Goal: Task Accomplishment & Management: Manage account settings

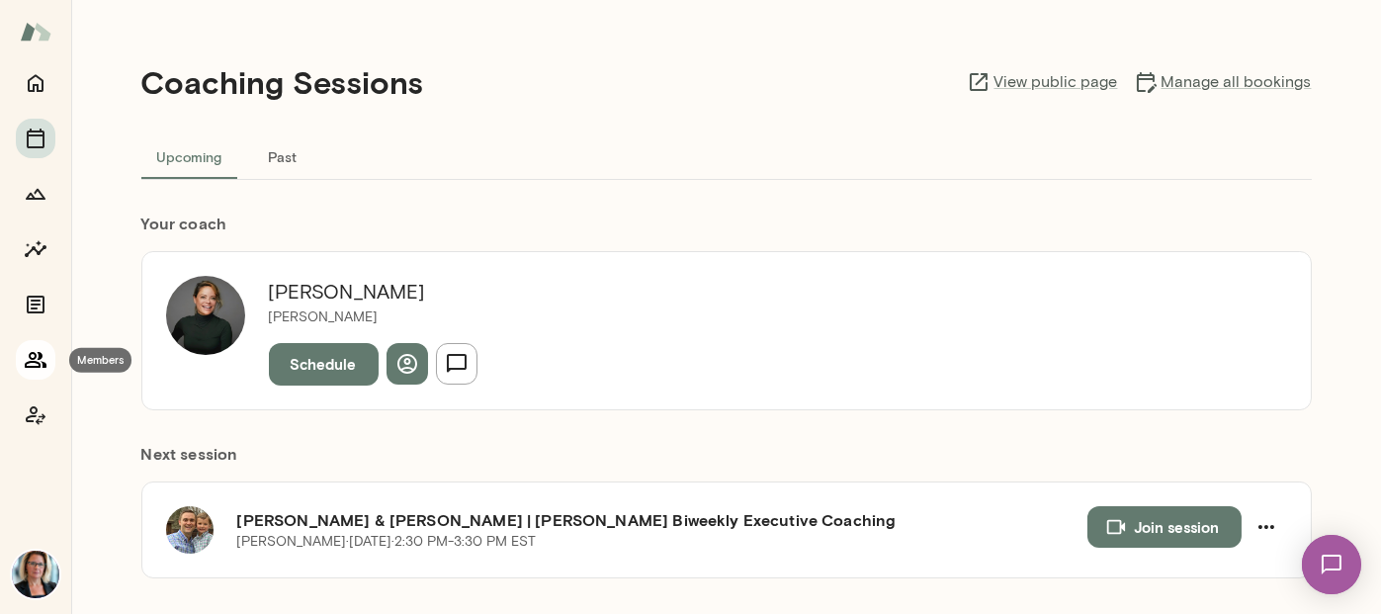
click at [29, 356] on icon "Members" at bounding box center [36, 360] width 22 height 16
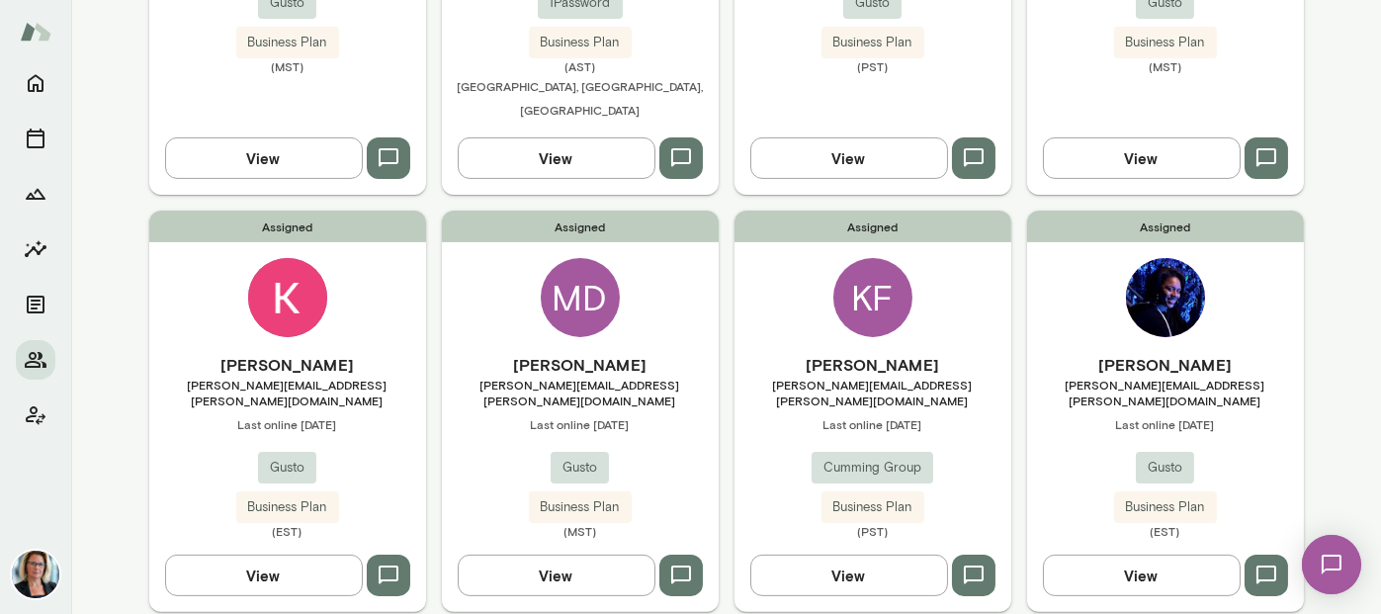
scroll to position [1384, 0]
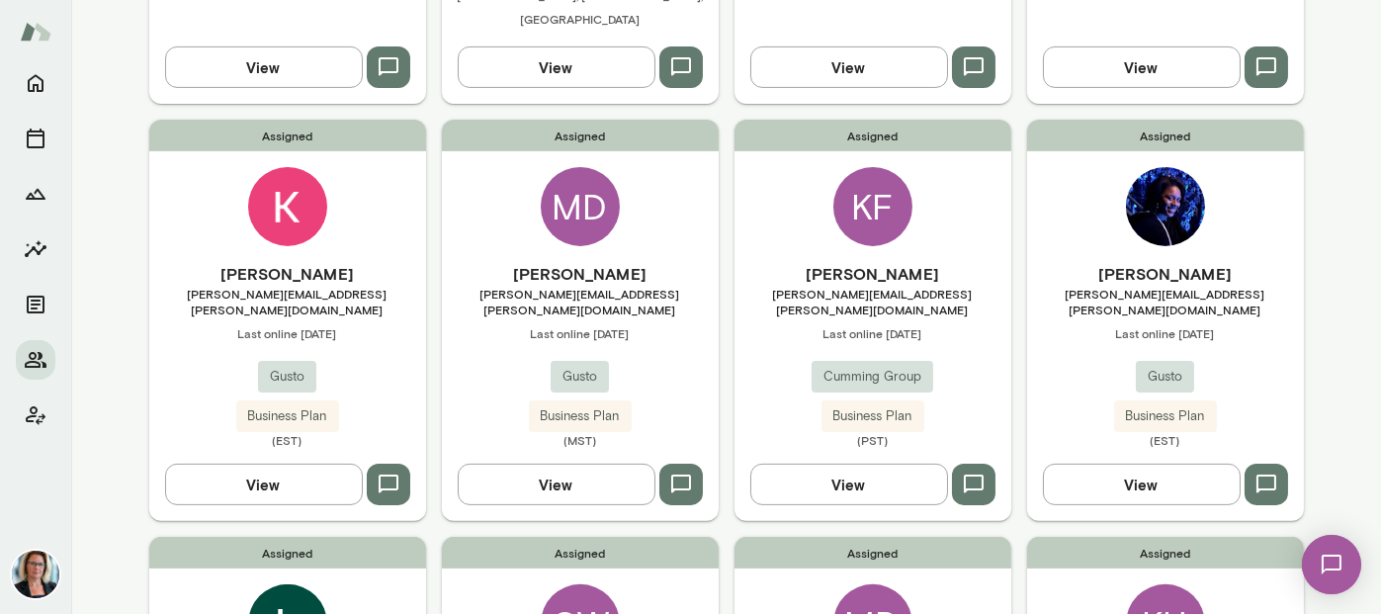
click at [860, 167] on div "KF" at bounding box center [872, 206] width 79 height 79
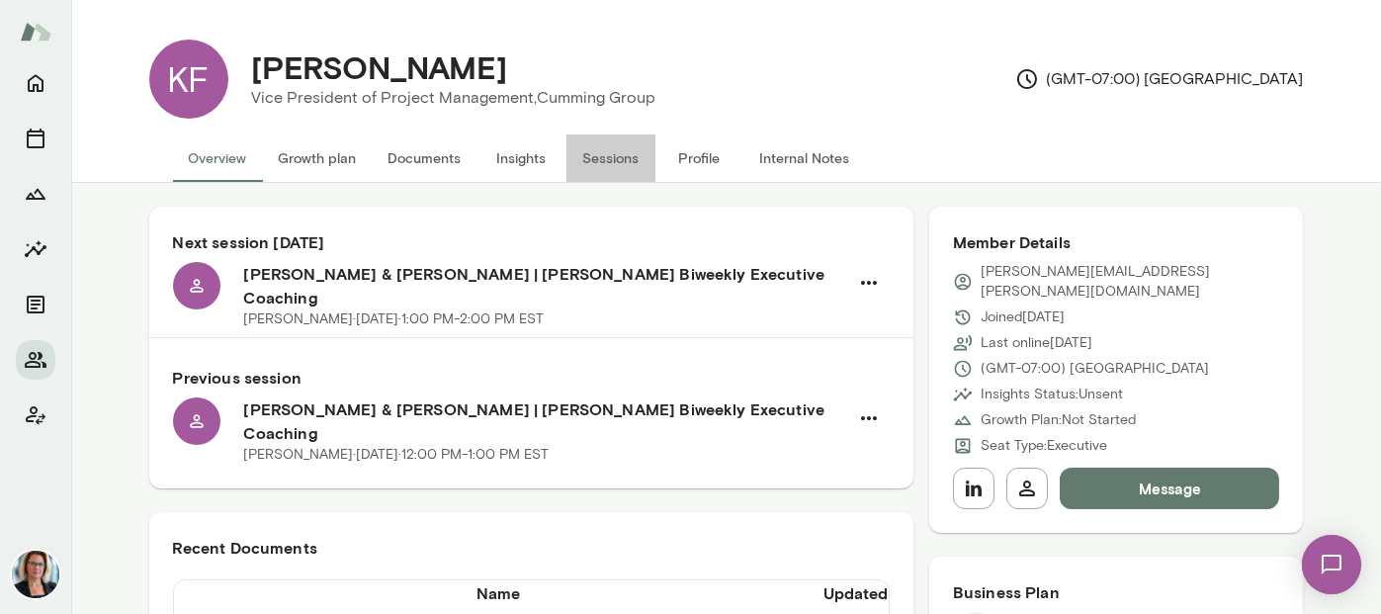
click at [594, 157] on button "Sessions" at bounding box center [610, 157] width 89 height 47
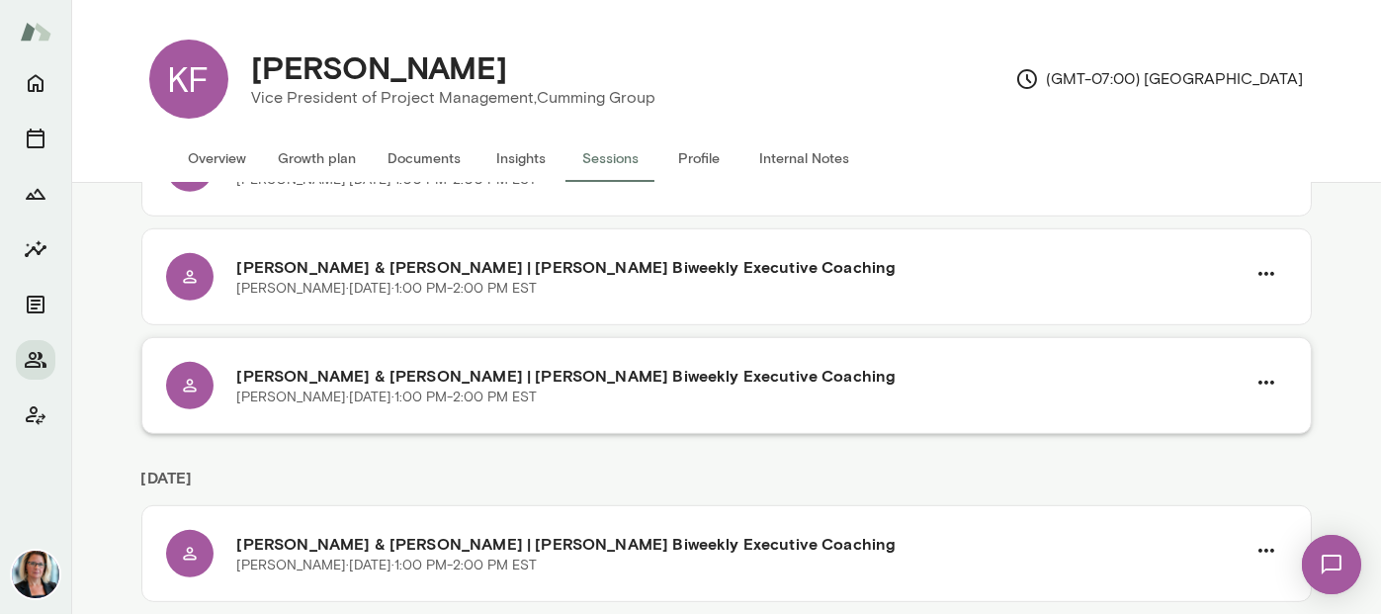
scroll to position [2460, 0]
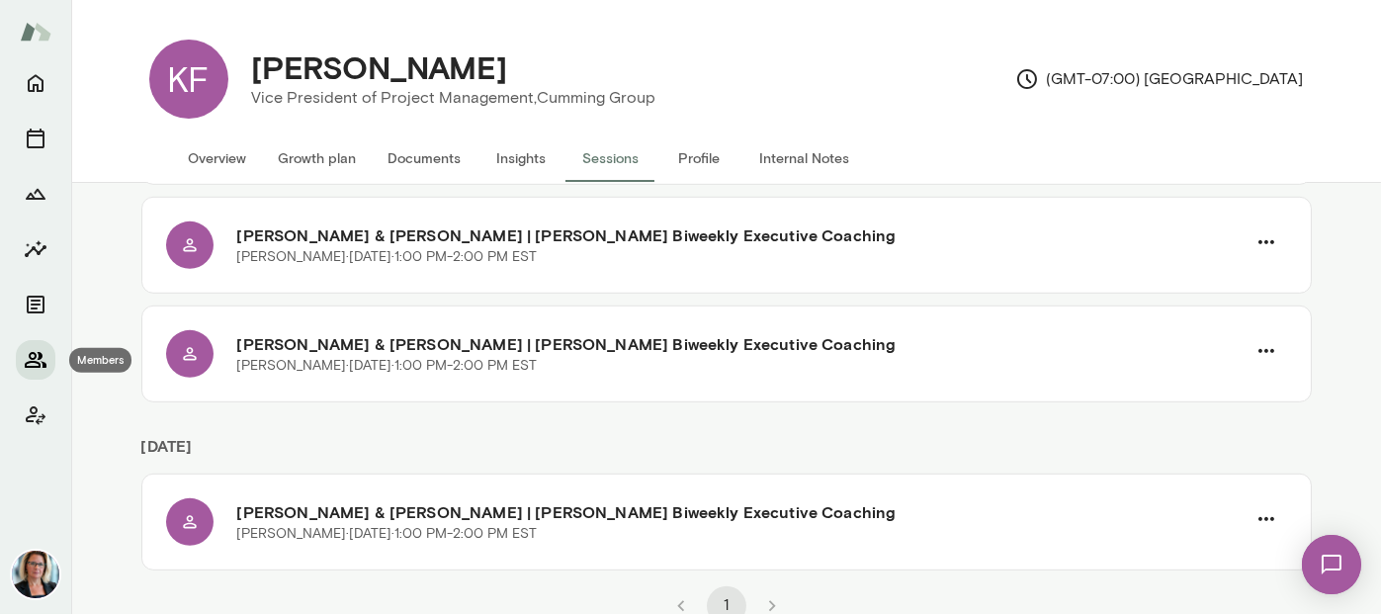
click at [42, 362] on icon "Members" at bounding box center [36, 360] width 22 height 16
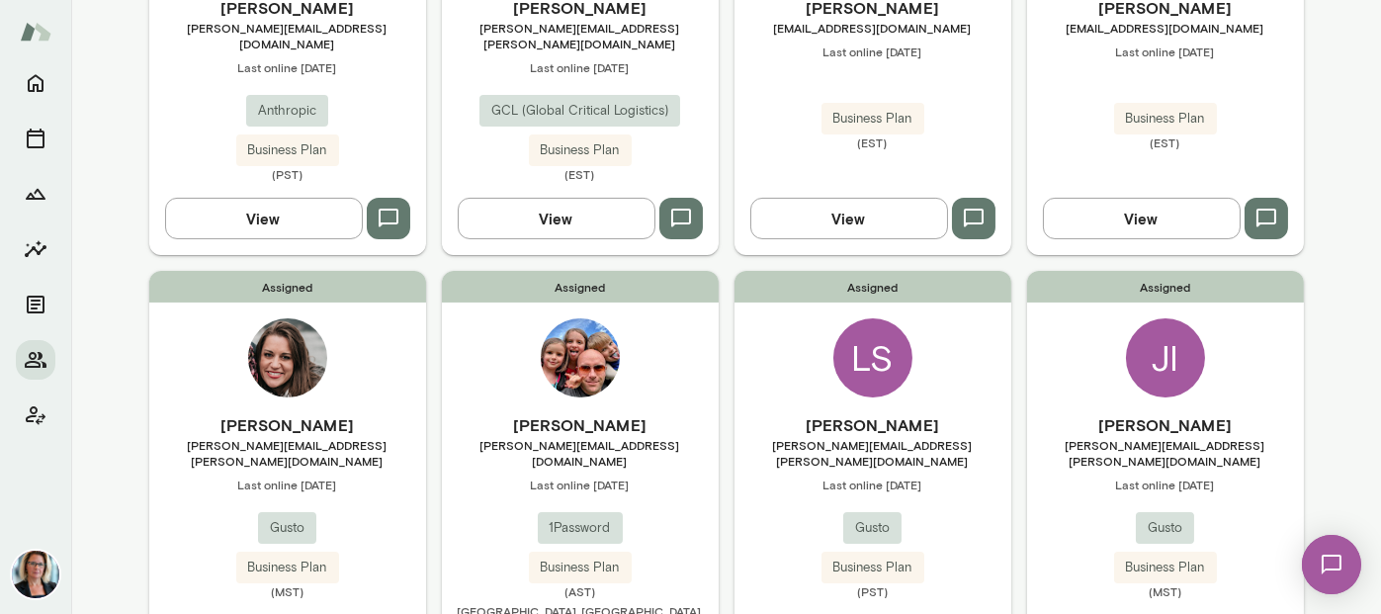
scroll to position [791, 0]
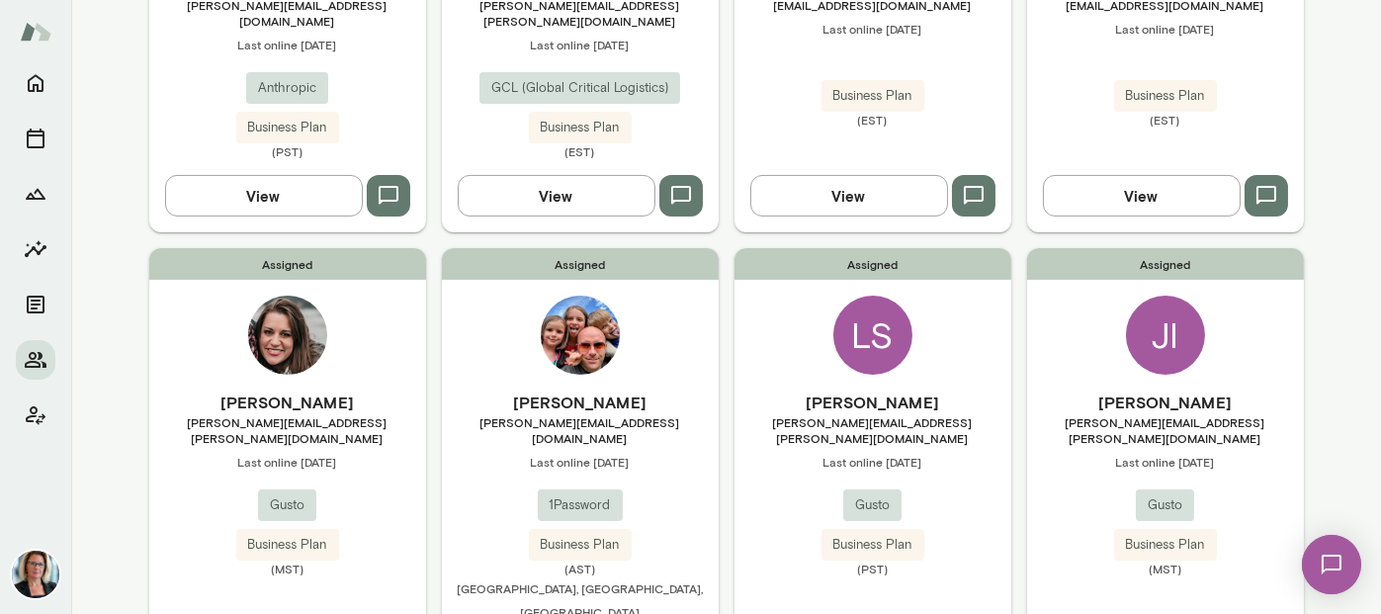
click at [561, 314] on img at bounding box center [580, 335] width 79 height 79
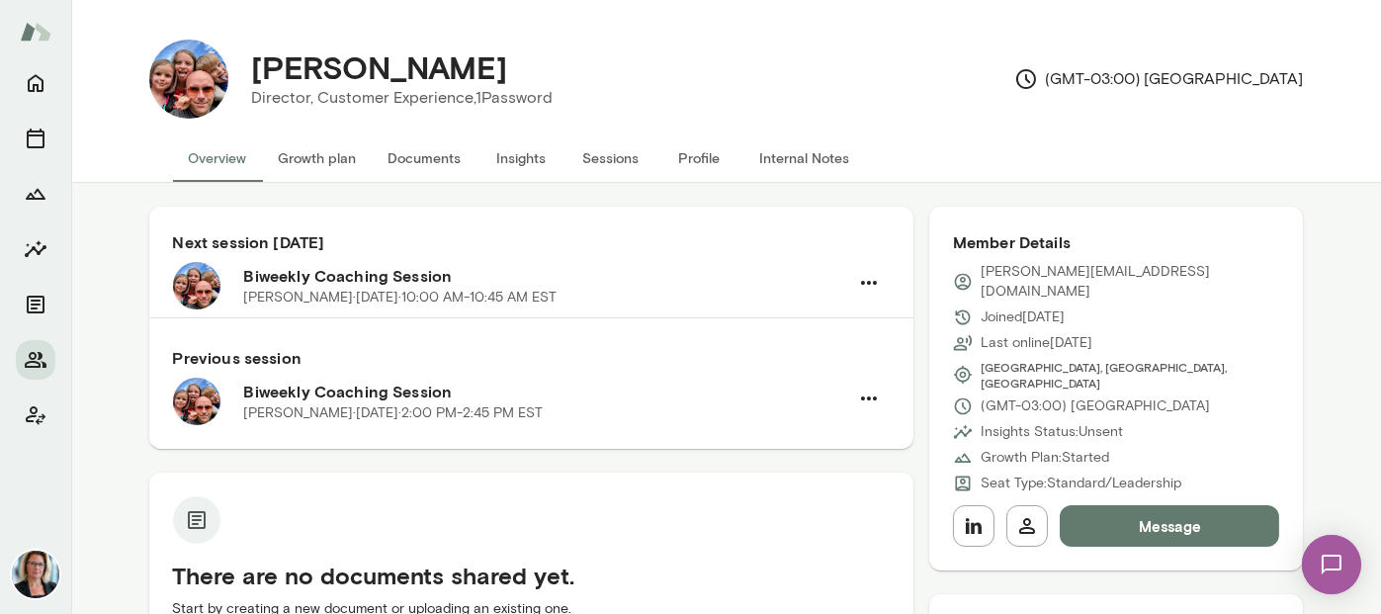
click at [607, 167] on button "Sessions" at bounding box center [610, 157] width 89 height 47
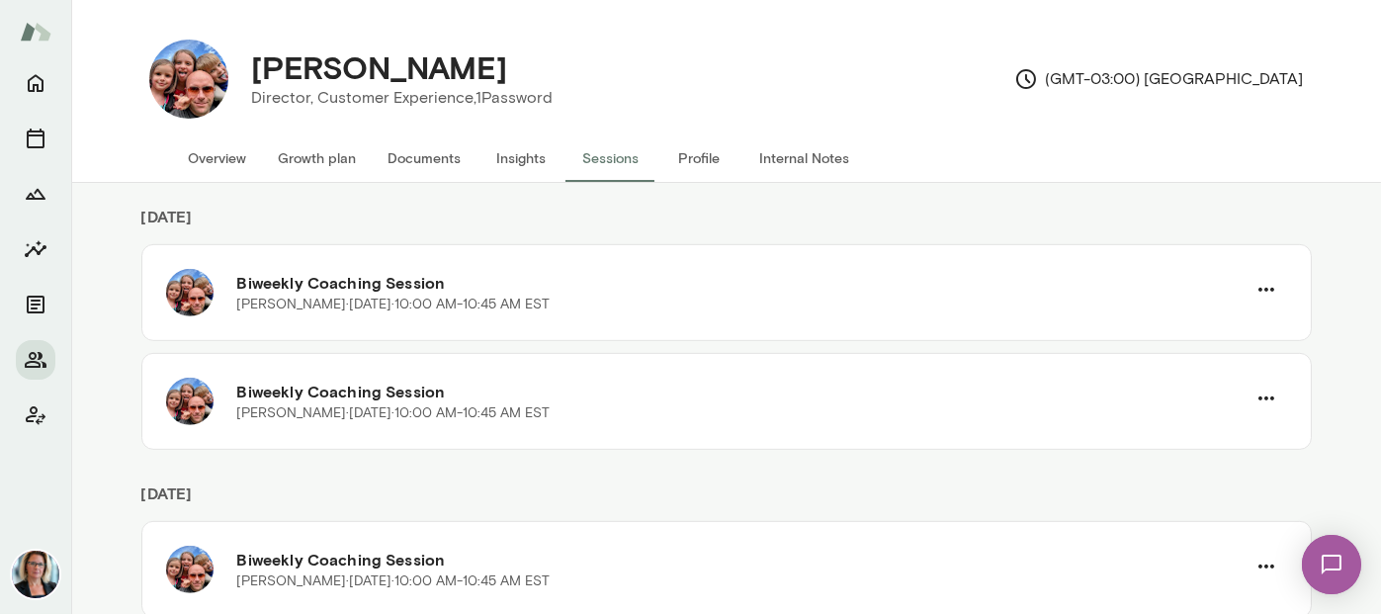
scroll to position [2076, 0]
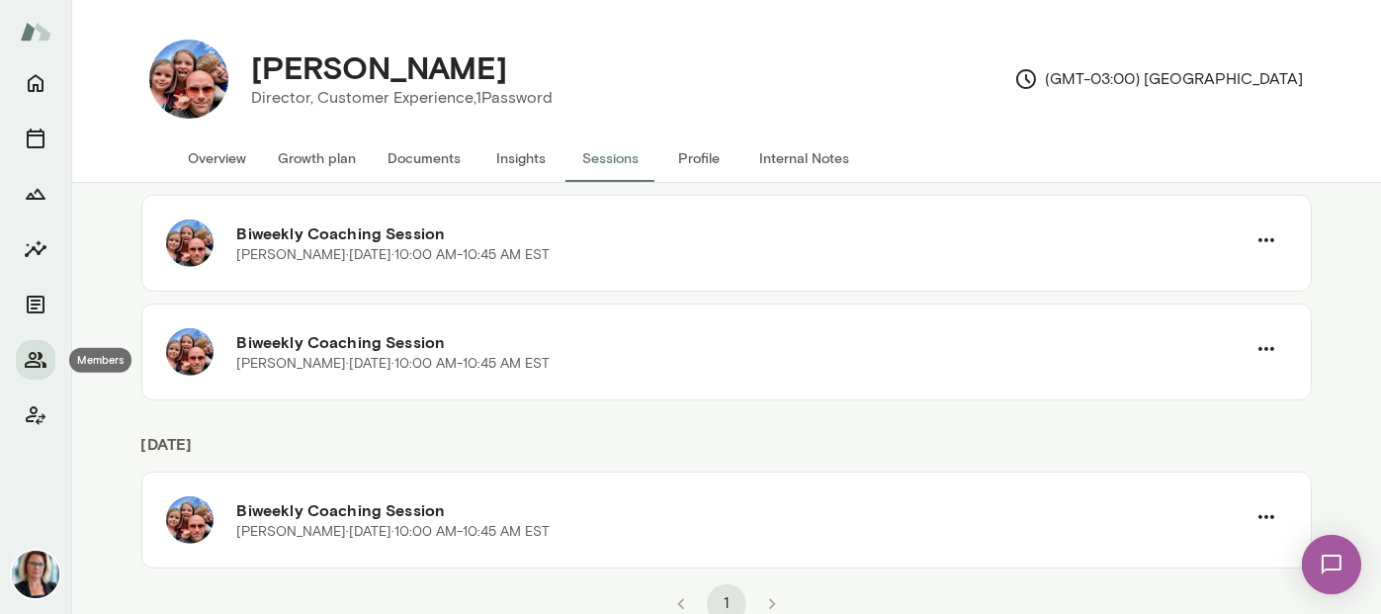
drag, startPoint x: 36, startPoint y: 344, endPoint x: 60, endPoint y: 341, distance: 24.9
click at [36, 344] on button "Members" at bounding box center [36, 360] width 40 height 40
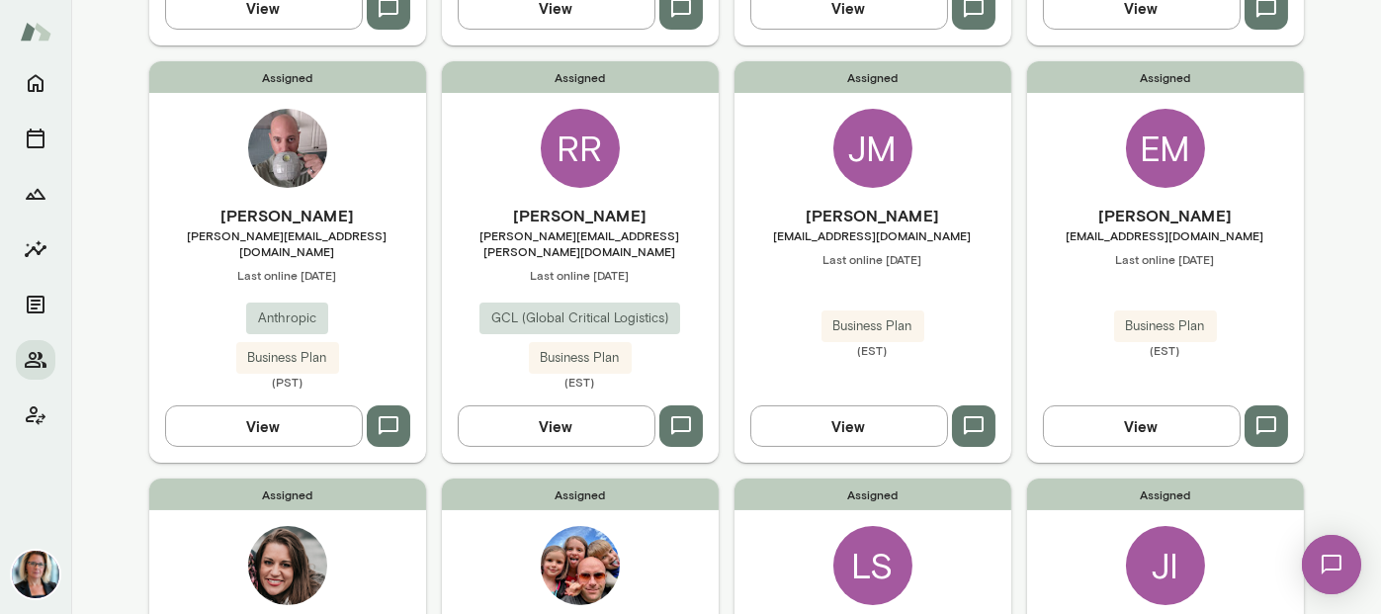
scroll to position [593, 0]
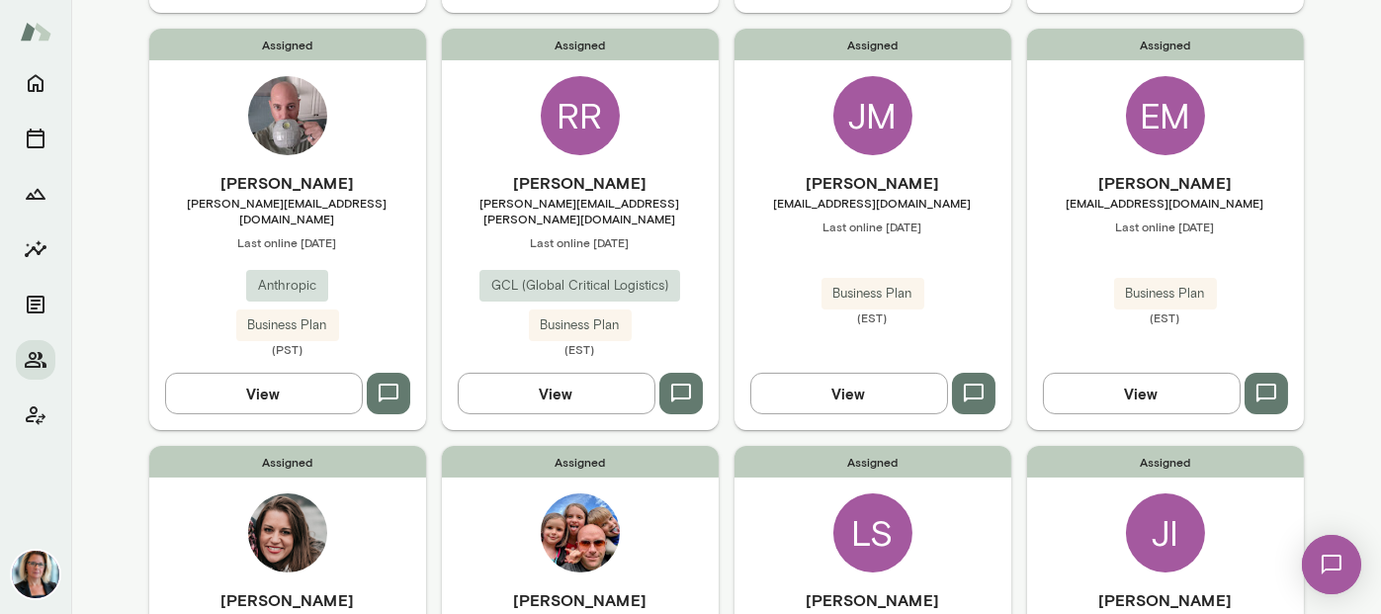
click at [1171, 99] on div "EM" at bounding box center [1165, 115] width 79 height 79
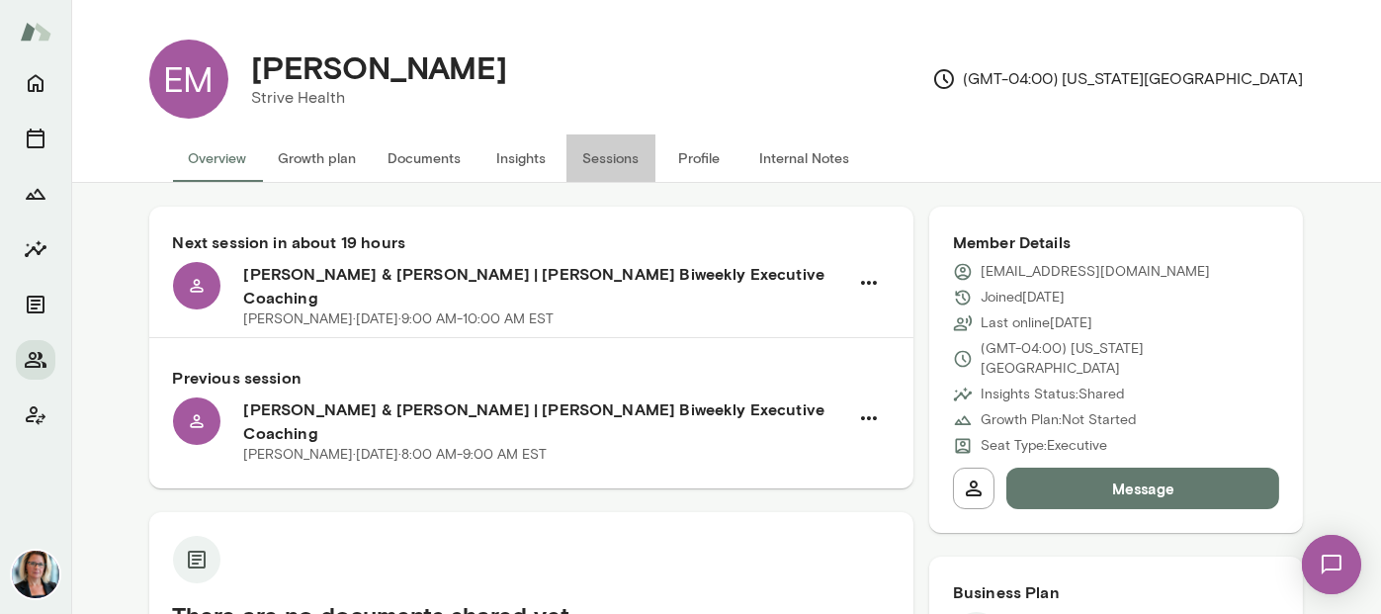
click at [595, 156] on button "Sessions" at bounding box center [610, 157] width 89 height 47
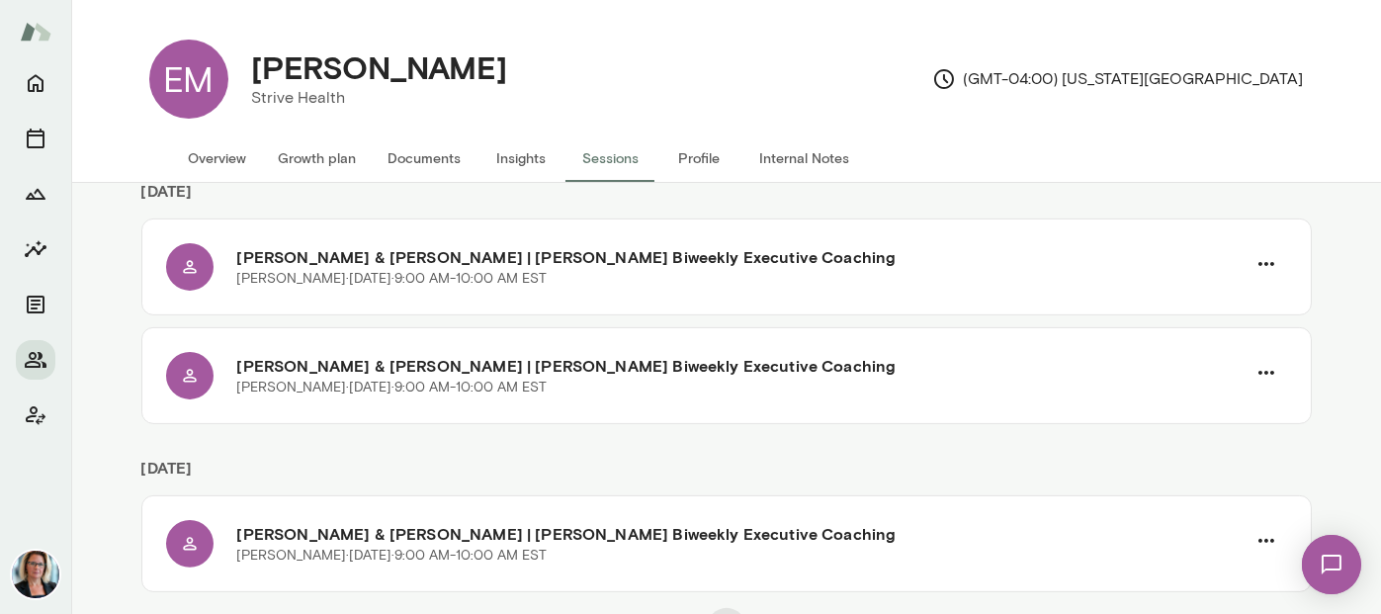
scroll to position [1584, 0]
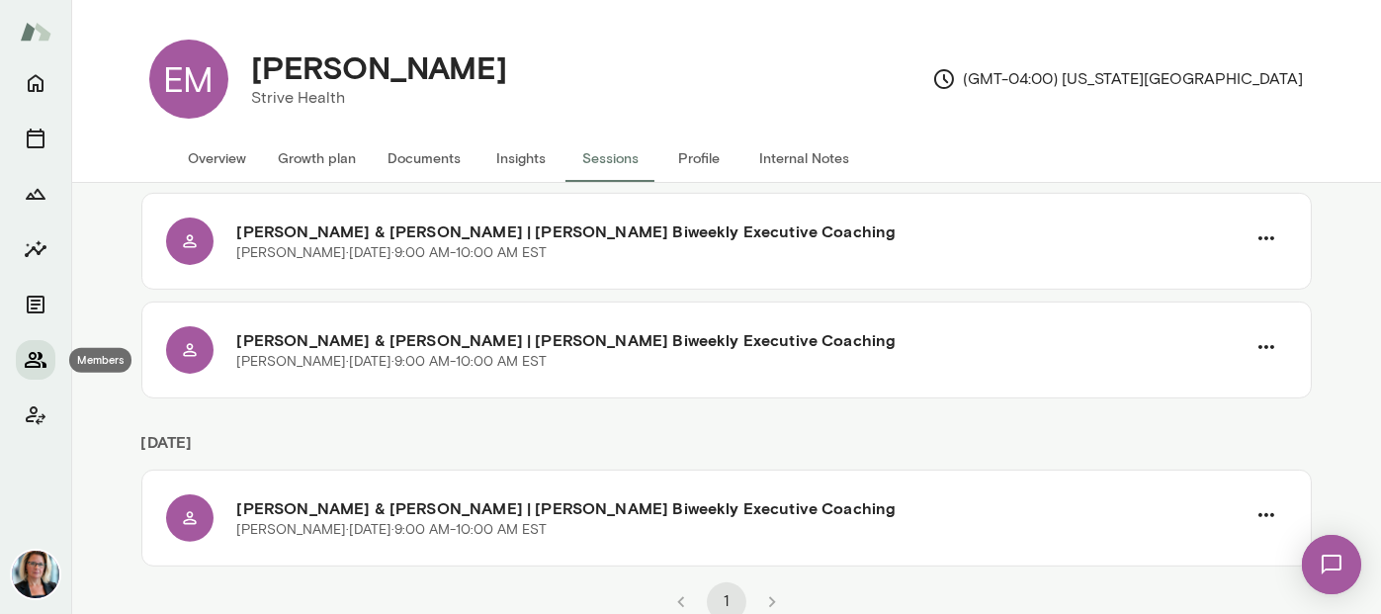
click at [43, 368] on icon "Members" at bounding box center [36, 360] width 24 height 24
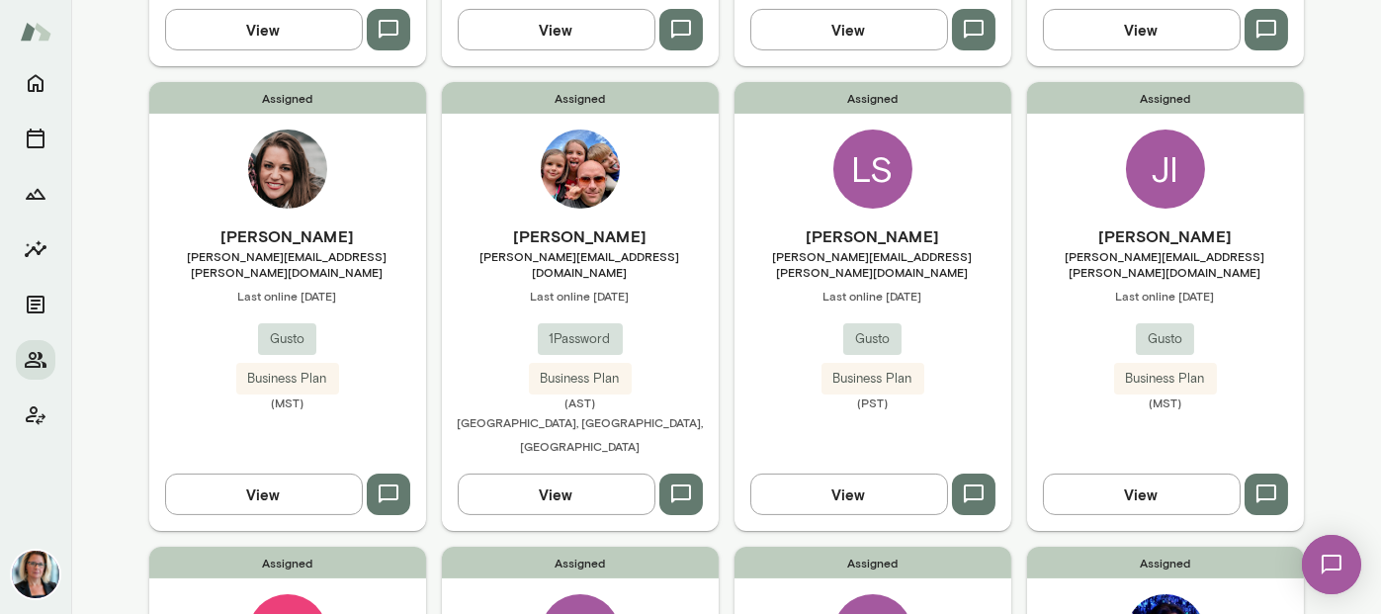
scroll to position [989, 0]
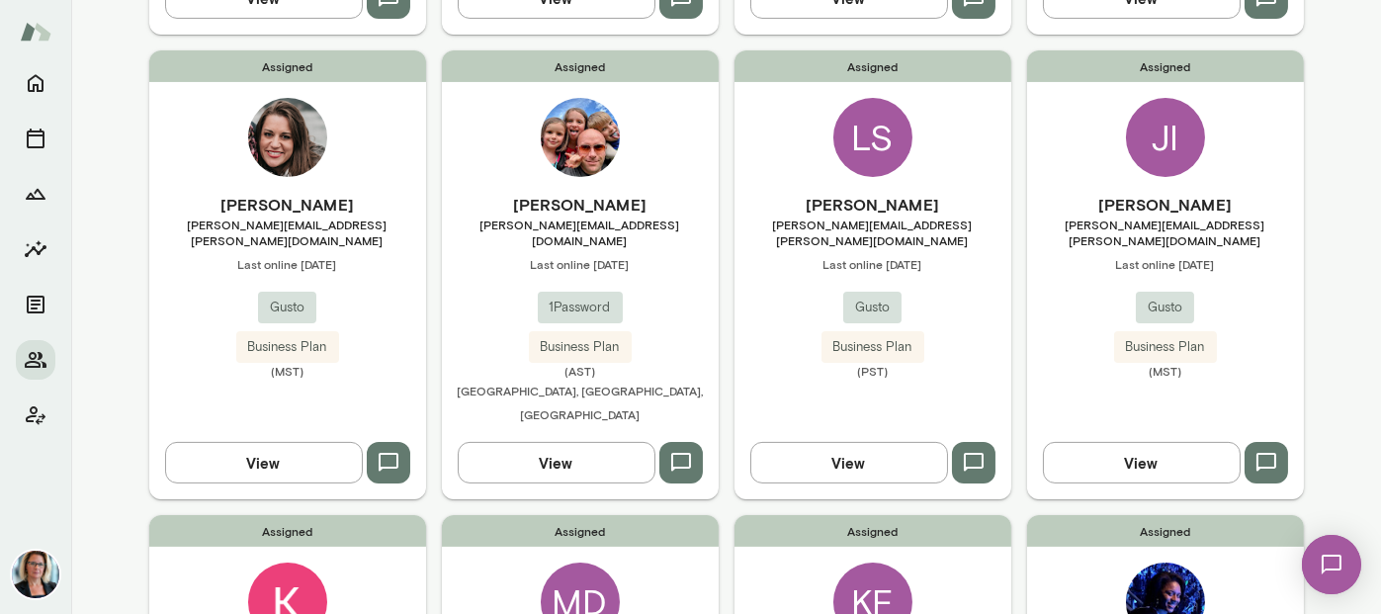
click at [287, 110] on img at bounding box center [287, 137] width 79 height 79
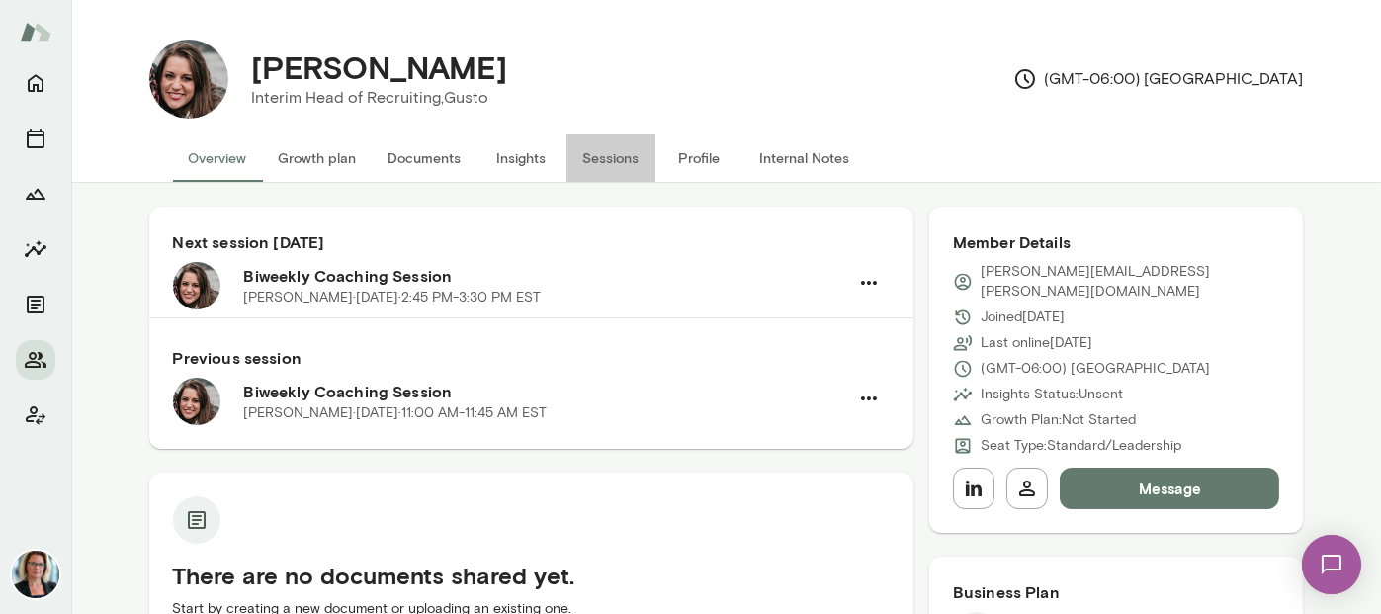
click at [600, 160] on button "Sessions" at bounding box center [610, 157] width 89 height 47
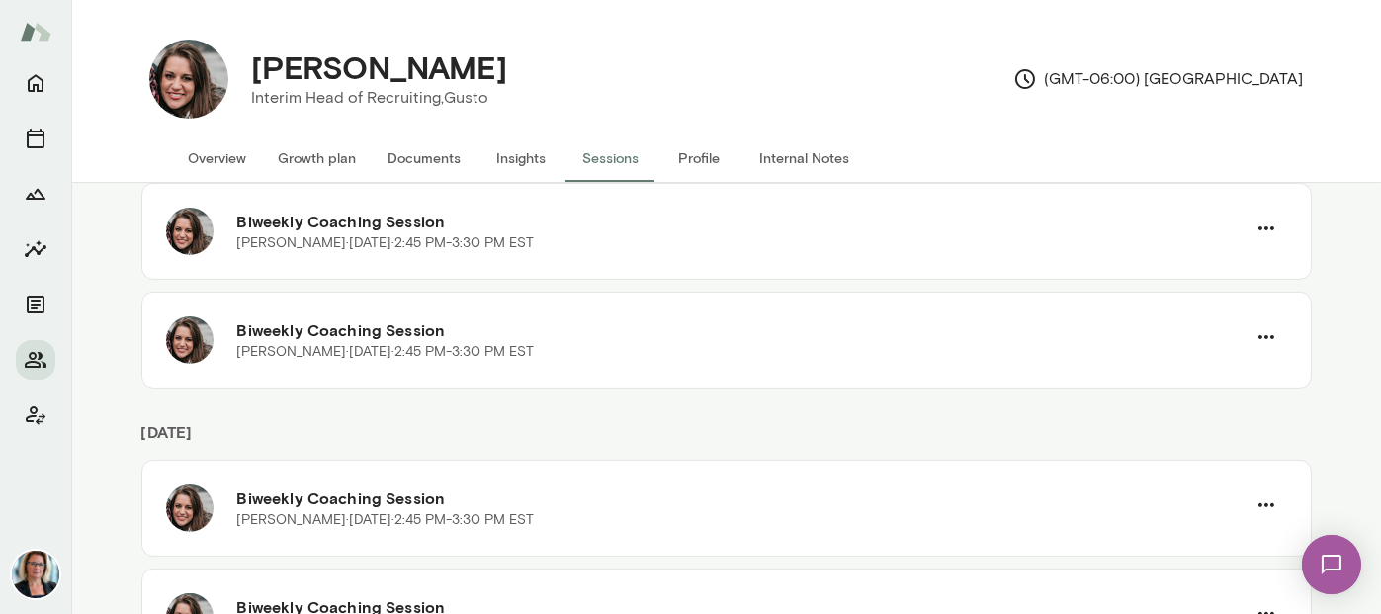
scroll to position [1692, 0]
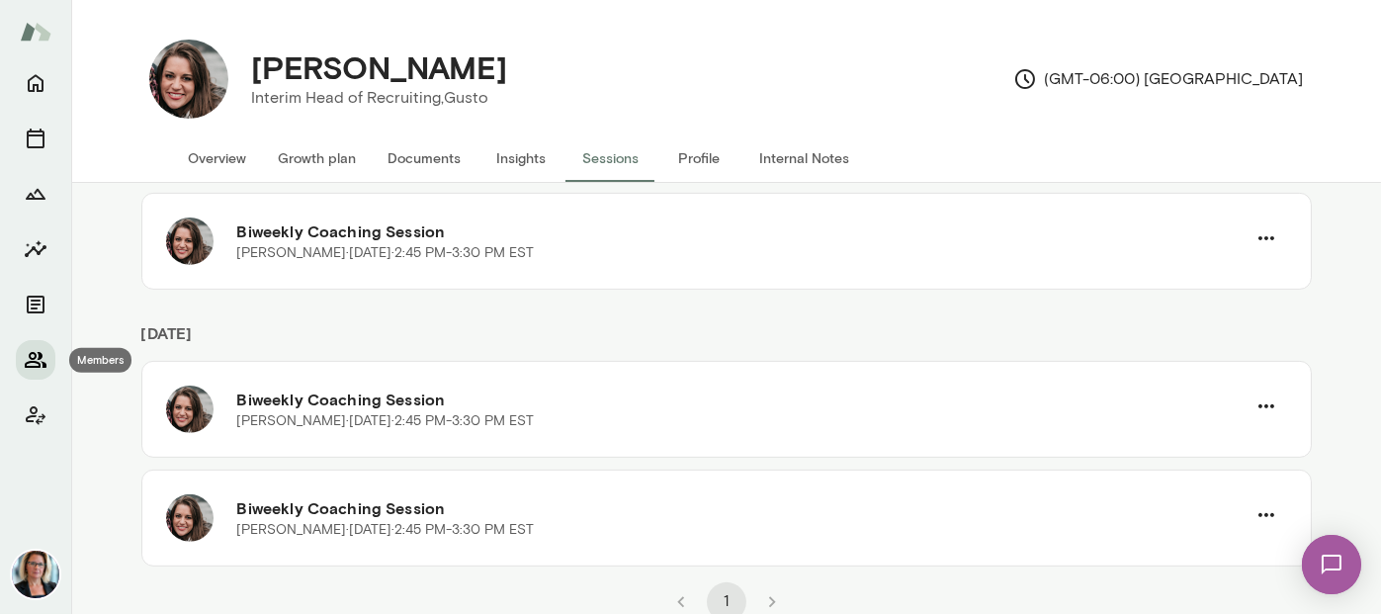
click at [29, 362] on icon "Members" at bounding box center [36, 360] width 22 height 16
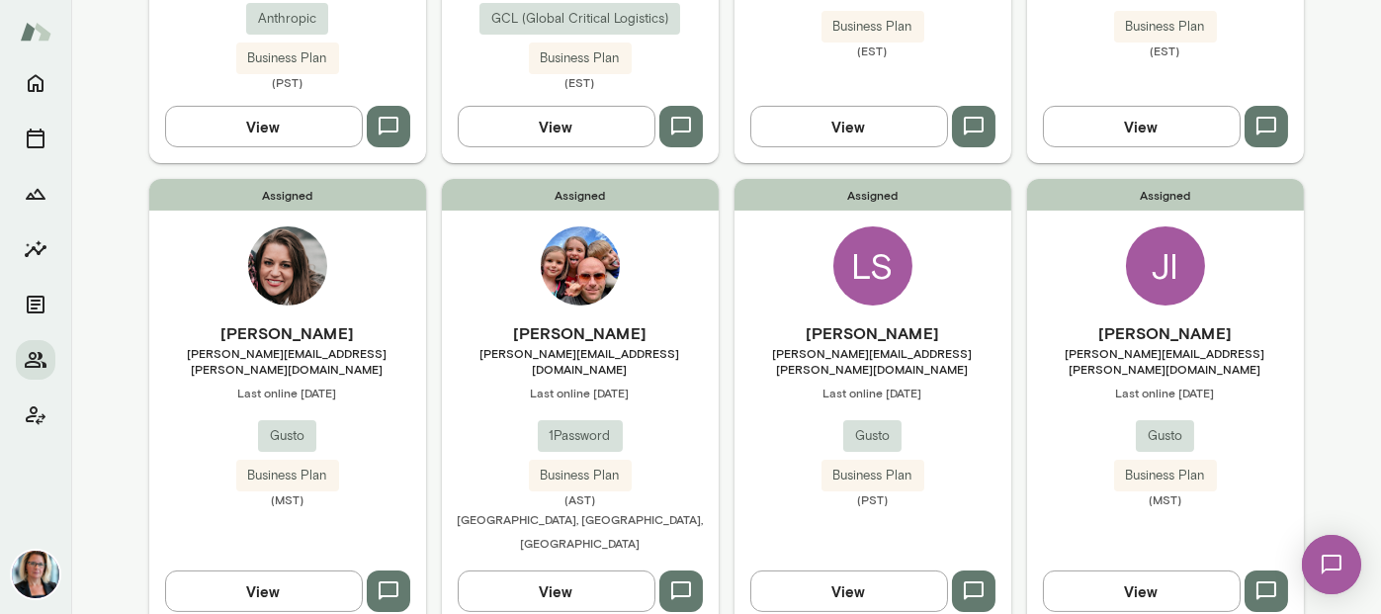
scroll to position [989, 0]
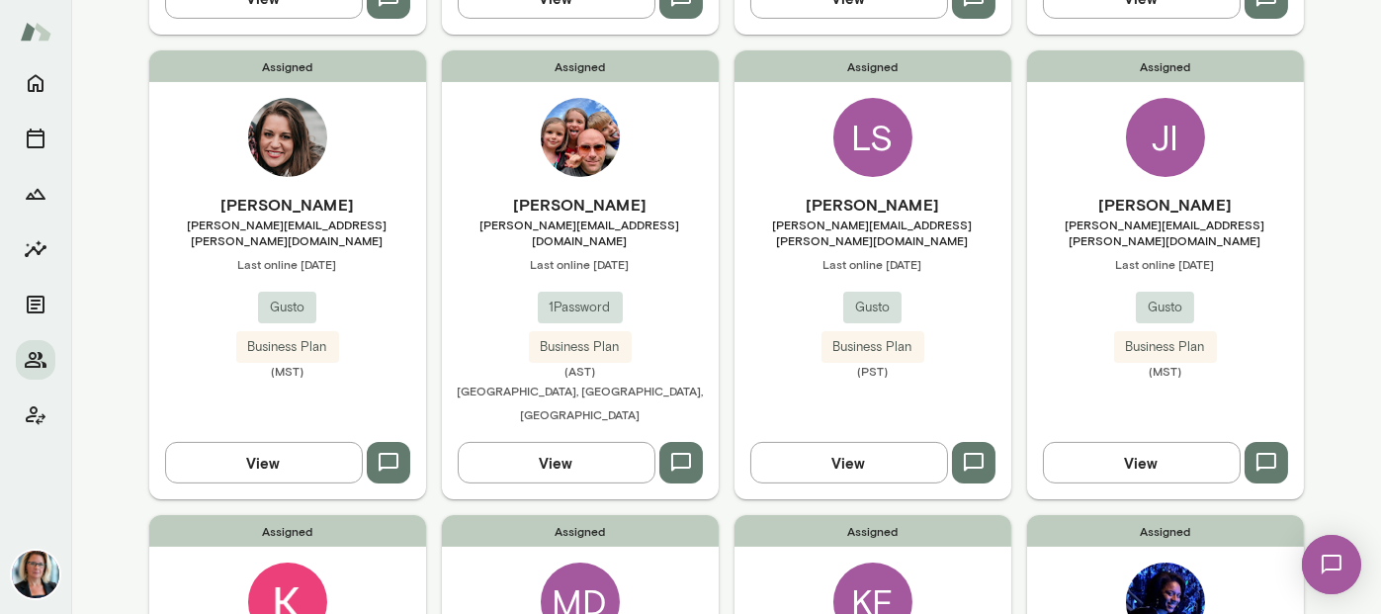
click at [859, 98] on div "LS" at bounding box center [872, 137] width 79 height 79
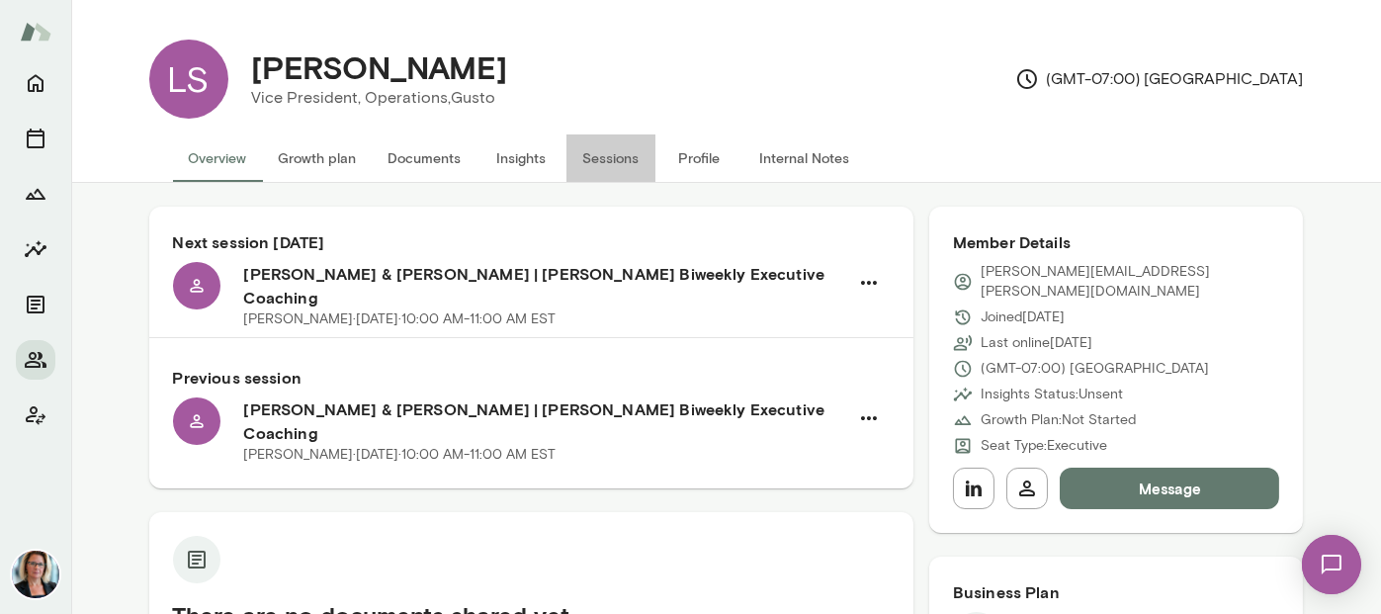
click at [606, 156] on button "Sessions" at bounding box center [610, 157] width 89 height 47
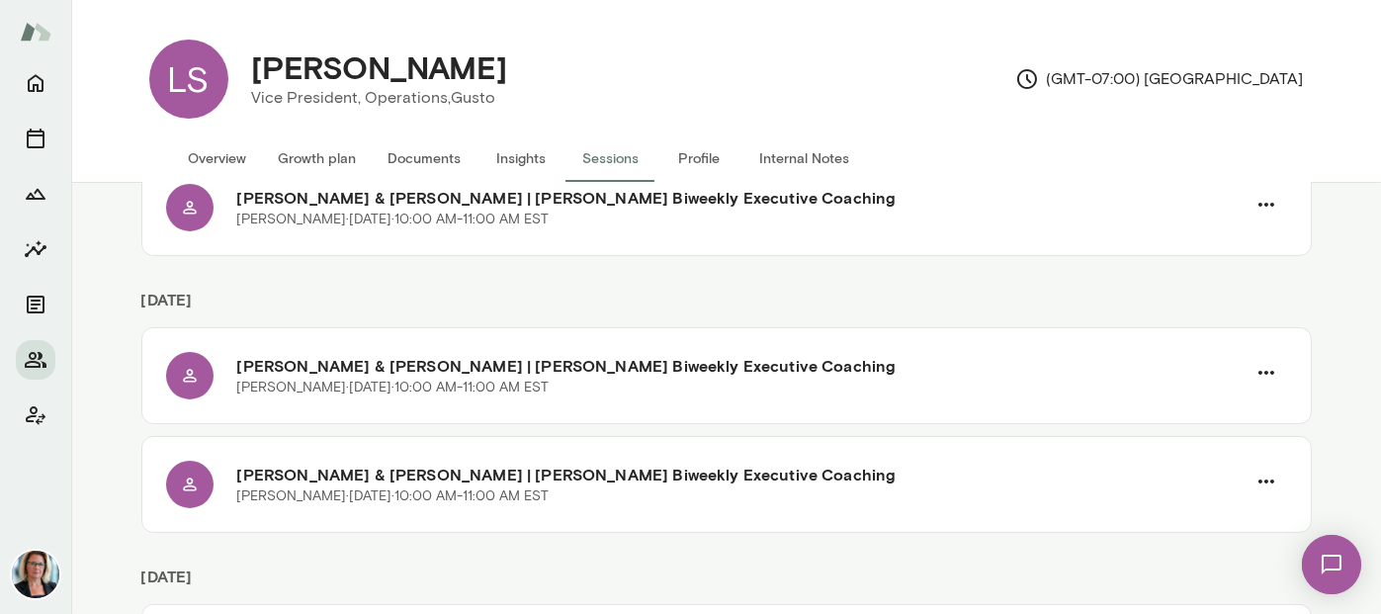
scroll to position [1141, 0]
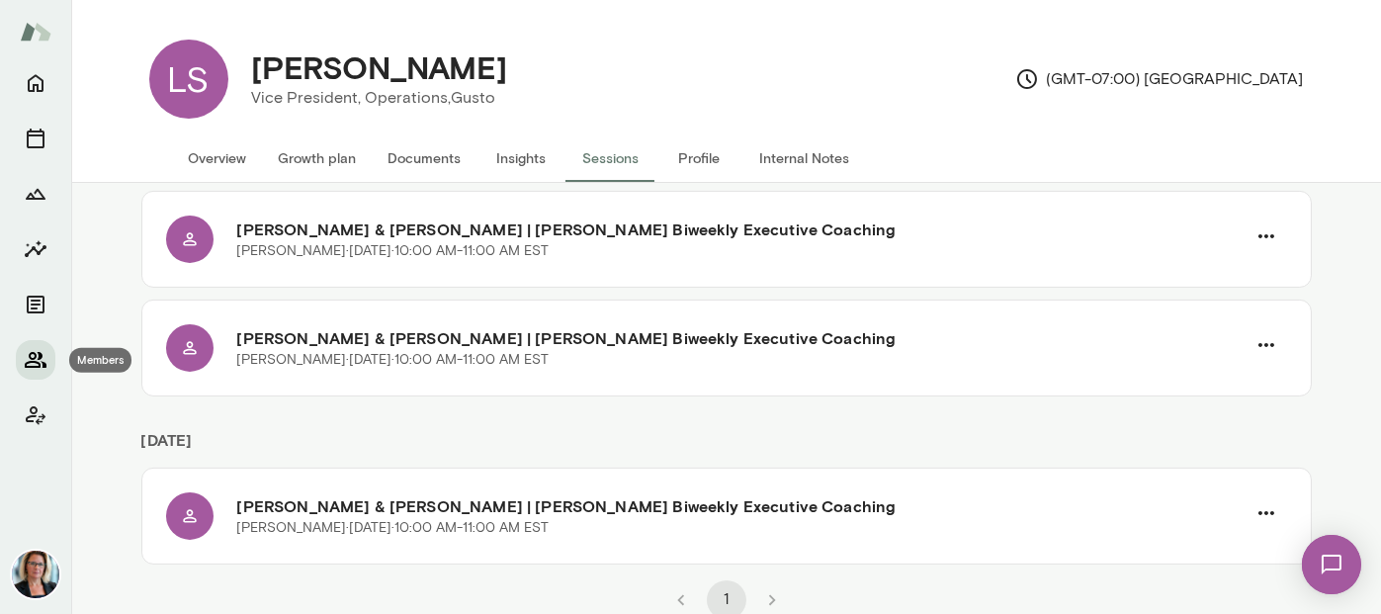
click at [32, 368] on icon "Members" at bounding box center [36, 360] width 24 height 24
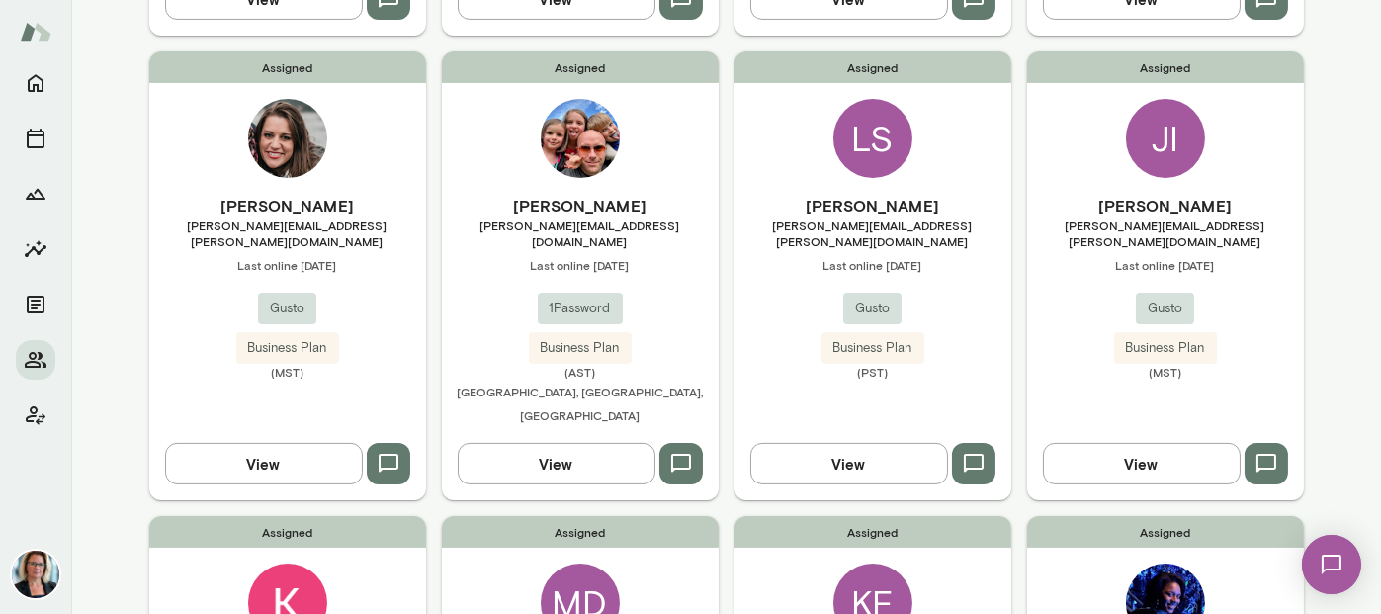
scroll to position [989, 0]
click at [1168, 102] on div "JI" at bounding box center [1165, 137] width 79 height 79
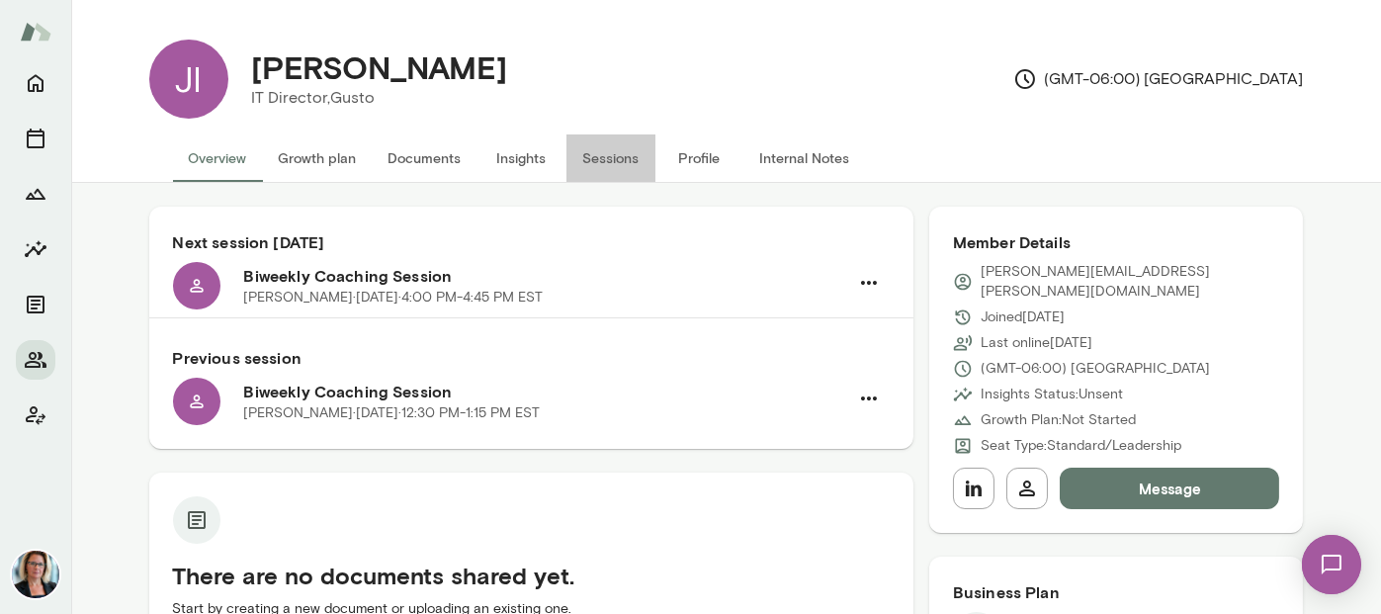
click at [609, 153] on button "Sessions" at bounding box center [610, 157] width 89 height 47
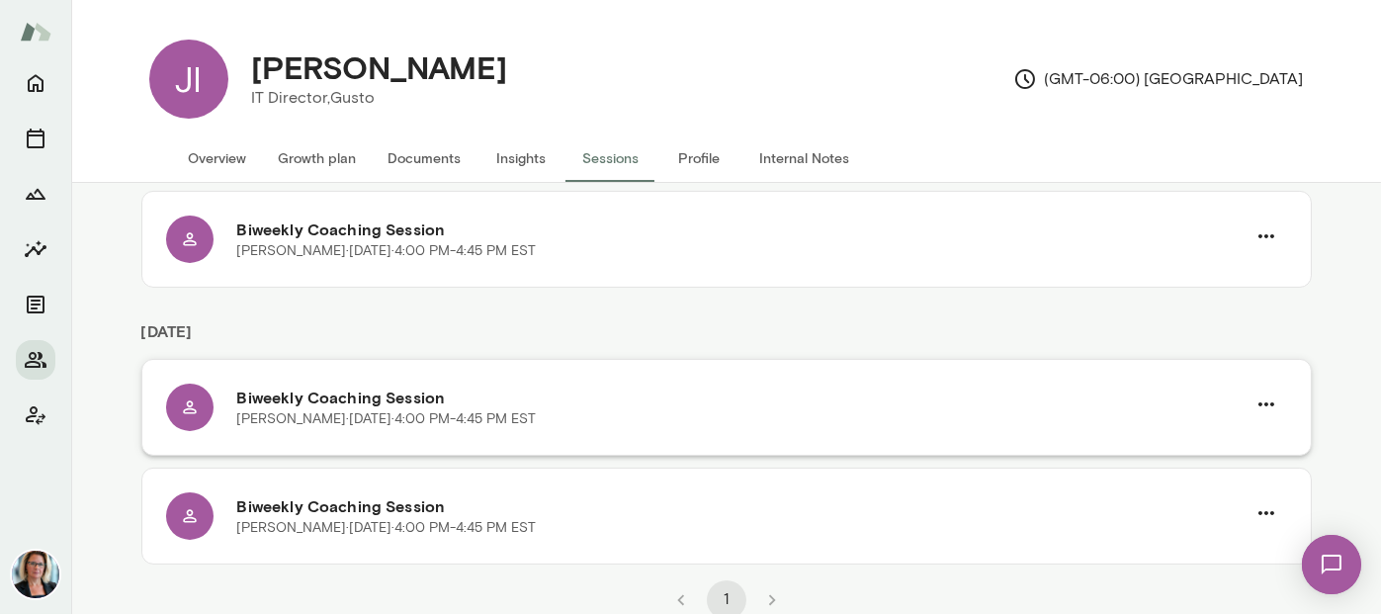
scroll to position [785, 0]
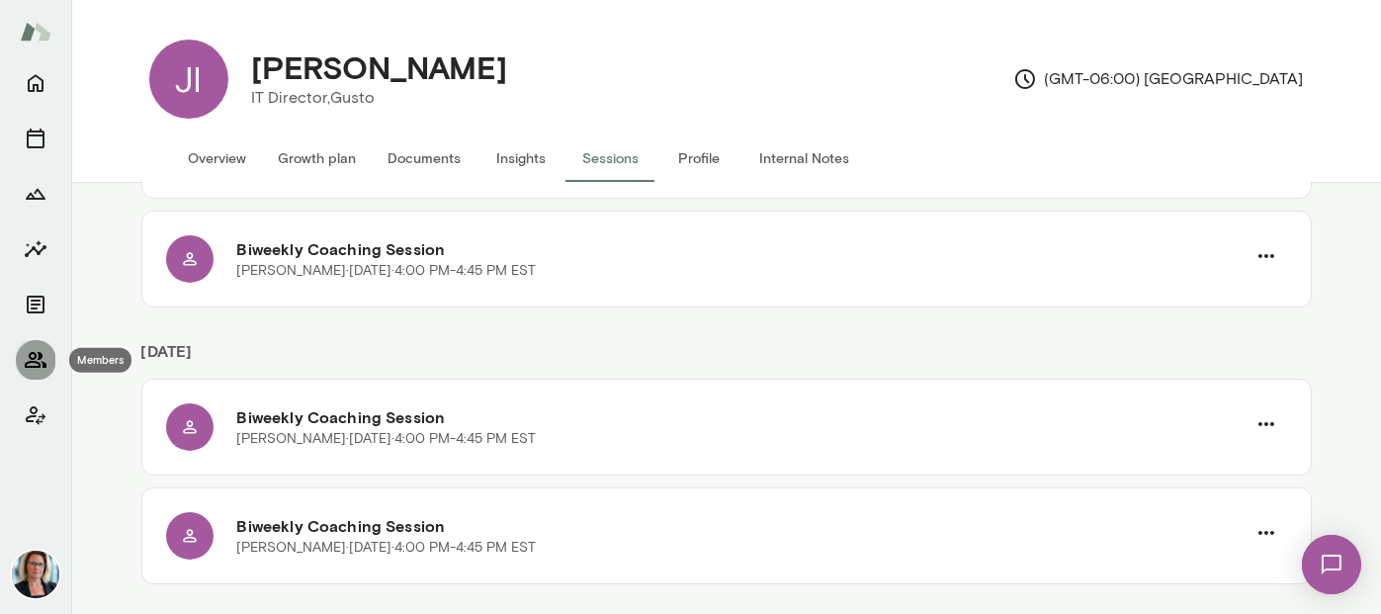
click at [33, 357] on icon "Members" at bounding box center [36, 360] width 24 height 24
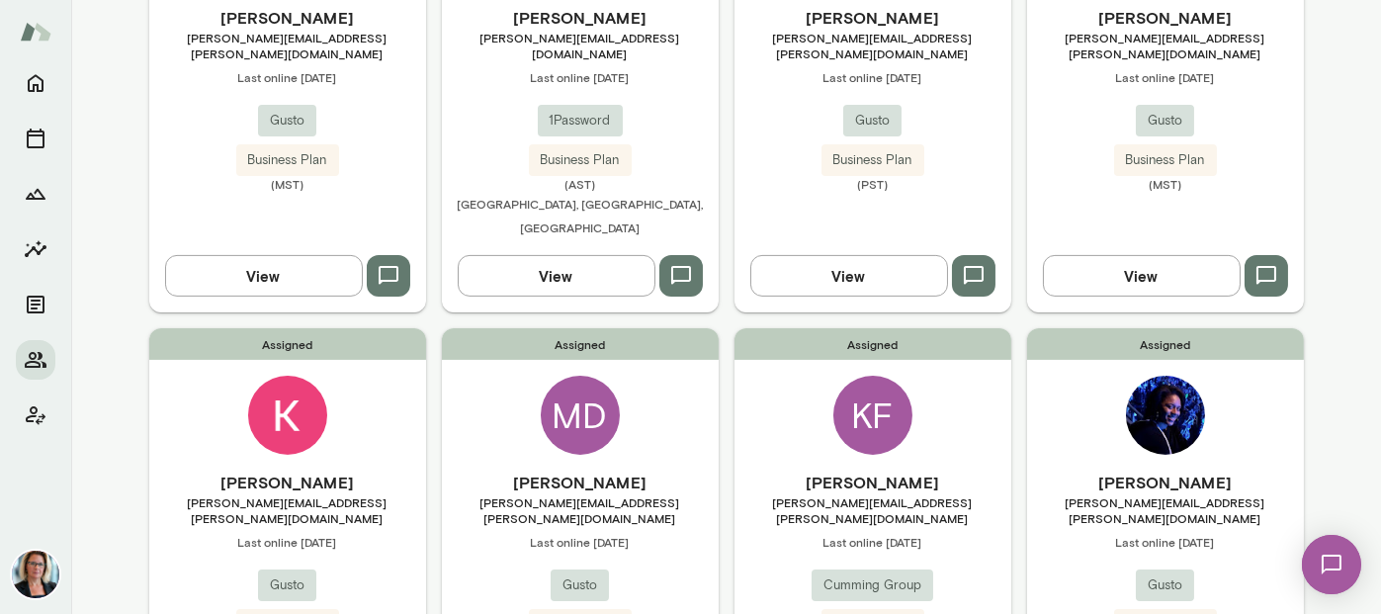
scroll to position [1384, 0]
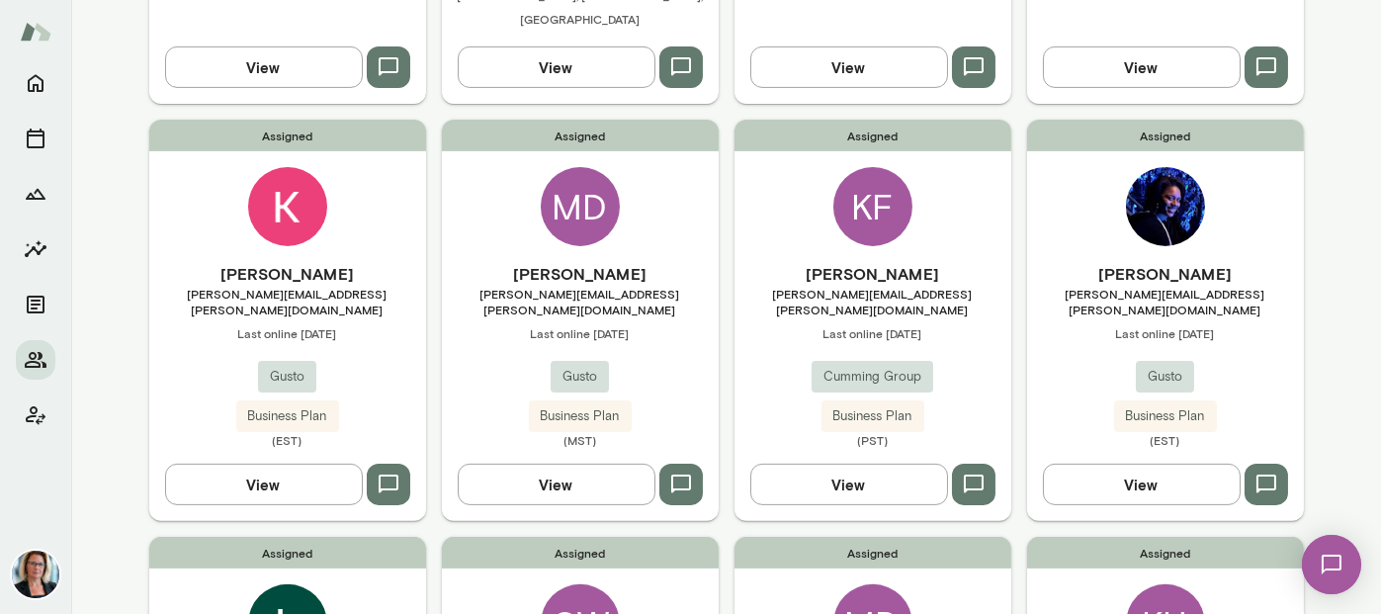
click at [298, 167] on img at bounding box center [287, 206] width 79 height 79
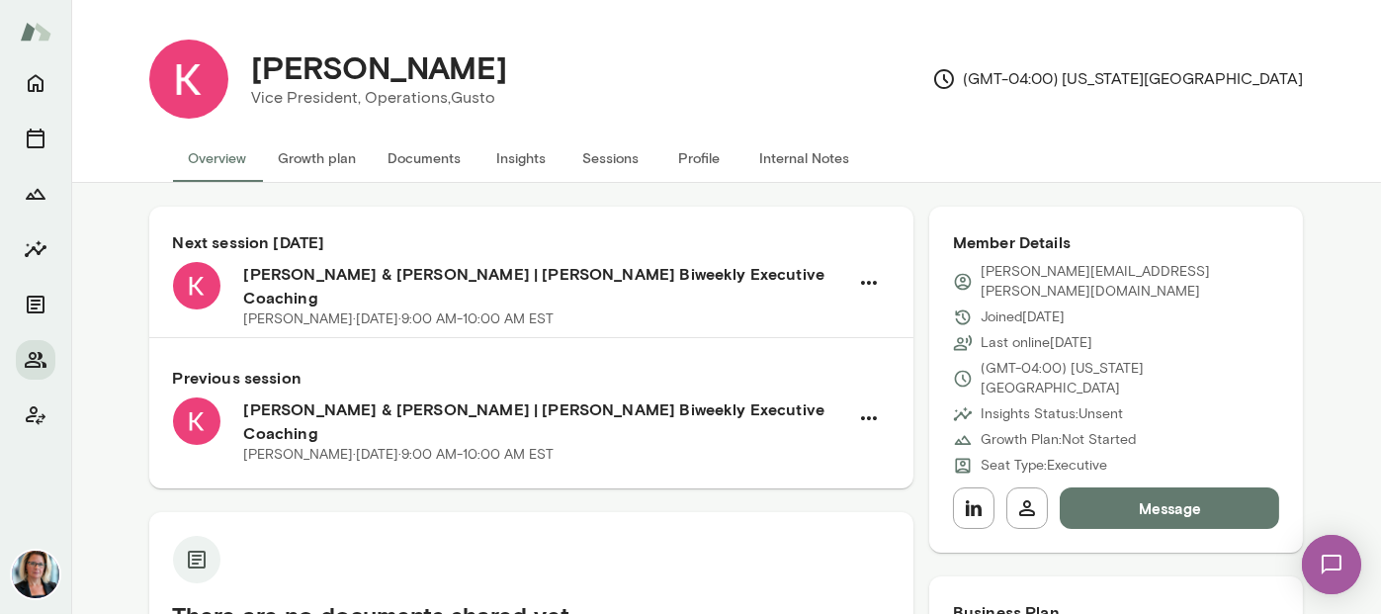
click at [600, 157] on button "Sessions" at bounding box center [610, 157] width 89 height 47
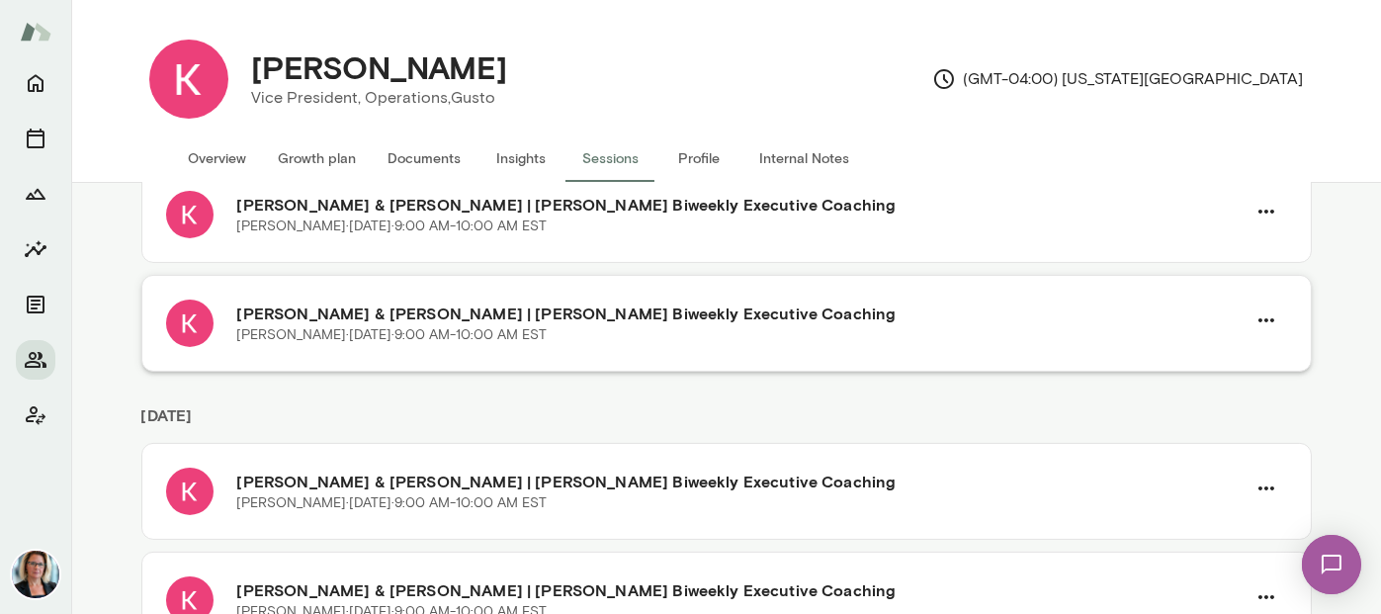
scroll to position [1141, 0]
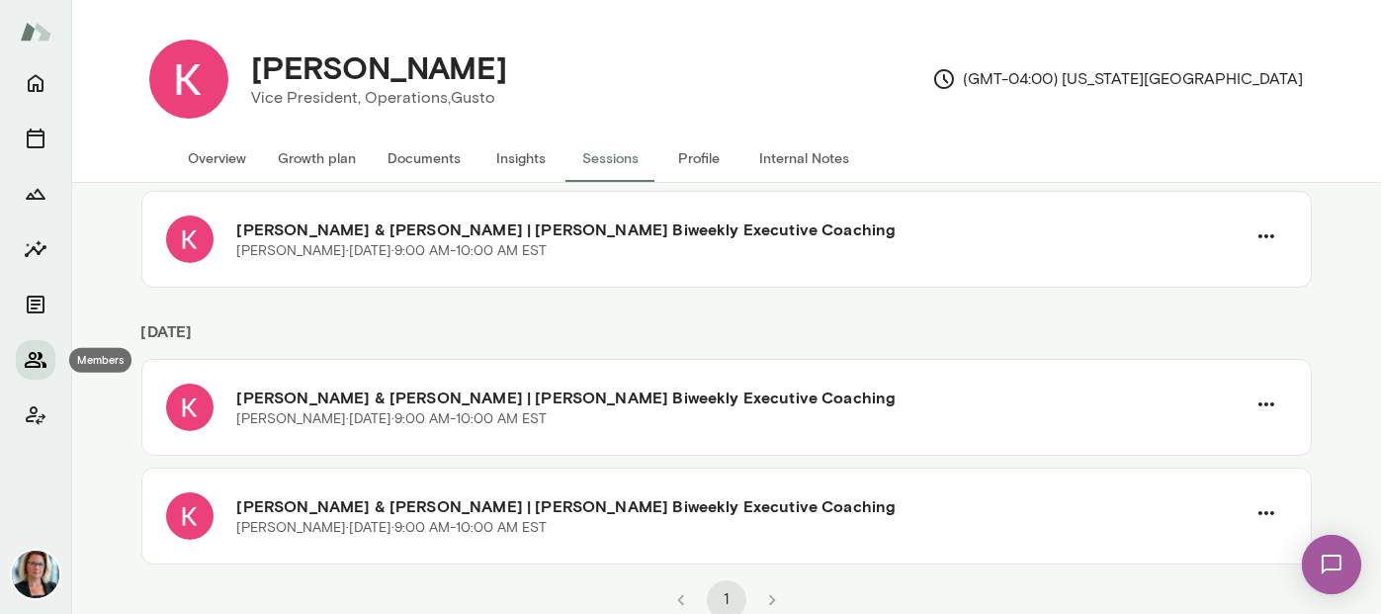
click at [40, 349] on icon "Members" at bounding box center [36, 360] width 24 height 24
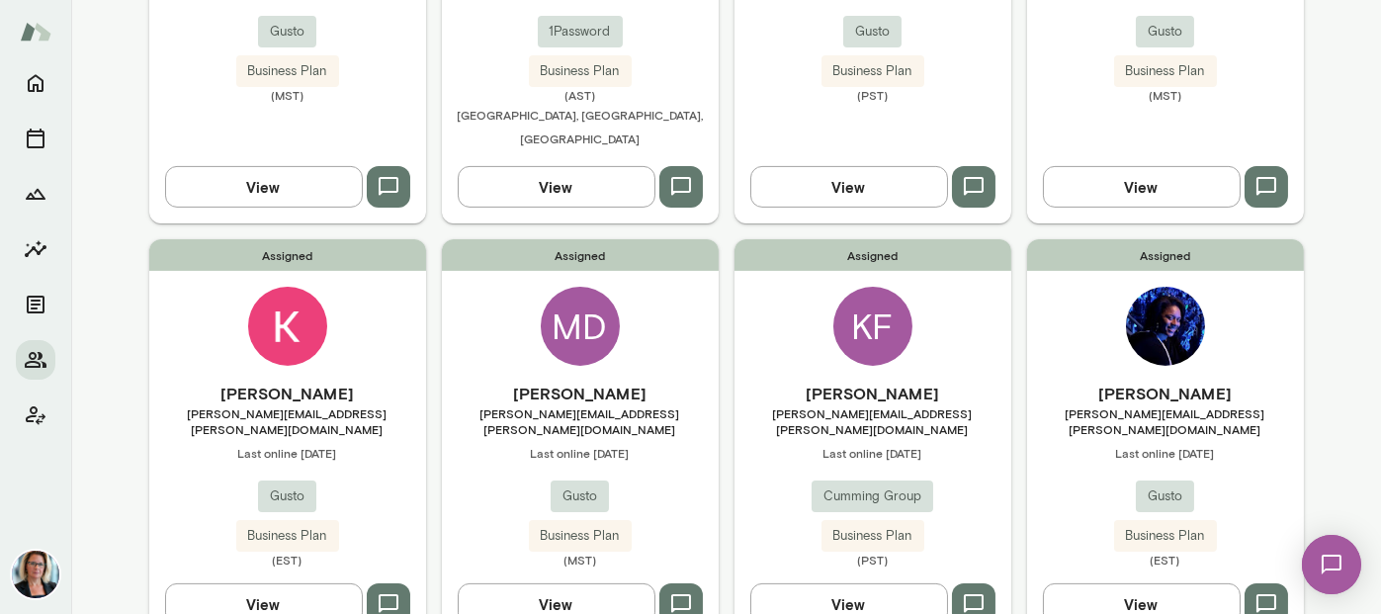
scroll to position [1285, 0]
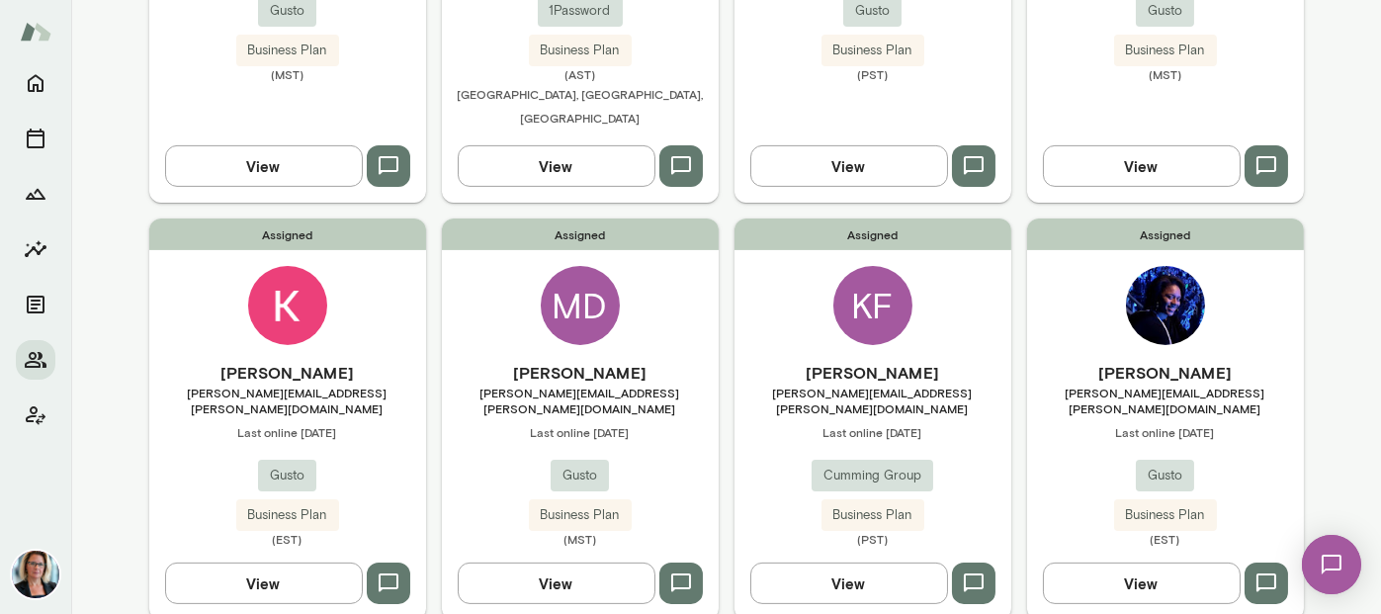
click at [587, 266] on div "MD" at bounding box center [580, 305] width 79 height 79
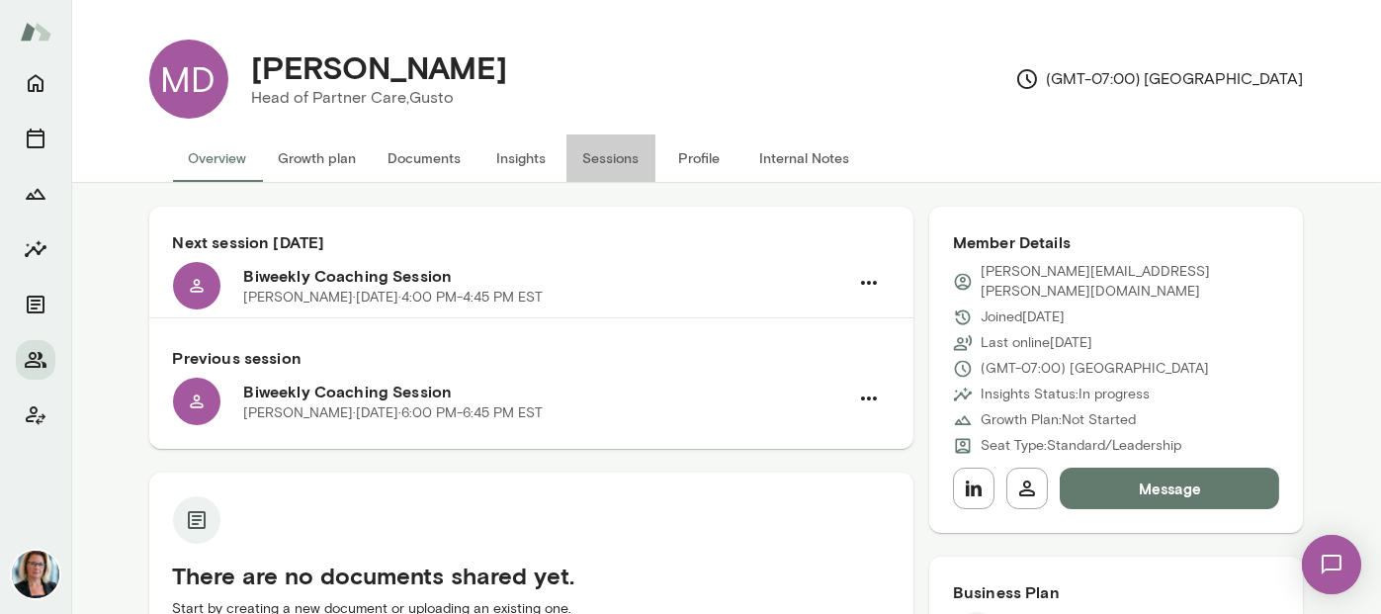
click at [607, 162] on button "Sessions" at bounding box center [610, 157] width 89 height 47
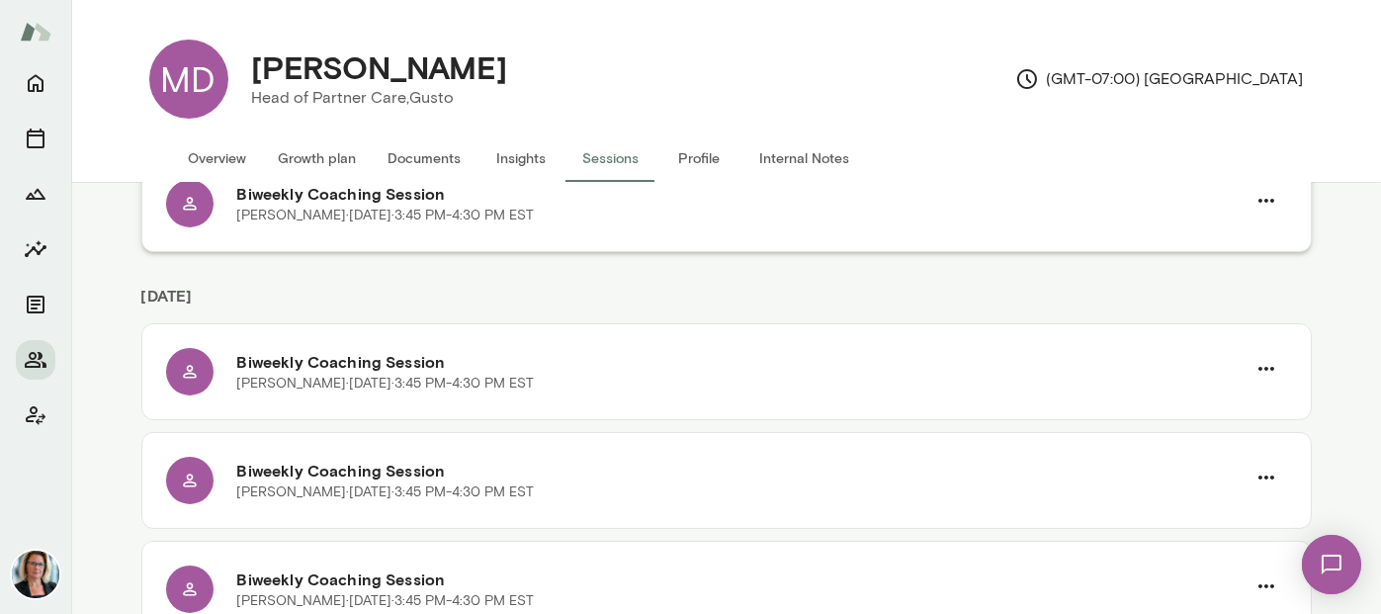
scroll to position [806, 0]
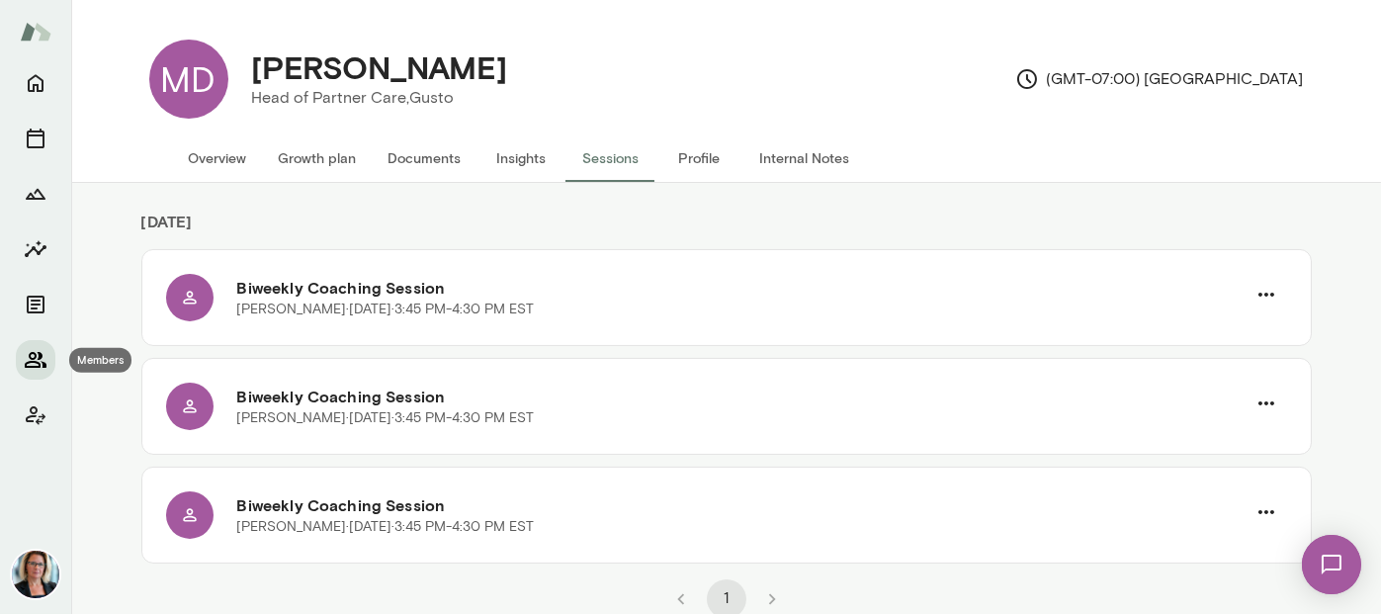
click at [37, 354] on icon "Members" at bounding box center [36, 360] width 24 height 24
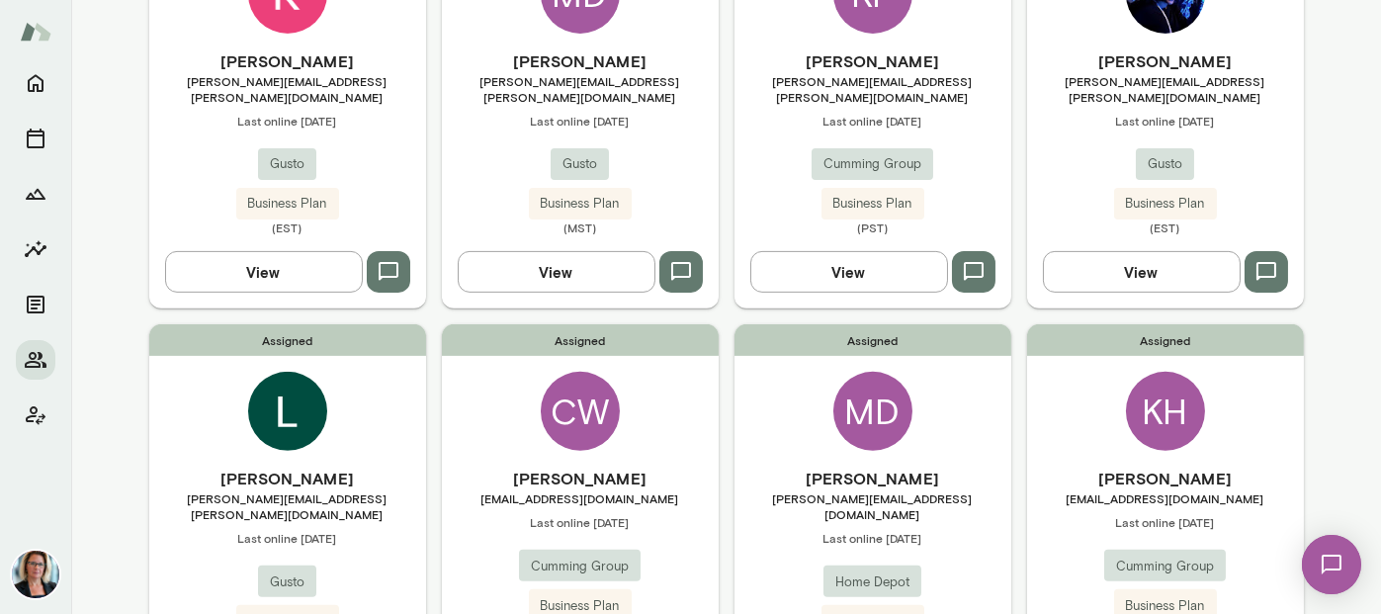
scroll to position [1674, 0]
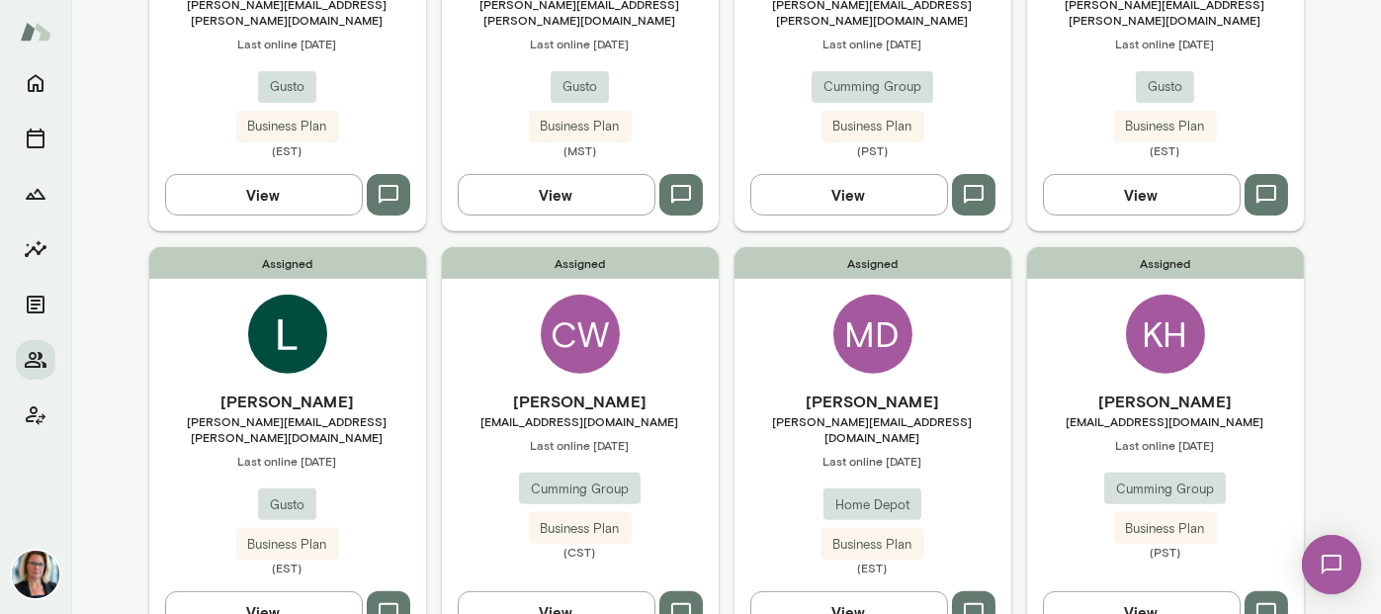
click at [285, 295] on img at bounding box center [287, 334] width 79 height 79
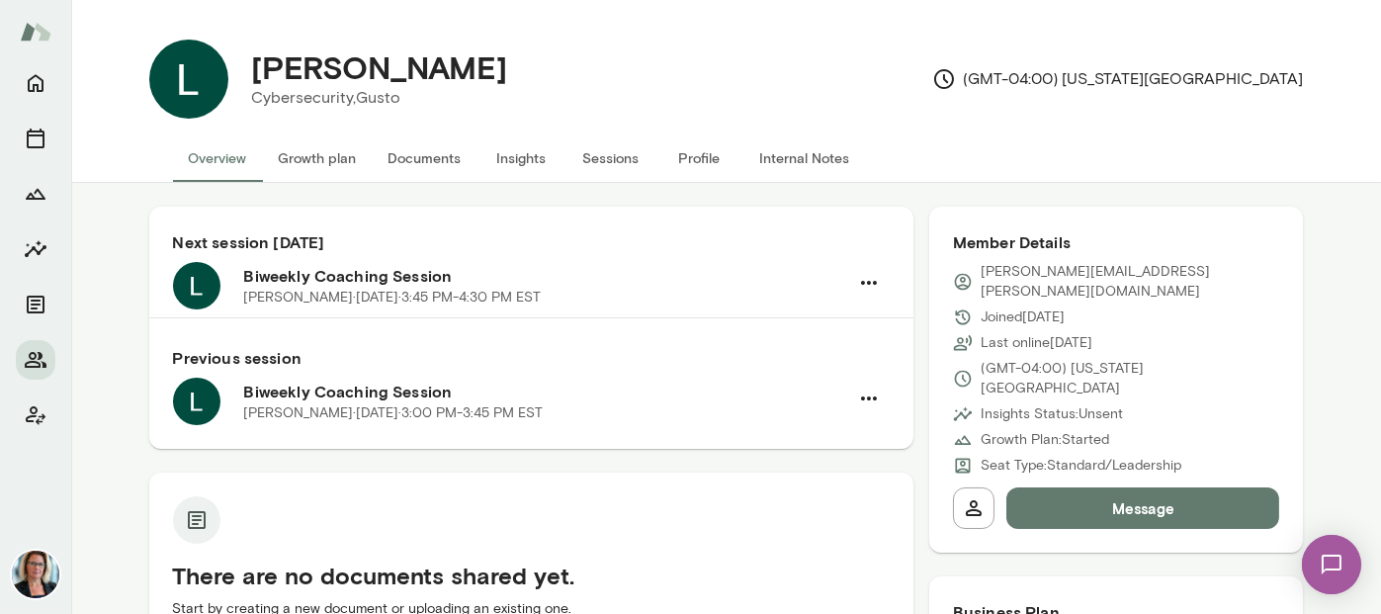
click at [609, 161] on button "Sessions" at bounding box center [610, 157] width 89 height 47
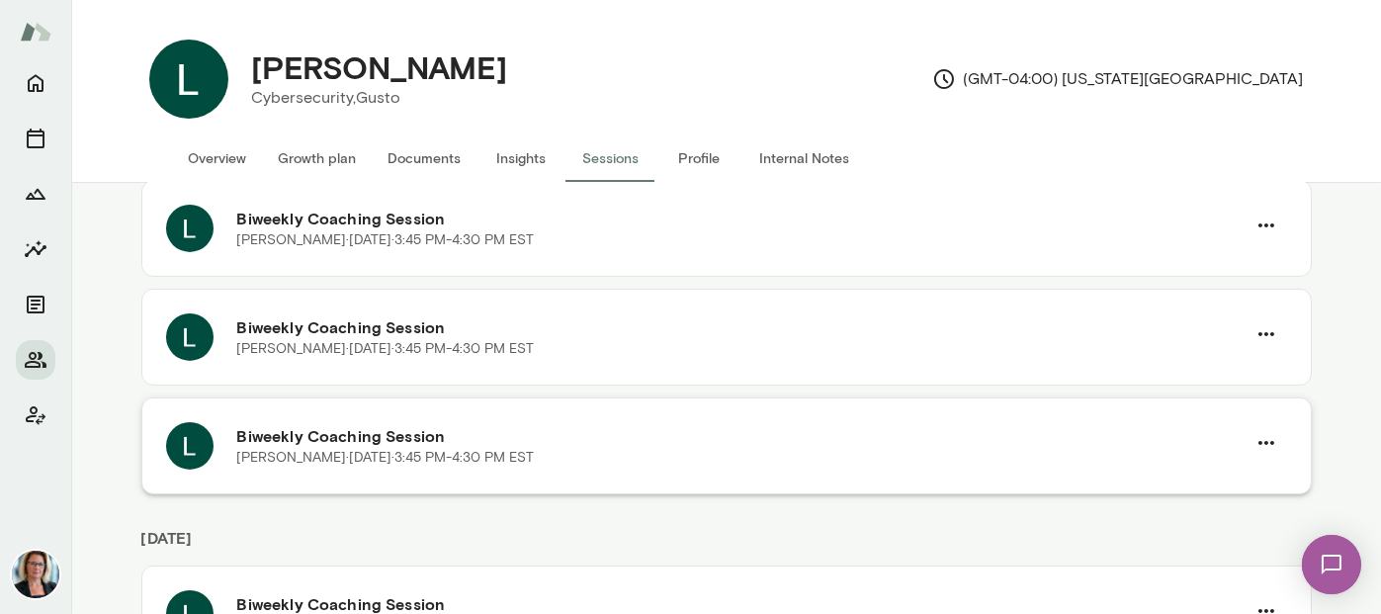
scroll to position [973, 0]
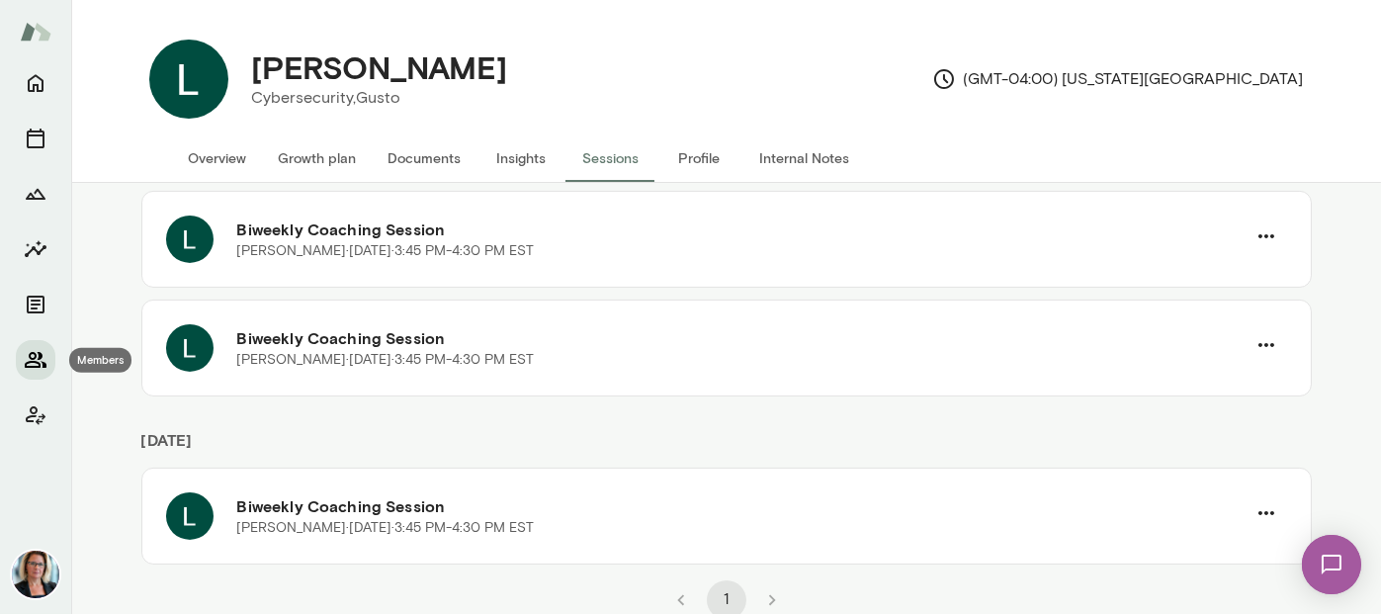
click at [38, 359] on icon "Members" at bounding box center [36, 360] width 22 height 16
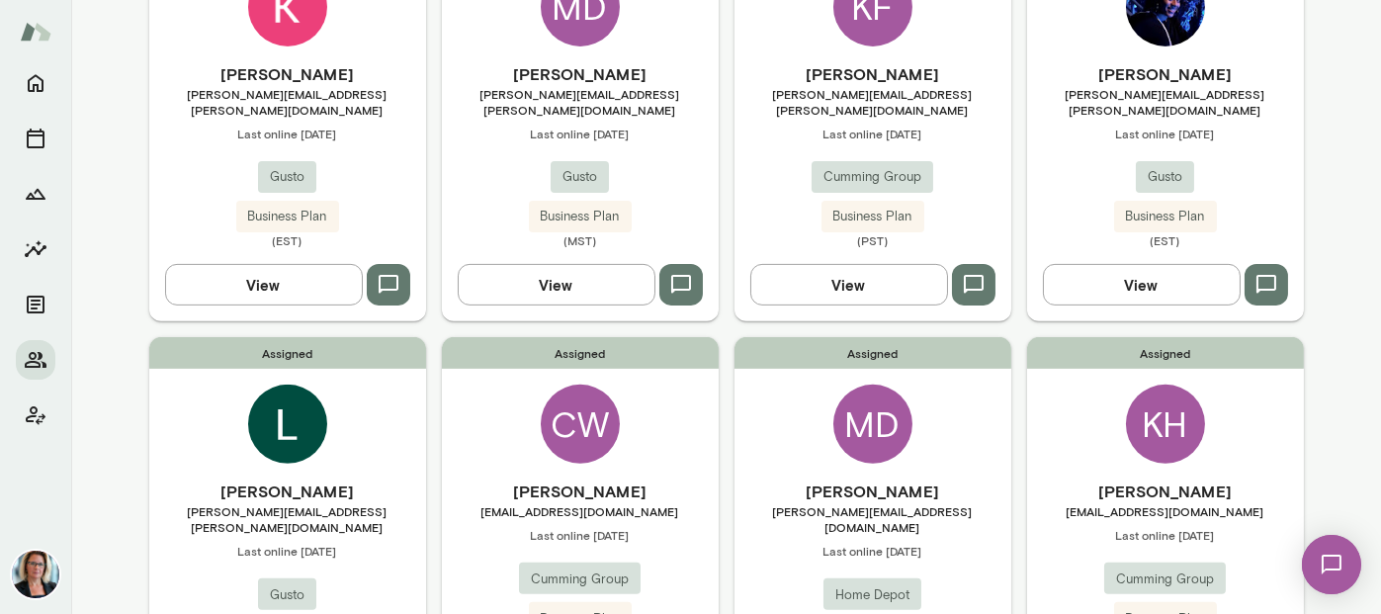
scroll to position [1674, 0]
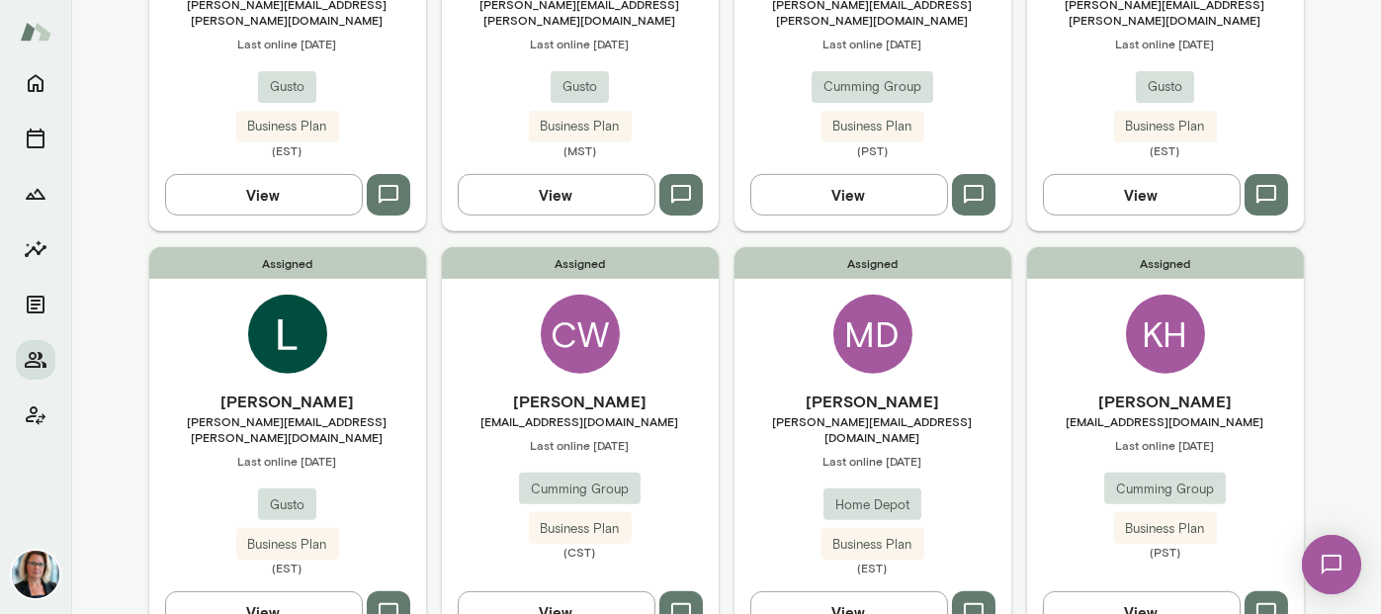
click at [568, 295] on div "CW" at bounding box center [580, 334] width 79 height 79
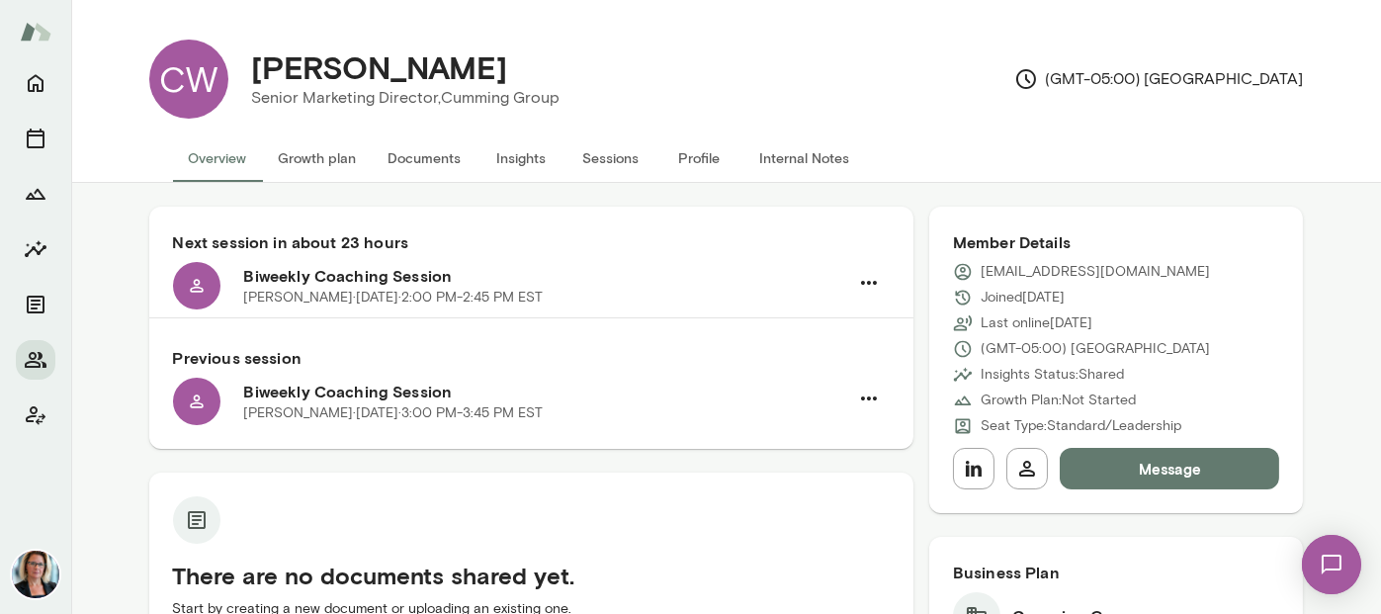
click at [588, 158] on button "Sessions" at bounding box center [610, 157] width 89 height 47
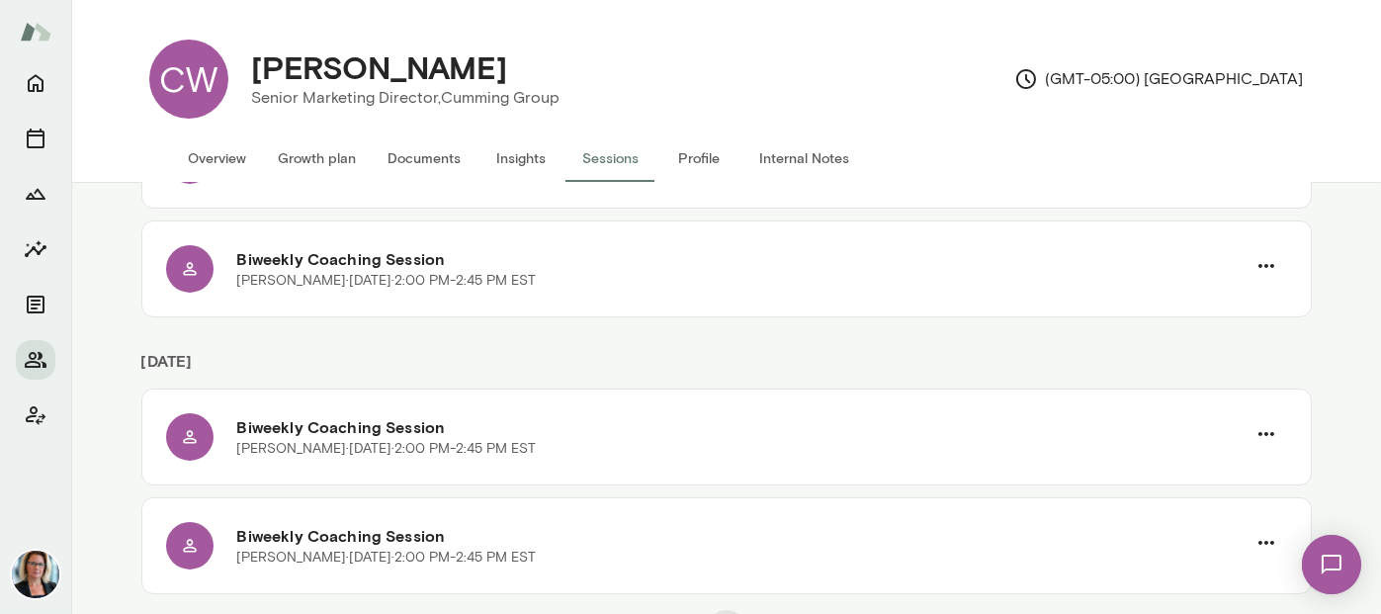
scroll to position [865, 0]
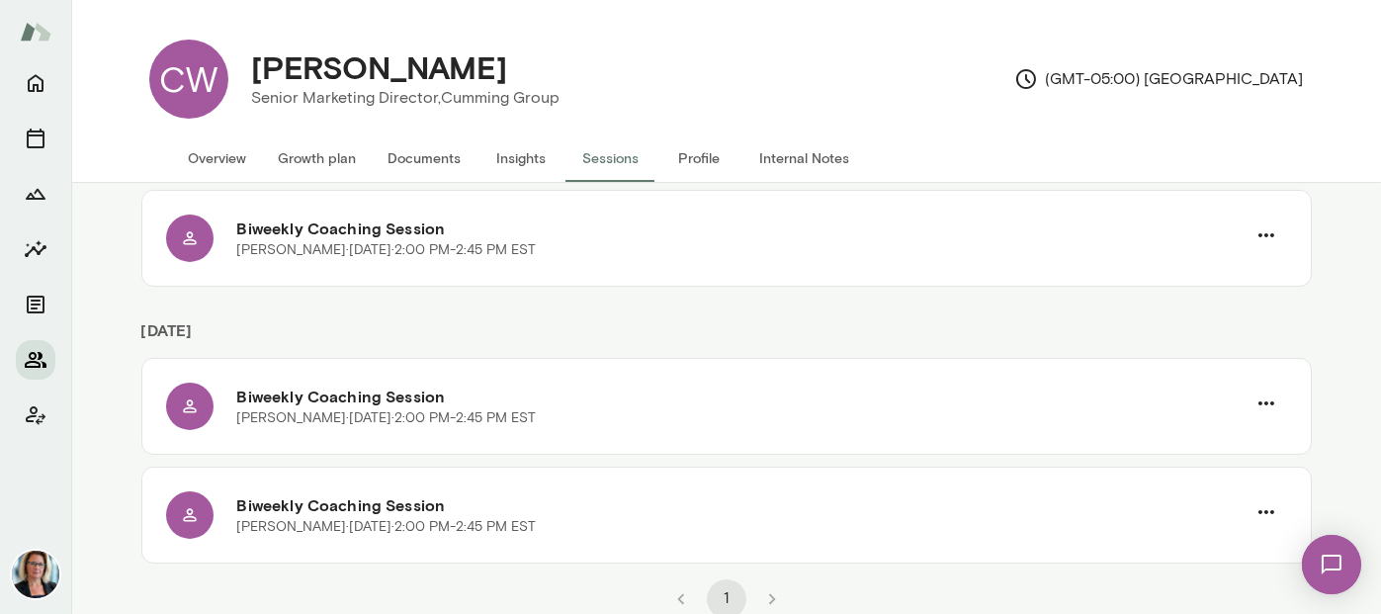
click at [34, 362] on icon "Members" at bounding box center [36, 360] width 22 height 16
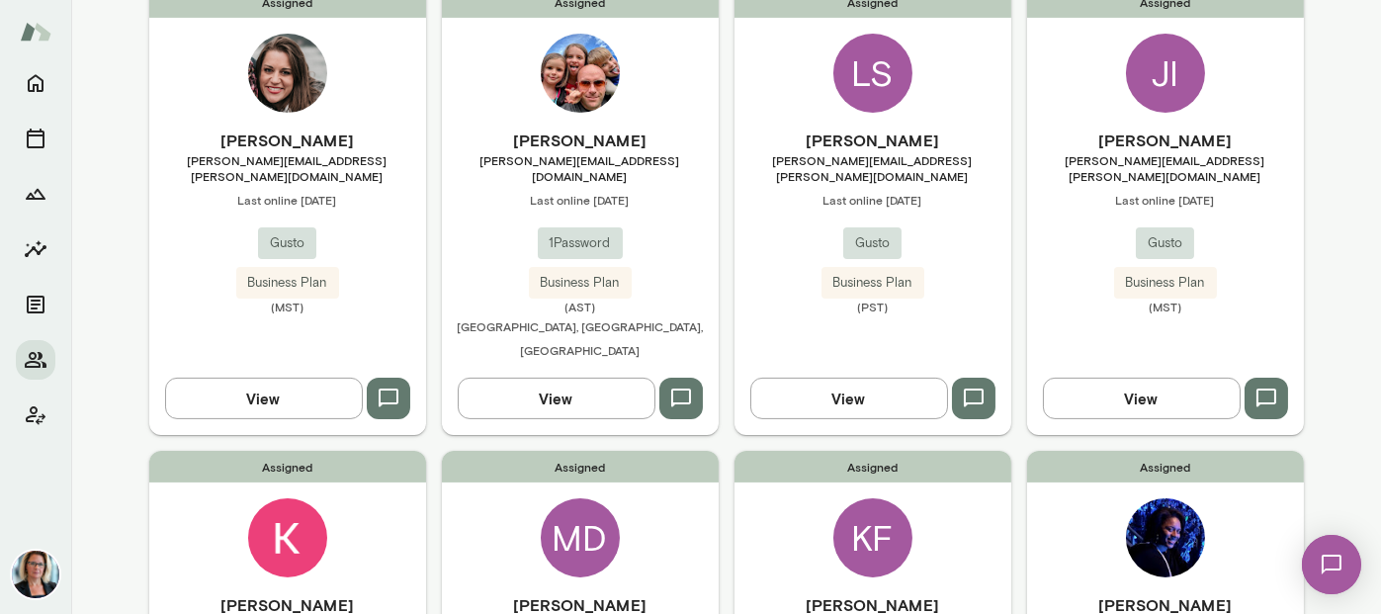
scroll to position [1674, 0]
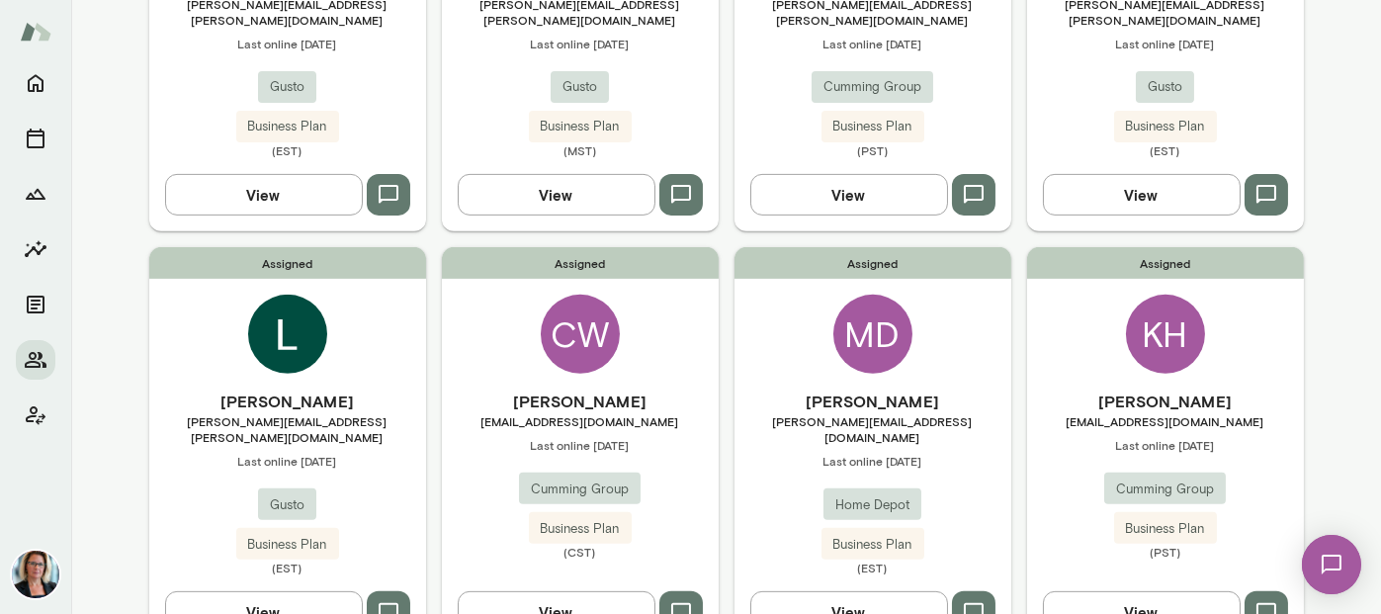
click at [872, 295] on div "MD" at bounding box center [872, 334] width 79 height 79
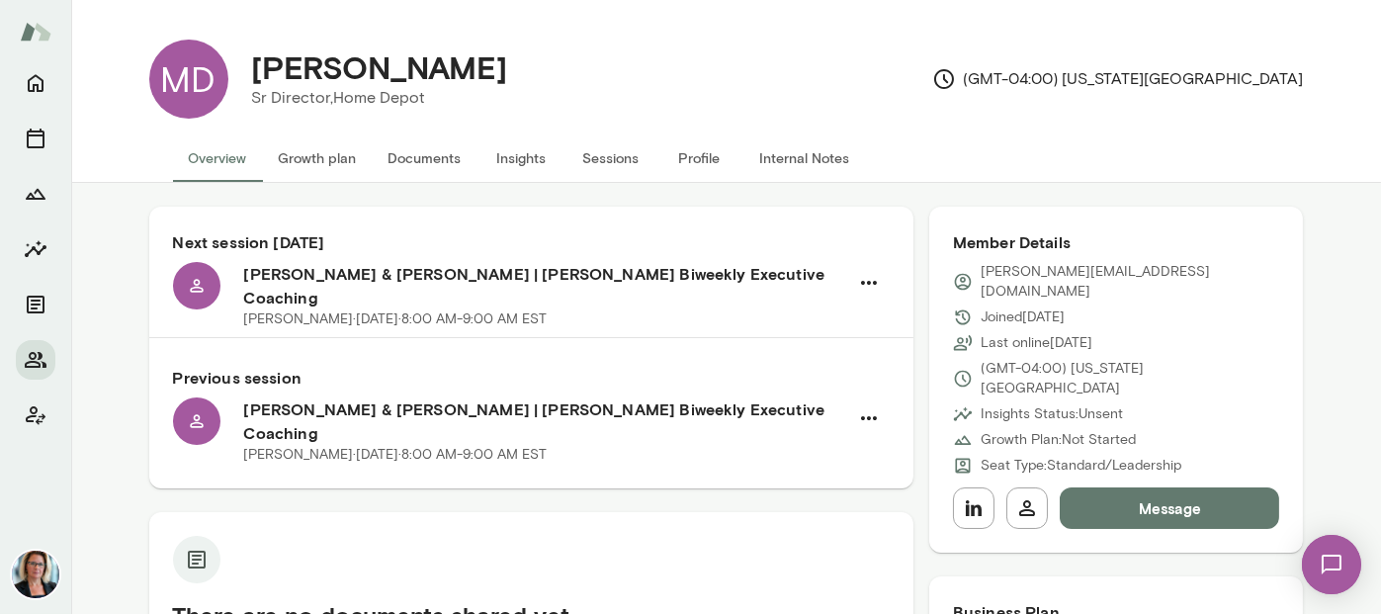
click at [618, 157] on button "Sessions" at bounding box center [610, 157] width 89 height 47
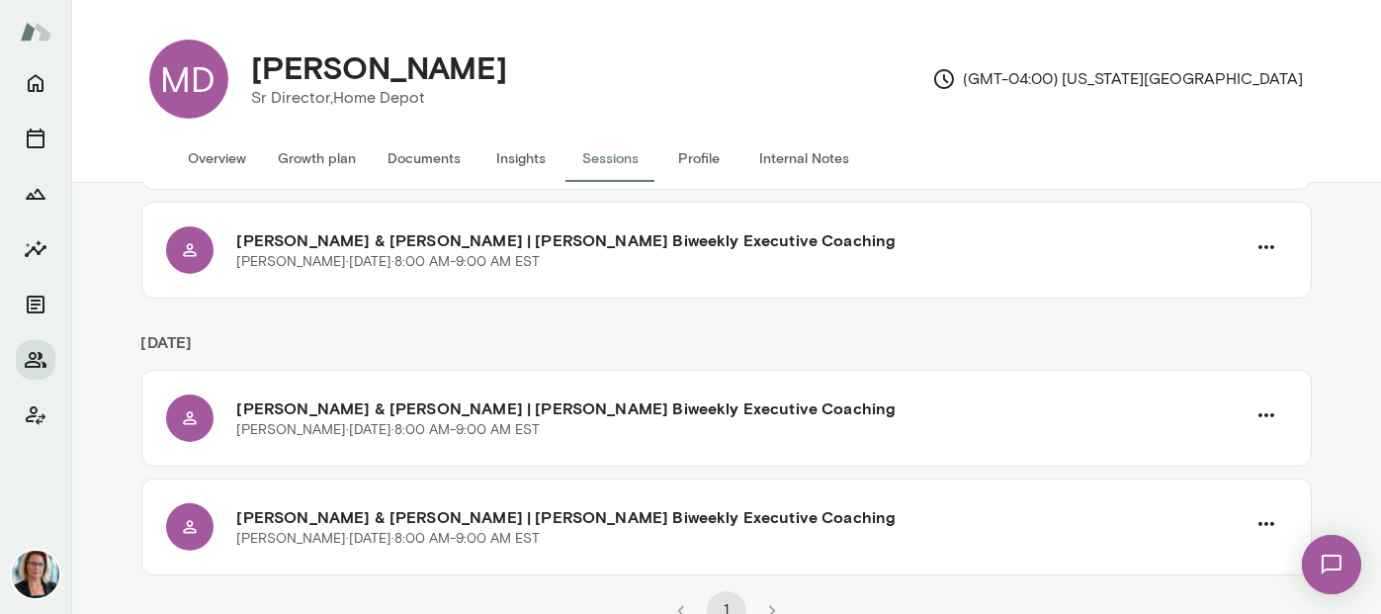
scroll to position [1633, 0]
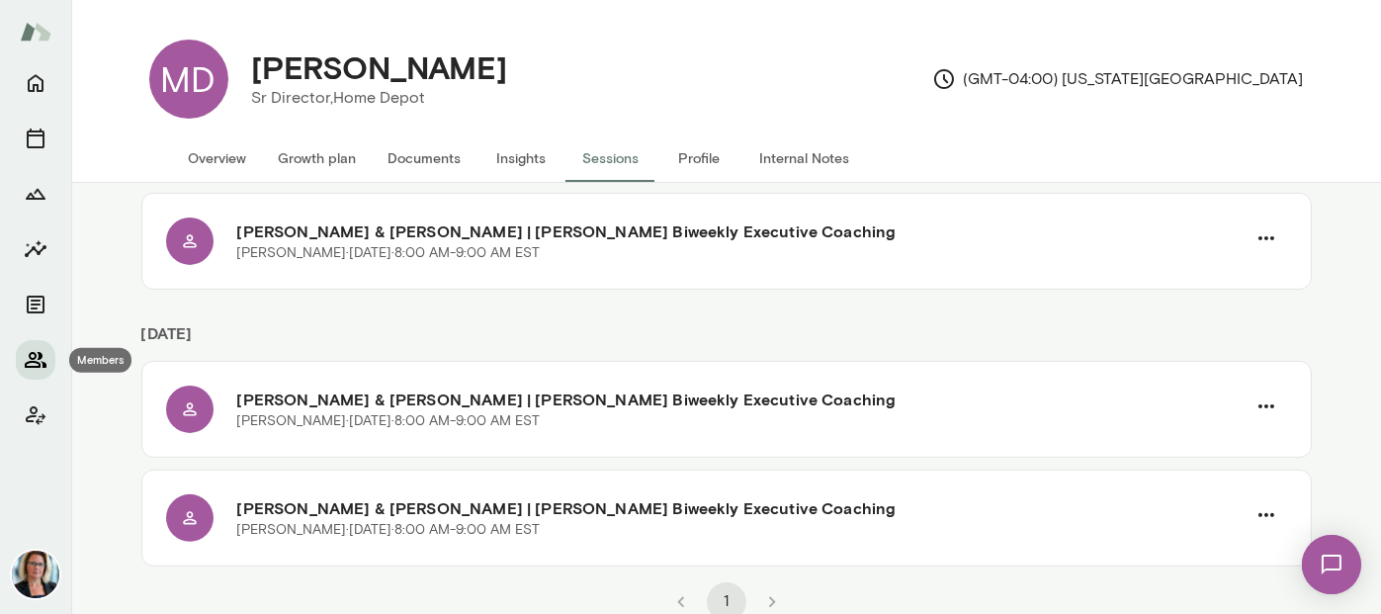
click at [33, 359] on icon "Members" at bounding box center [36, 360] width 22 height 16
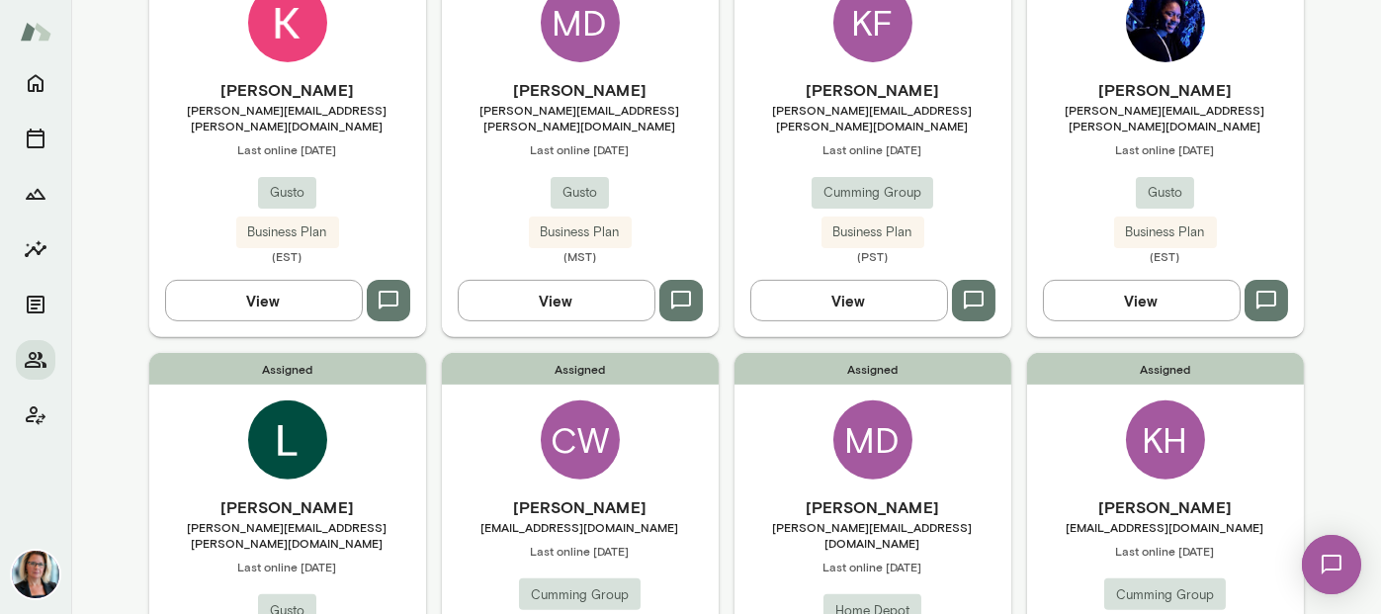
scroll to position [1674, 0]
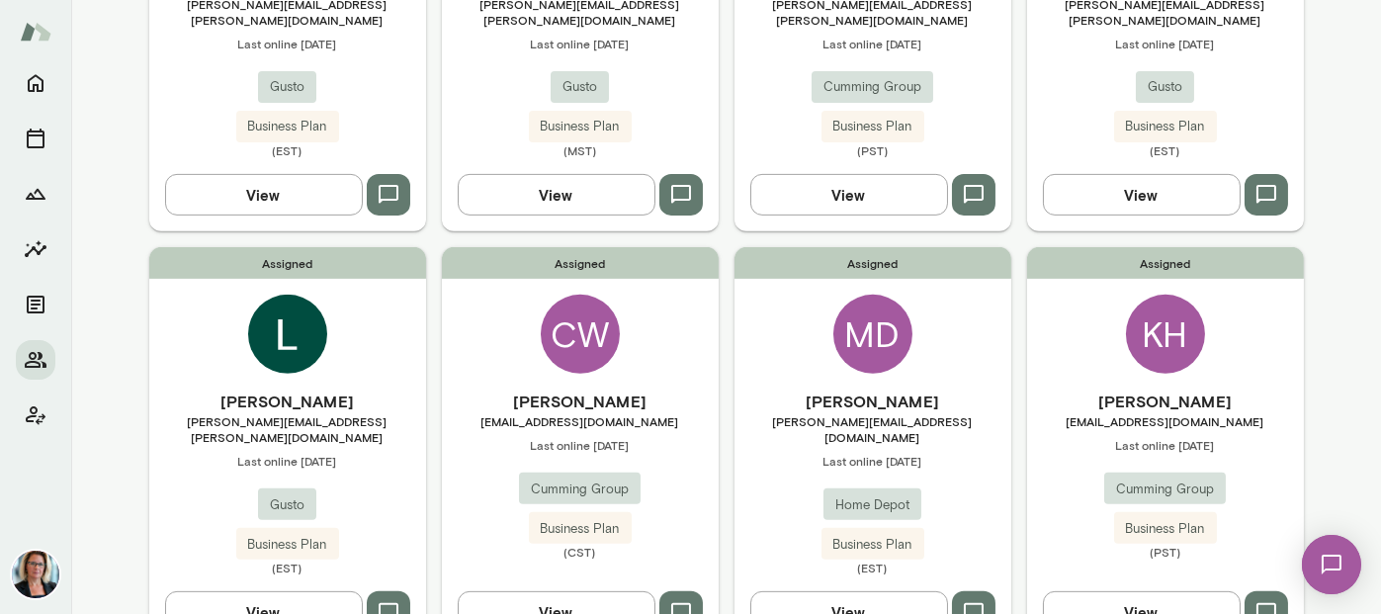
click at [1167, 295] on div "KH" at bounding box center [1165, 334] width 79 height 79
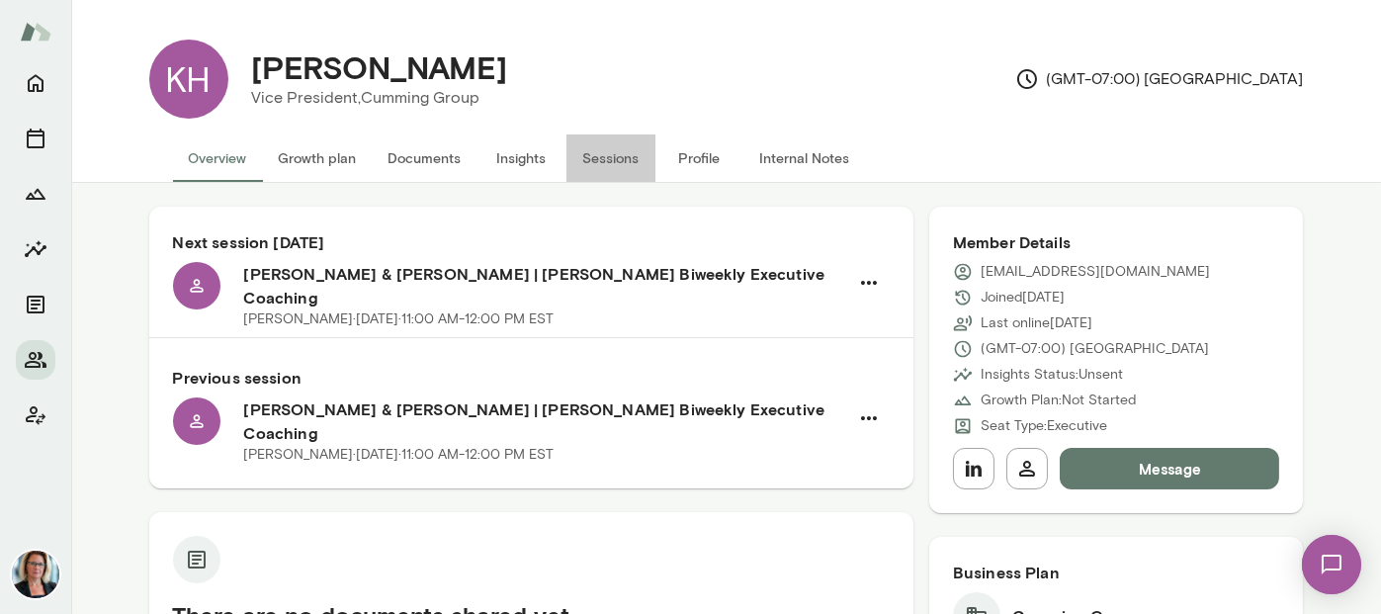
click at [599, 155] on button "Sessions" at bounding box center [610, 157] width 89 height 47
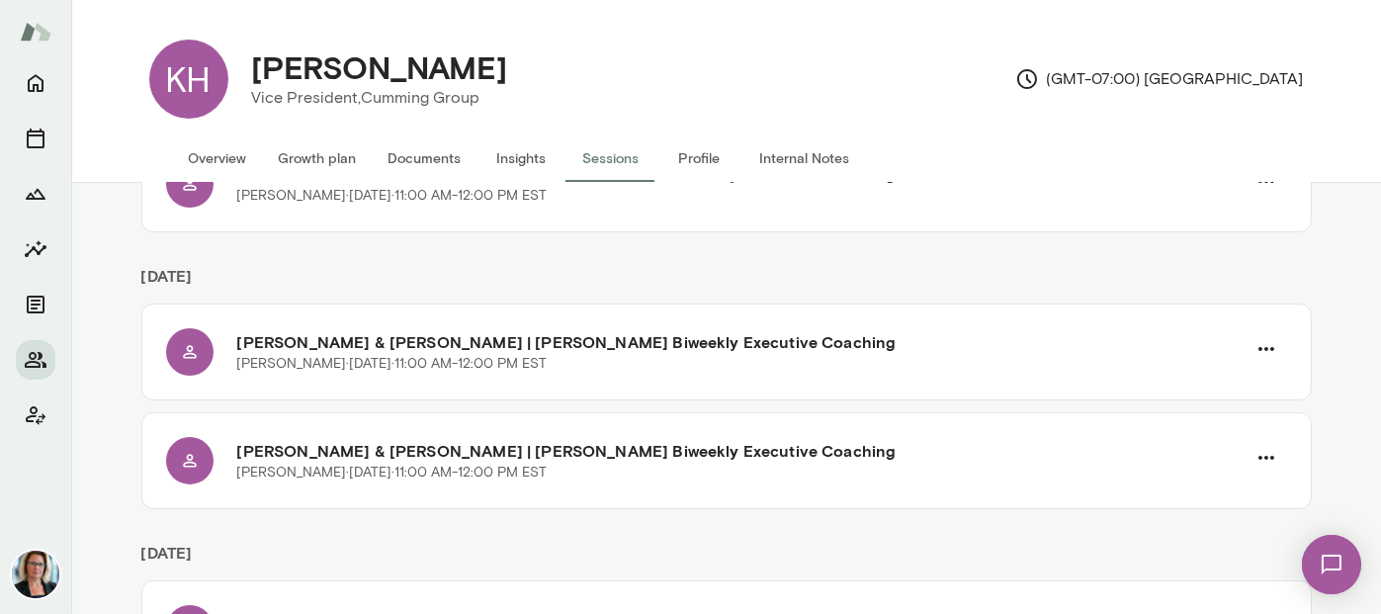
scroll to position [865, 0]
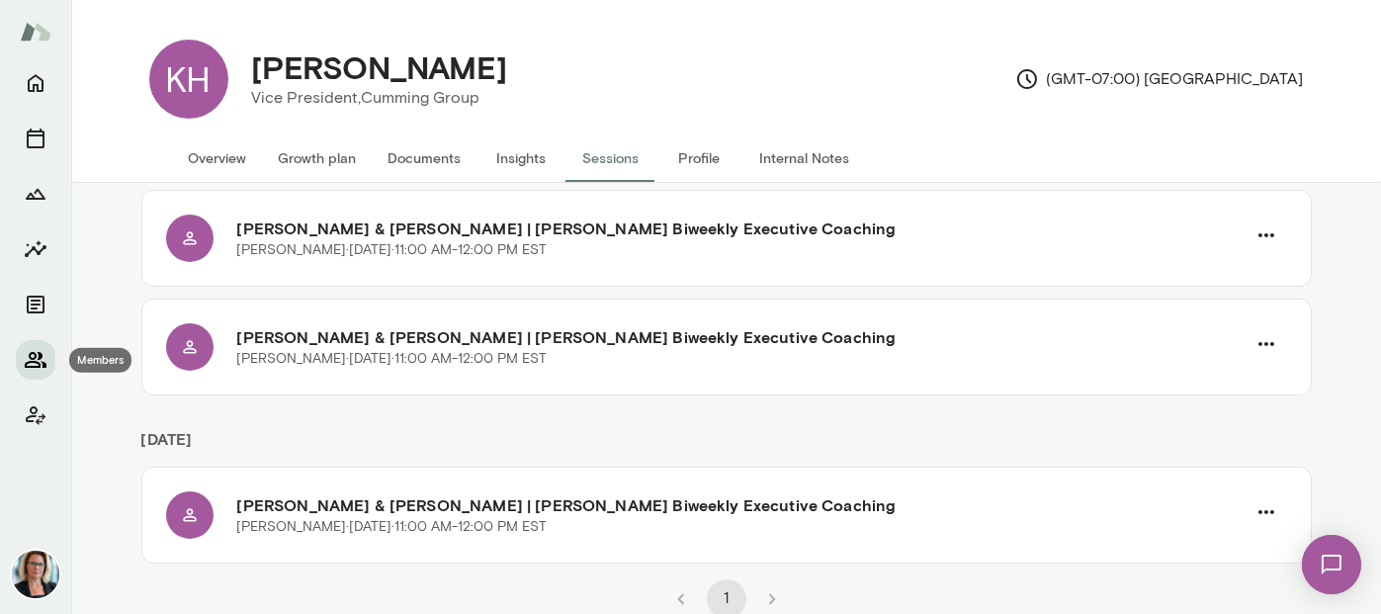
click at [29, 357] on icon "Members" at bounding box center [36, 360] width 24 height 24
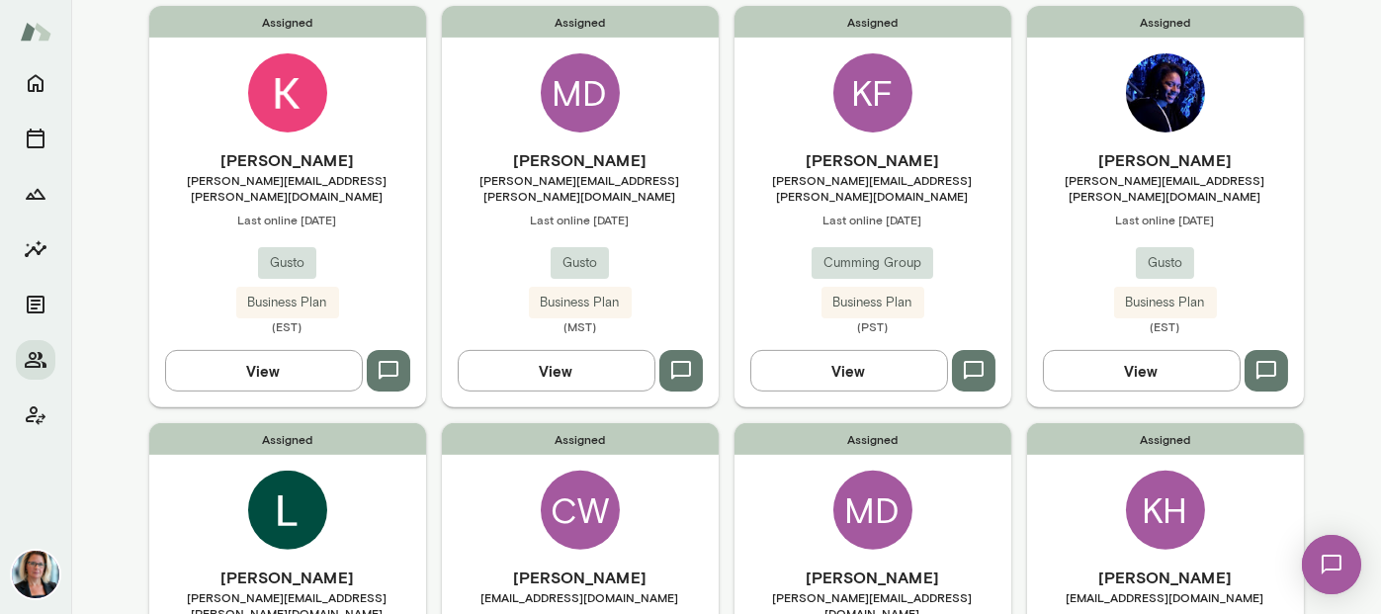
scroll to position [1674, 0]
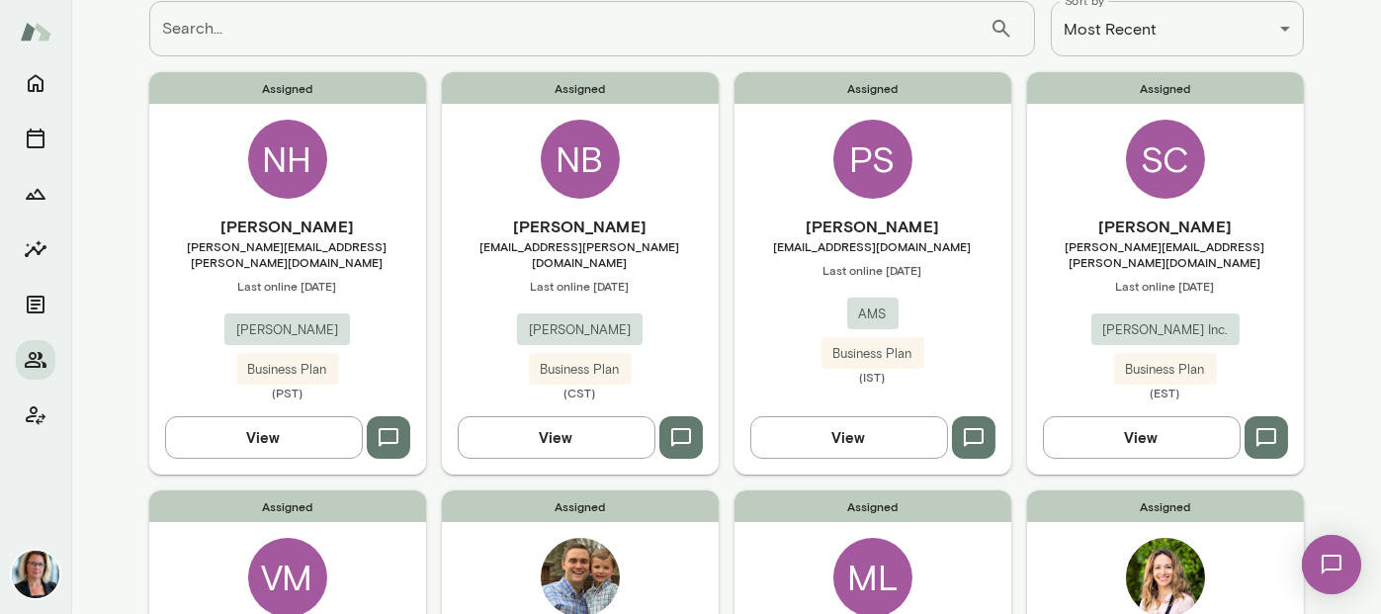
scroll to position [198, 0]
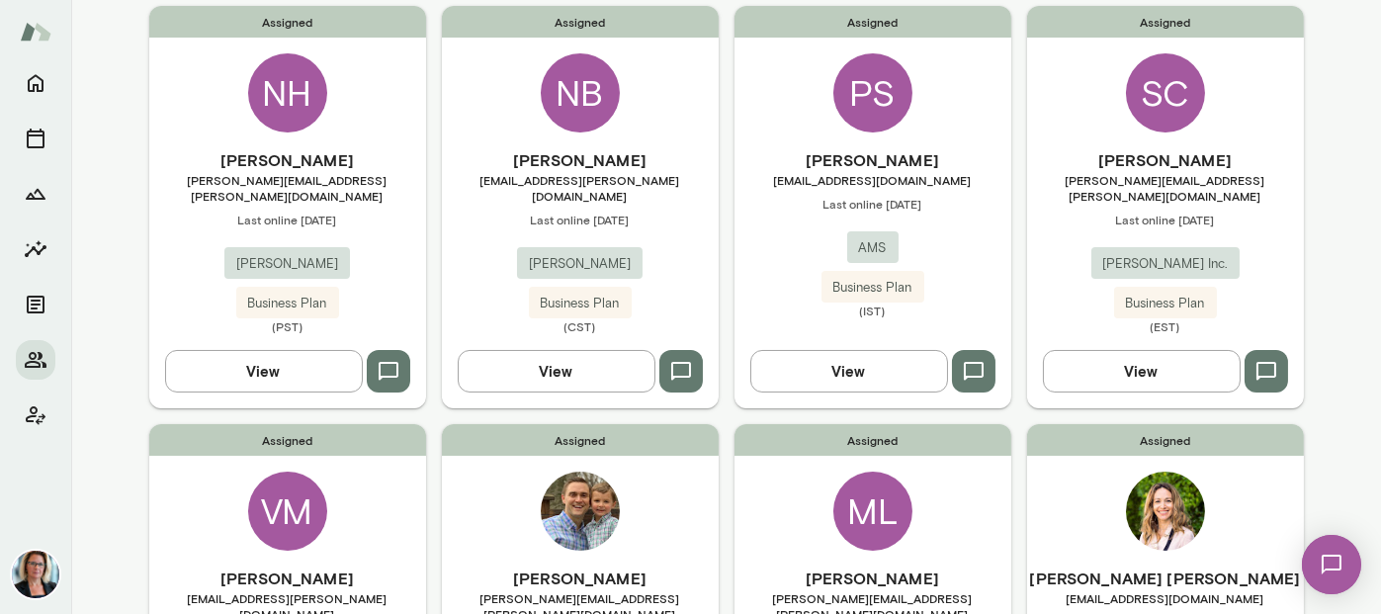
click at [282, 93] on div "NH" at bounding box center [287, 92] width 79 height 79
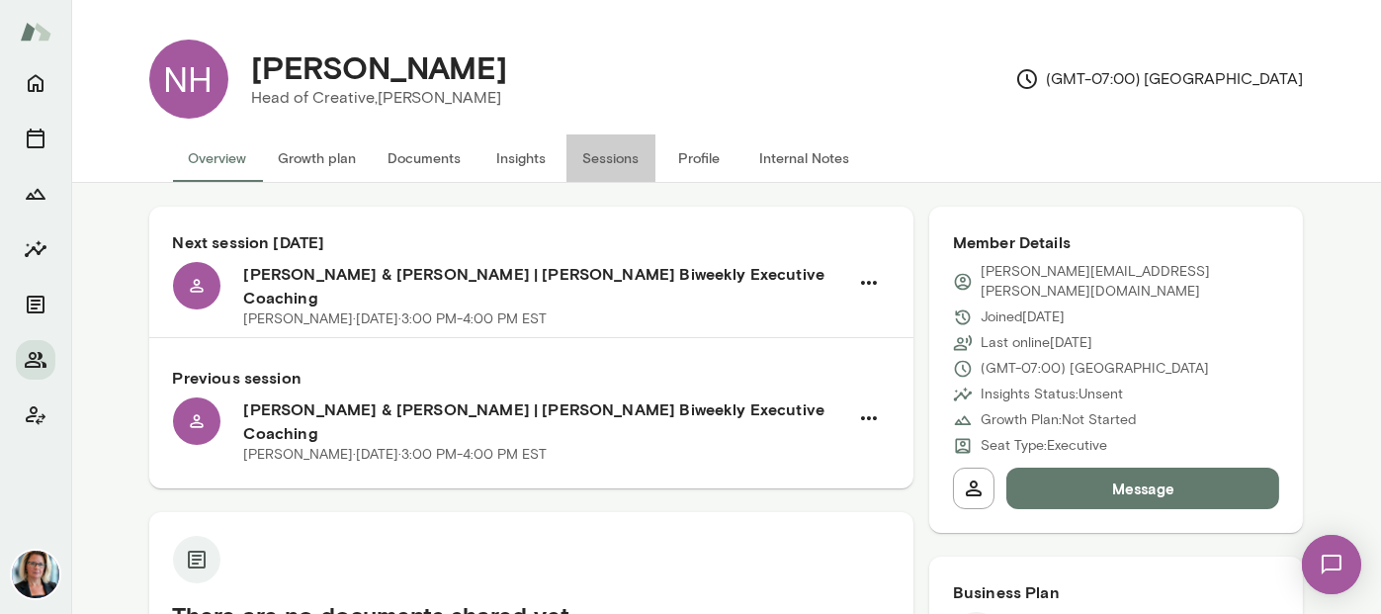
click at [603, 158] on button "Sessions" at bounding box center [610, 157] width 89 height 47
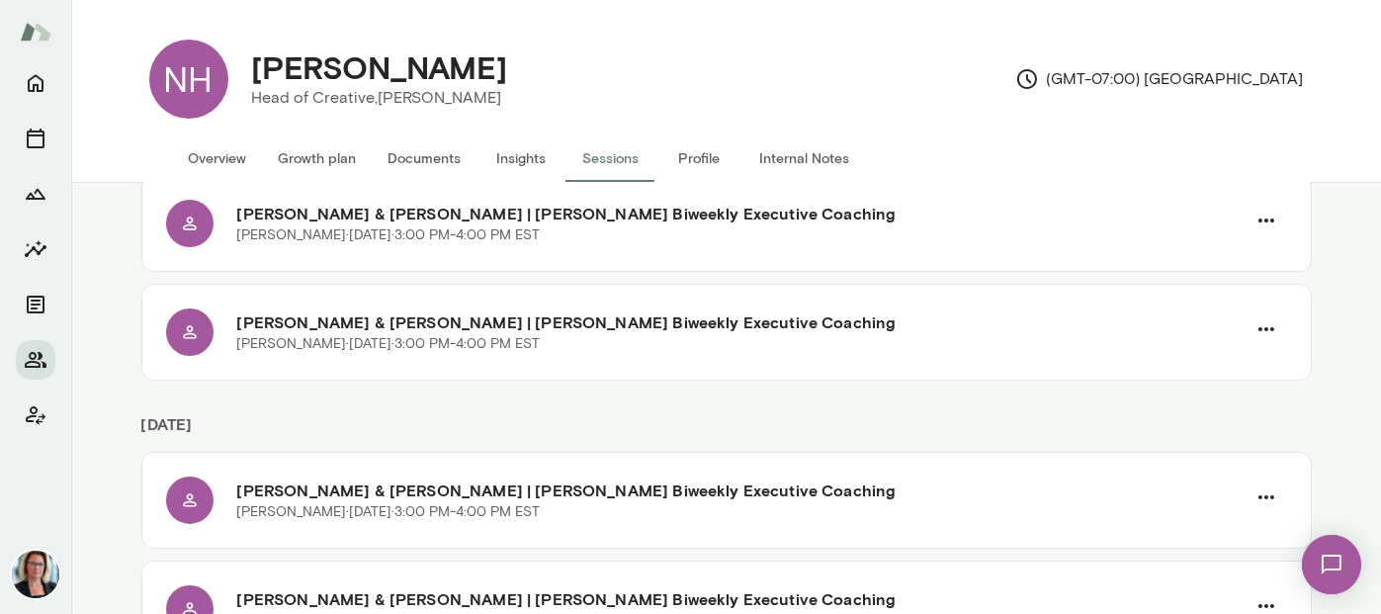
scroll to position [589, 0]
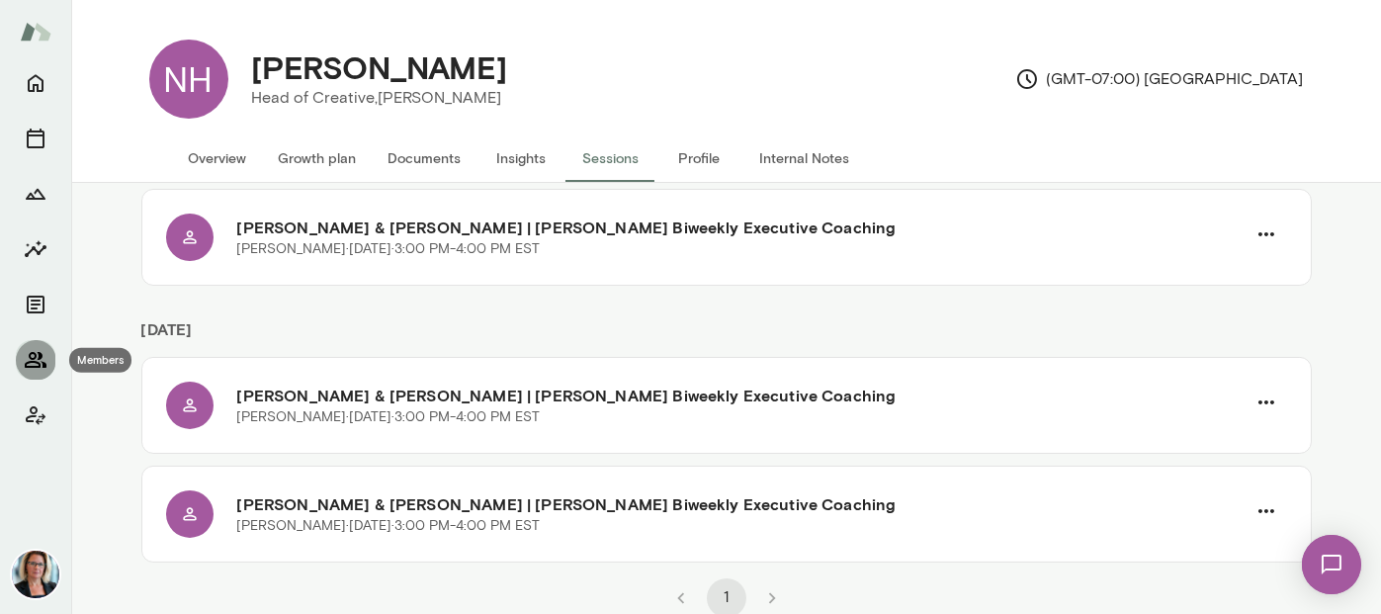
click at [26, 355] on icon "Members" at bounding box center [36, 360] width 24 height 24
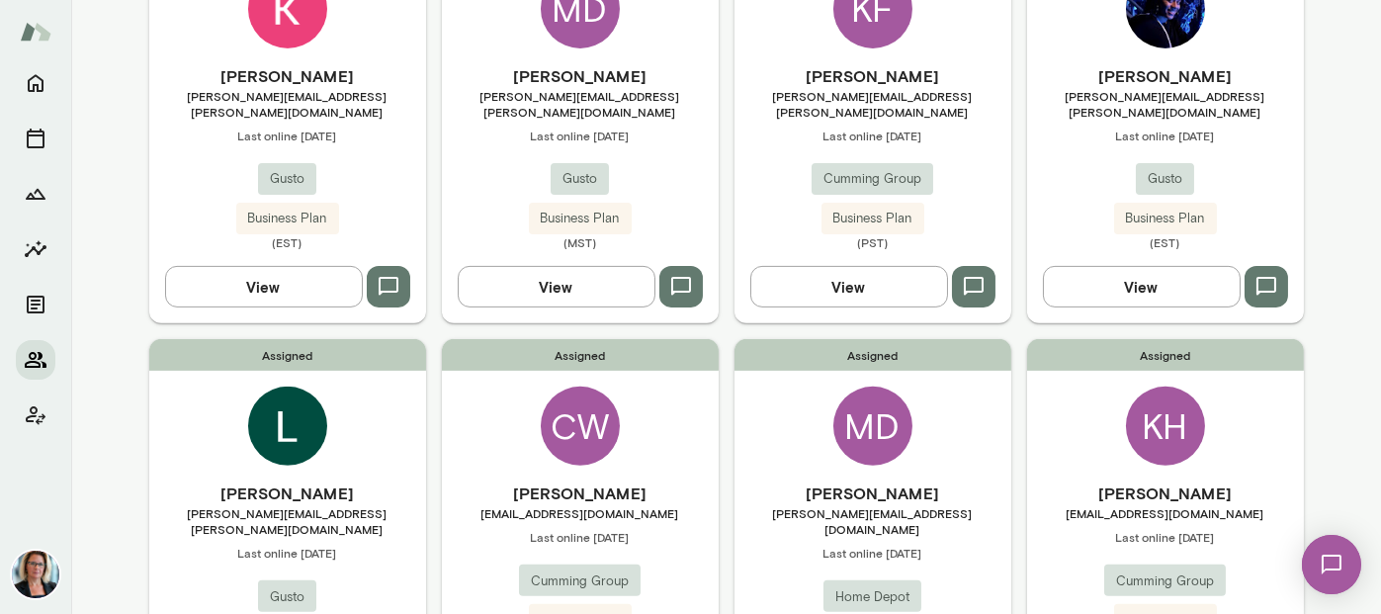
scroll to position [1674, 0]
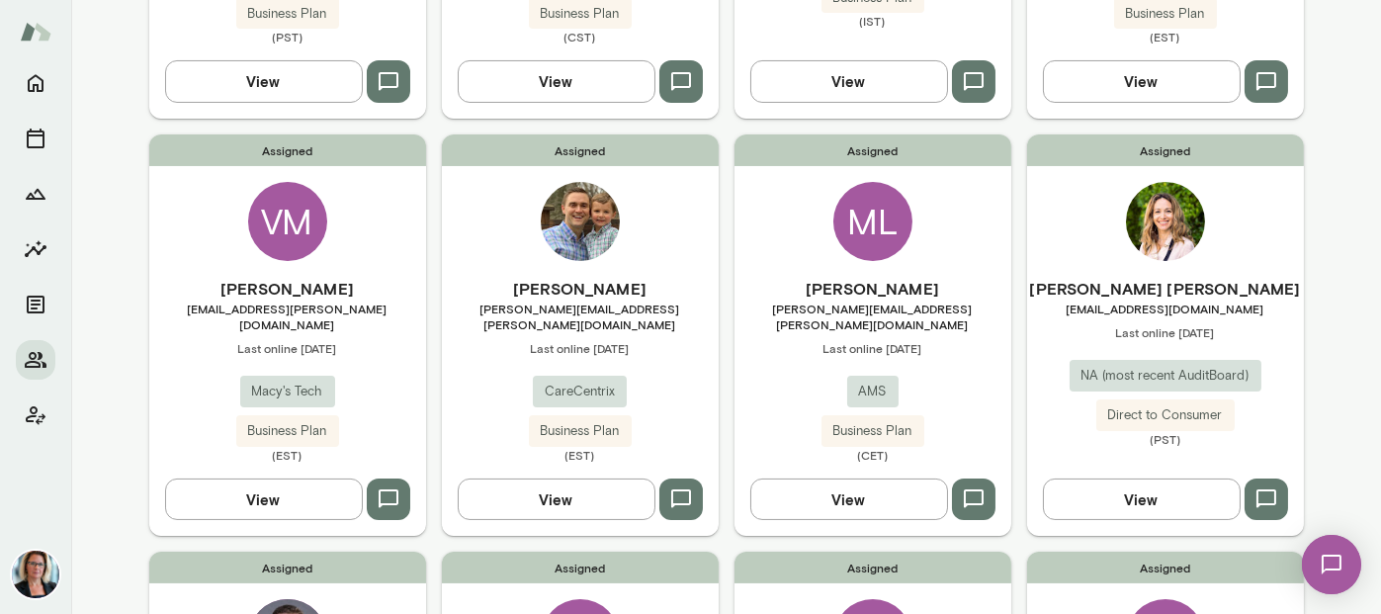
scroll to position [0, 0]
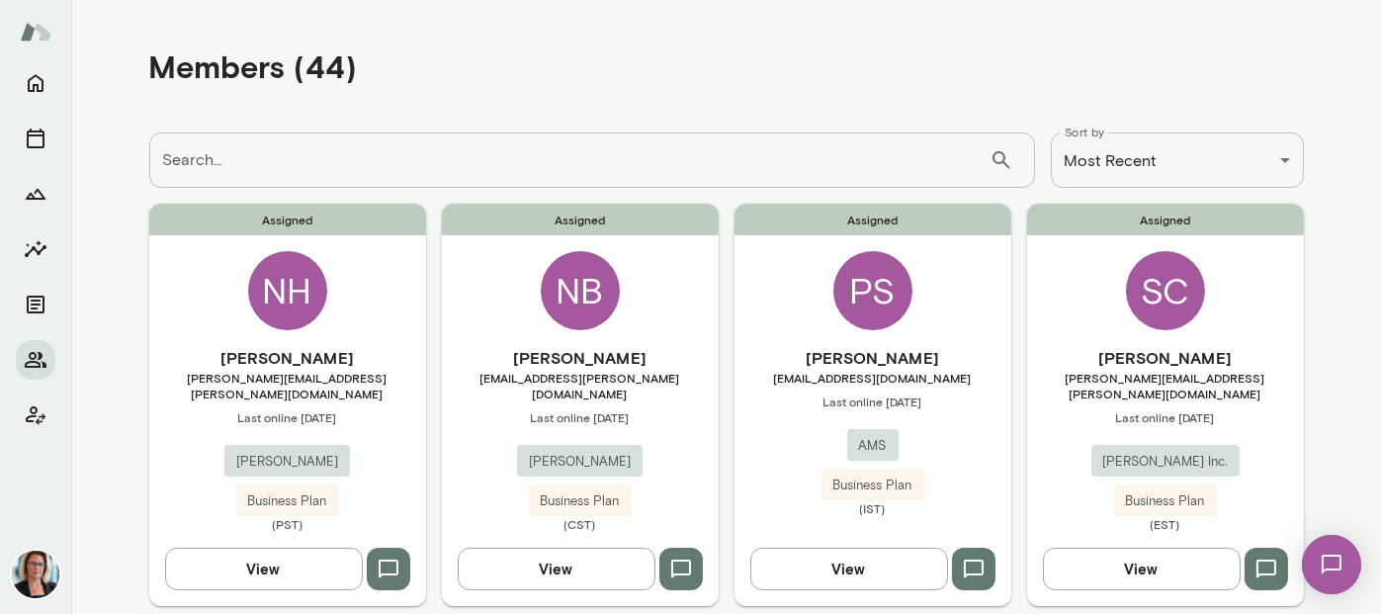
click at [573, 288] on div "NB" at bounding box center [580, 290] width 79 height 79
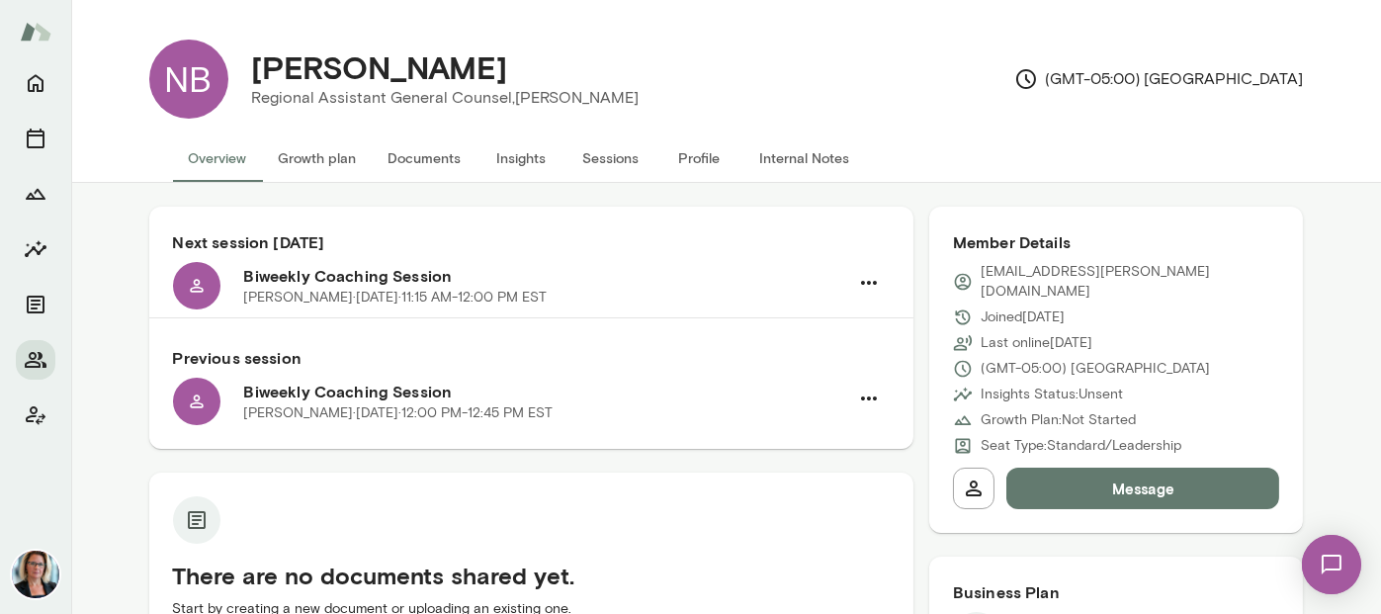
click at [596, 156] on button "Sessions" at bounding box center [610, 157] width 89 height 47
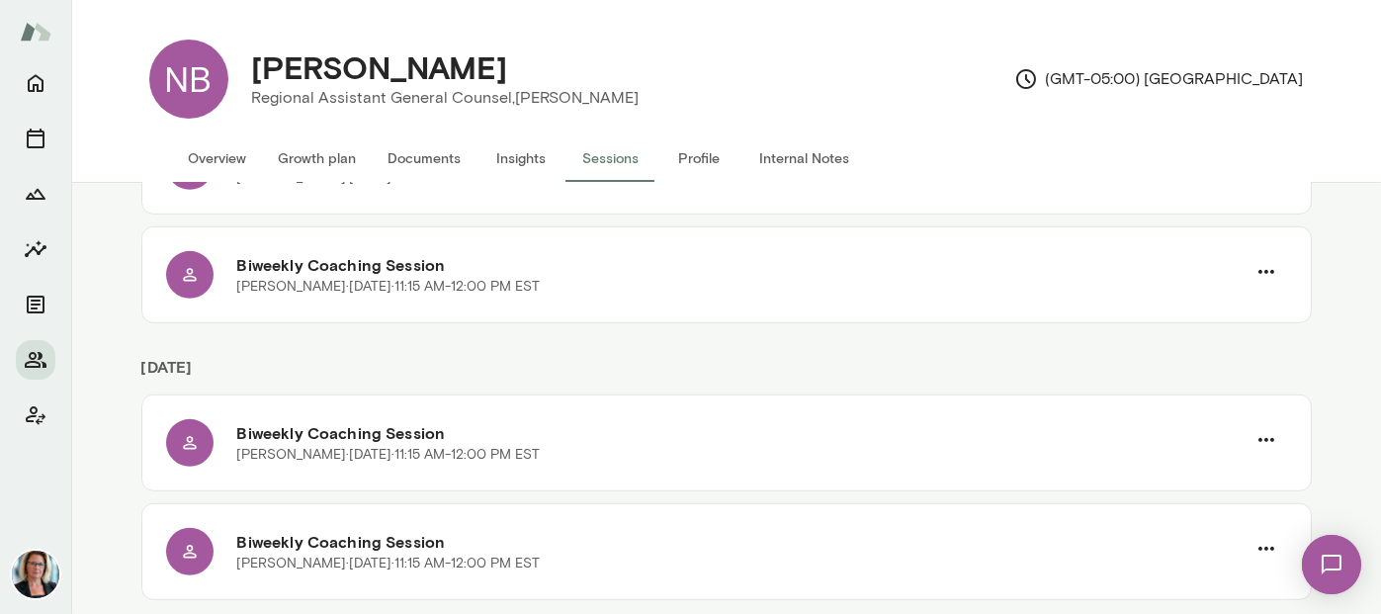
scroll to position [2844, 0]
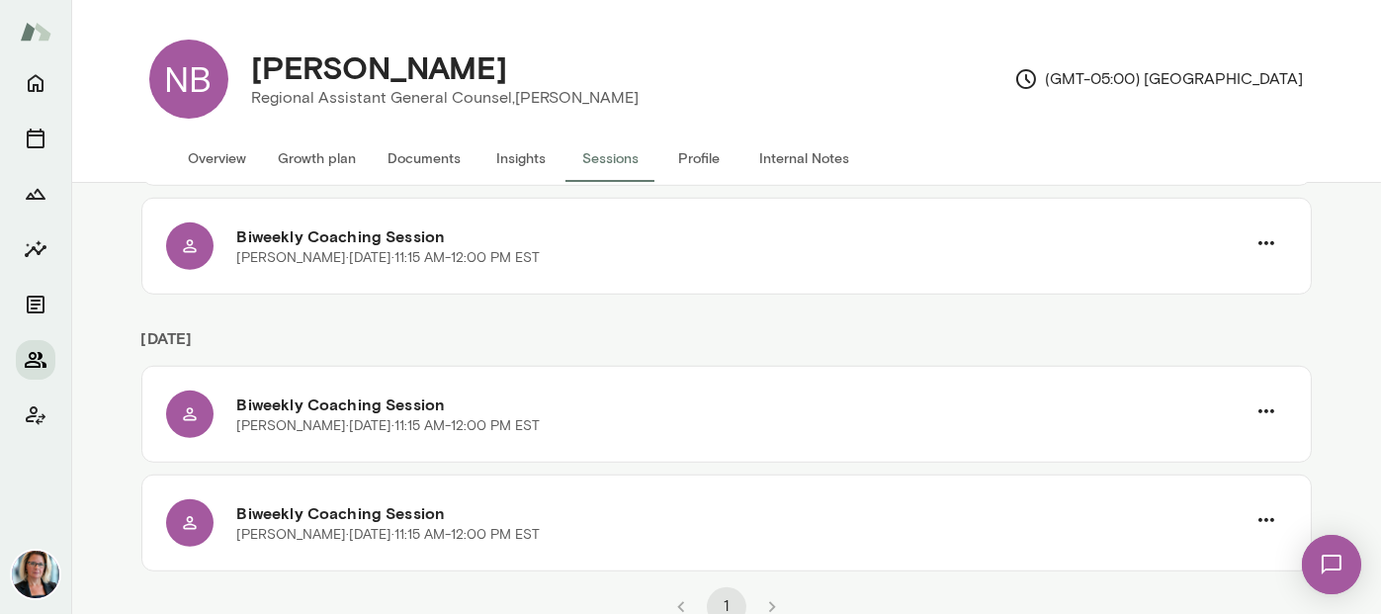
click at [37, 361] on icon "Members" at bounding box center [36, 360] width 24 height 24
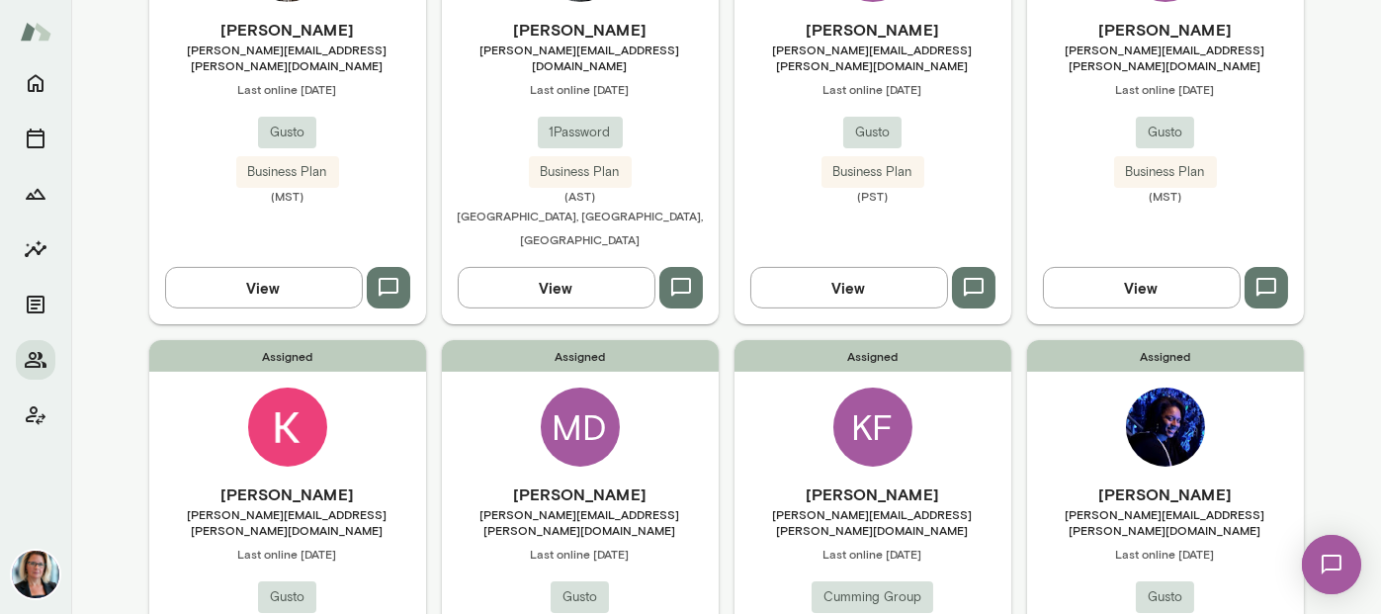
scroll to position [1674, 0]
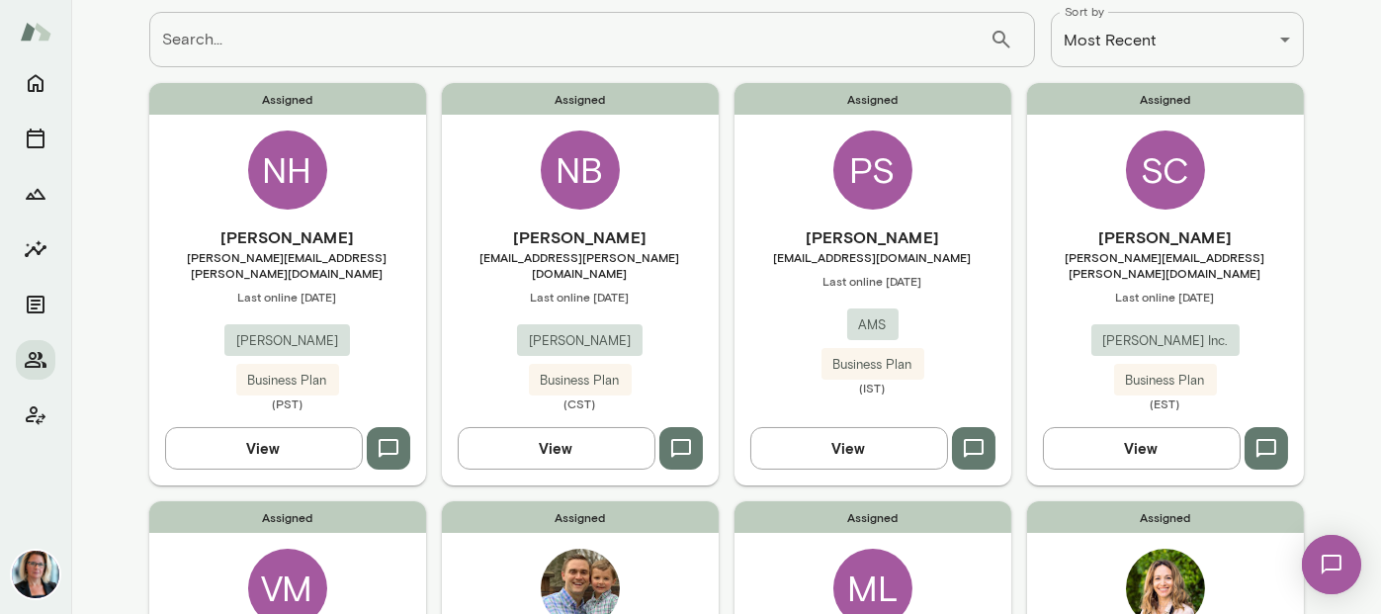
scroll to position [198, 0]
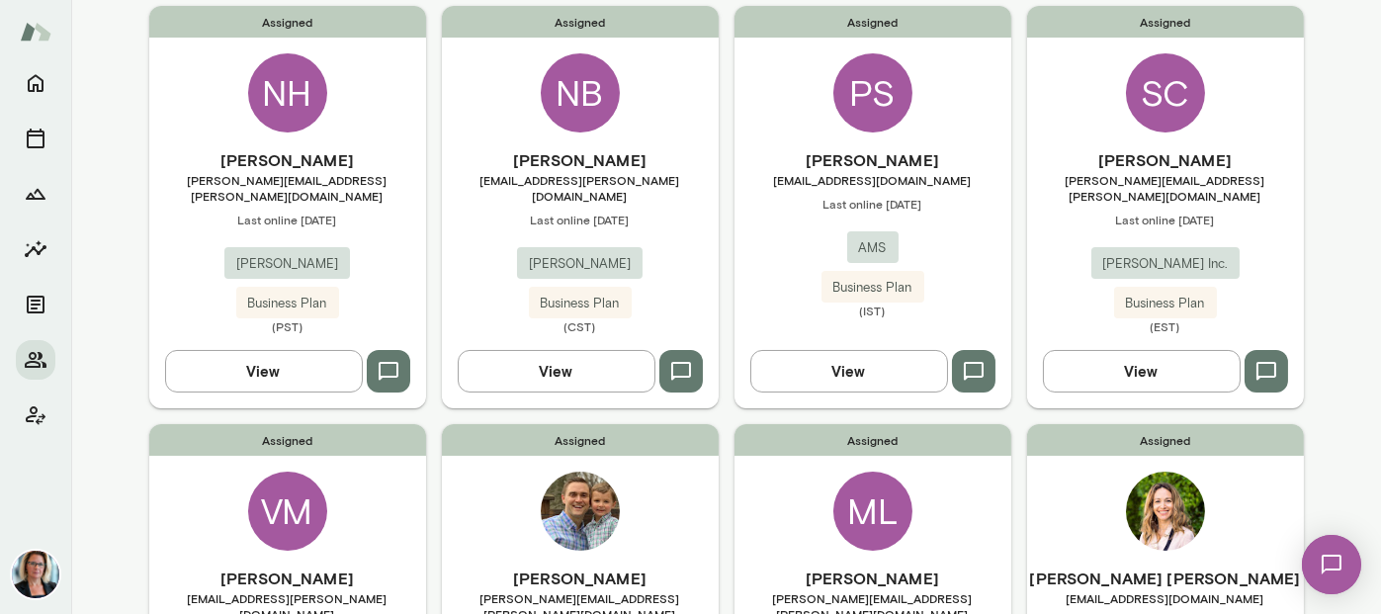
click at [859, 91] on div "PS" at bounding box center [872, 92] width 79 height 79
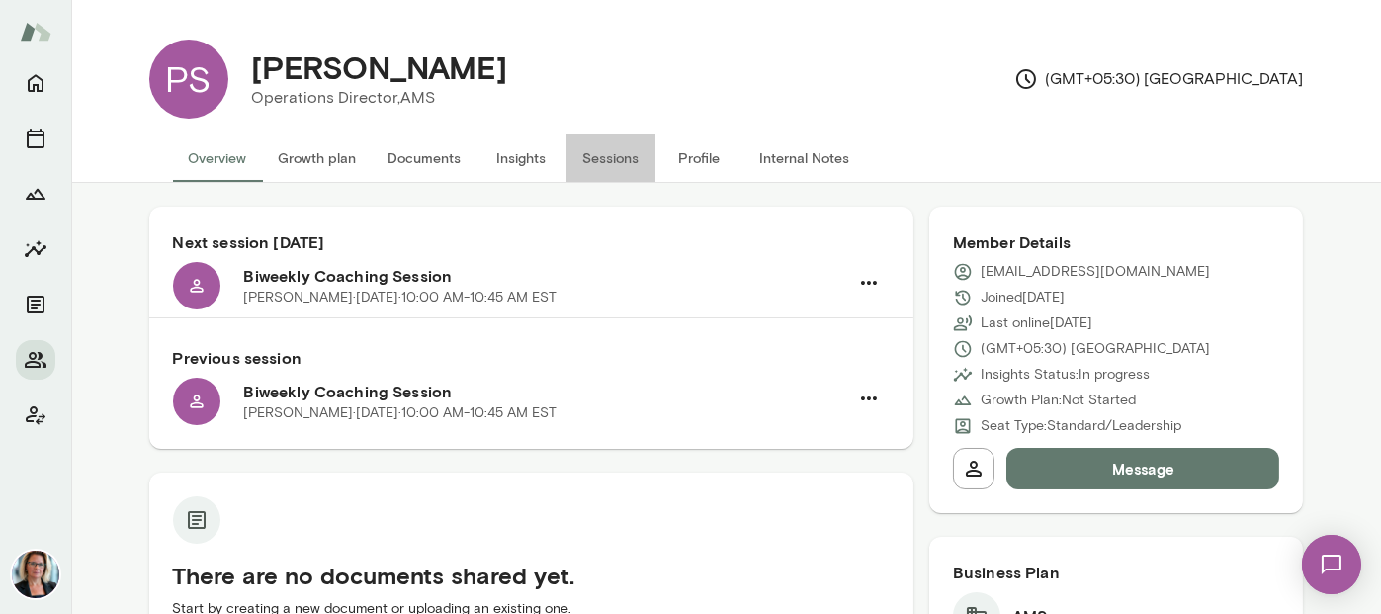
click at [618, 155] on button "Sessions" at bounding box center [610, 157] width 89 height 47
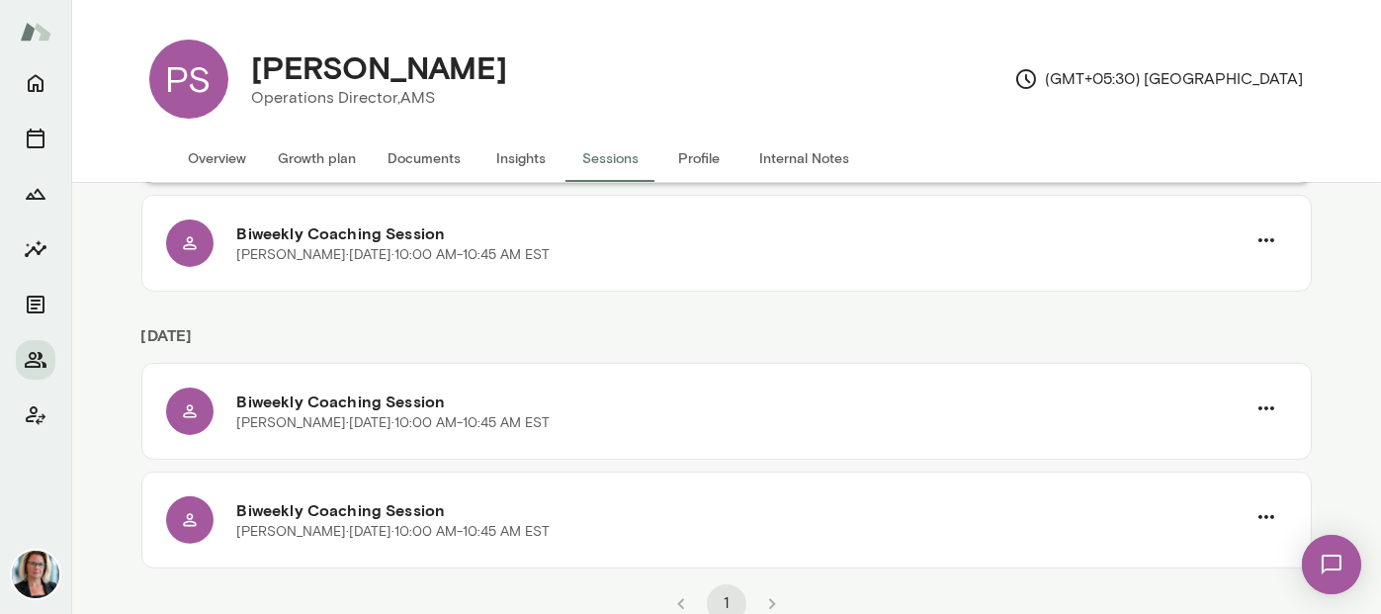
scroll to position [1633, 0]
click at [32, 360] on icon "Members" at bounding box center [36, 360] width 24 height 24
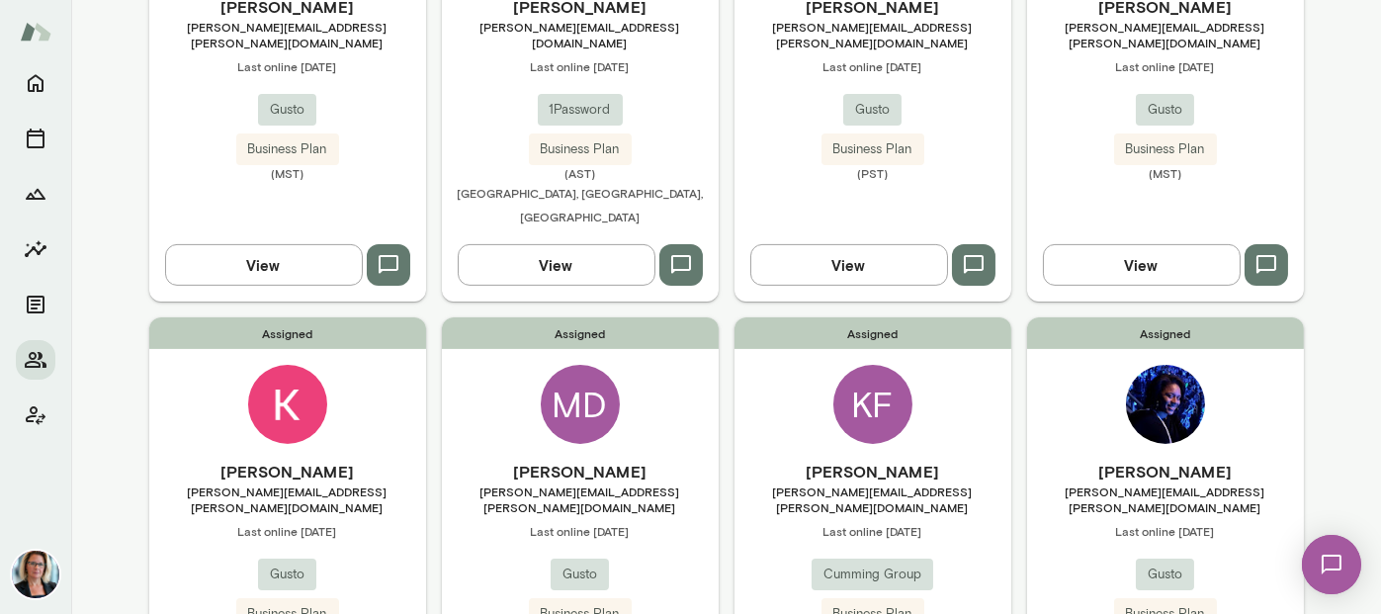
scroll to position [1674, 0]
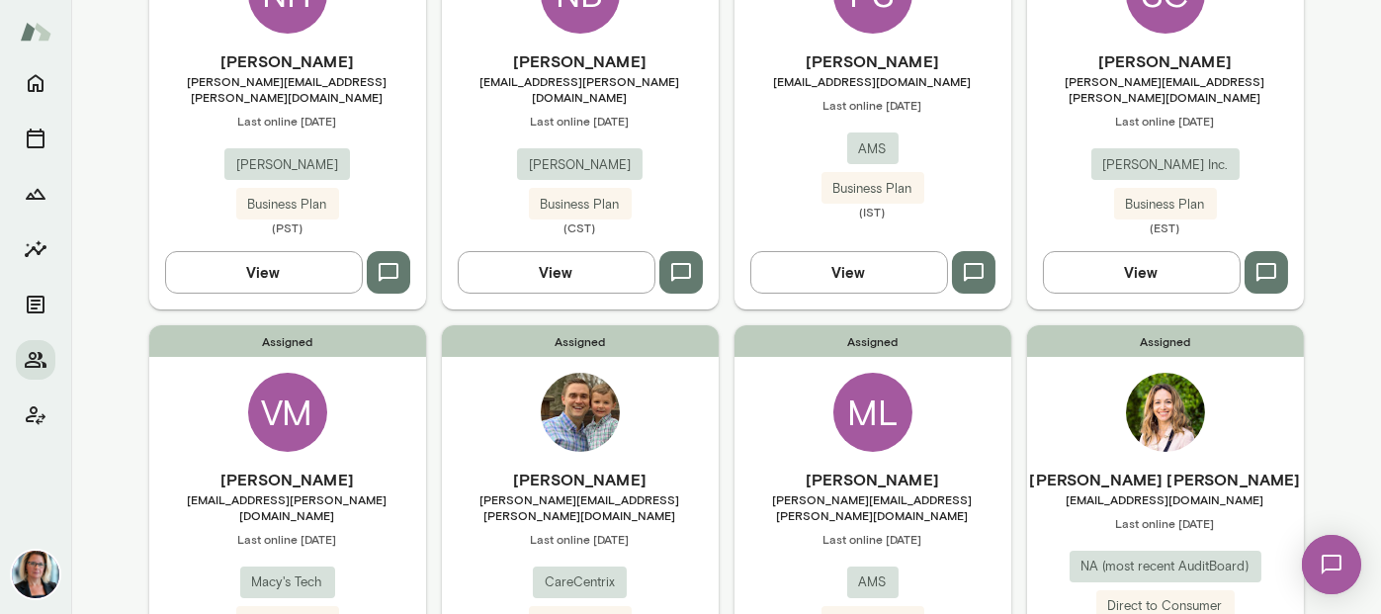
scroll to position [198, 0]
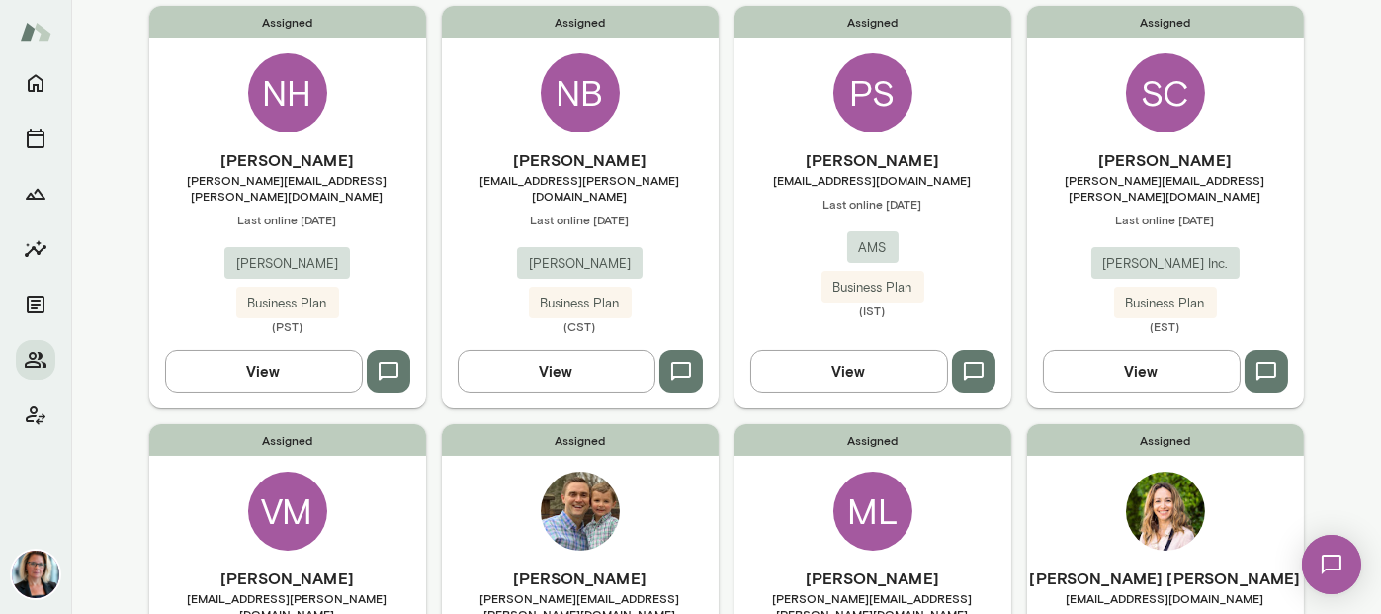
click at [1171, 91] on div "SC" at bounding box center [1165, 92] width 79 height 79
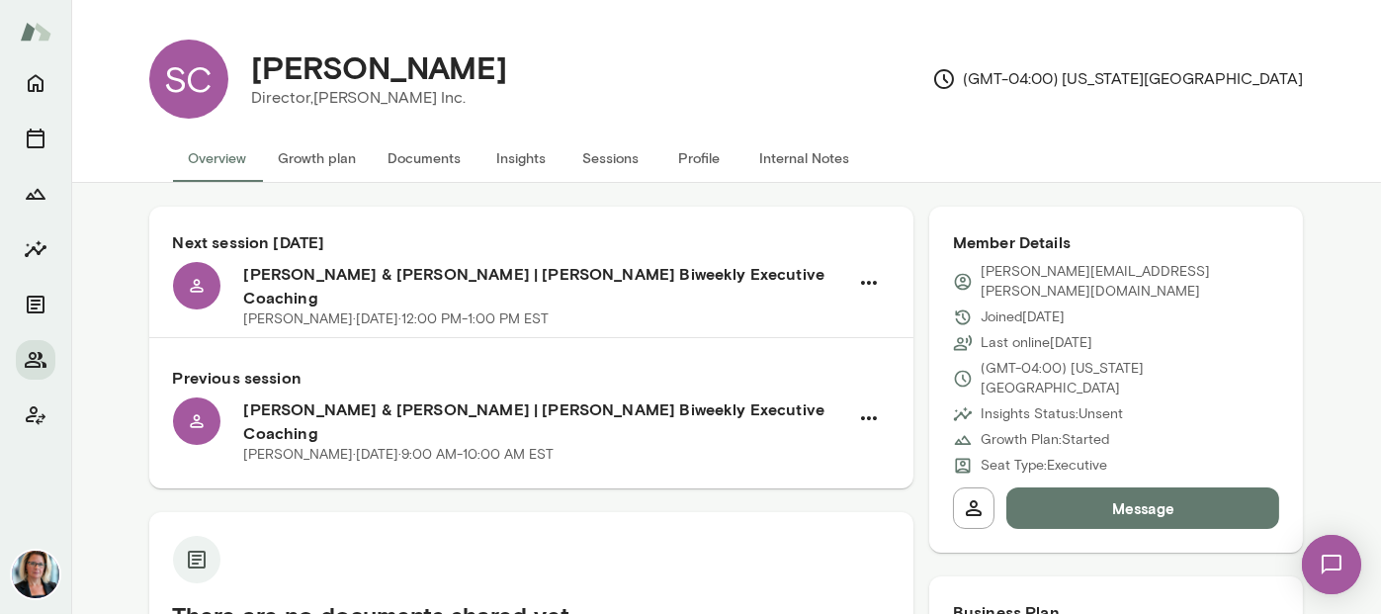
click at [598, 158] on button "Sessions" at bounding box center [610, 157] width 89 height 47
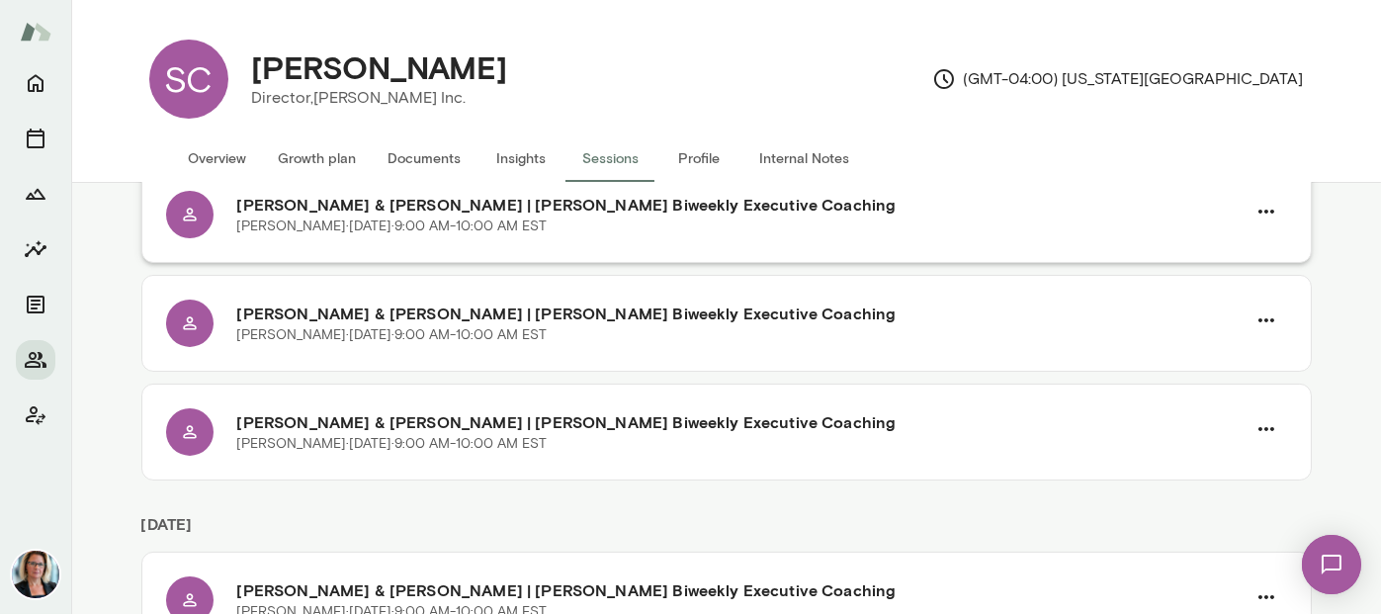
scroll to position [698, 0]
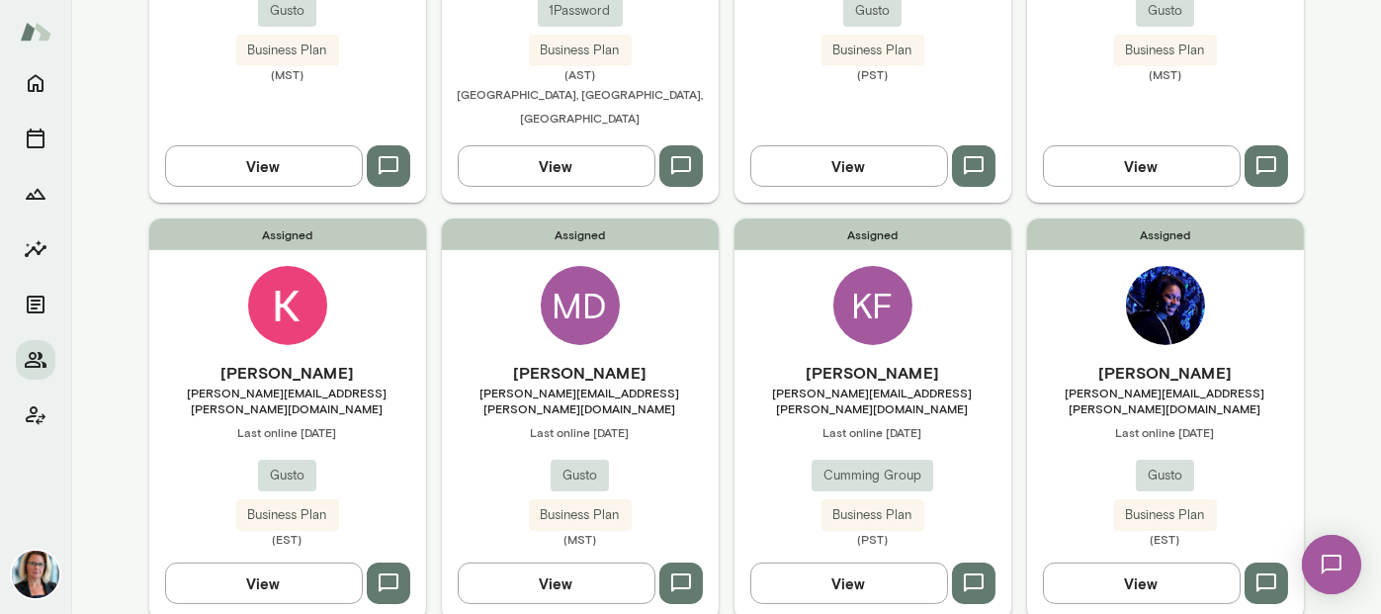
scroll to position [1674, 0]
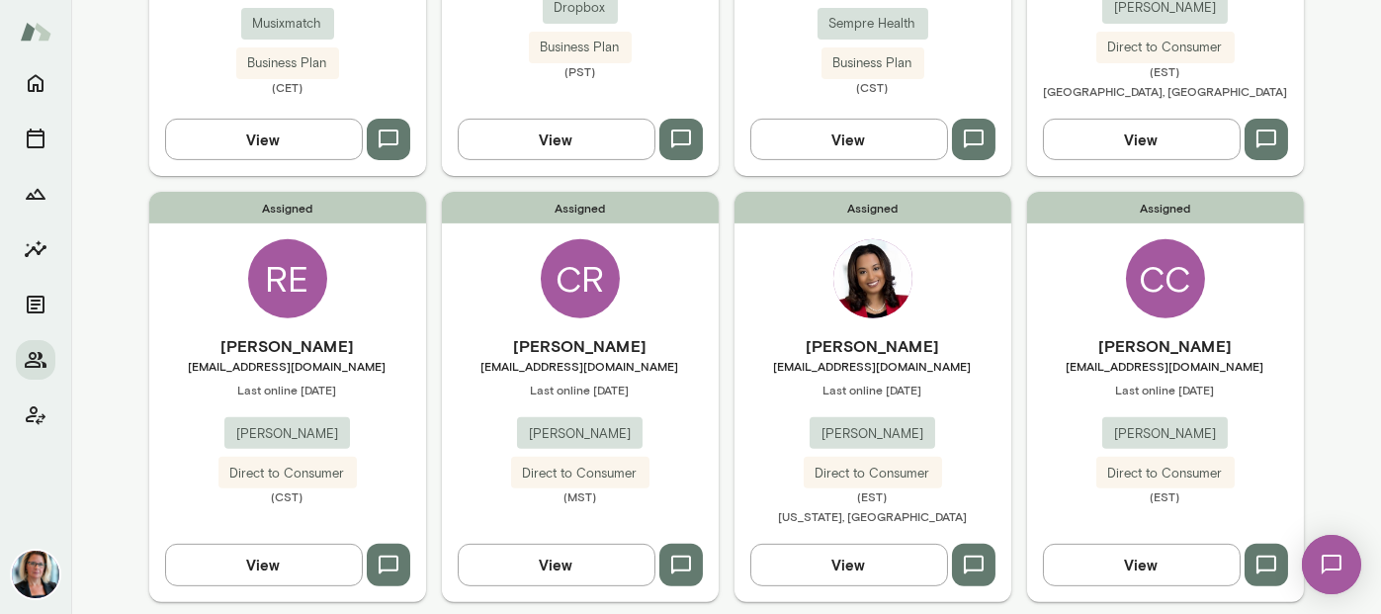
click at [286, 239] on div "RE" at bounding box center [287, 278] width 79 height 79
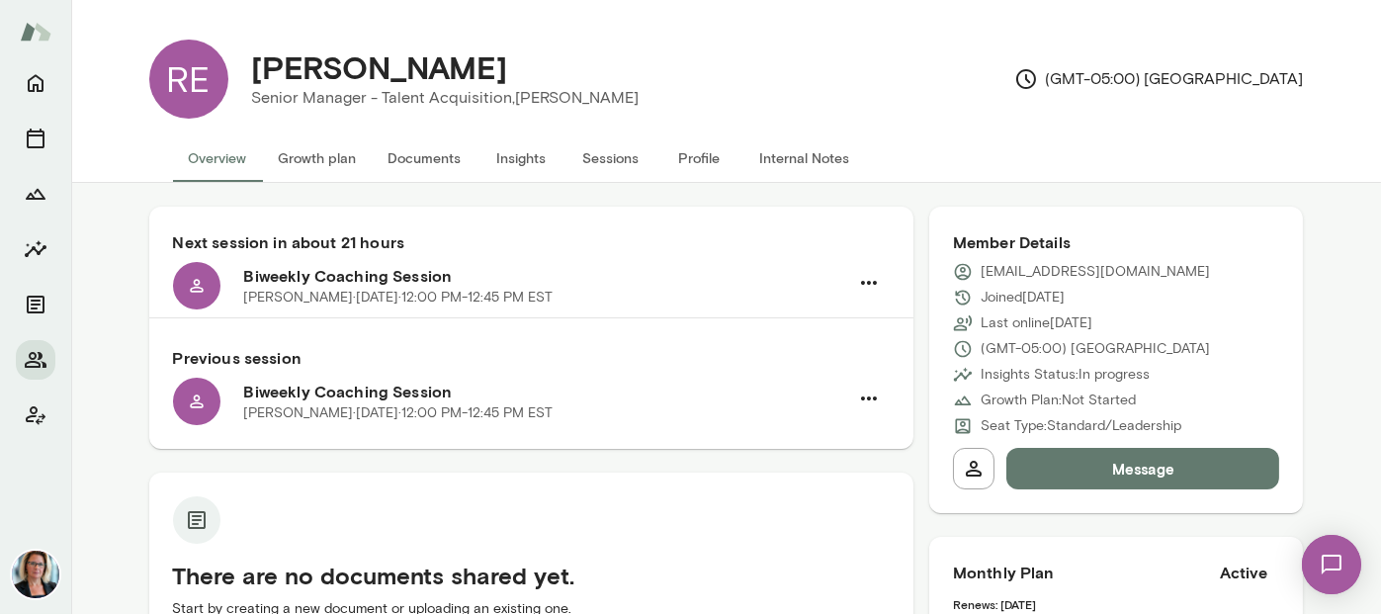
click at [596, 156] on button "Sessions" at bounding box center [610, 157] width 89 height 47
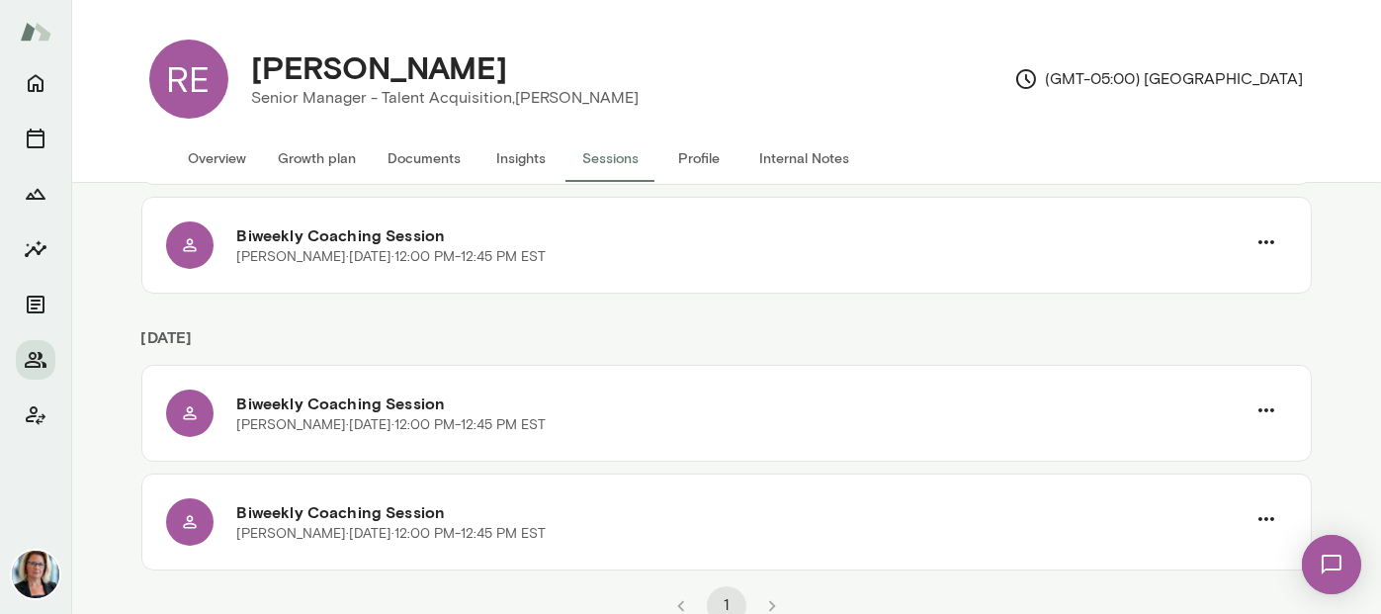
scroll to position [698, 0]
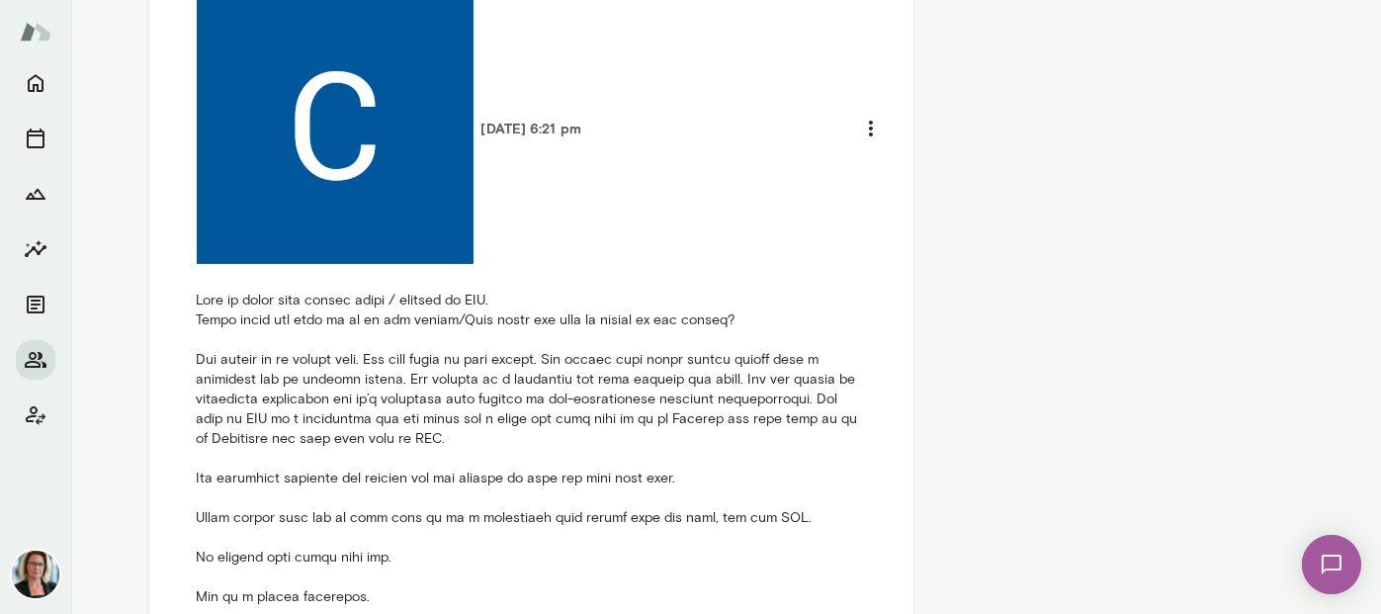
scroll to position [1599, 0]
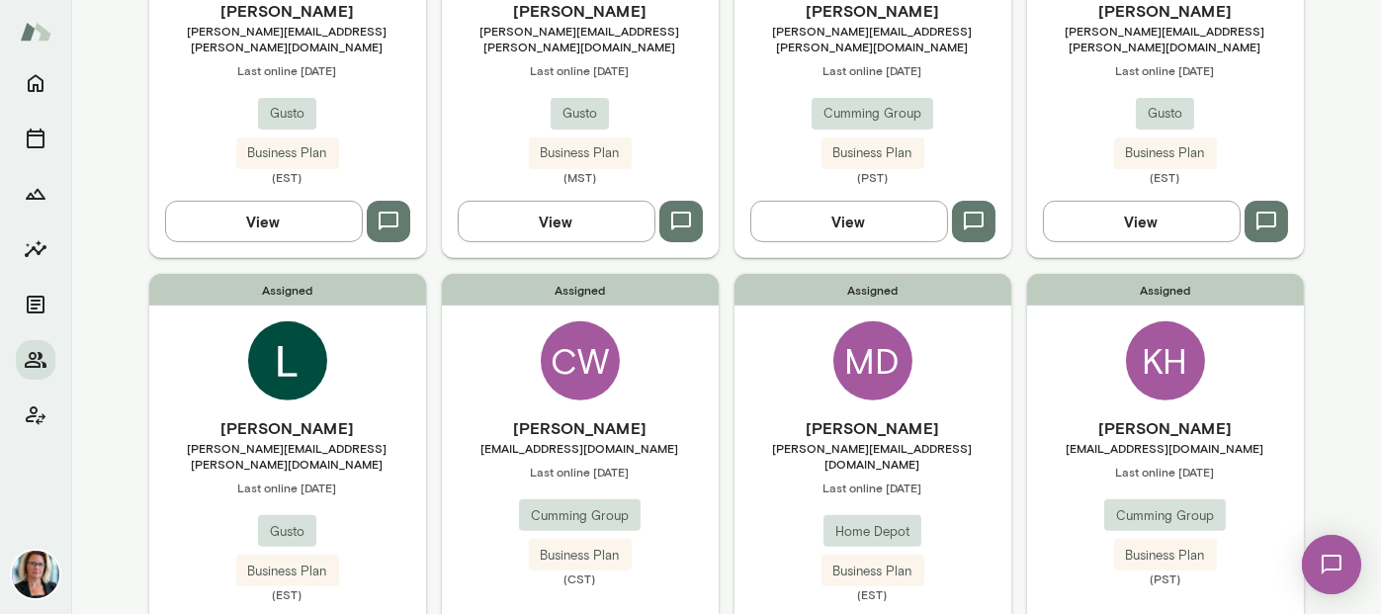
scroll to position [1674, 0]
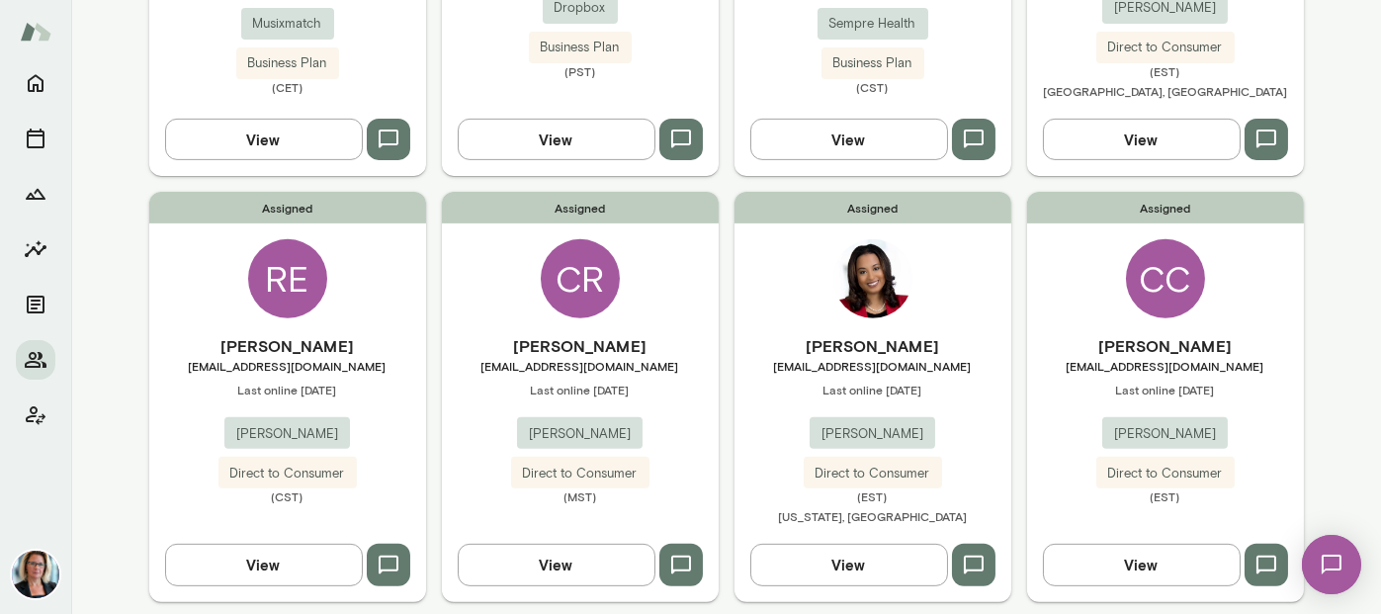
click at [545, 239] on div "CR" at bounding box center [580, 278] width 79 height 79
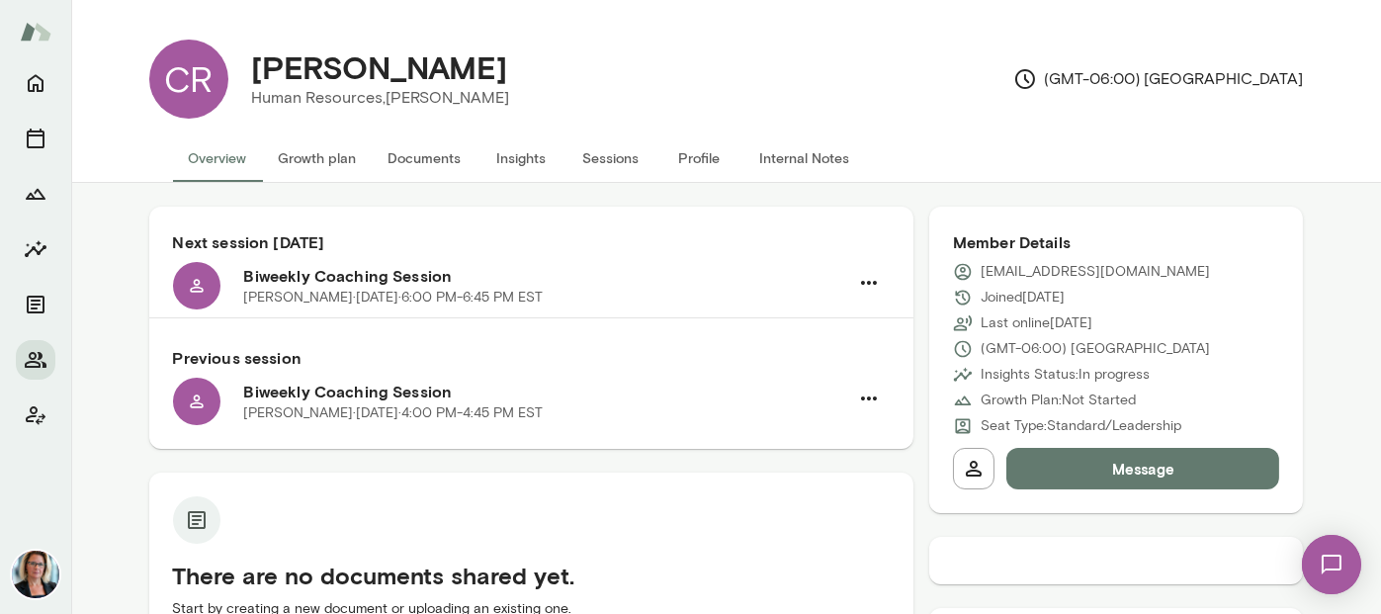
click at [588, 159] on button "Sessions" at bounding box center [610, 157] width 89 height 47
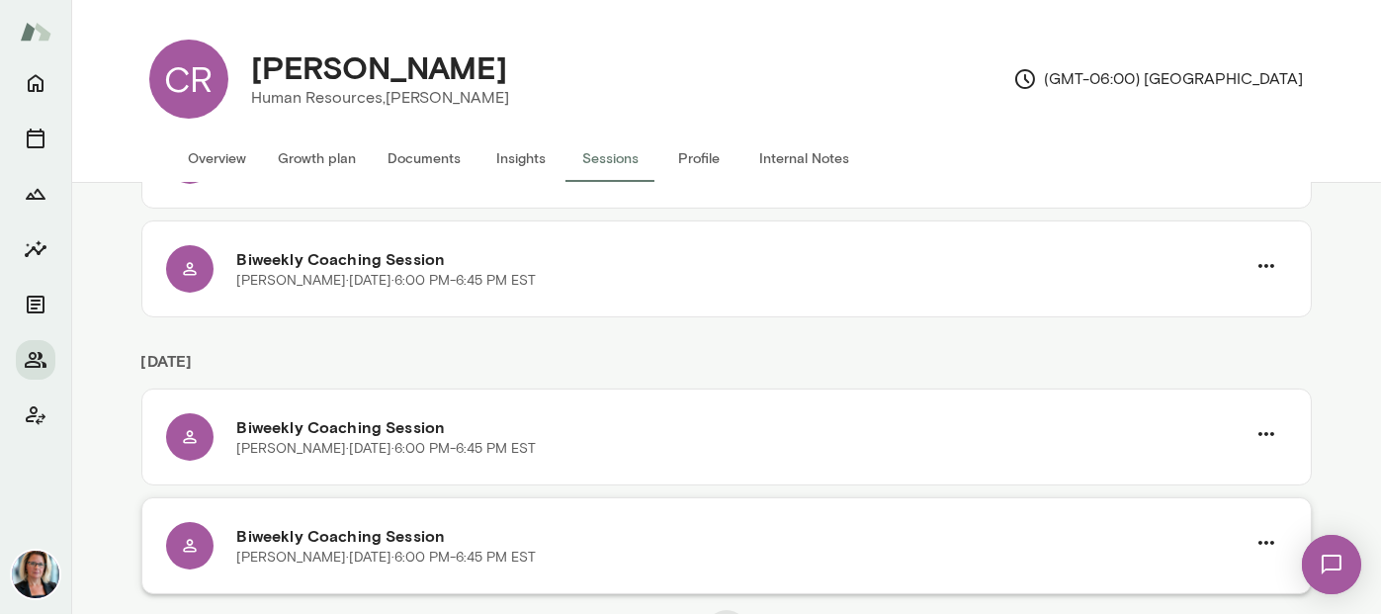
scroll to position [1082, 0]
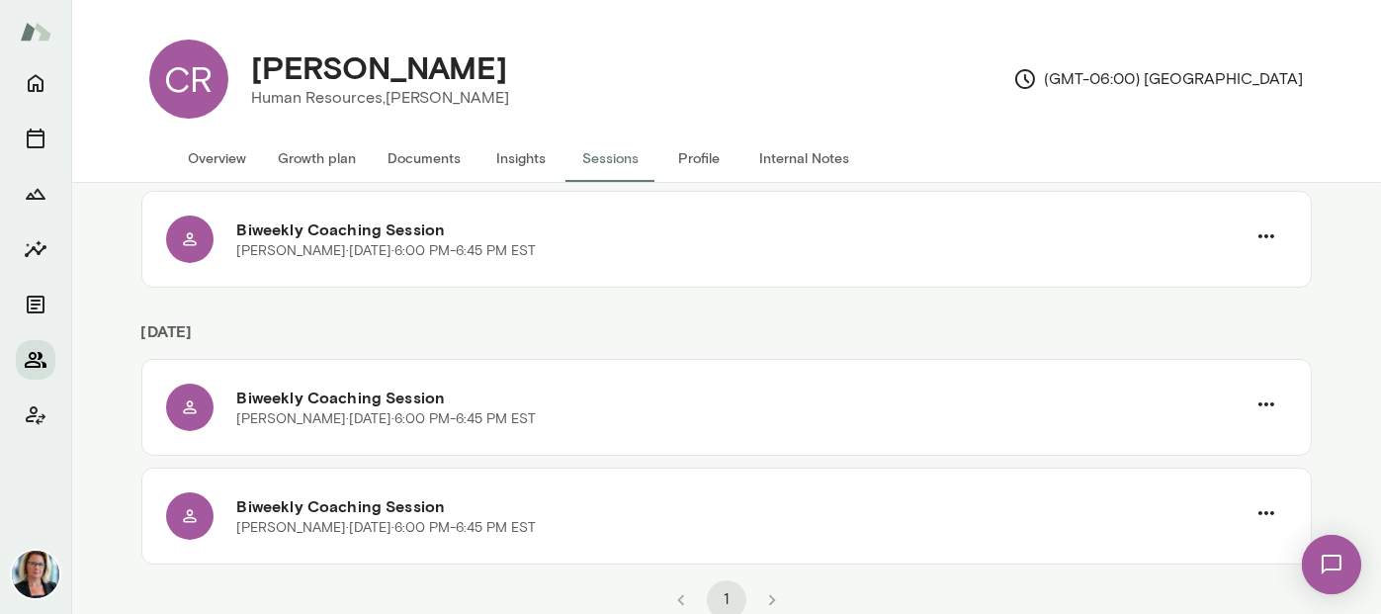
click at [37, 359] on icon "Members" at bounding box center [36, 360] width 24 height 24
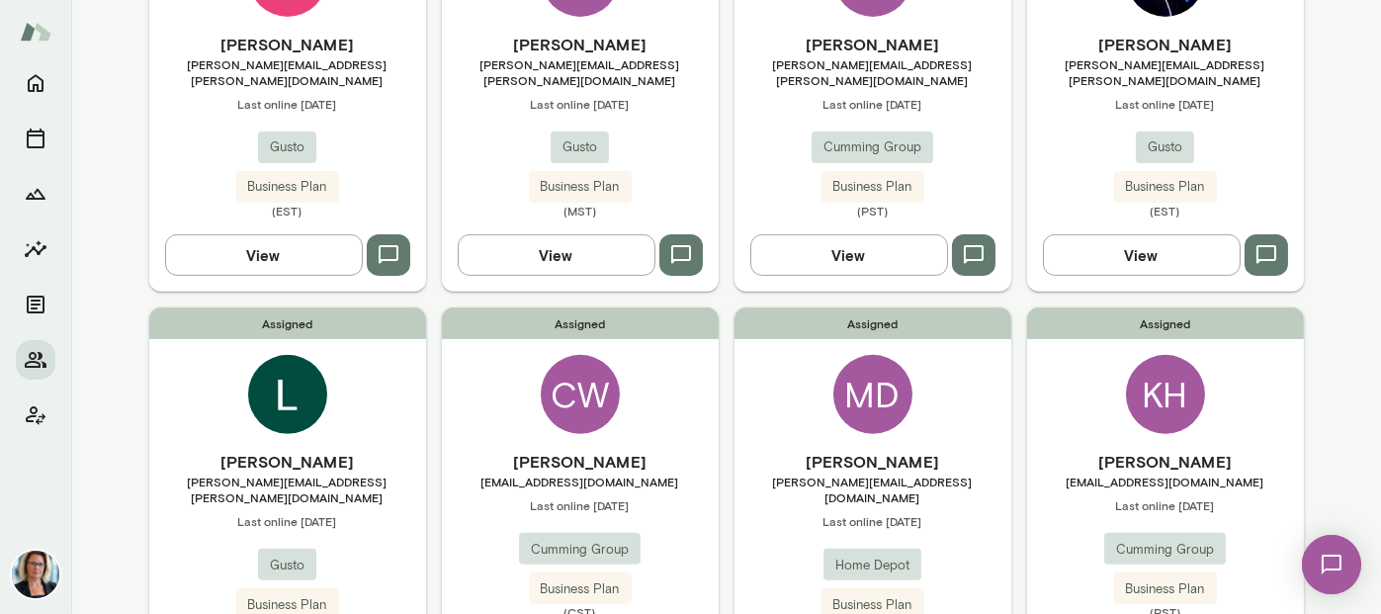
scroll to position [1674, 0]
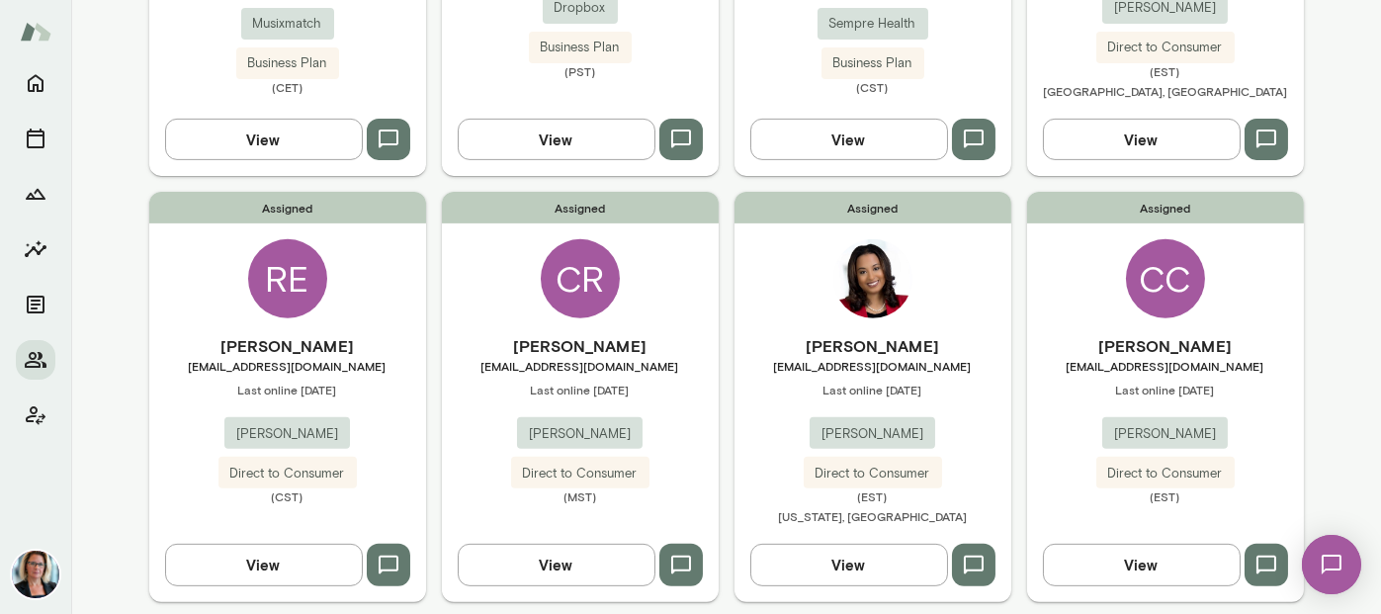
click at [854, 251] on img at bounding box center [872, 278] width 79 height 79
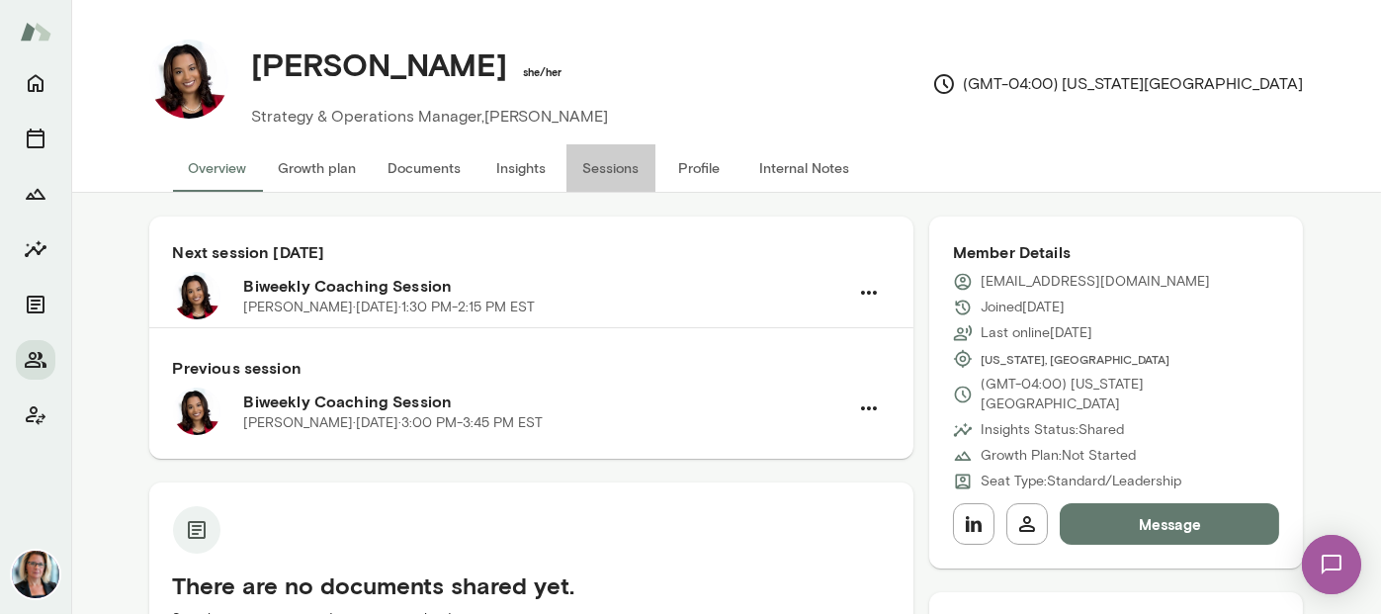
click at [601, 159] on button "Sessions" at bounding box center [610, 167] width 89 height 47
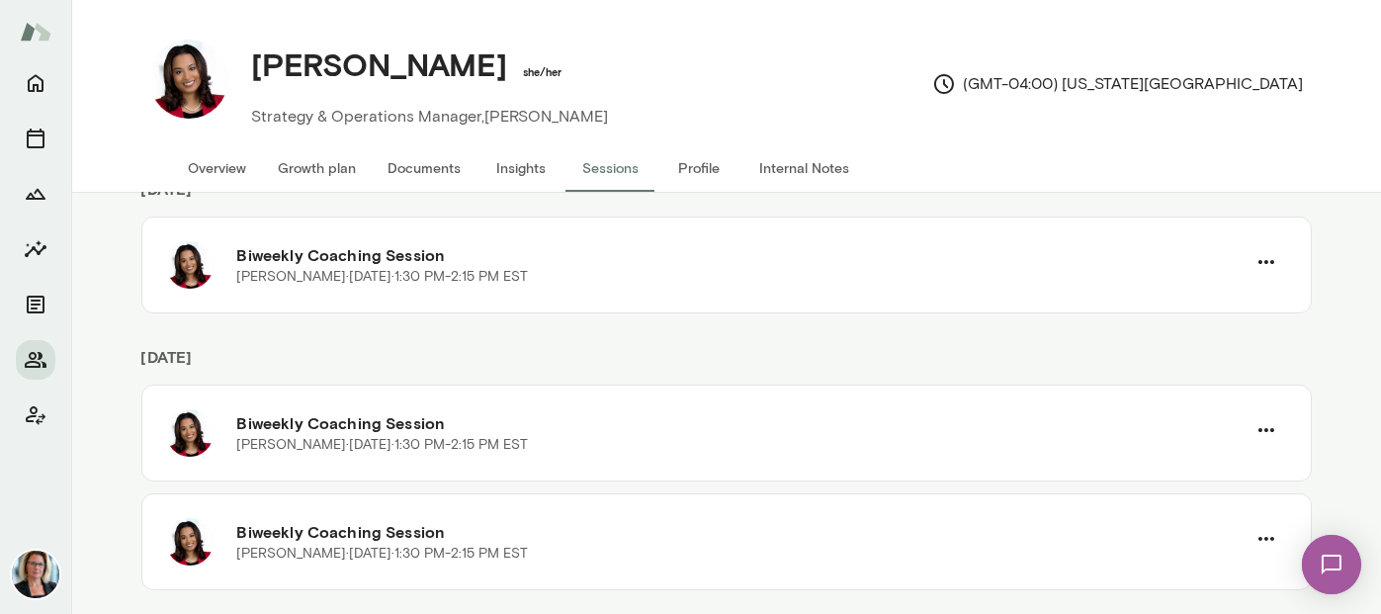
scroll to position [293, 0]
click at [39, 363] on icon "Members" at bounding box center [36, 360] width 22 height 16
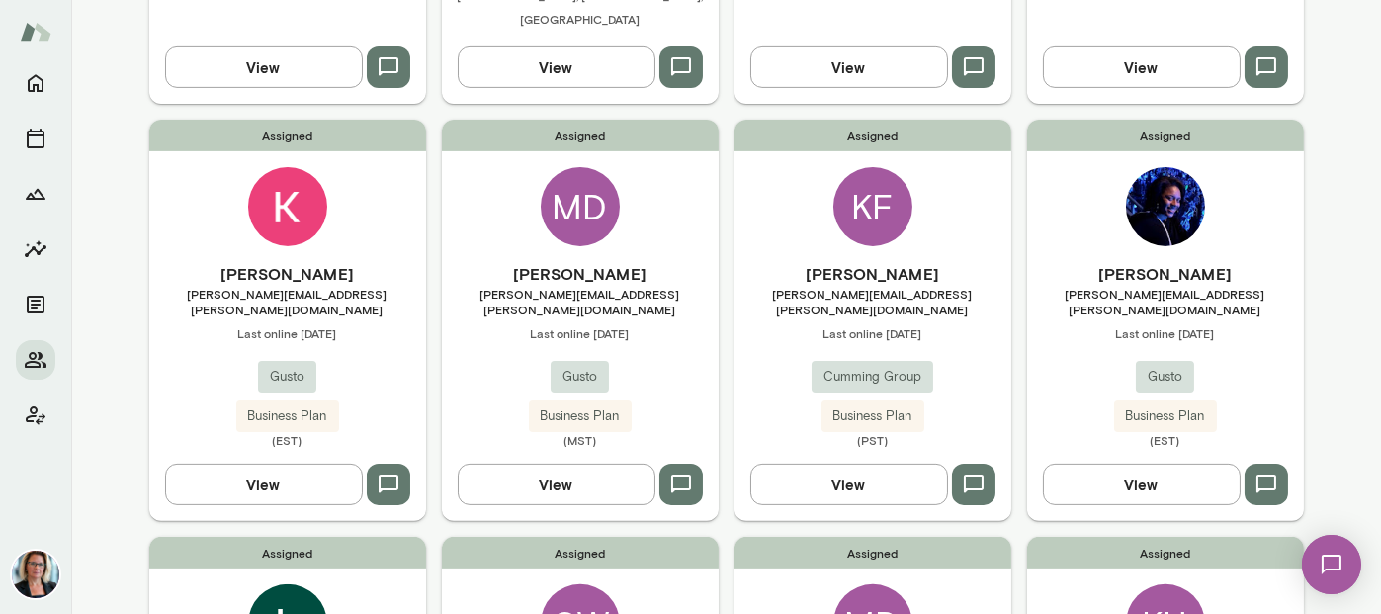
scroll to position [1674, 0]
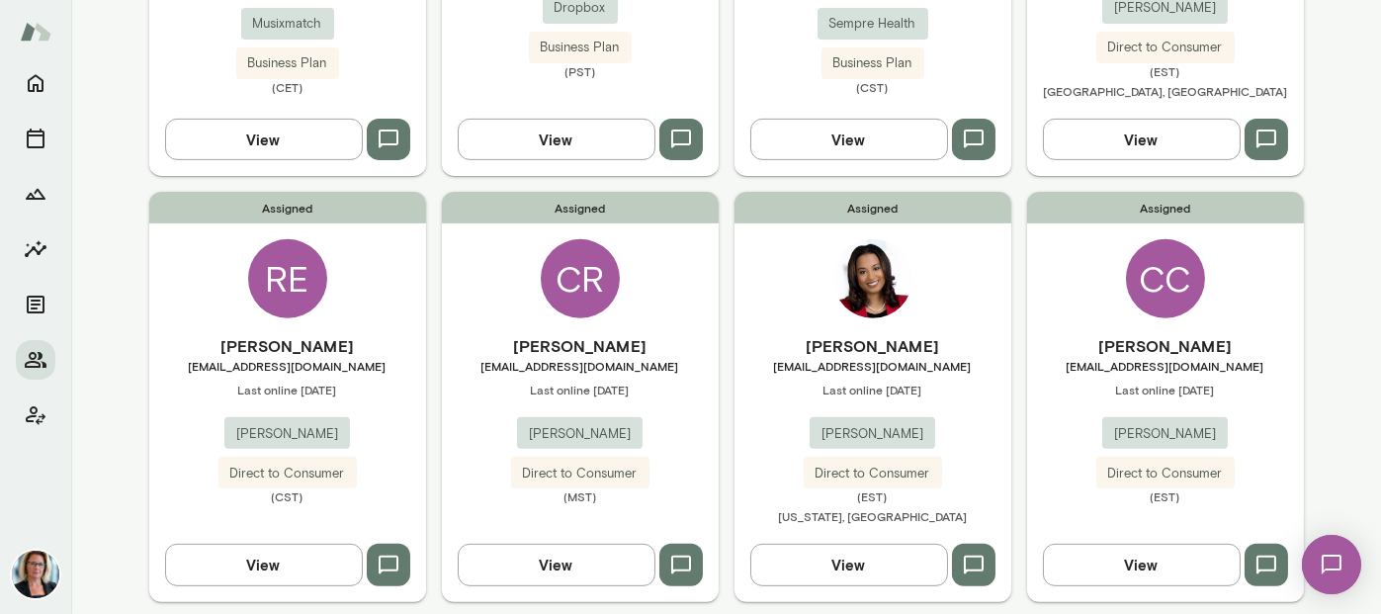
click at [1163, 239] on div "CC" at bounding box center [1165, 278] width 79 height 79
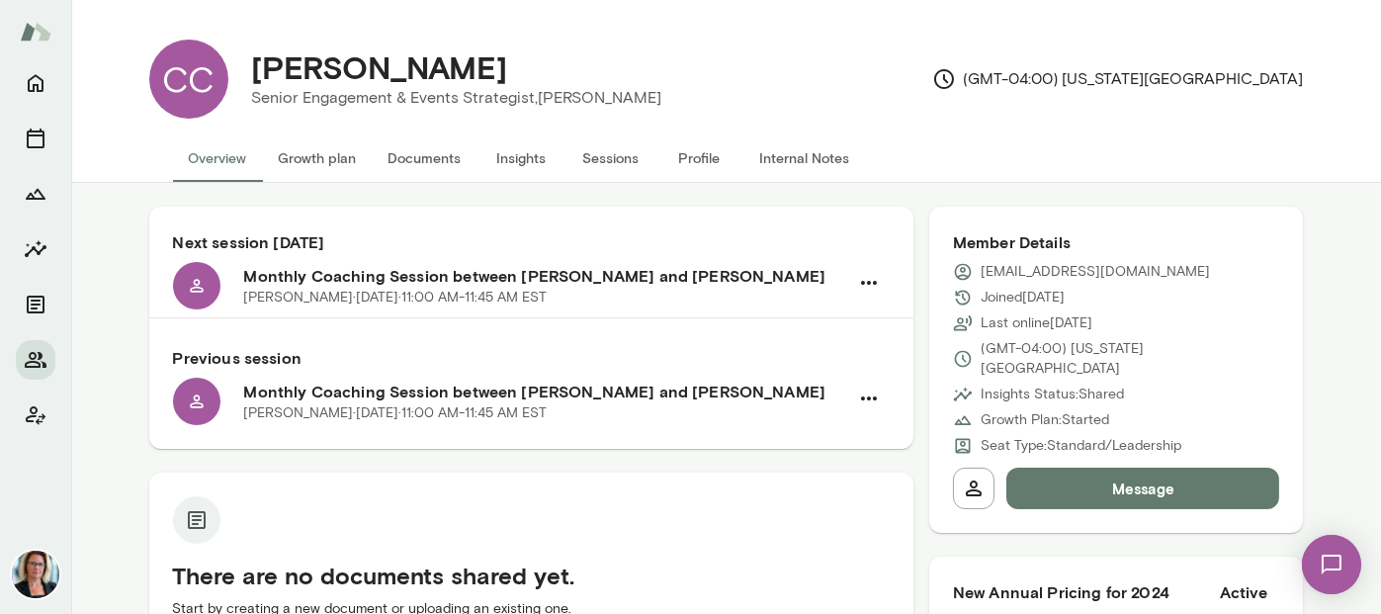
click at [603, 156] on button "Sessions" at bounding box center [610, 157] width 89 height 47
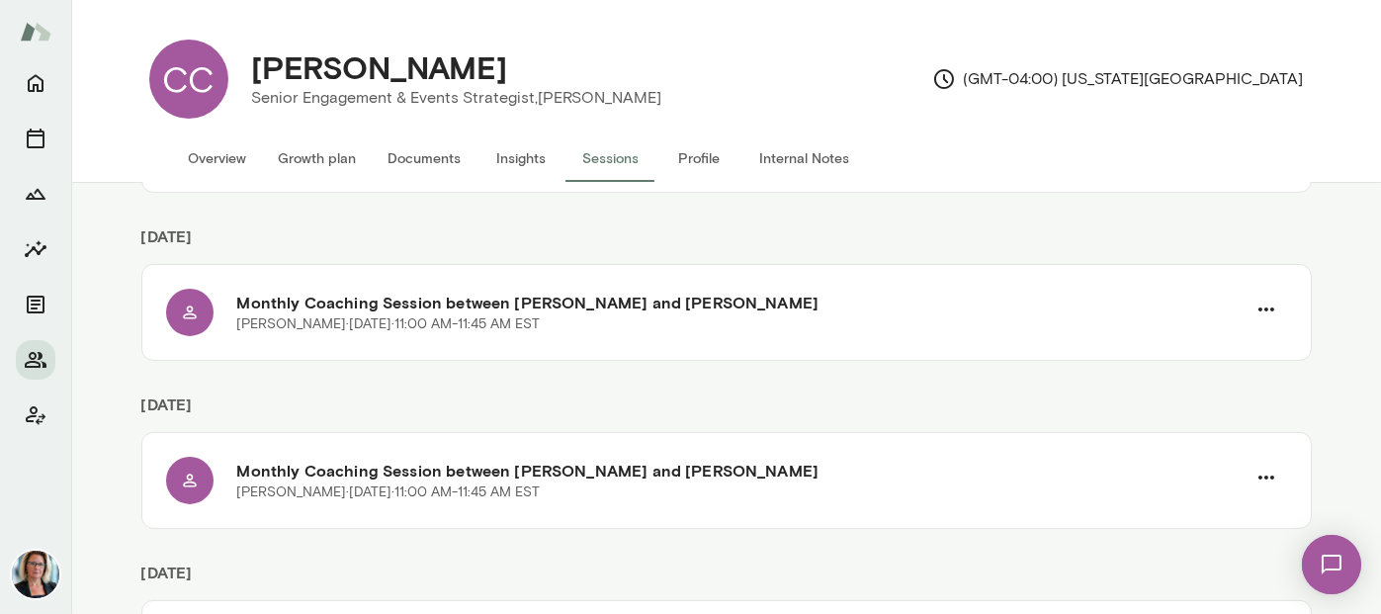
scroll to position [1186, 0]
drag, startPoint x: 21, startPoint y: 352, endPoint x: 45, endPoint y: 358, distance: 25.4
click at [21, 352] on button "Members" at bounding box center [36, 360] width 40 height 40
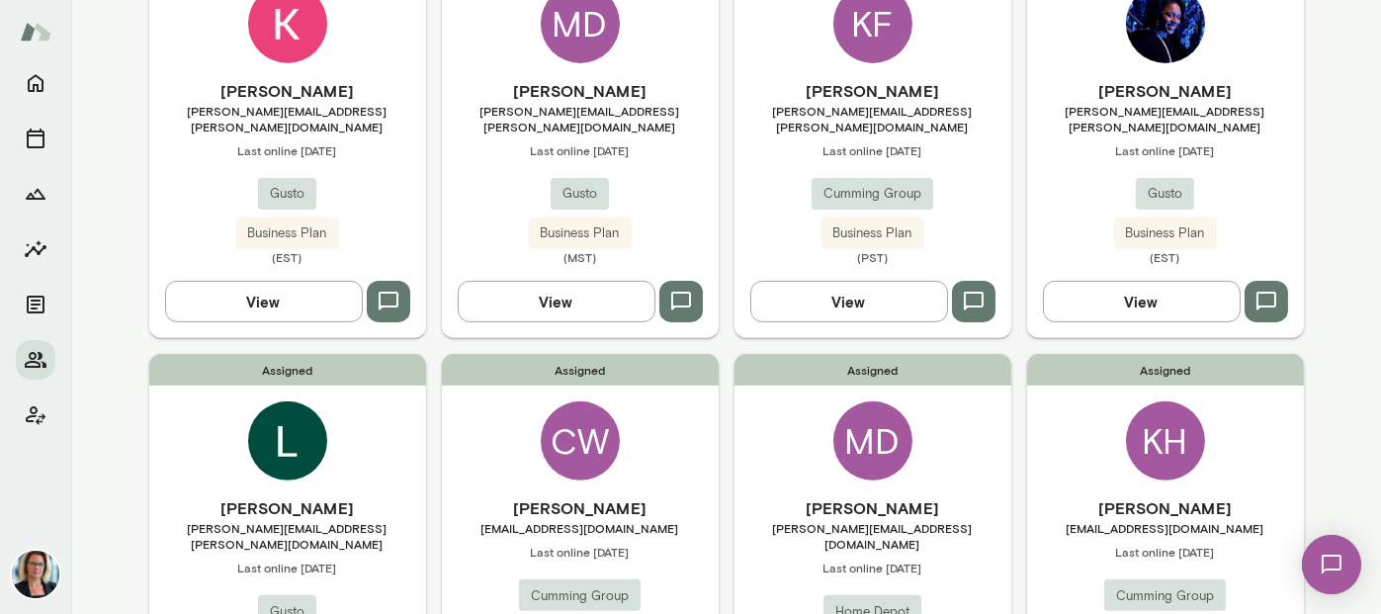
scroll to position [1674, 0]
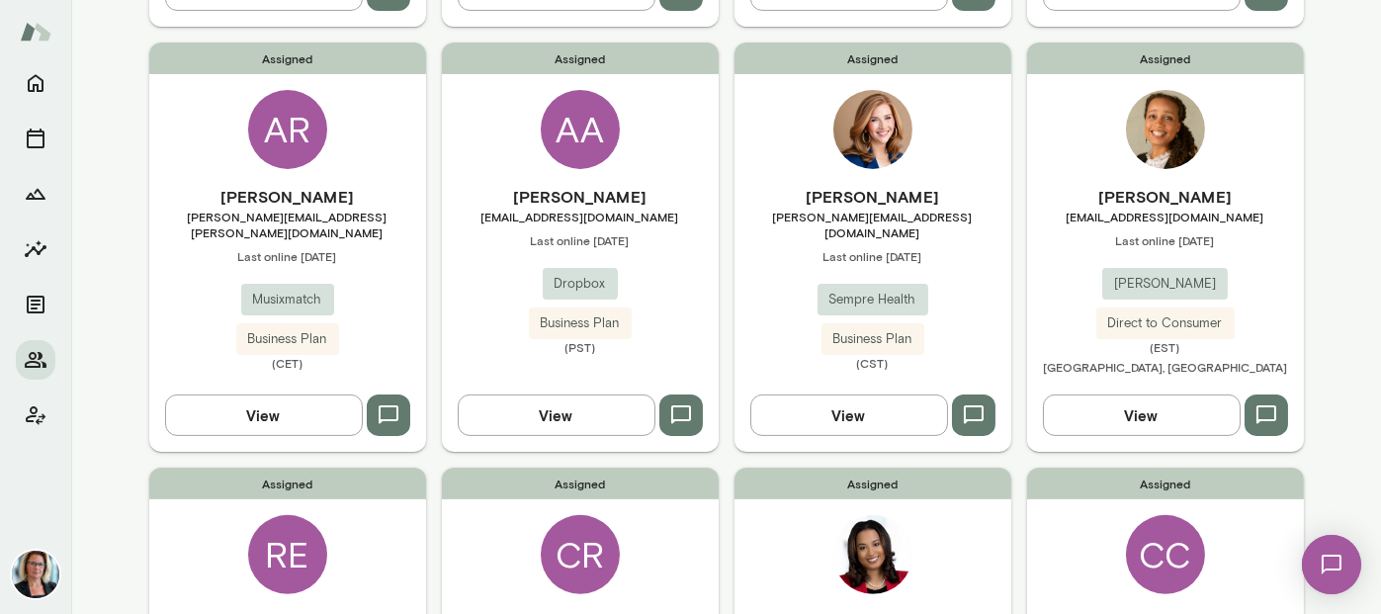
scroll to position [1378, 0]
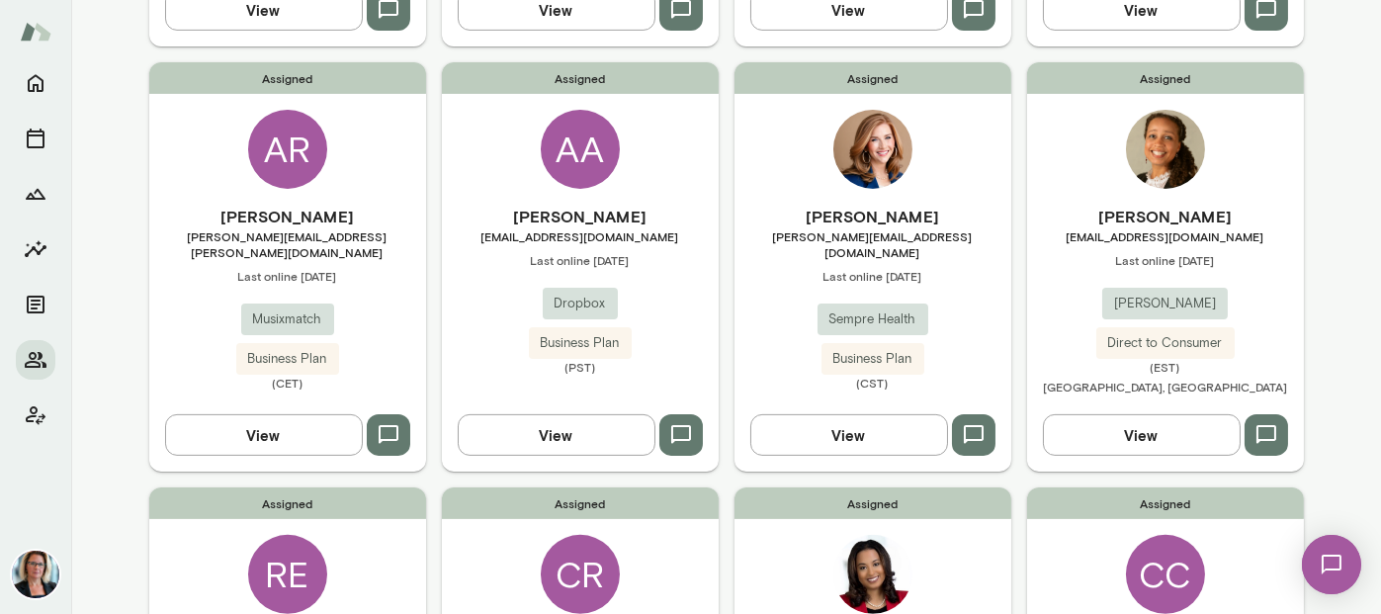
click at [278, 110] on div "AR" at bounding box center [287, 149] width 79 height 79
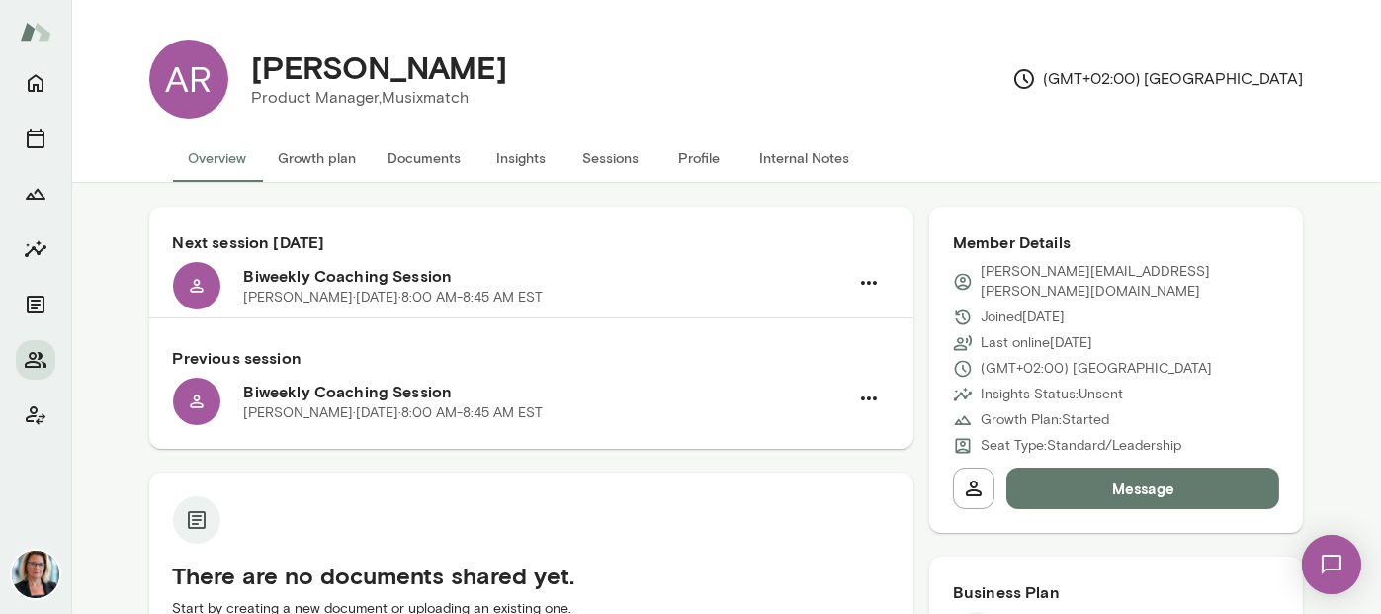
click at [622, 160] on button "Sessions" at bounding box center [610, 157] width 89 height 47
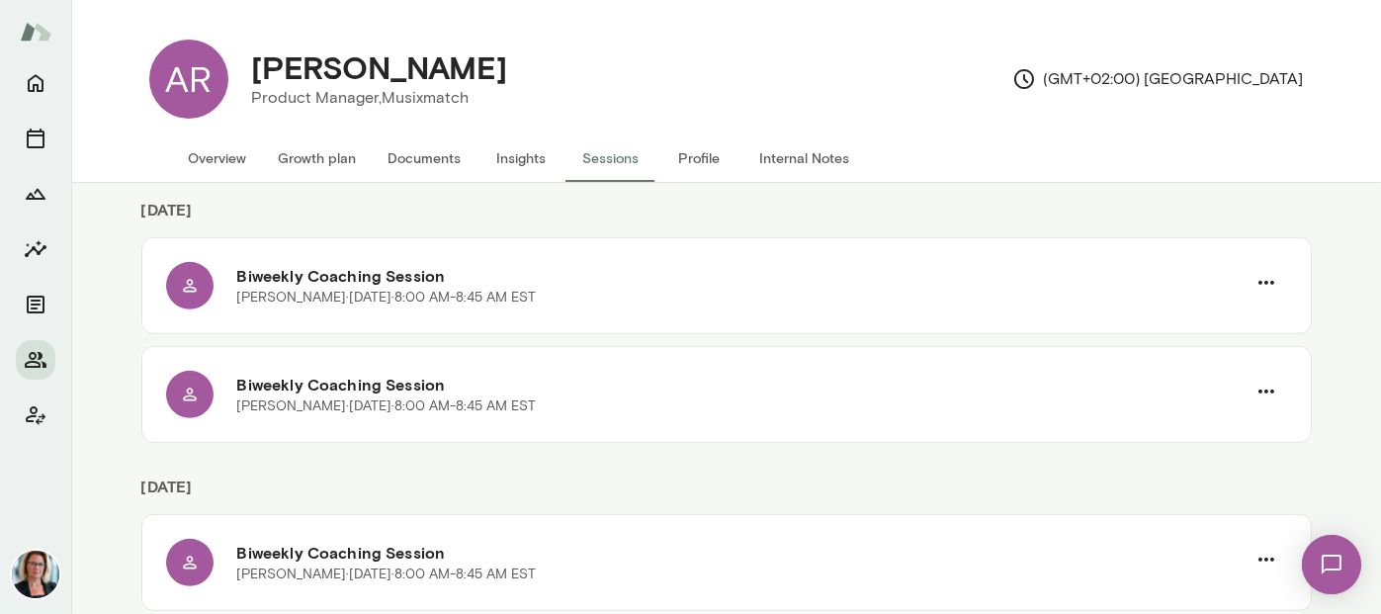
scroll to position [2352, 0]
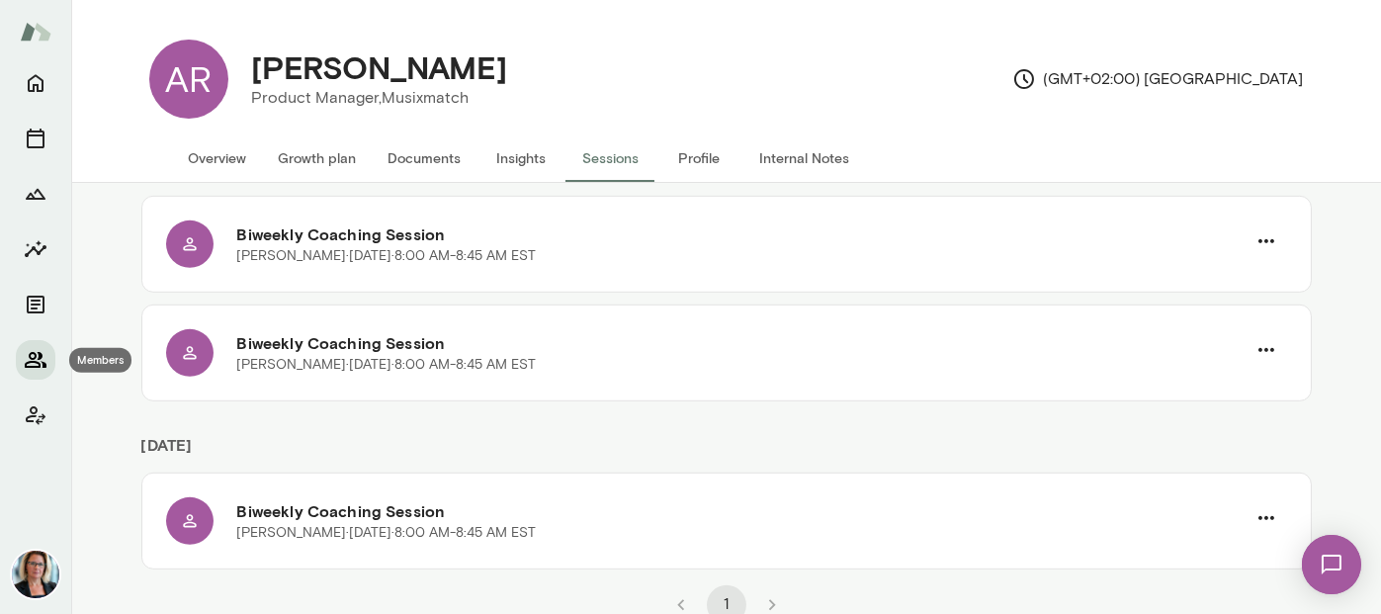
click at [35, 366] on icon "Members" at bounding box center [36, 360] width 22 height 16
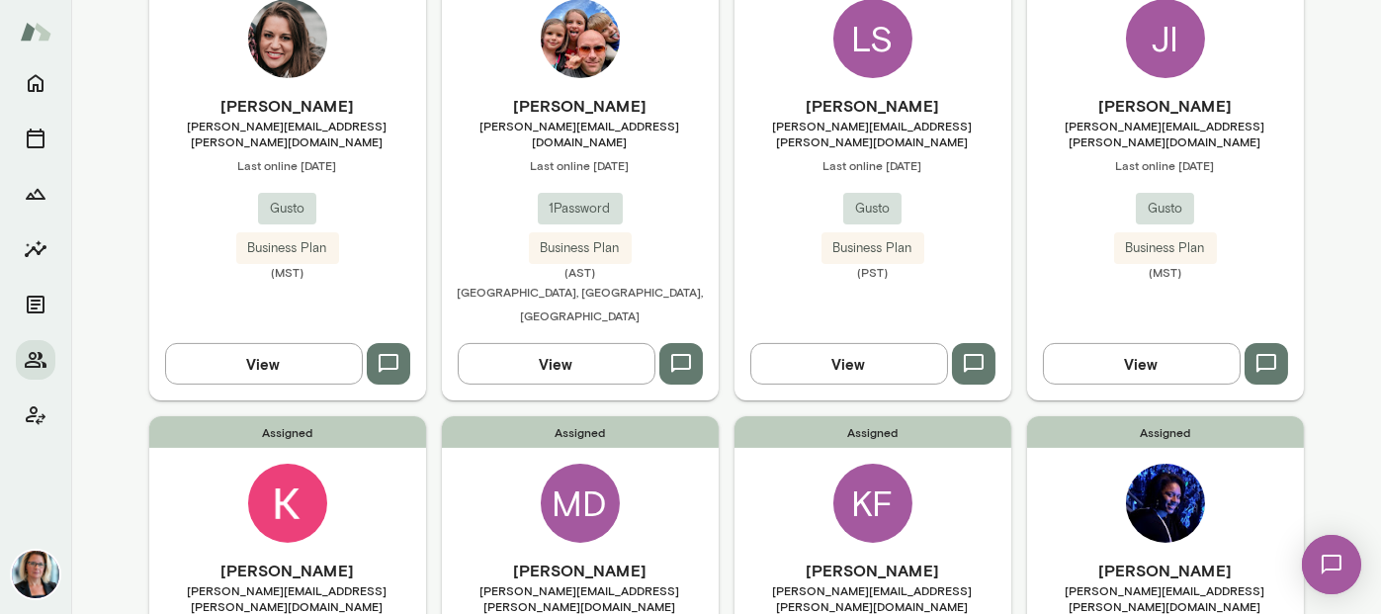
scroll to position [1674, 0]
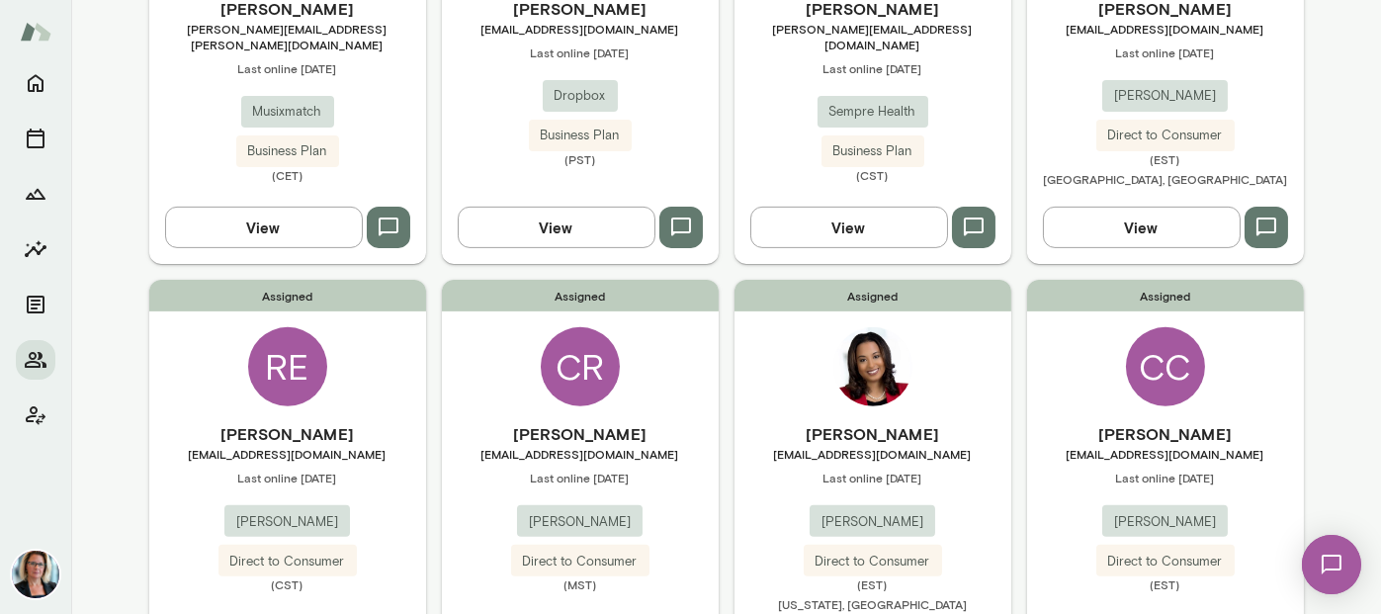
scroll to position [1476, 0]
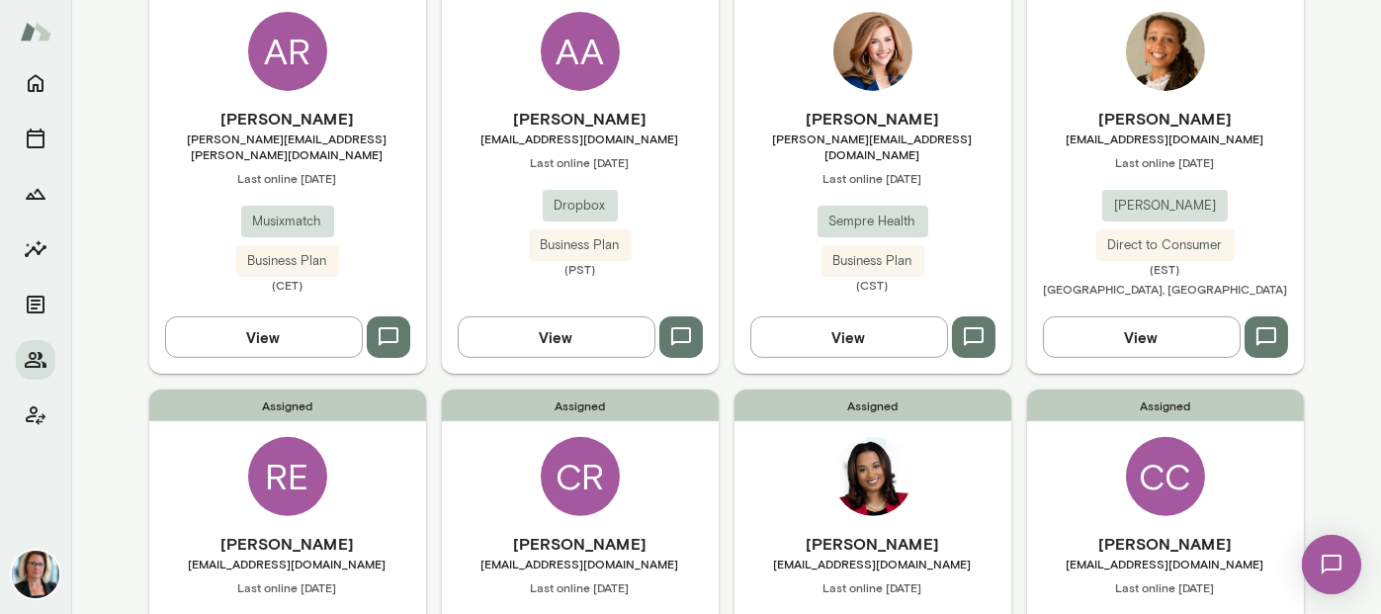
click at [564, 20] on div "AA" at bounding box center [580, 51] width 79 height 79
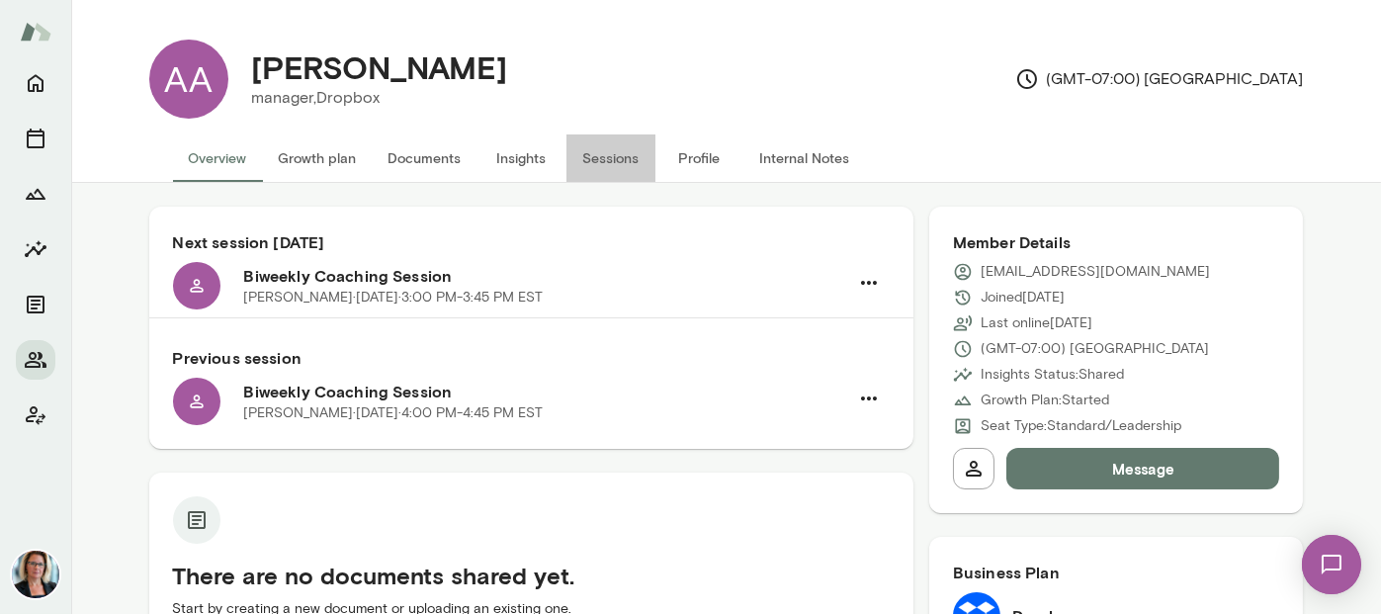
click at [585, 150] on button "Sessions" at bounding box center [610, 157] width 89 height 47
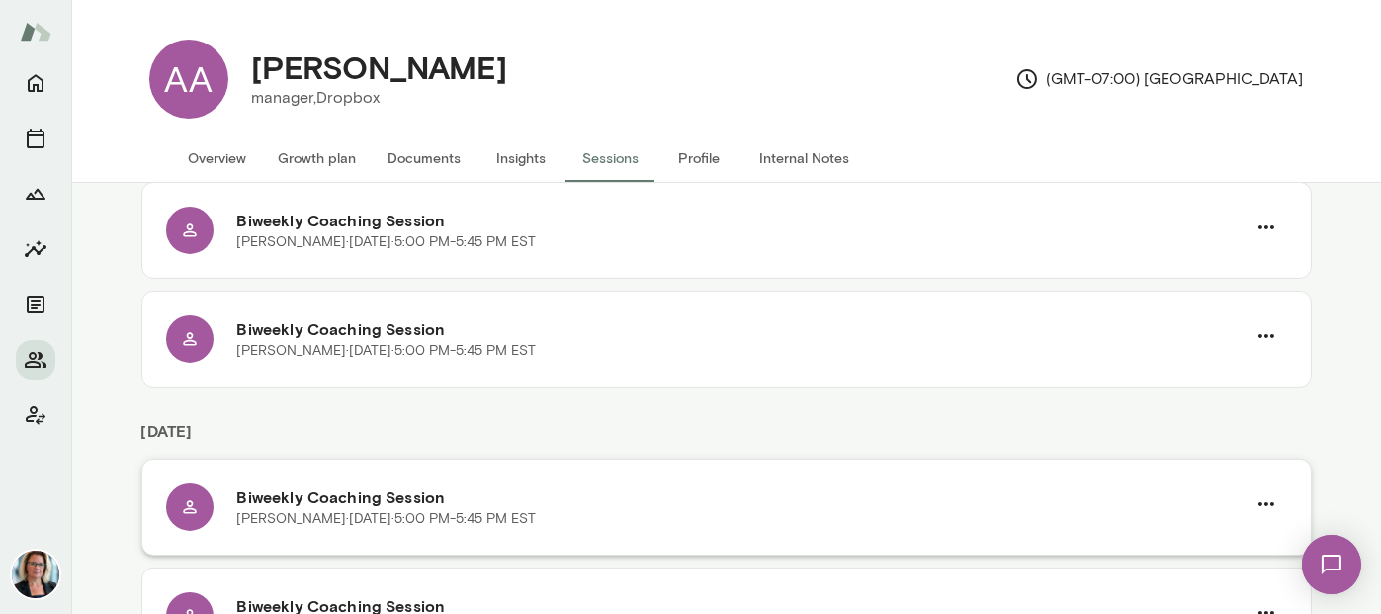
scroll to position [1417, 0]
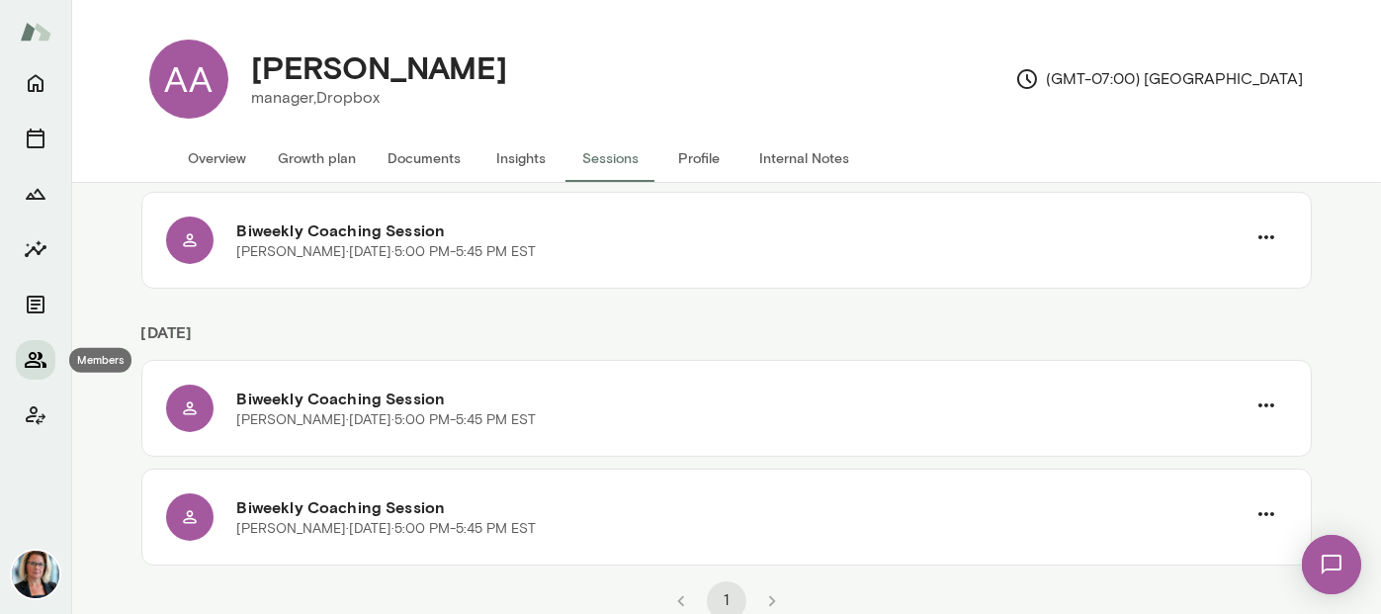
click at [41, 361] on icon "Members" at bounding box center [36, 360] width 22 height 16
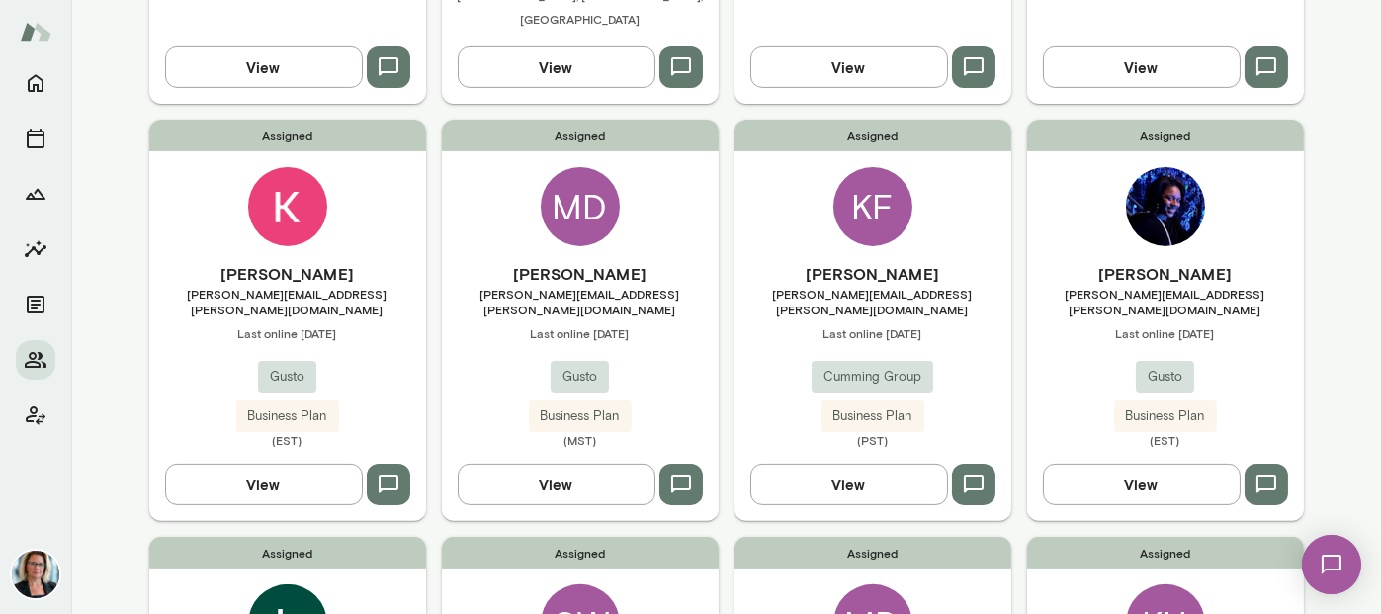
scroll to position [1674, 0]
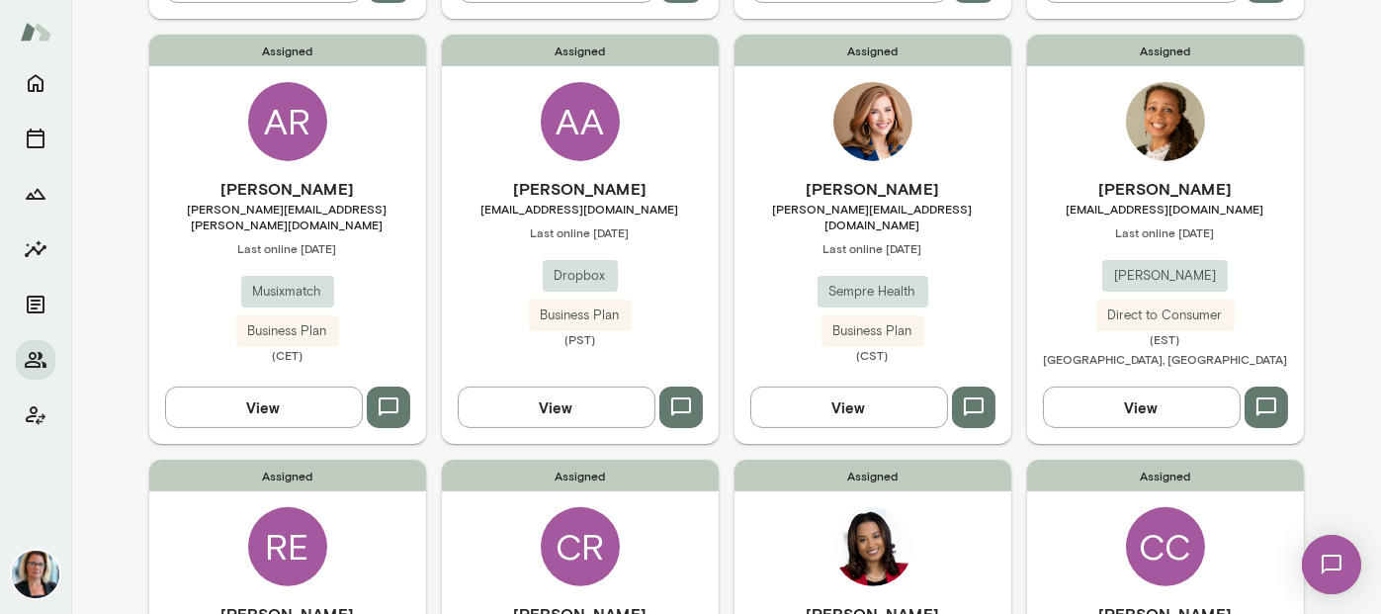
scroll to position [1278, 0]
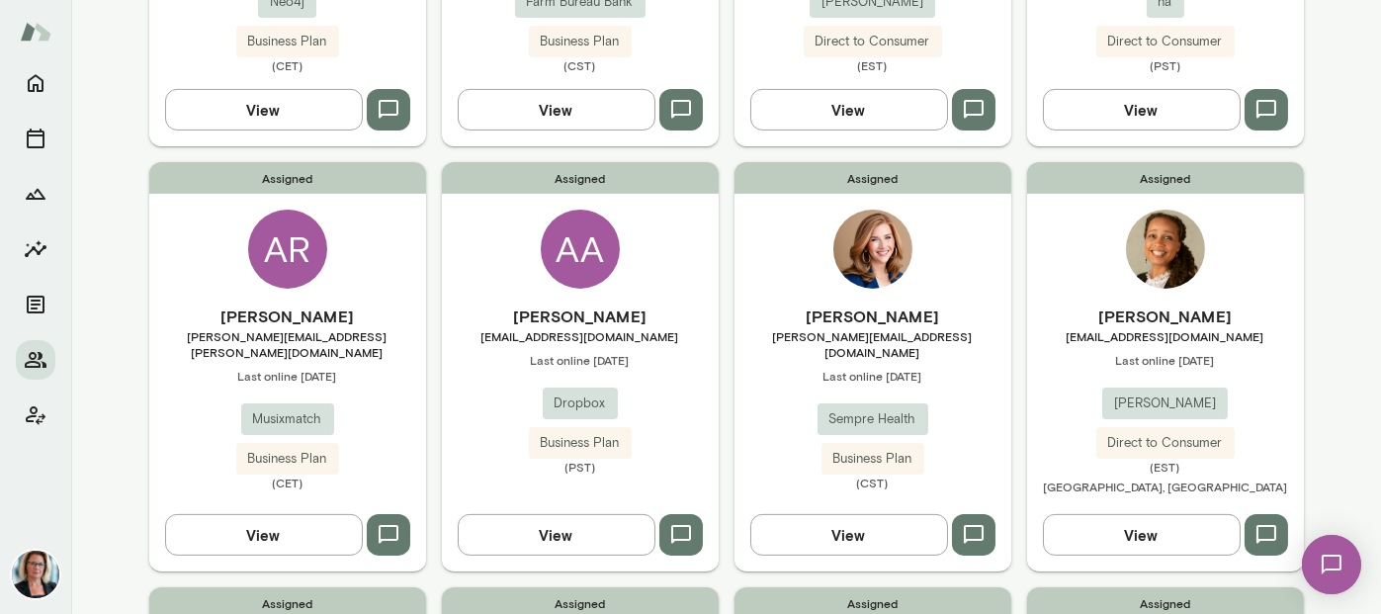
click at [856, 210] on img at bounding box center [872, 249] width 79 height 79
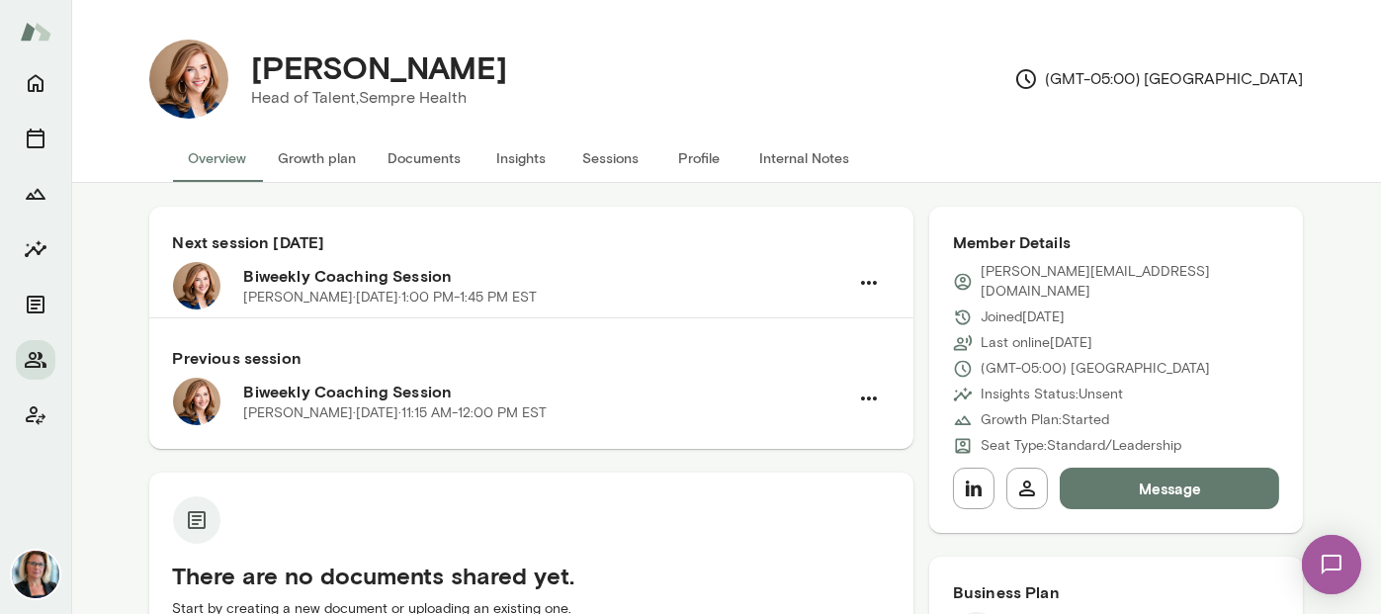
click at [603, 156] on button "Sessions" at bounding box center [610, 157] width 89 height 47
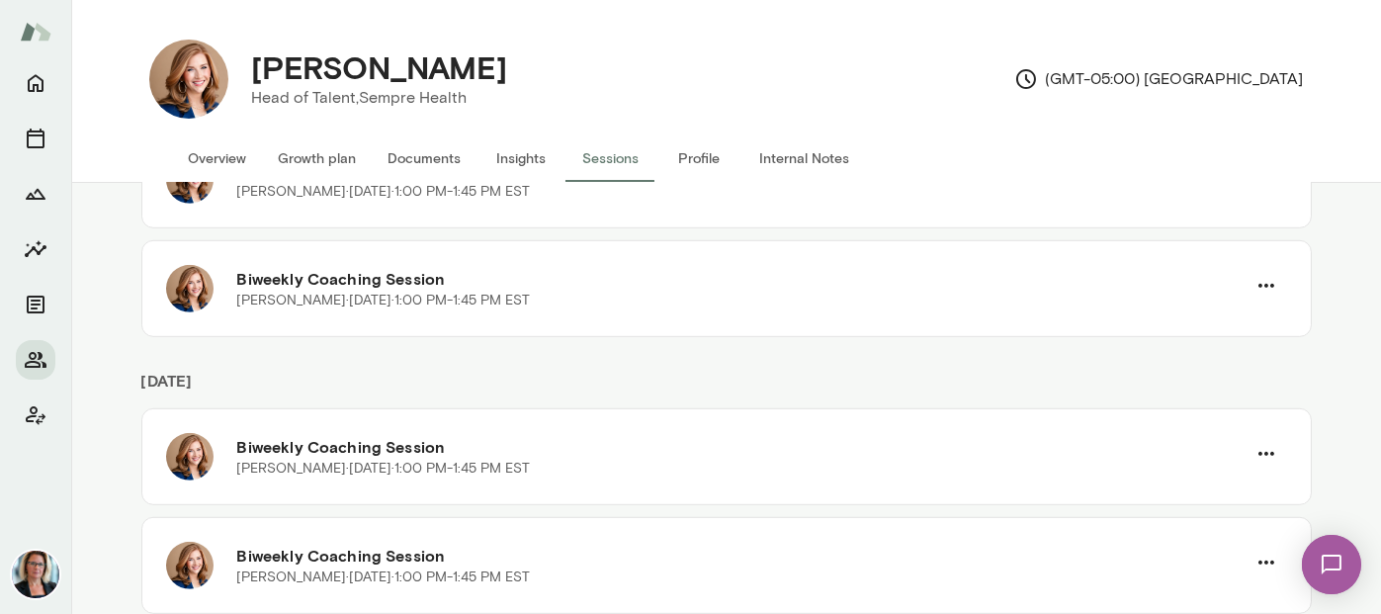
scroll to position [2460, 0]
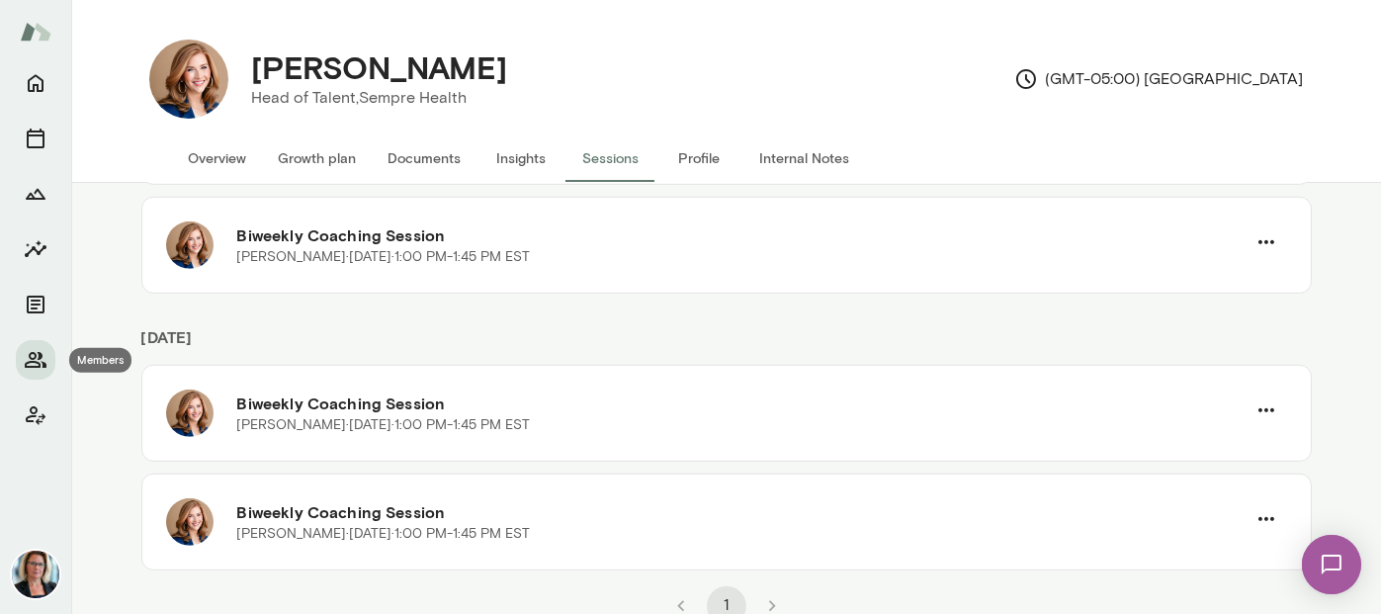
drag, startPoint x: 45, startPoint y: 357, endPoint x: 92, endPoint y: 363, distance: 46.8
click at [45, 357] on icon "Members" at bounding box center [36, 360] width 24 height 24
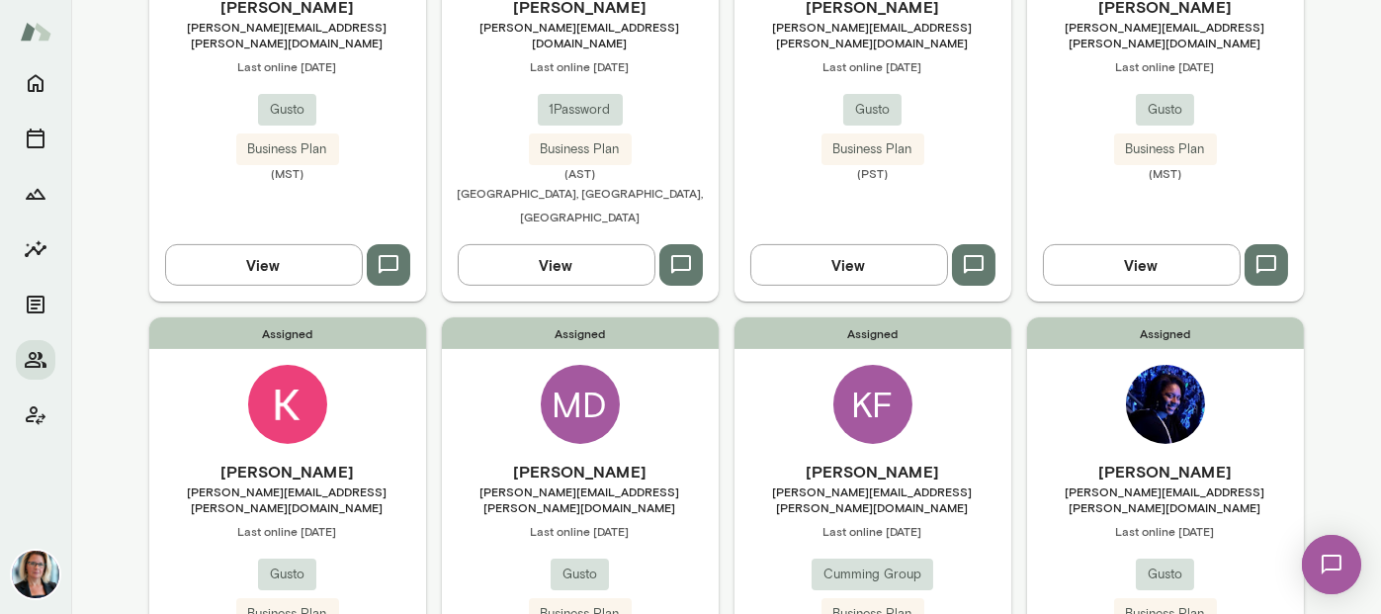
scroll to position [1674, 0]
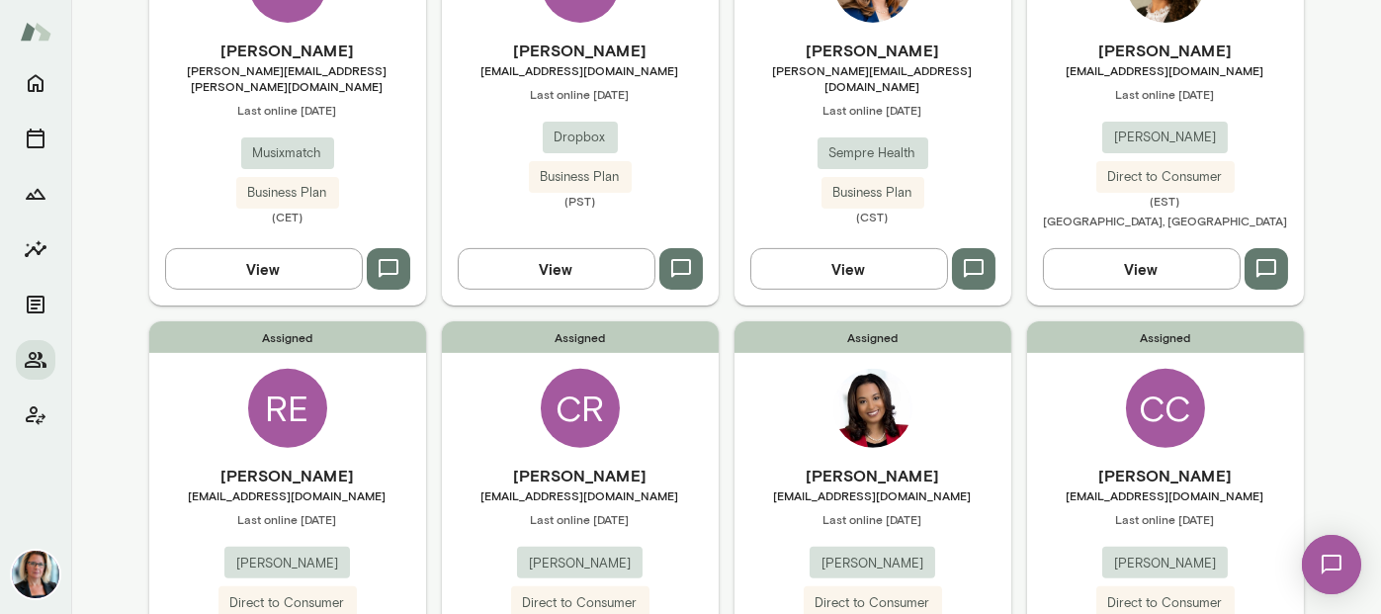
scroll to position [1278, 0]
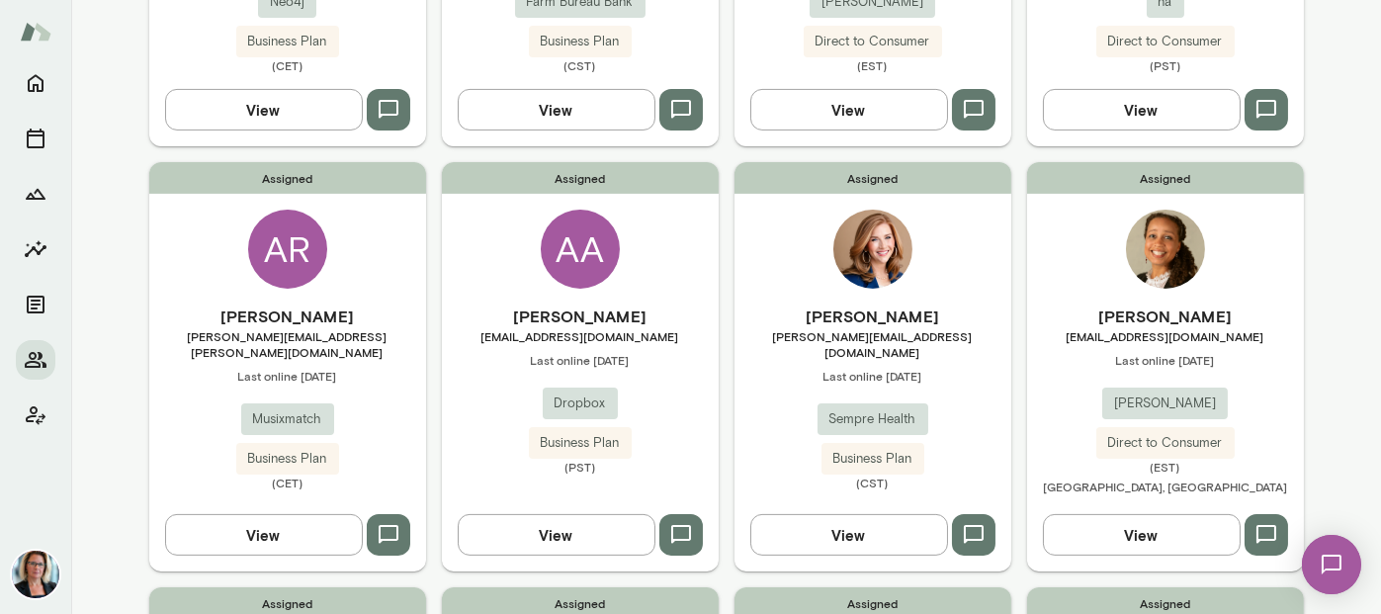
click at [1152, 221] on img at bounding box center [1165, 249] width 79 height 79
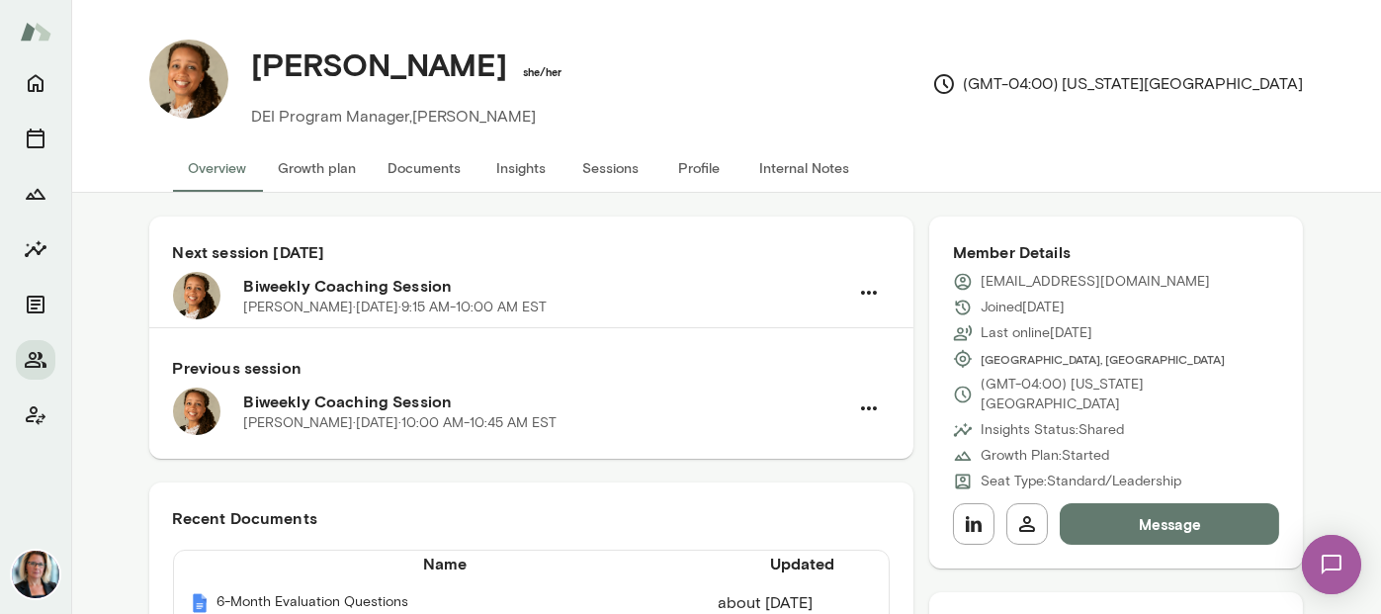
click at [619, 161] on button "Sessions" at bounding box center [610, 167] width 89 height 47
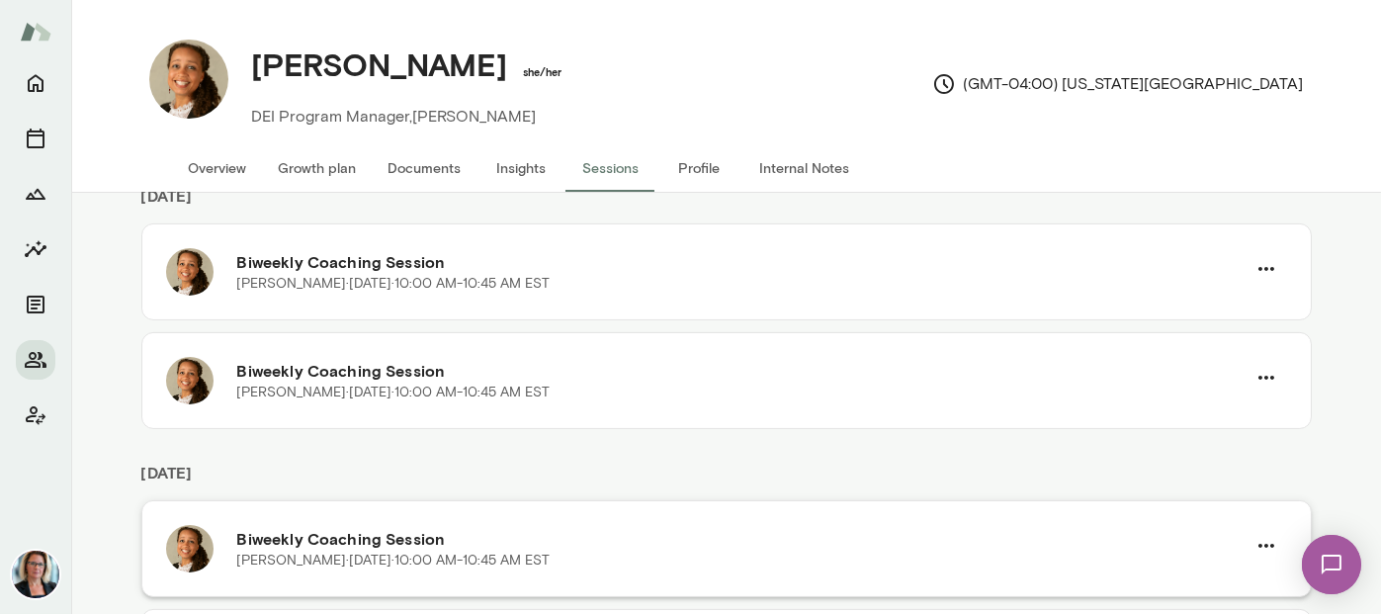
scroll to position [1042, 0]
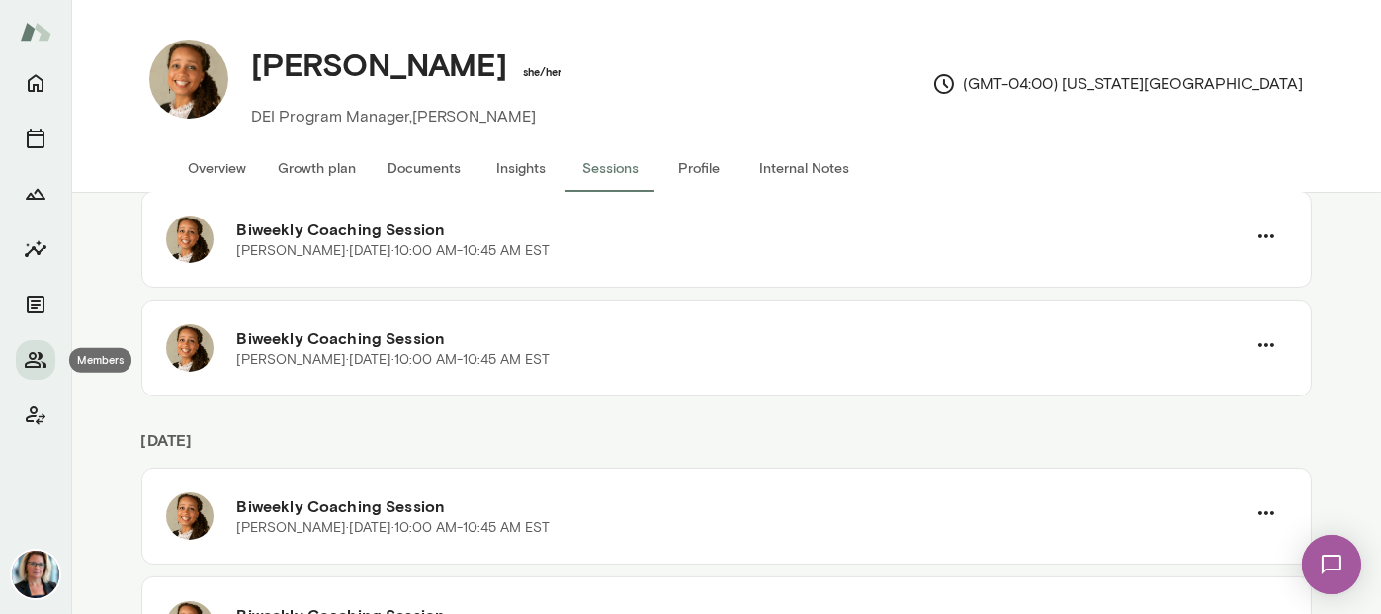
drag, startPoint x: 42, startPoint y: 357, endPoint x: 53, endPoint y: 373, distance: 19.8
click at [42, 357] on icon "Members" at bounding box center [36, 360] width 24 height 24
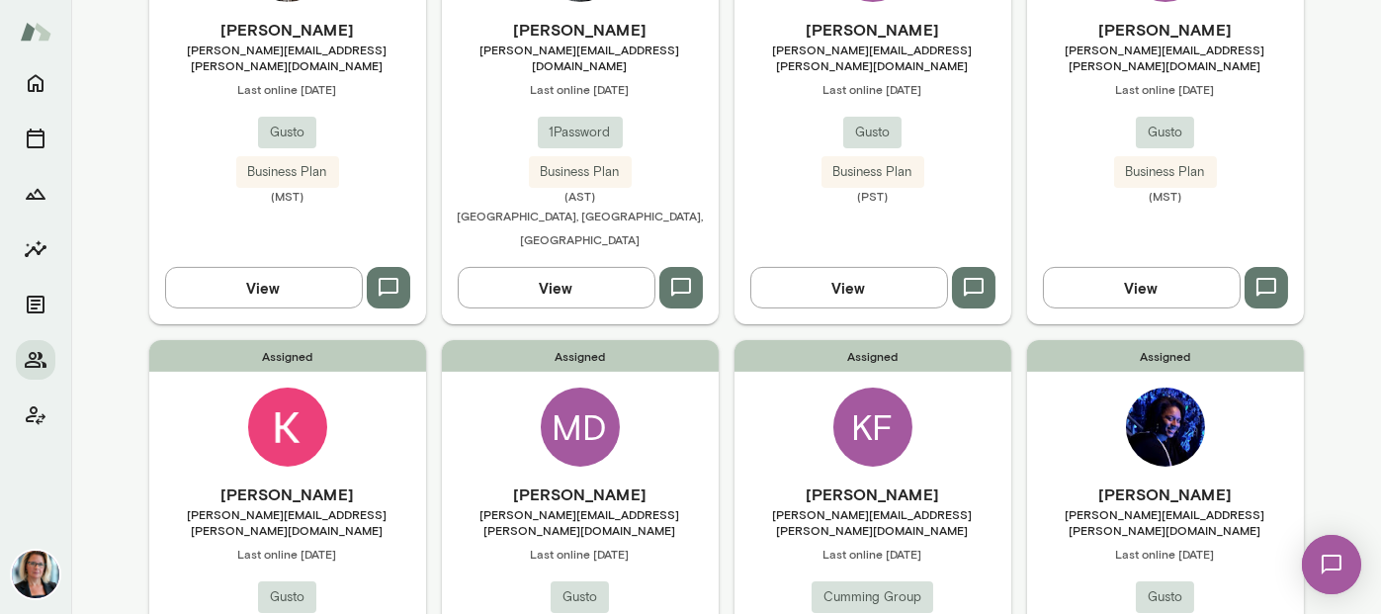
scroll to position [1674, 0]
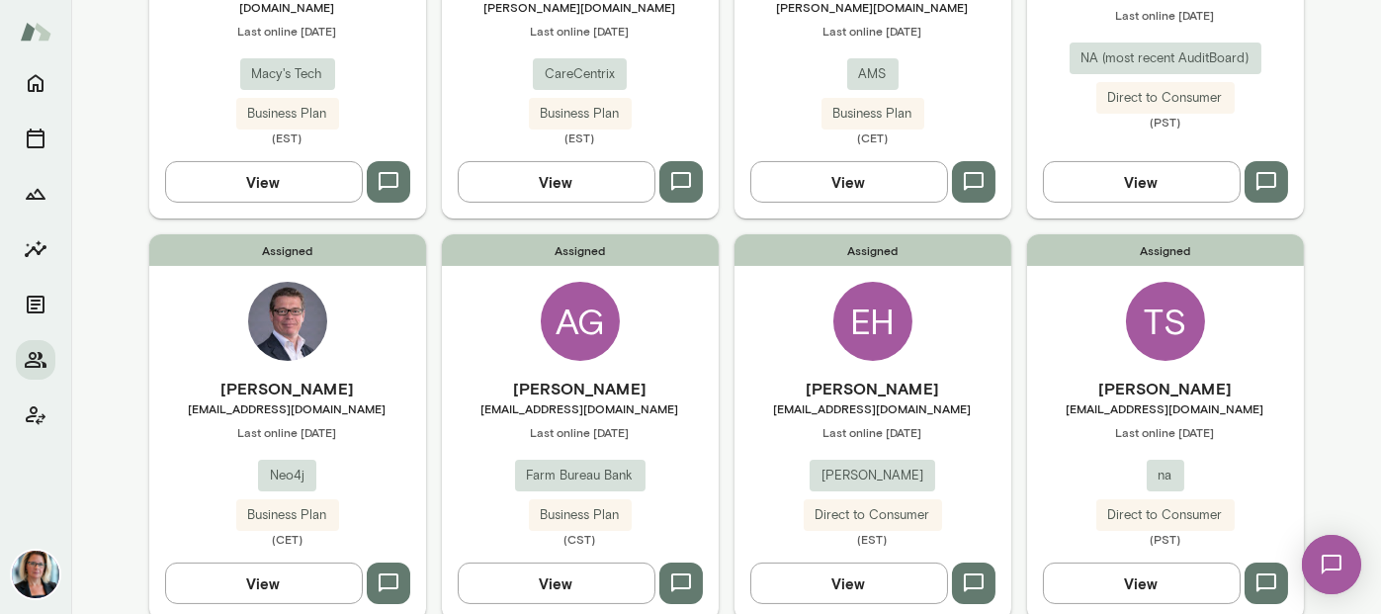
scroll to position [785, 0]
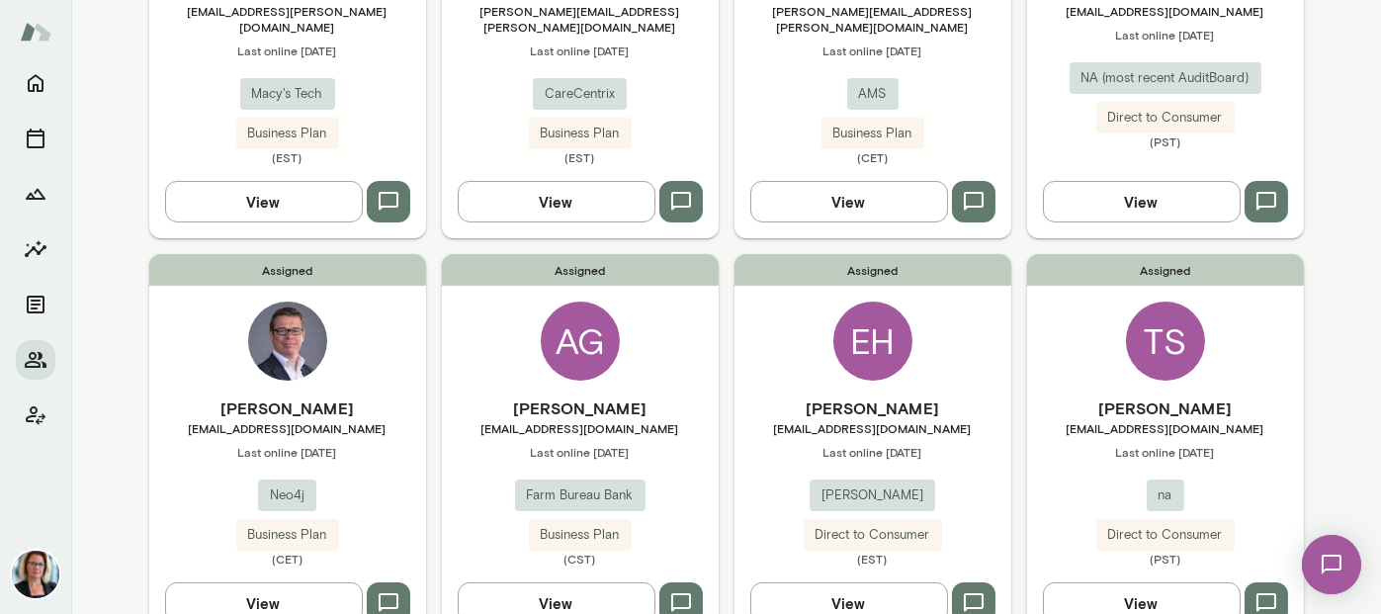
click at [281, 302] on img at bounding box center [287, 341] width 79 height 79
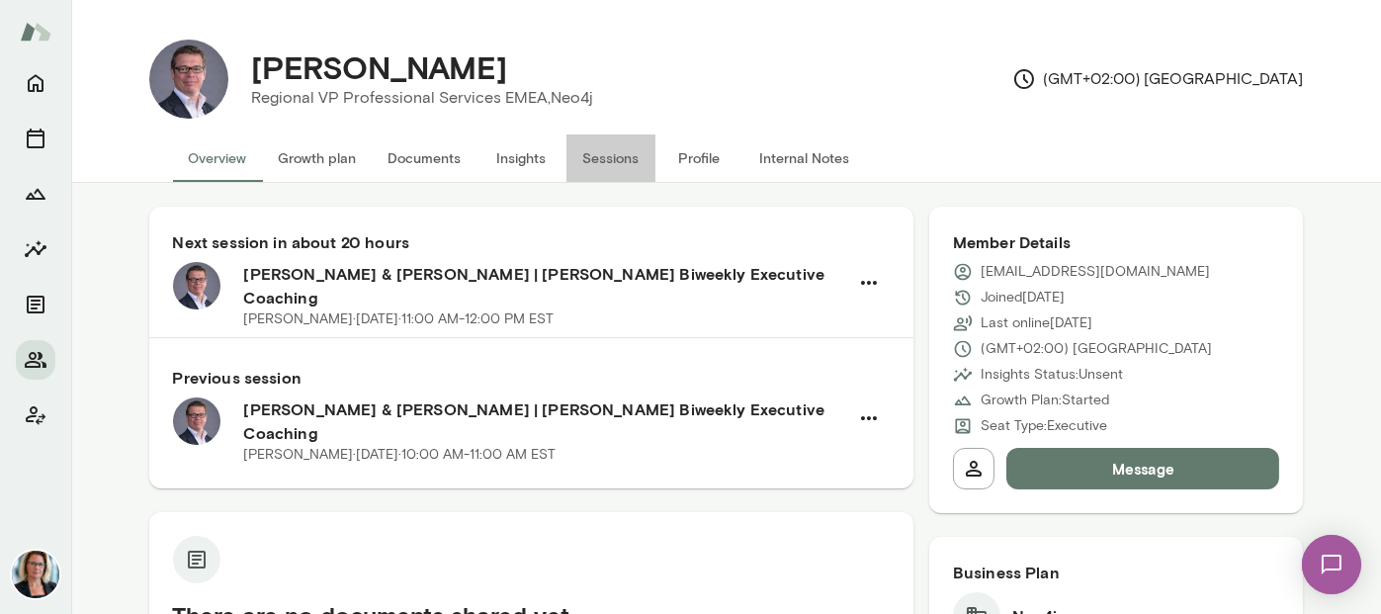
click at [599, 163] on button "Sessions" at bounding box center [610, 157] width 89 height 47
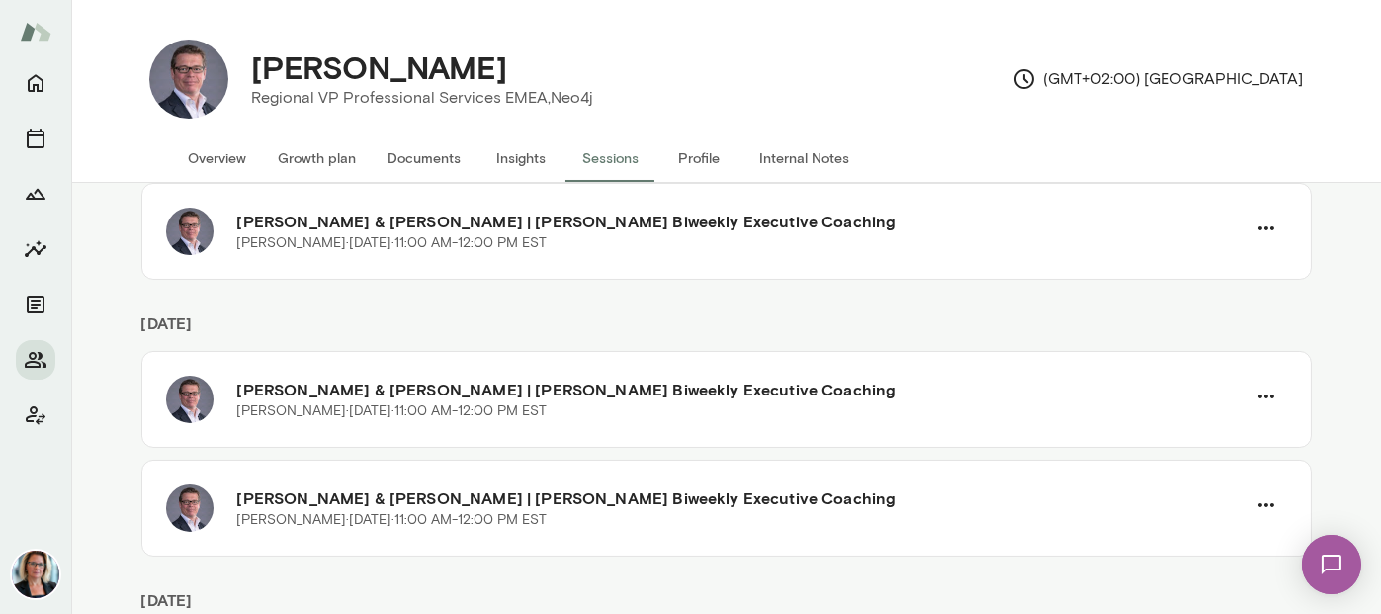
scroll to position [102, 0]
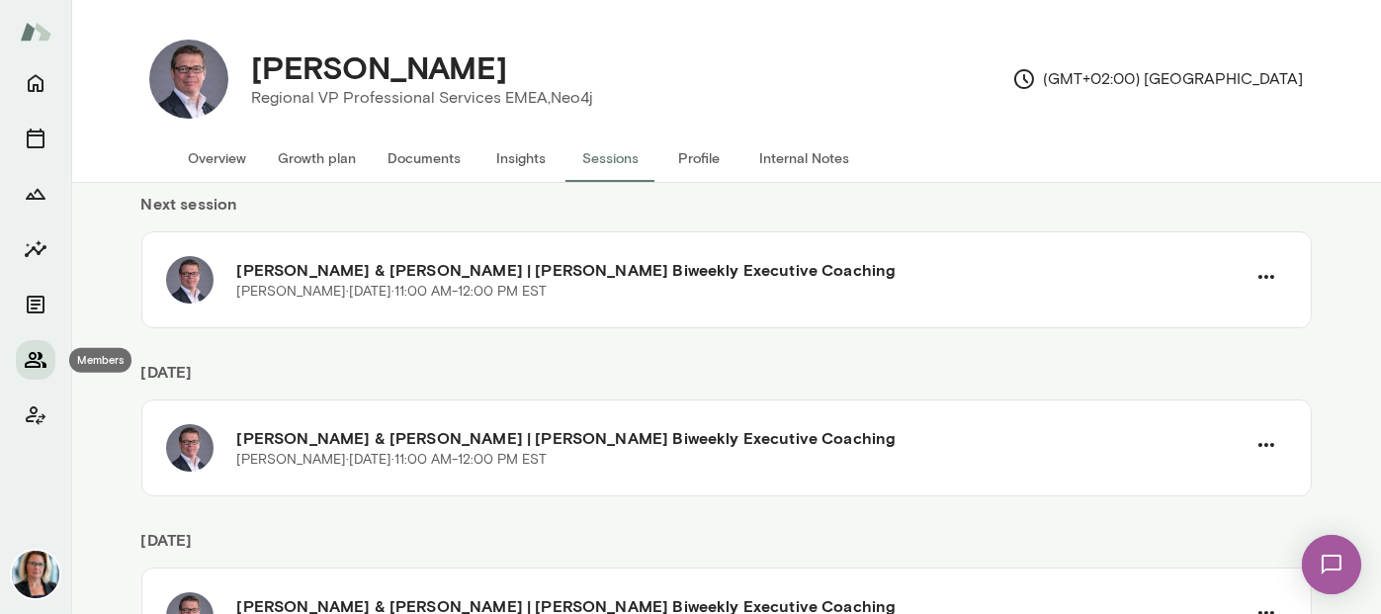
click at [34, 368] on icon "Members" at bounding box center [36, 360] width 24 height 24
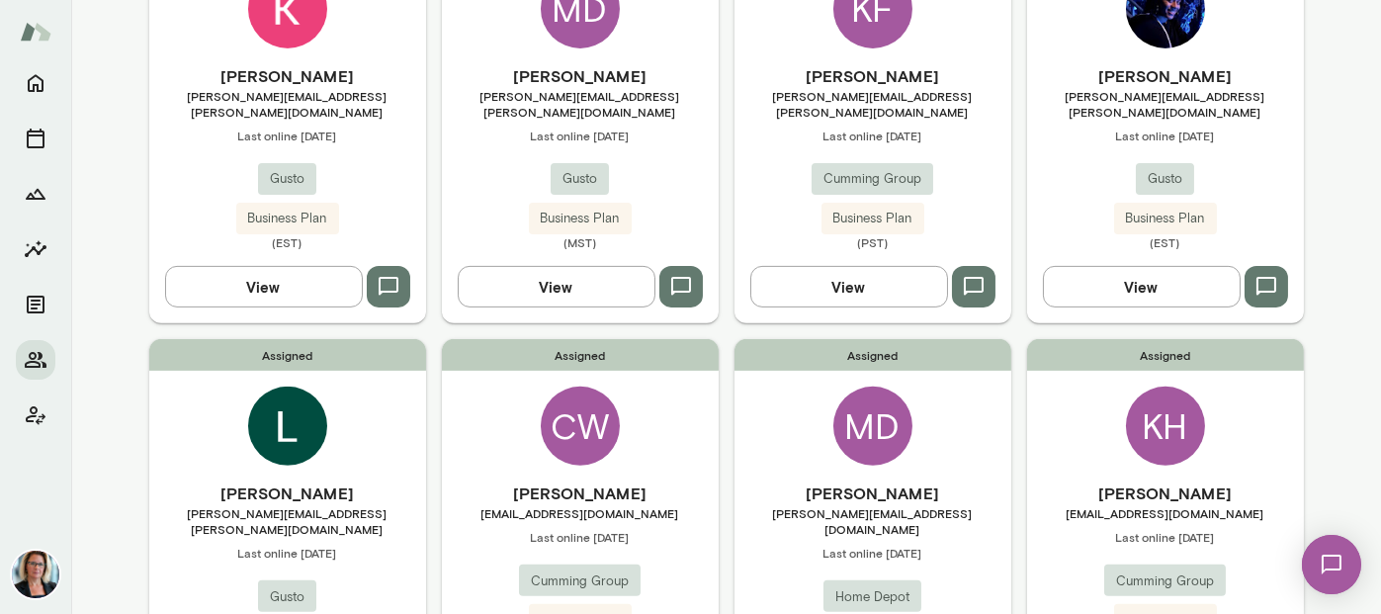
scroll to position [1674, 0]
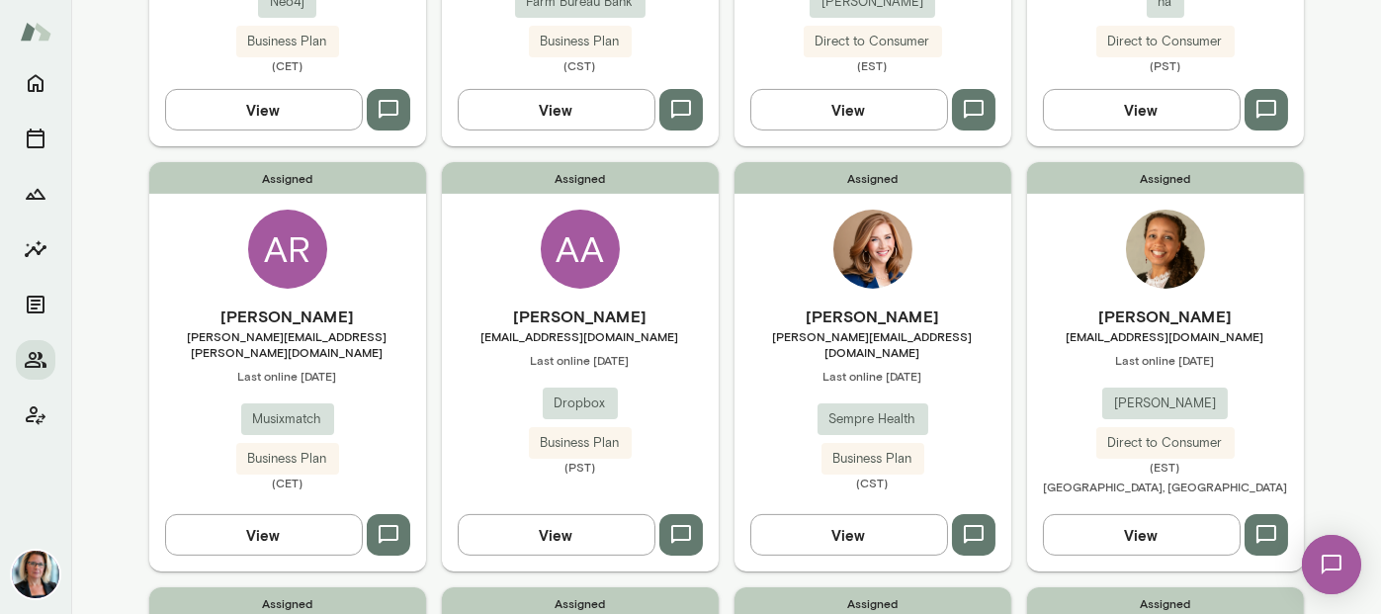
scroll to position [883, 0]
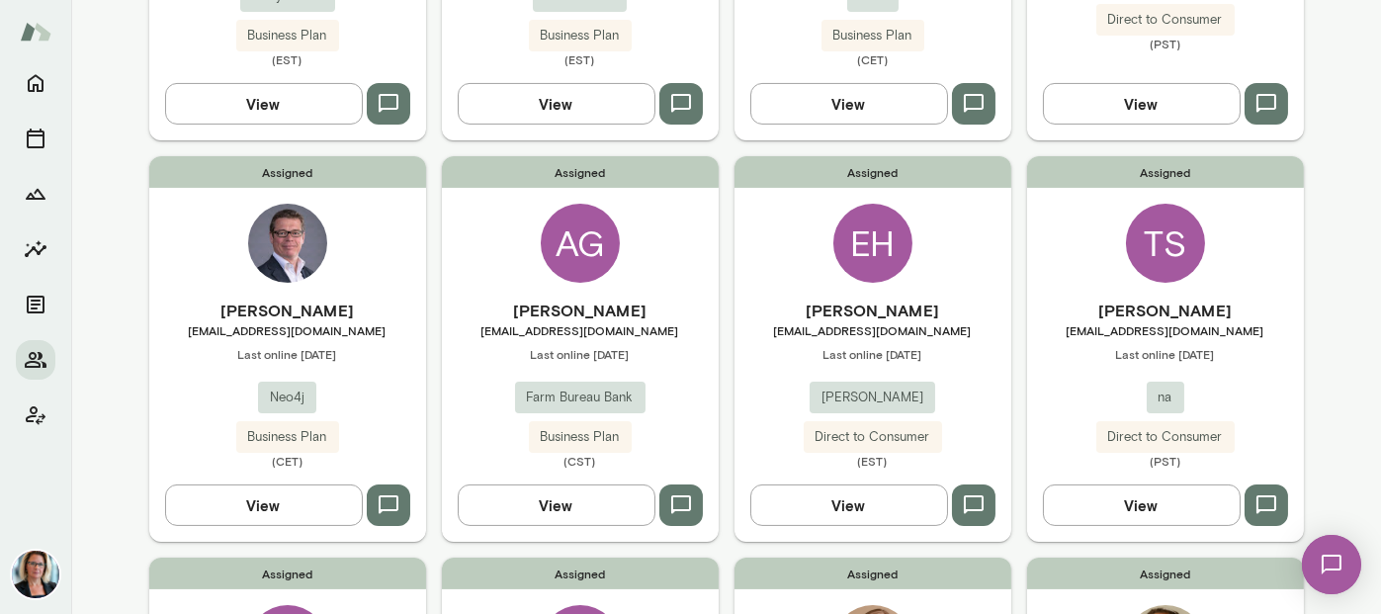
click at [572, 216] on div "AG" at bounding box center [580, 243] width 79 height 79
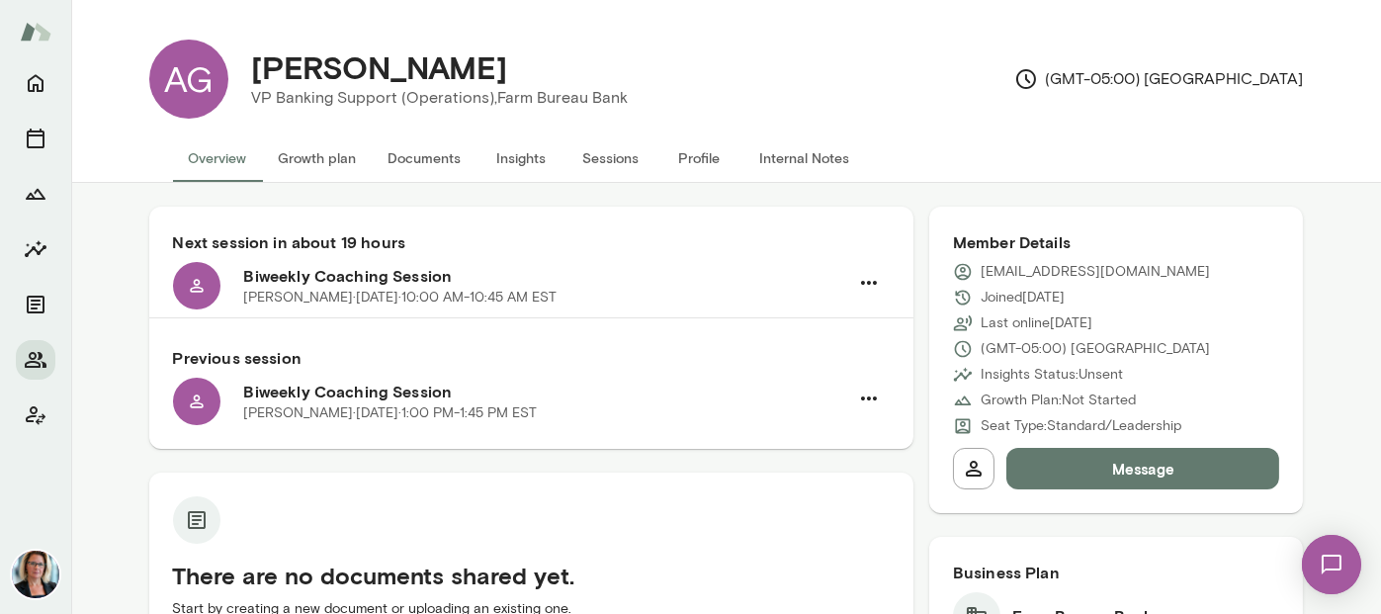
click at [618, 158] on button "Sessions" at bounding box center [610, 157] width 89 height 47
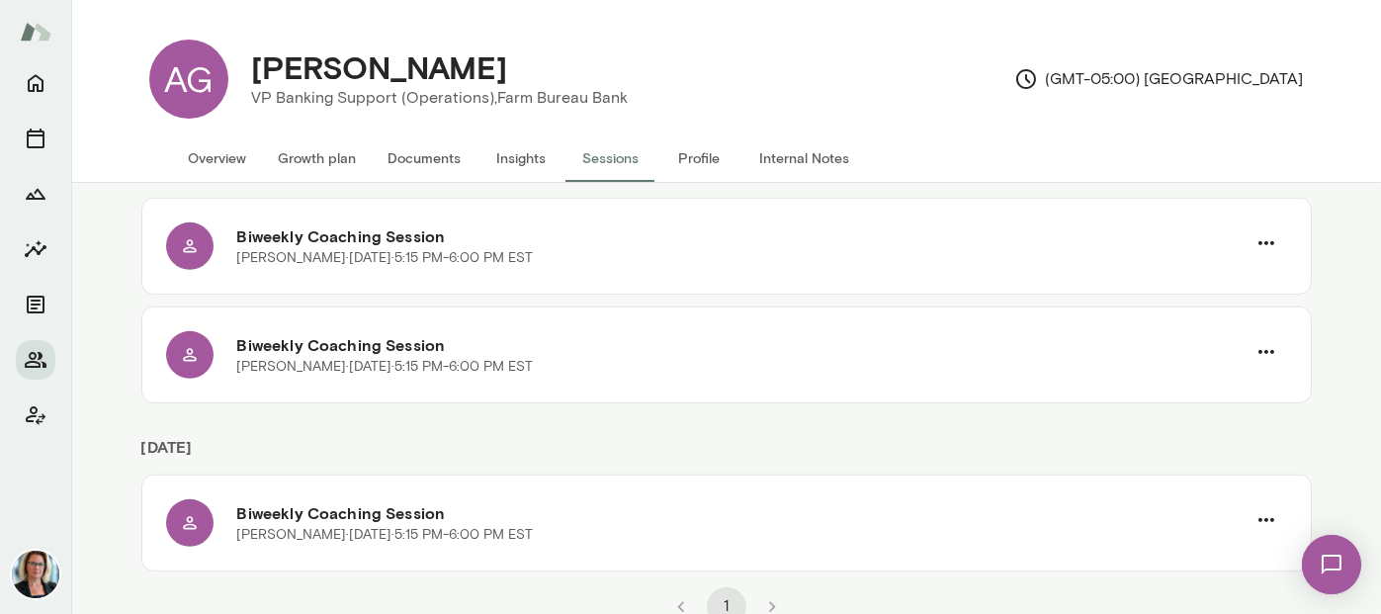
scroll to position [2243, 0]
click at [37, 362] on icon "Members" at bounding box center [36, 360] width 22 height 16
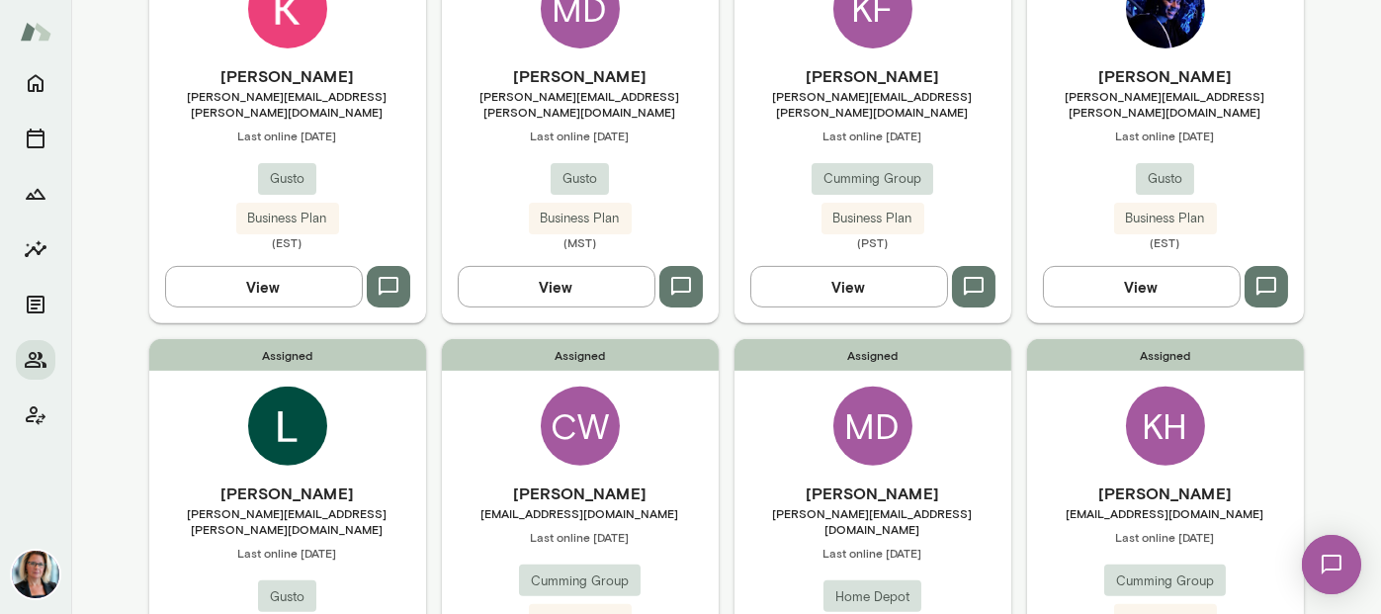
scroll to position [1674, 0]
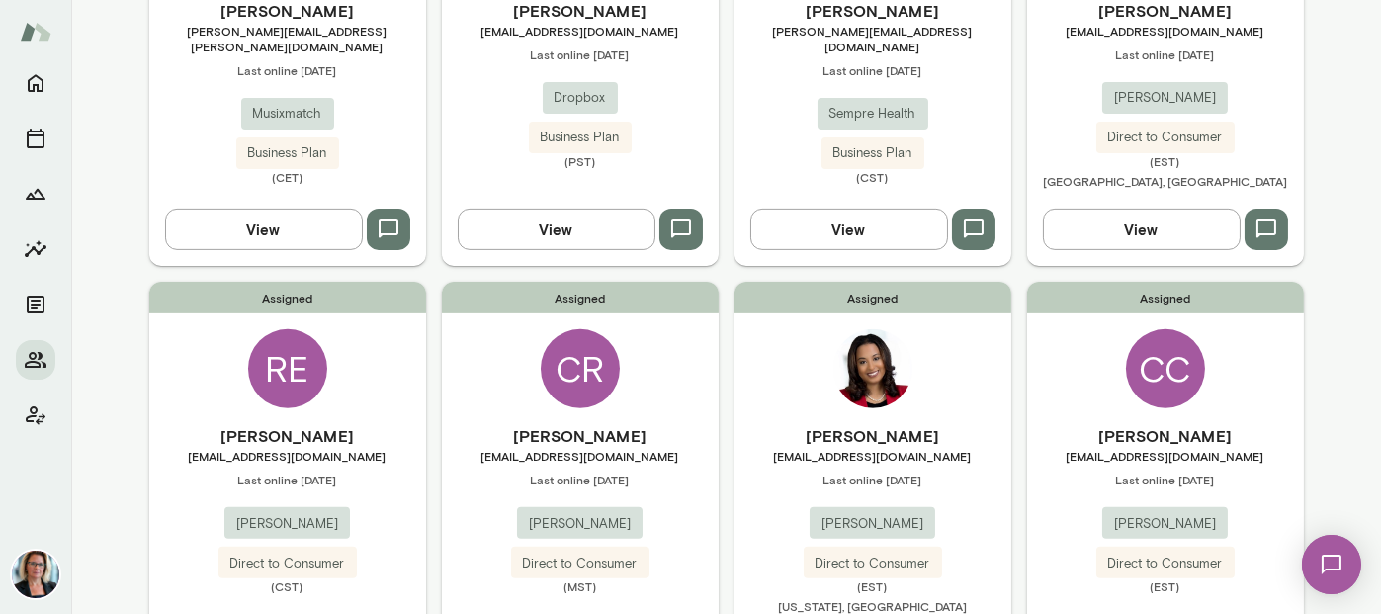
scroll to position [1697, 0]
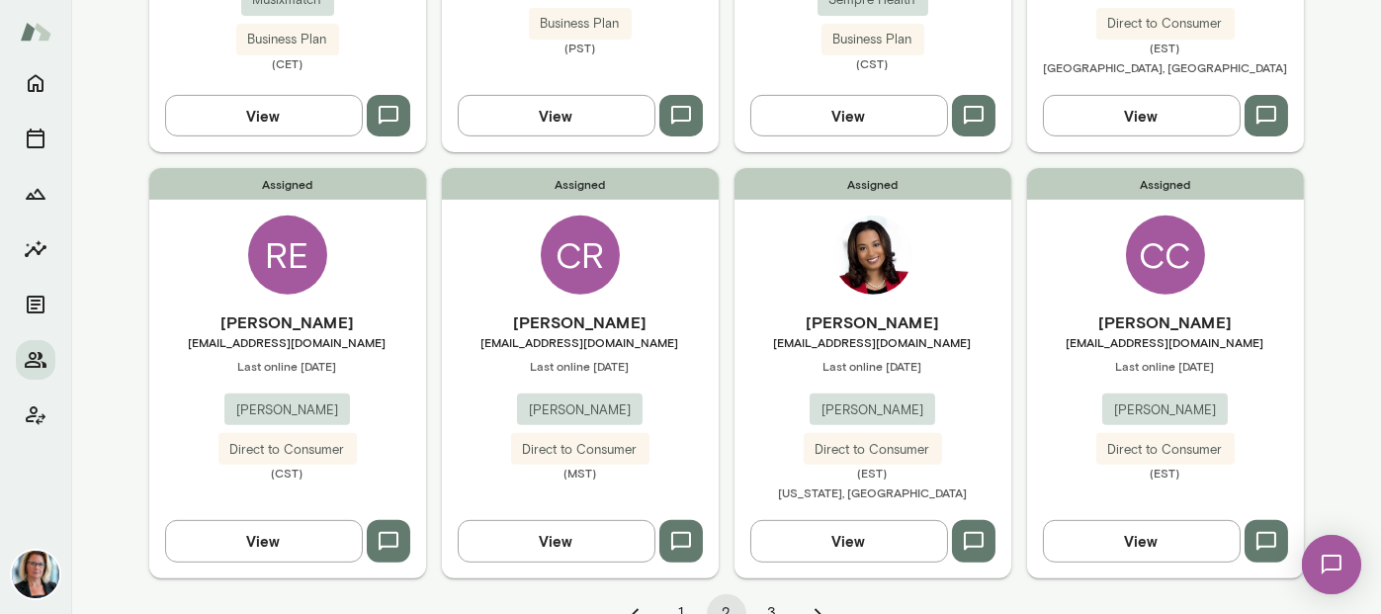
click at [759, 594] on button "3" at bounding box center [772, 614] width 40 height 40
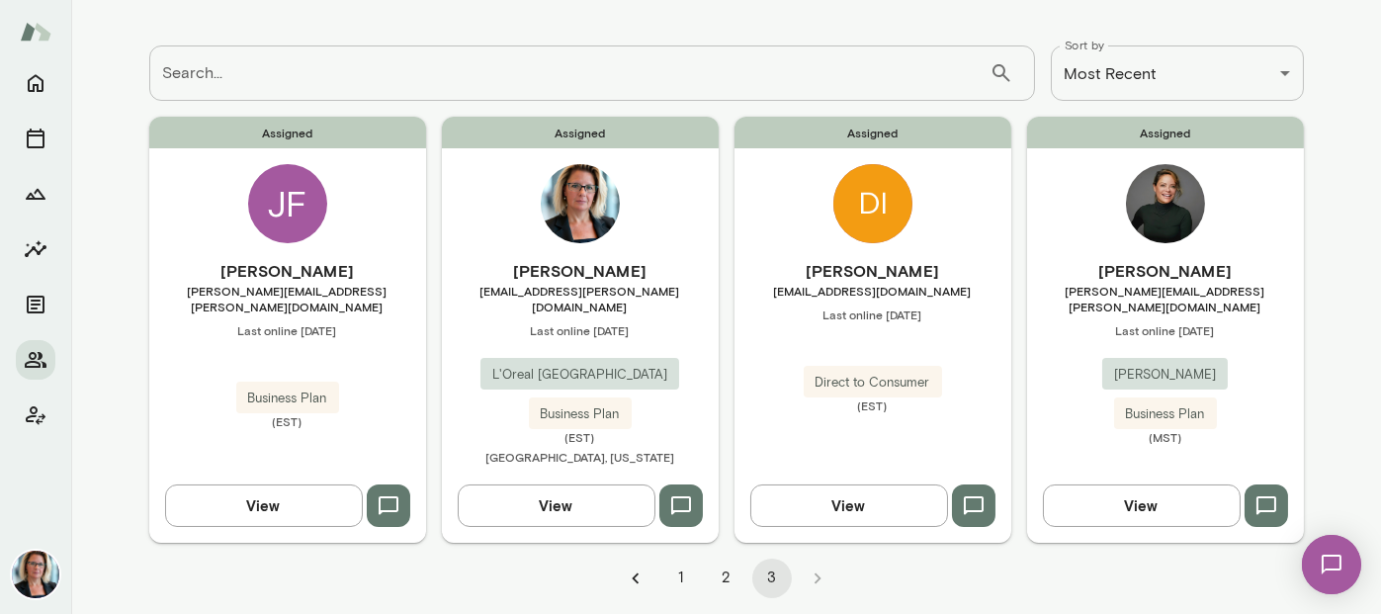
scroll to position [70, 0]
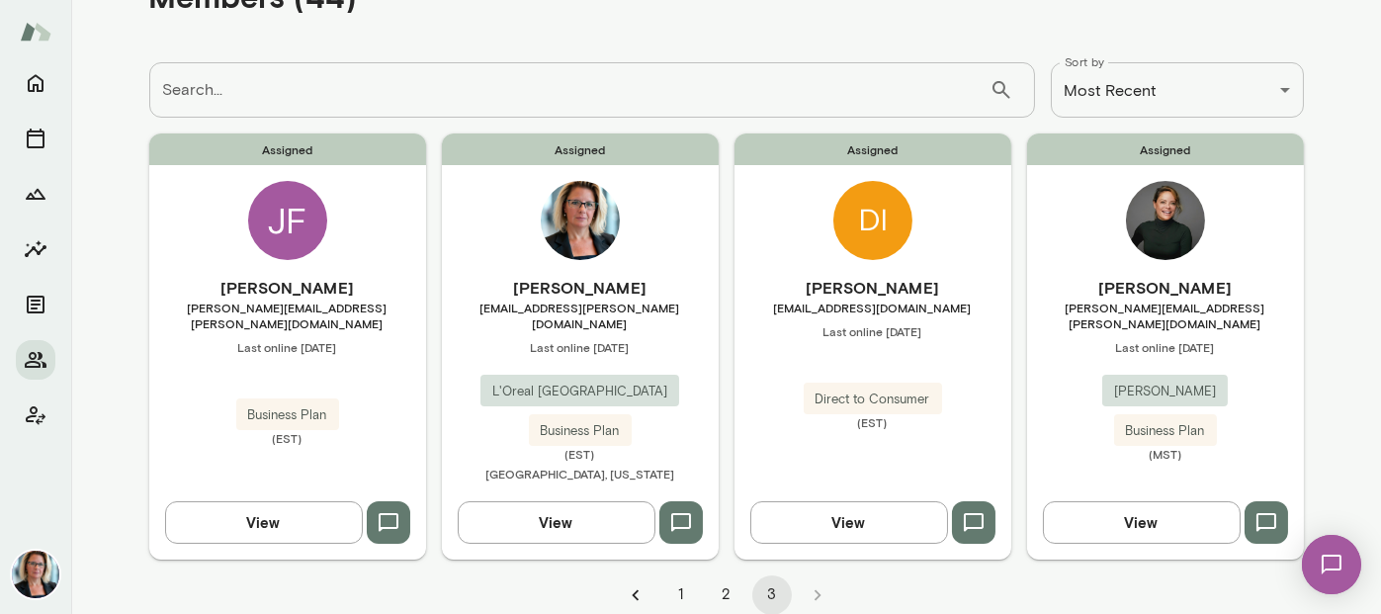
click at [725, 578] on button "2" at bounding box center [727, 595] width 40 height 40
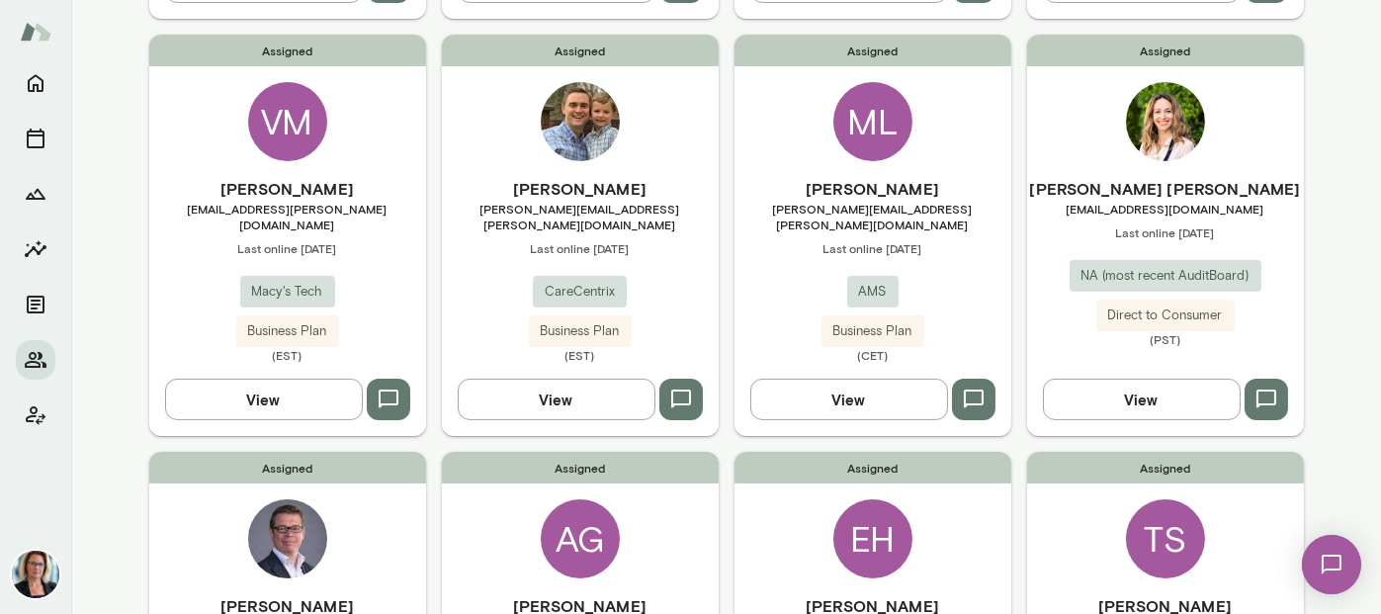
scroll to position [762, 0]
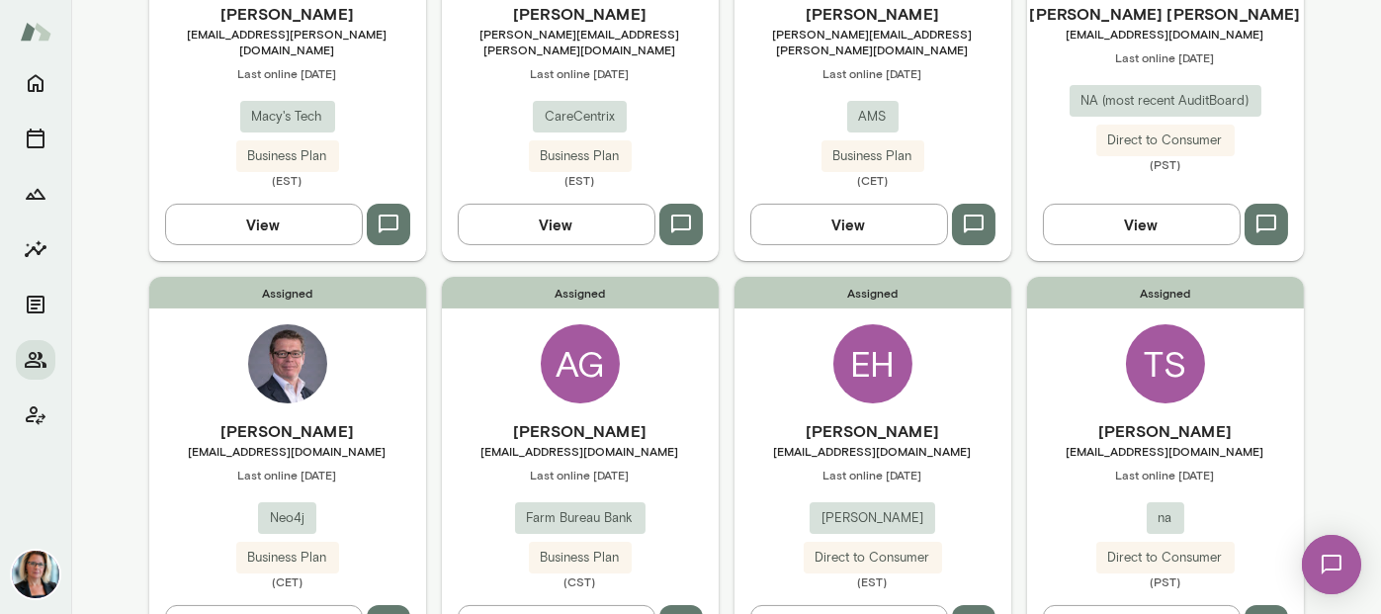
click at [861, 330] on div "EH" at bounding box center [872, 363] width 79 height 79
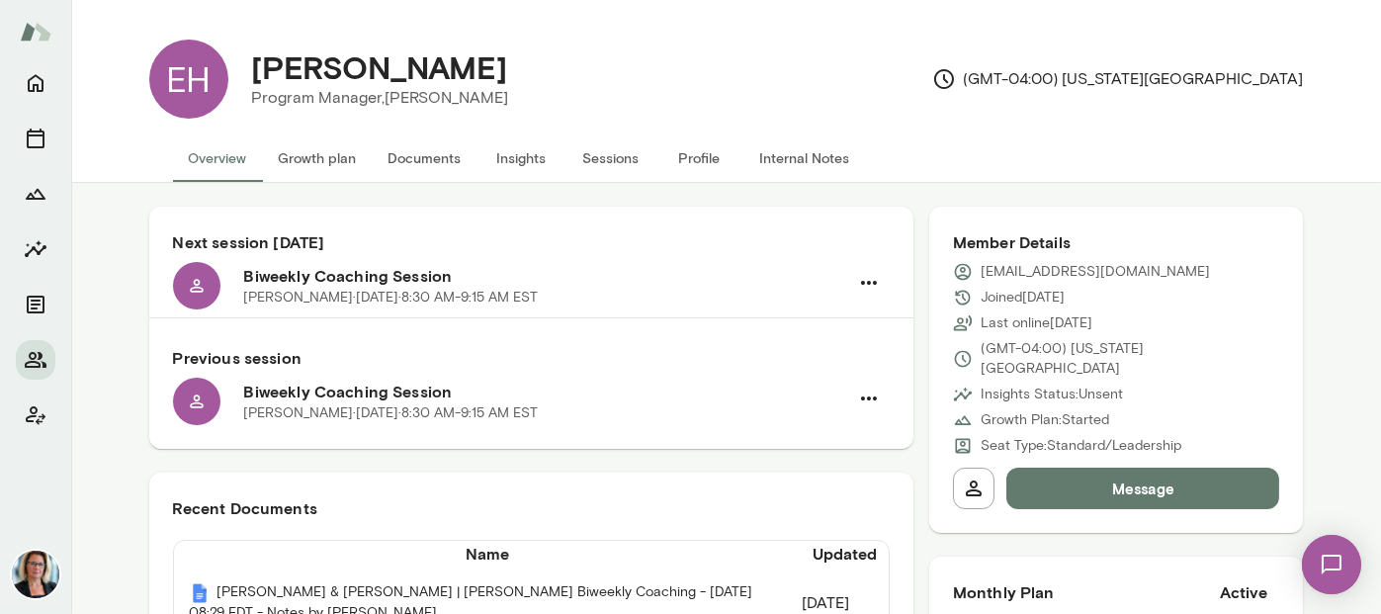
click at [611, 160] on button "Sessions" at bounding box center [610, 157] width 89 height 47
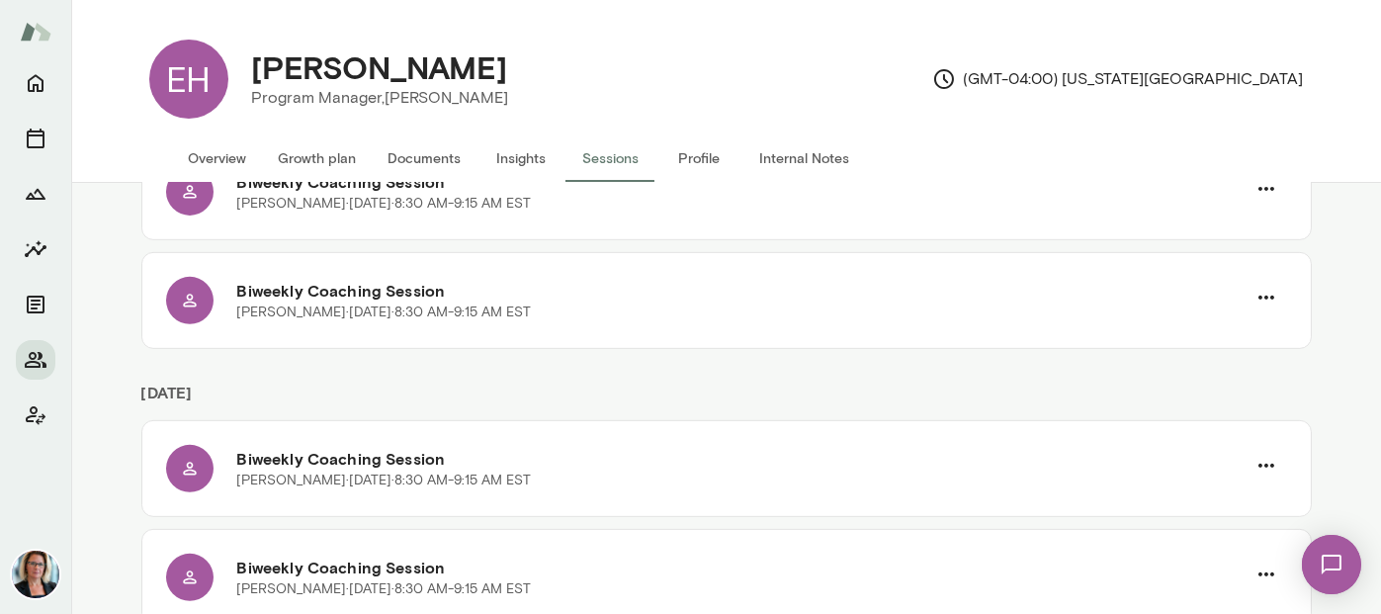
scroll to position [1908, 0]
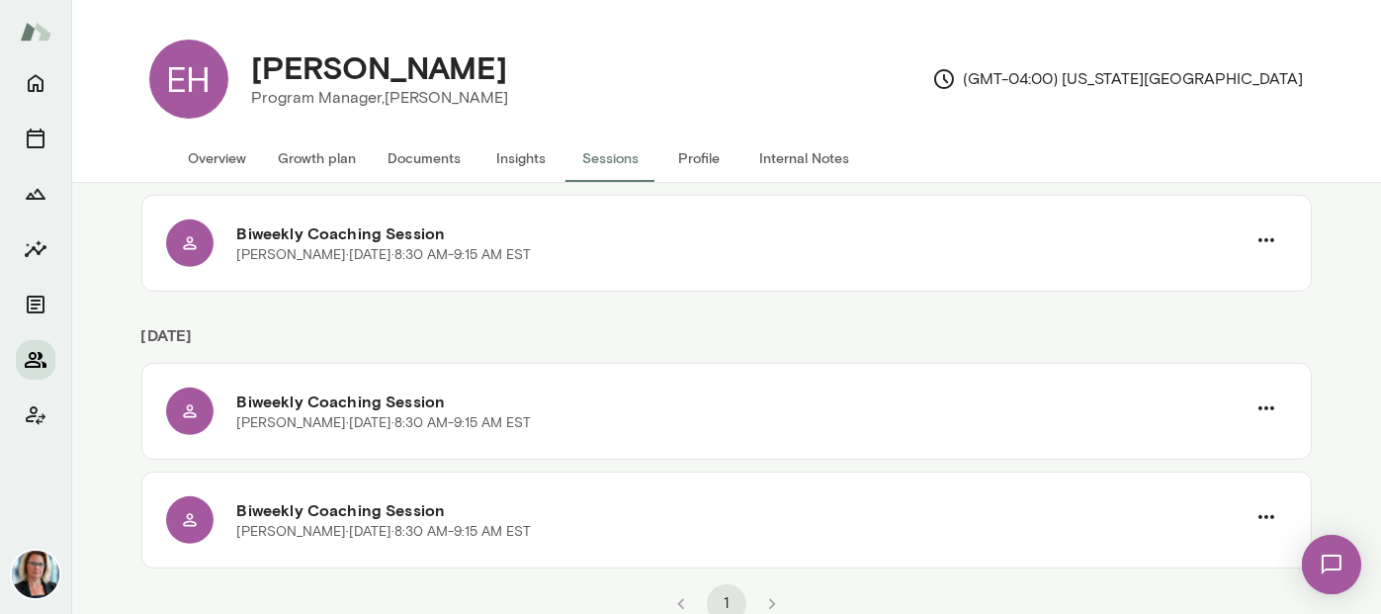
click at [33, 366] on icon "Members" at bounding box center [36, 360] width 22 height 16
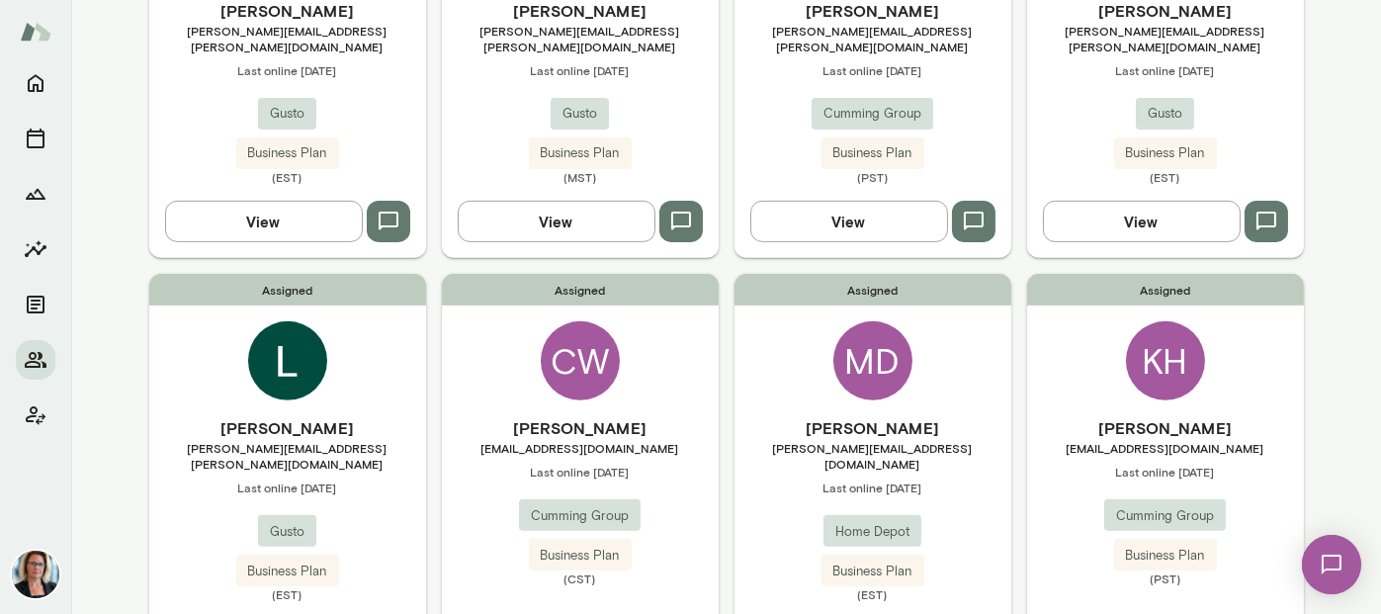
scroll to position [1674, 0]
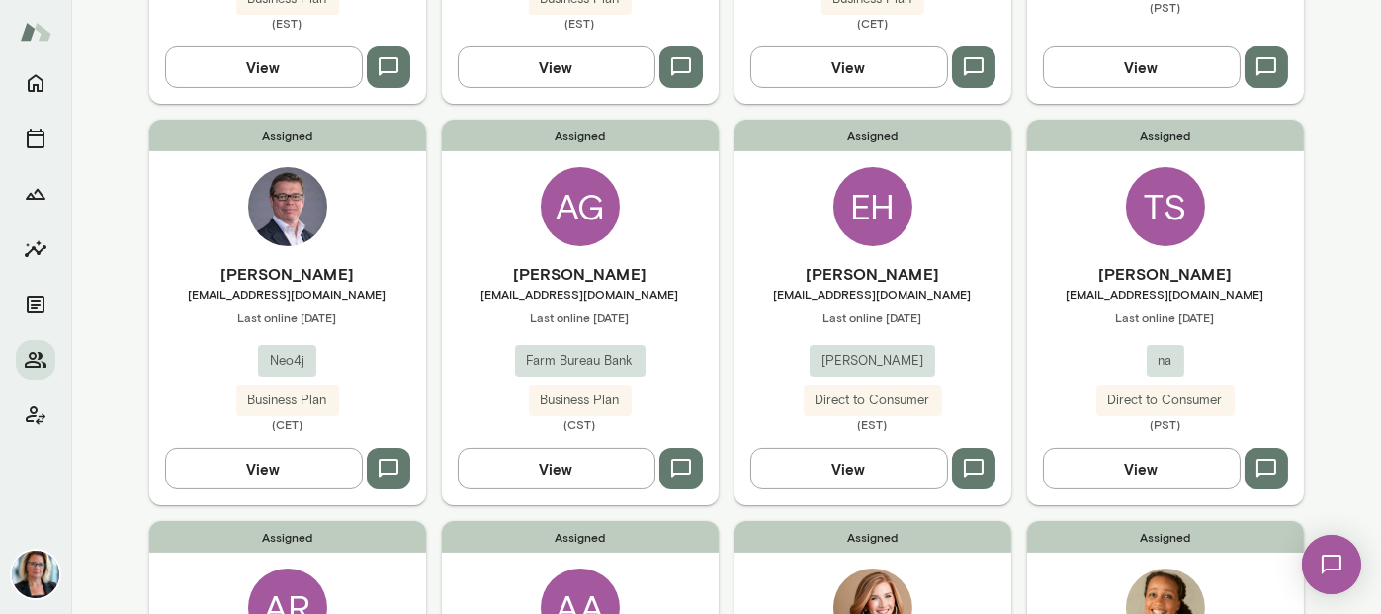
scroll to position [883, 0]
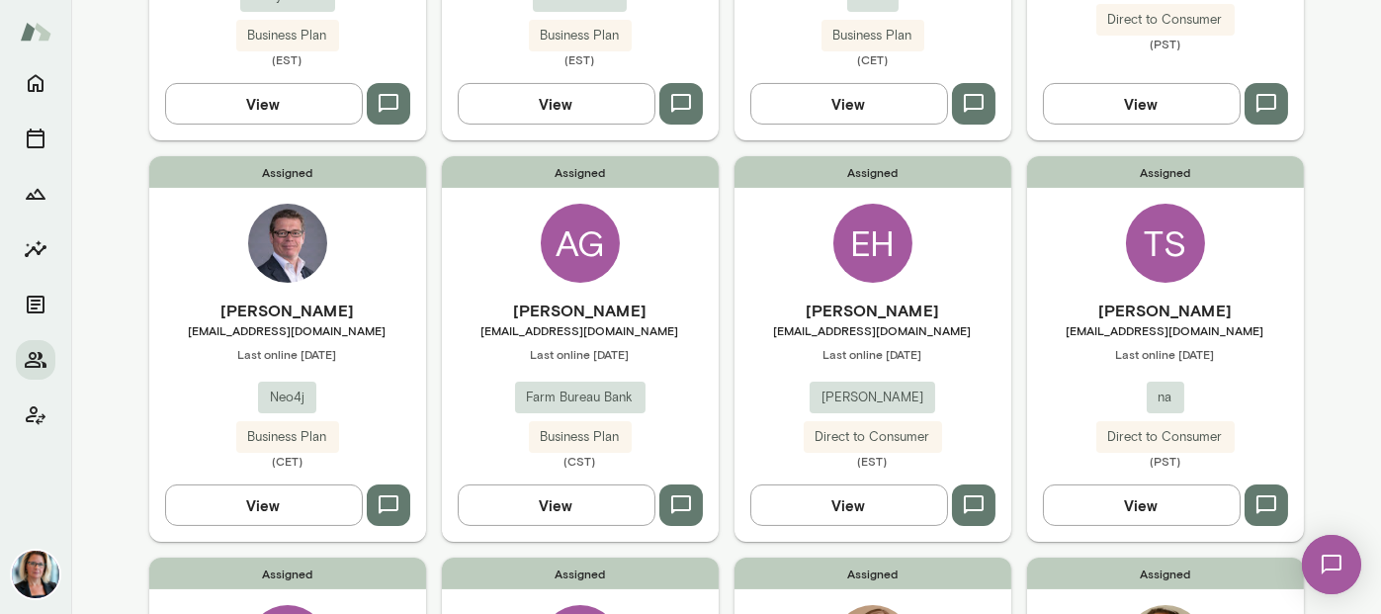
click at [1163, 206] on div "TS" at bounding box center [1165, 243] width 79 height 79
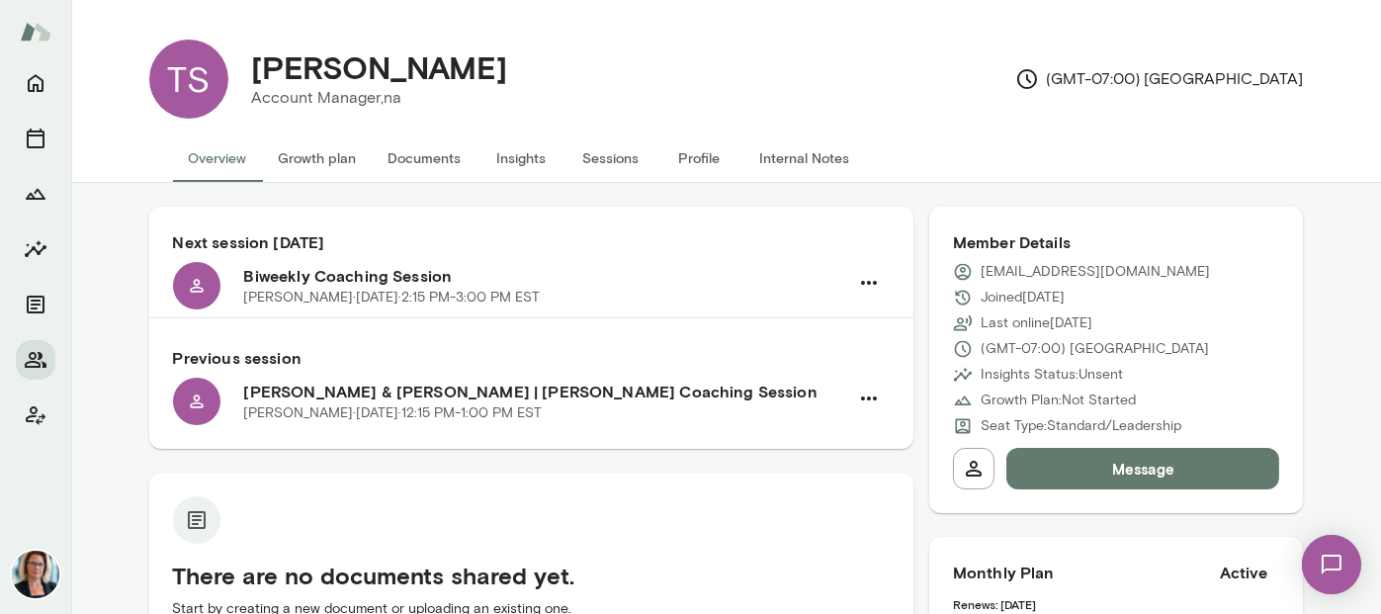
click at [612, 165] on button "Sessions" at bounding box center [610, 157] width 89 height 47
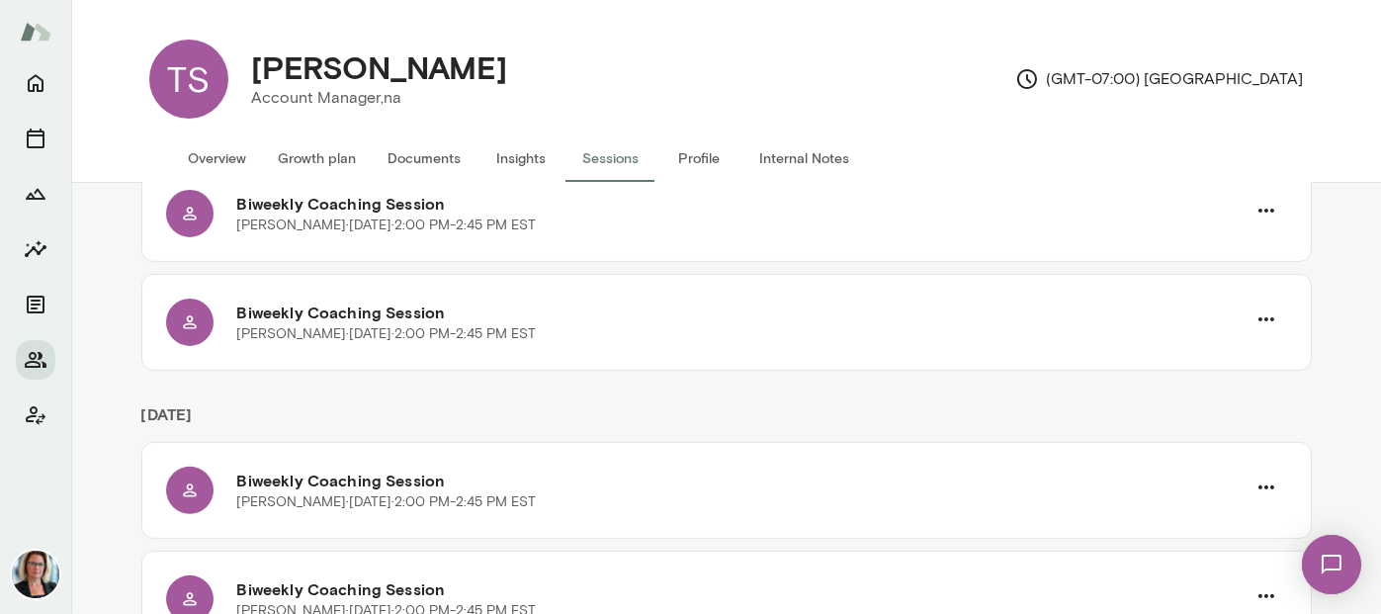
scroll to position [1968, 0]
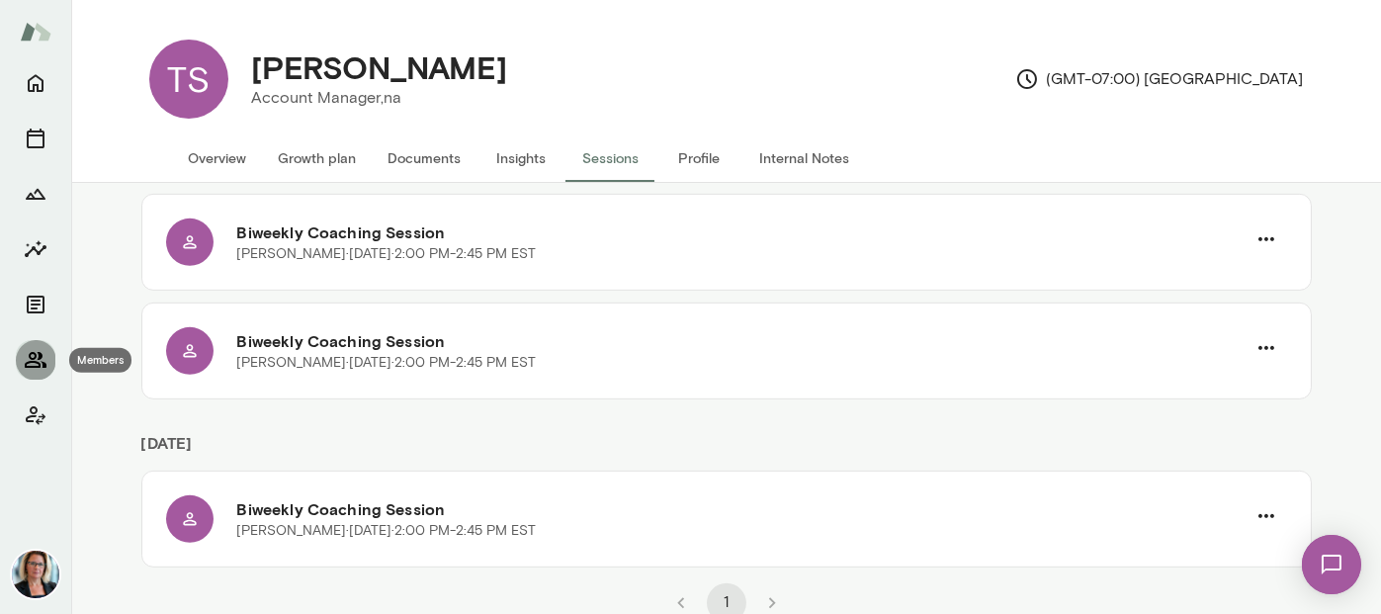
click at [34, 365] on icon "Members" at bounding box center [36, 360] width 24 height 24
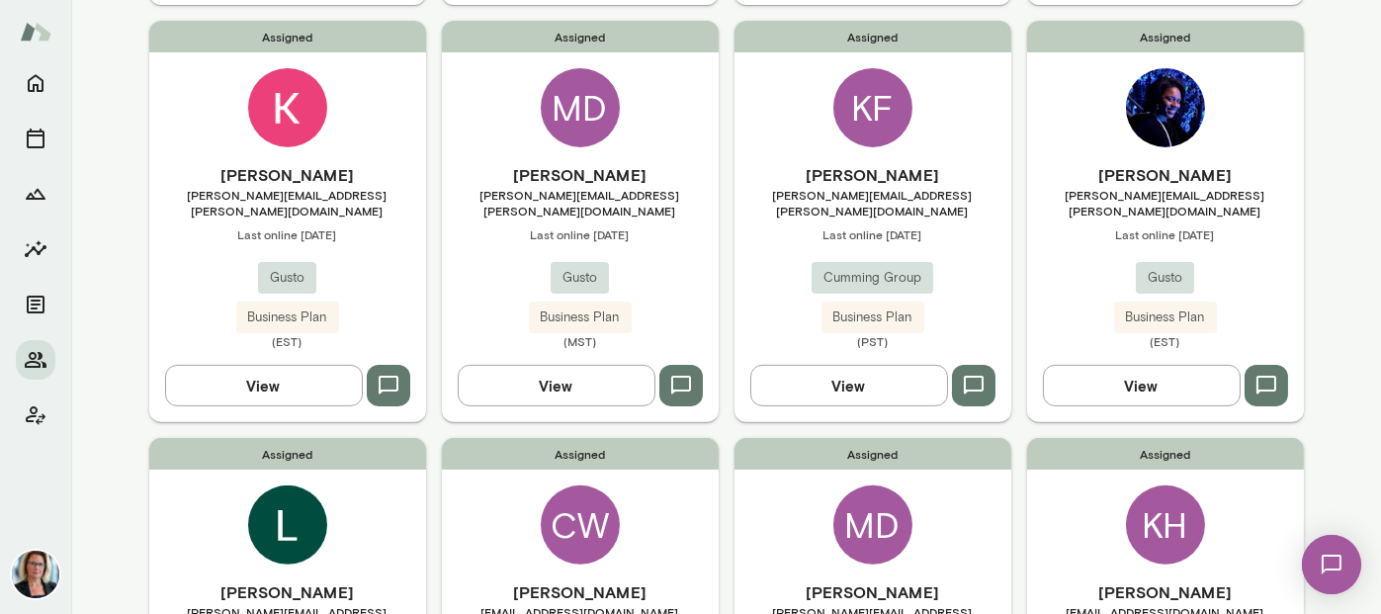
scroll to position [1674, 0]
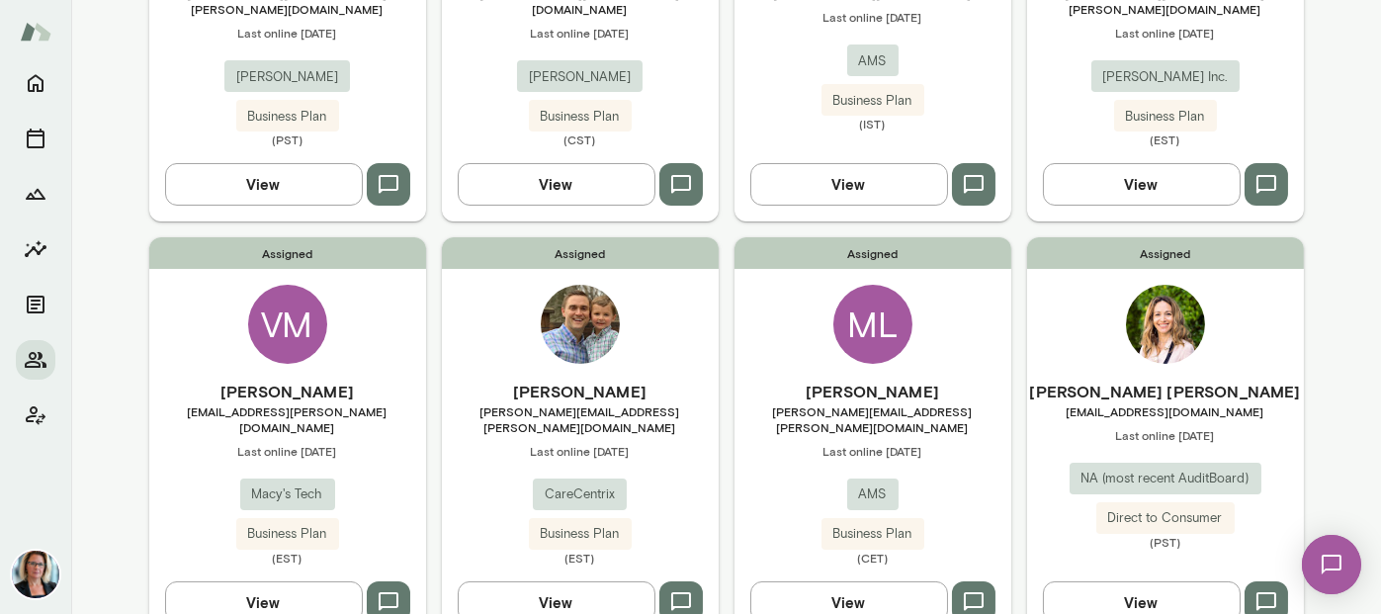
scroll to position [390, 0]
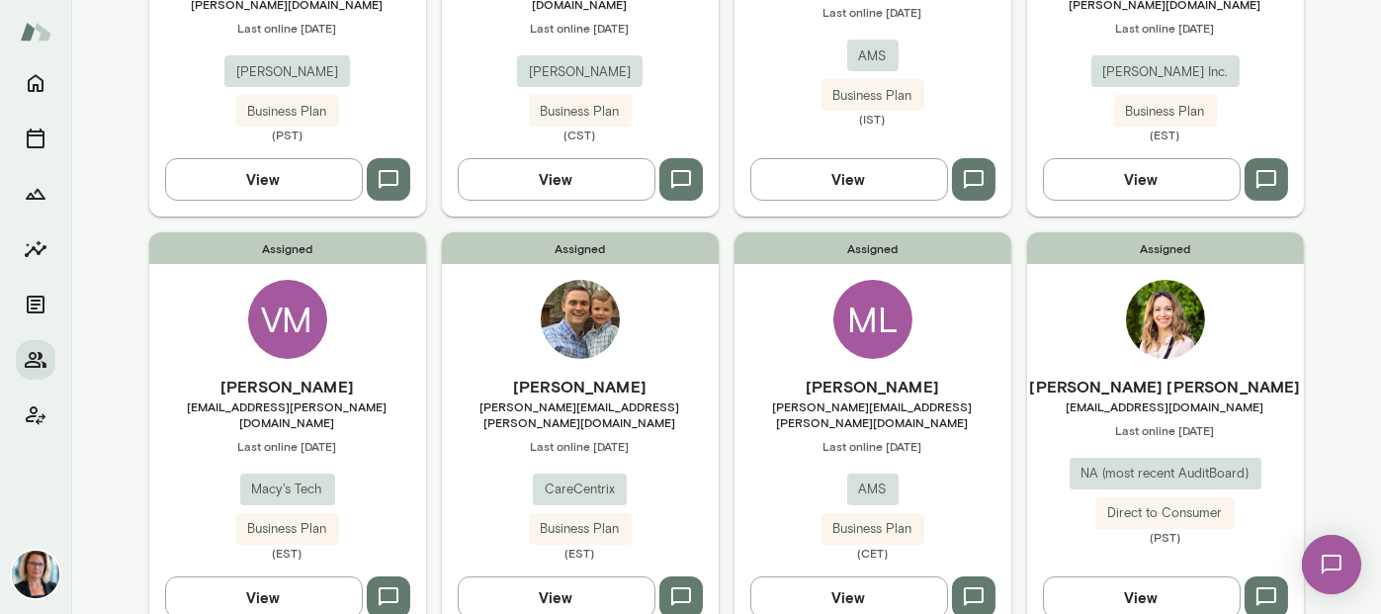
click at [288, 292] on div "VM" at bounding box center [287, 319] width 79 height 79
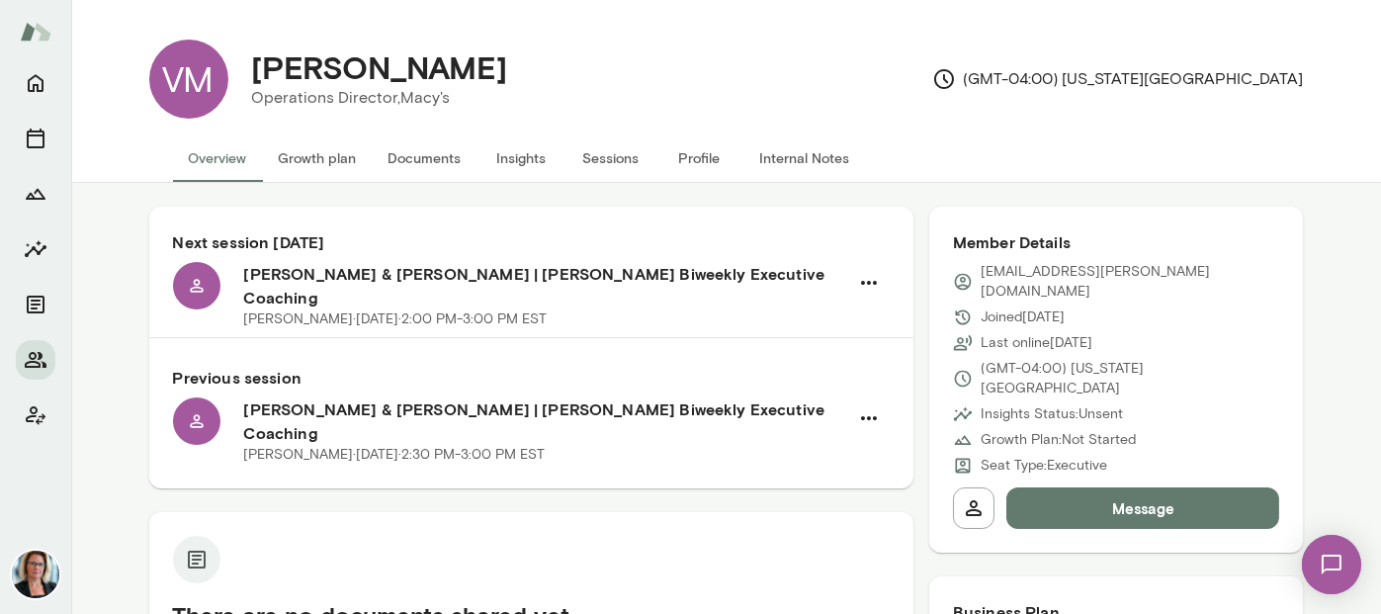
click at [610, 156] on button "Sessions" at bounding box center [610, 157] width 89 height 47
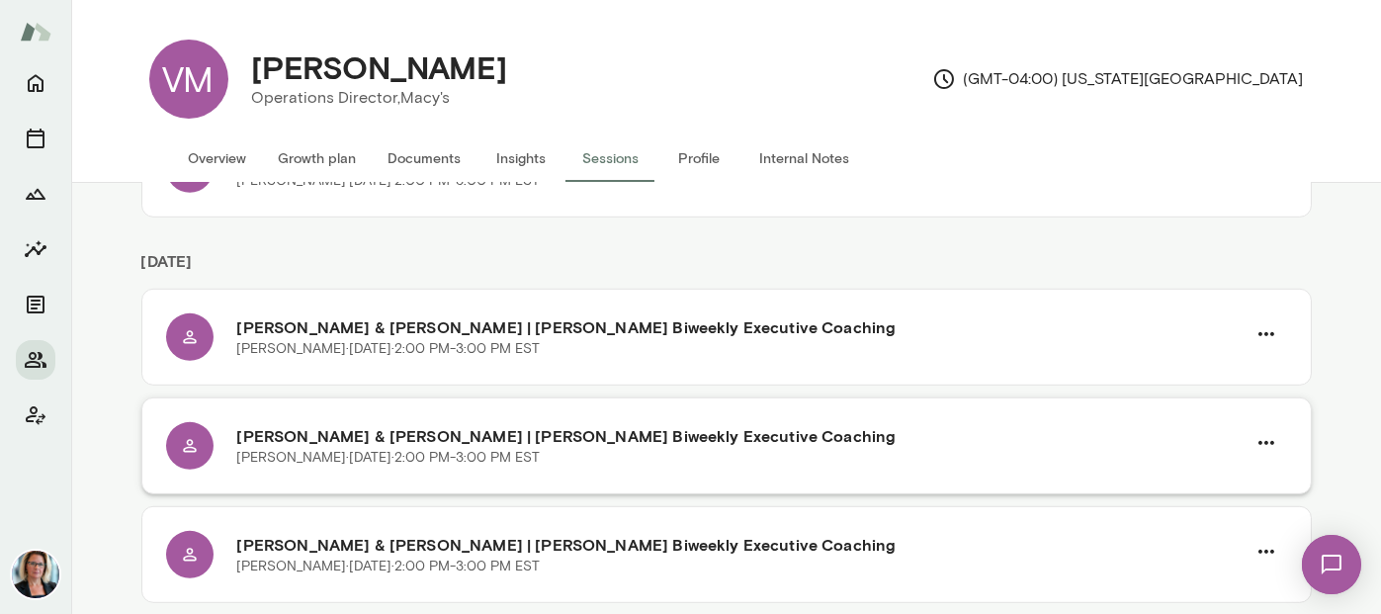
scroll to position [2568, 0]
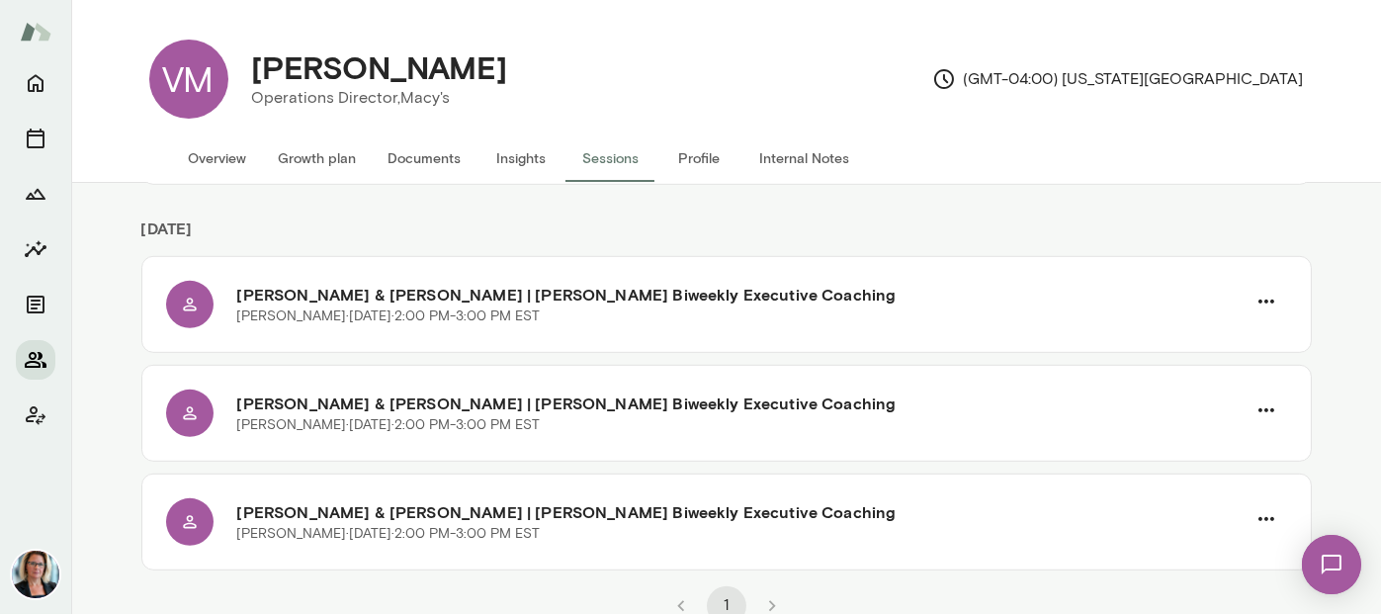
click at [27, 360] on icon "Members" at bounding box center [36, 360] width 24 height 24
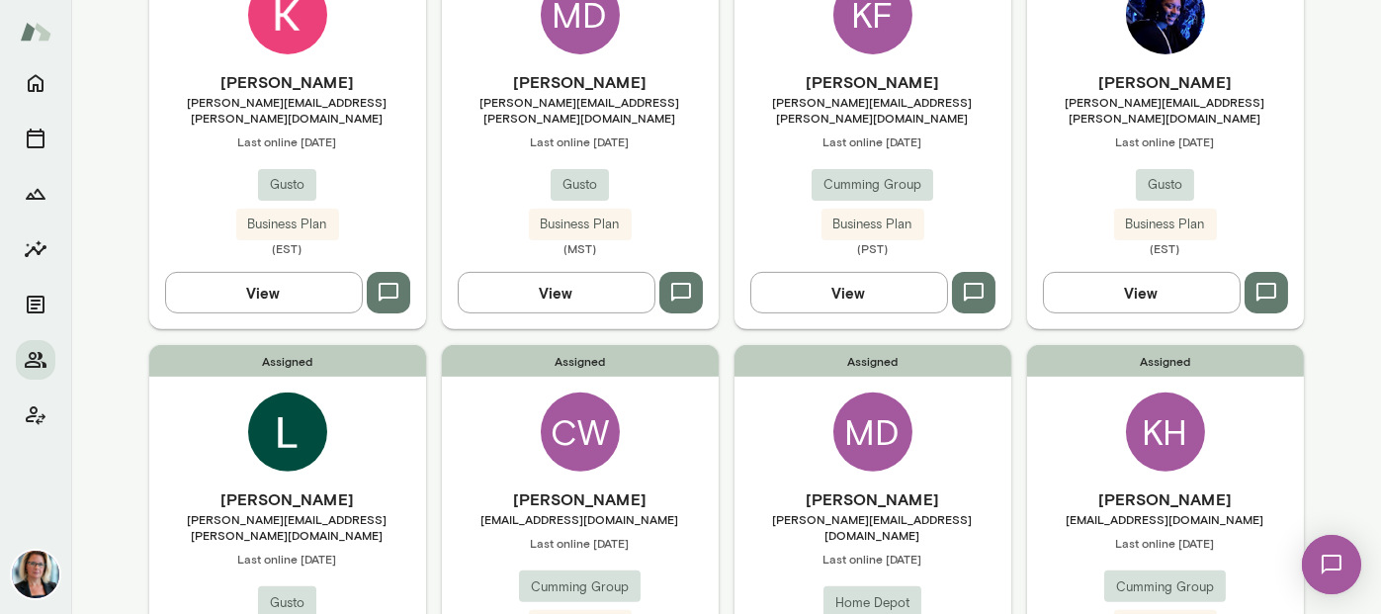
scroll to position [1674, 0]
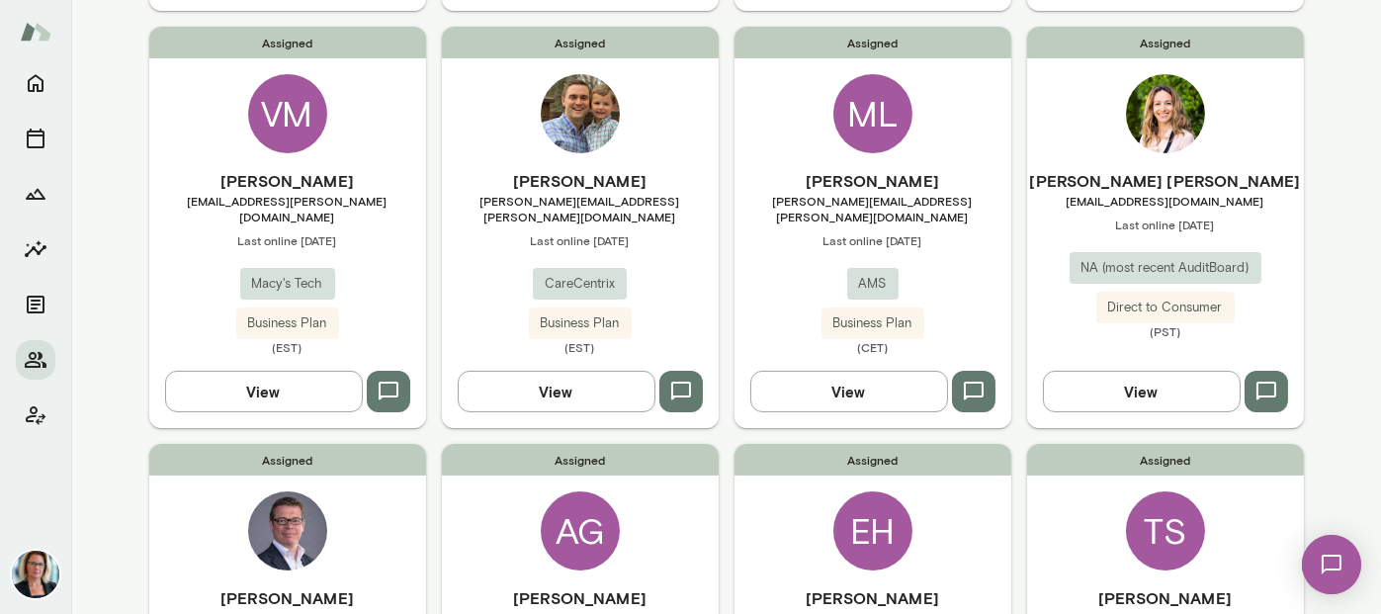
scroll to position [487, 0]
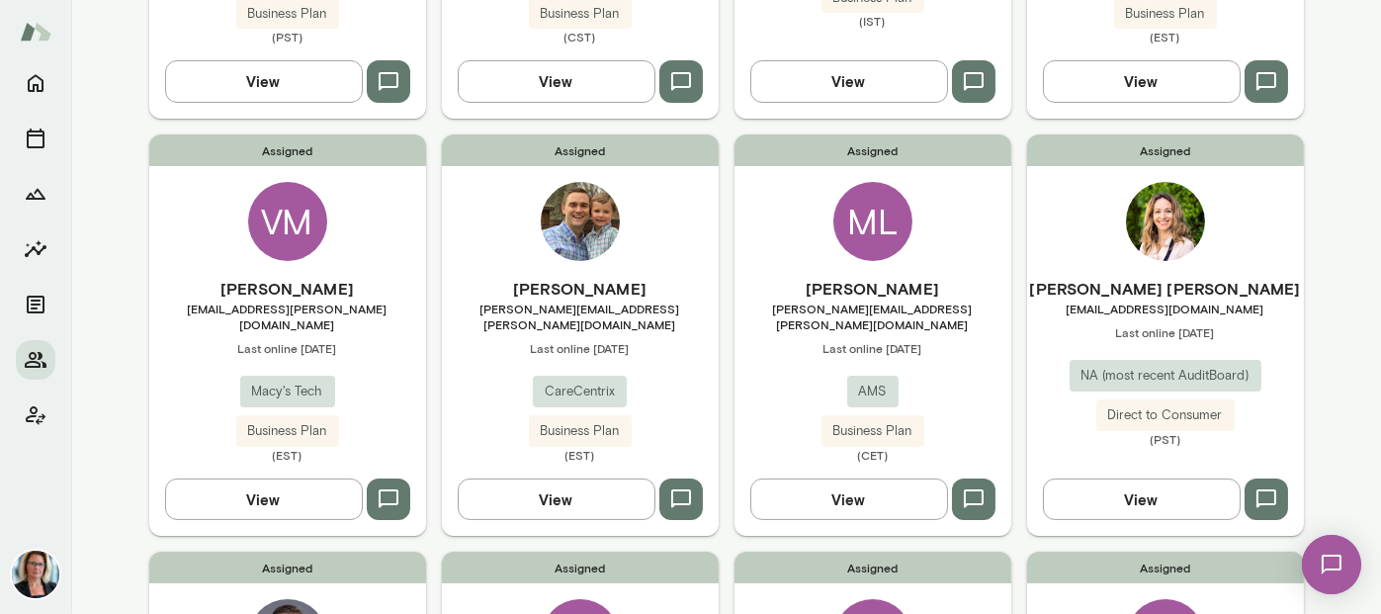
click at [577, 207] on img at bounding box center [580, 221] width 79 height 79
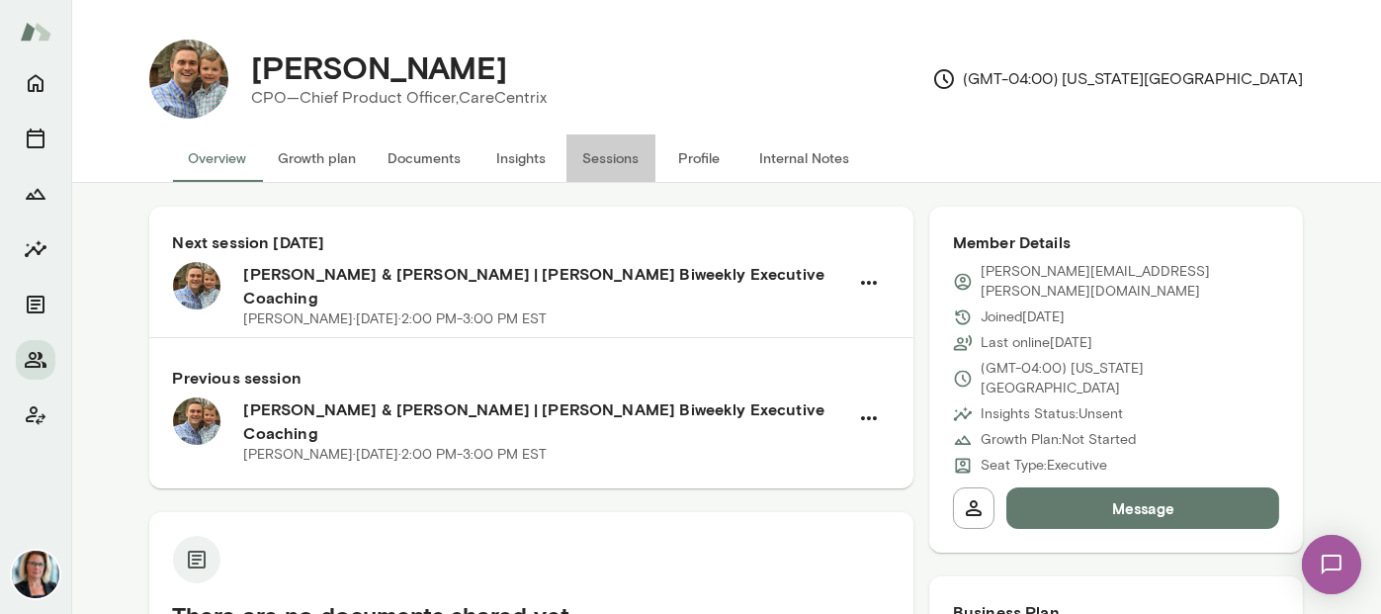
click at [600, 157] on button "Sessions" at bounding box center [610, 157] width 89 height 47
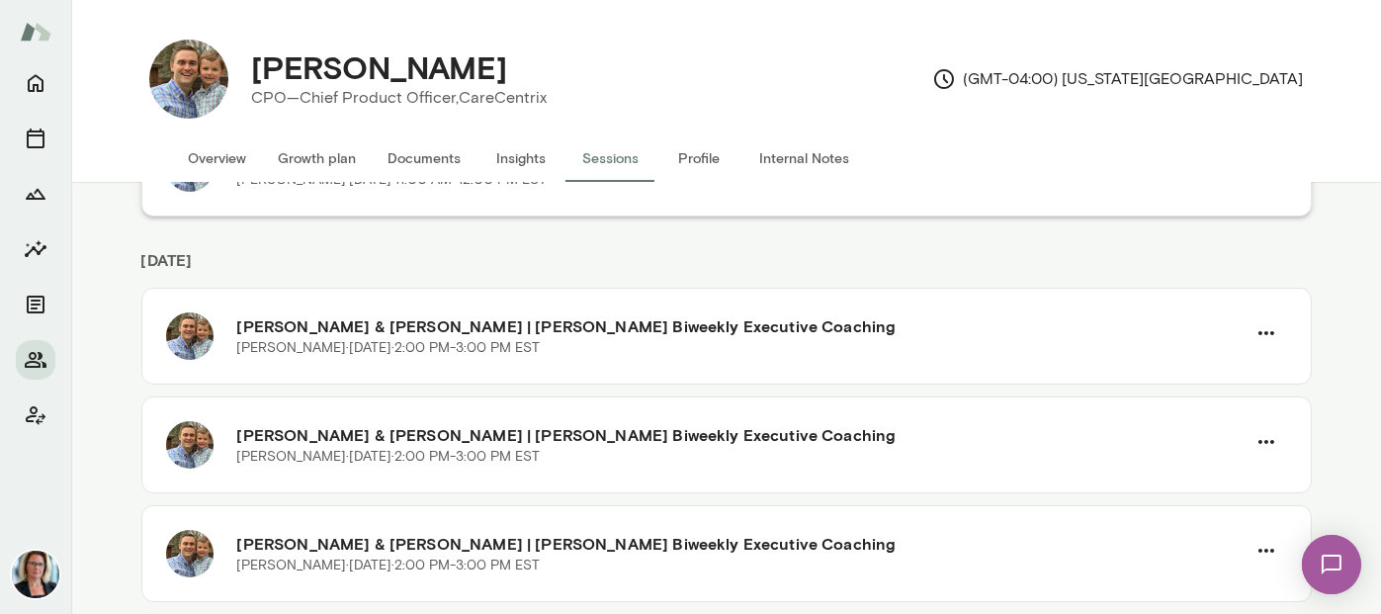
scroll to position [494, 0]
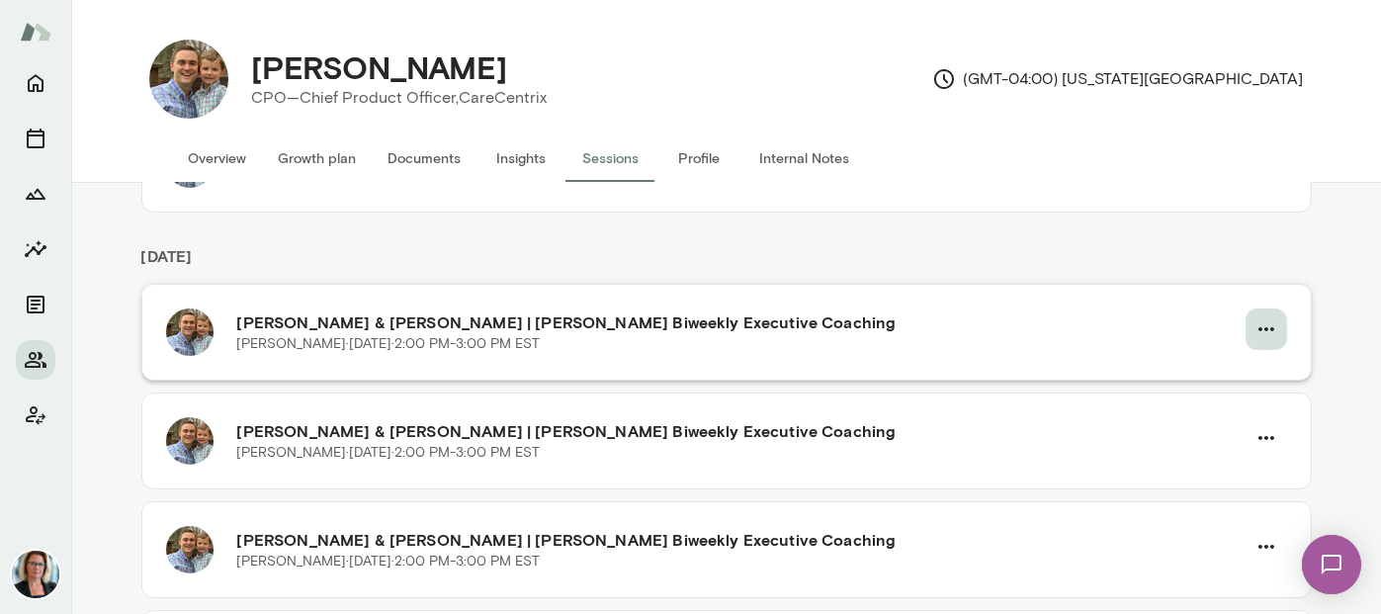
click at [1258, 328] on icon "button" at bounding box center [1267, 329] width 24 height 24
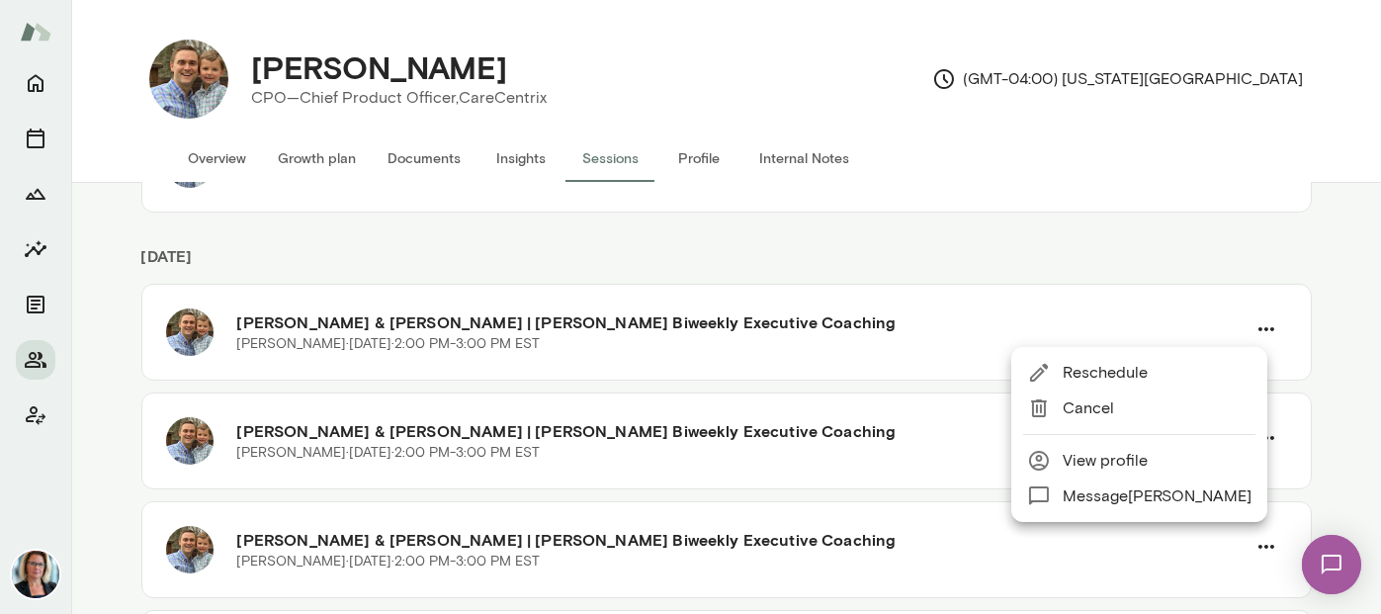
click at [1078, 405] on span "Cancel" at bounding box center [1157, 408] width 189 height 24
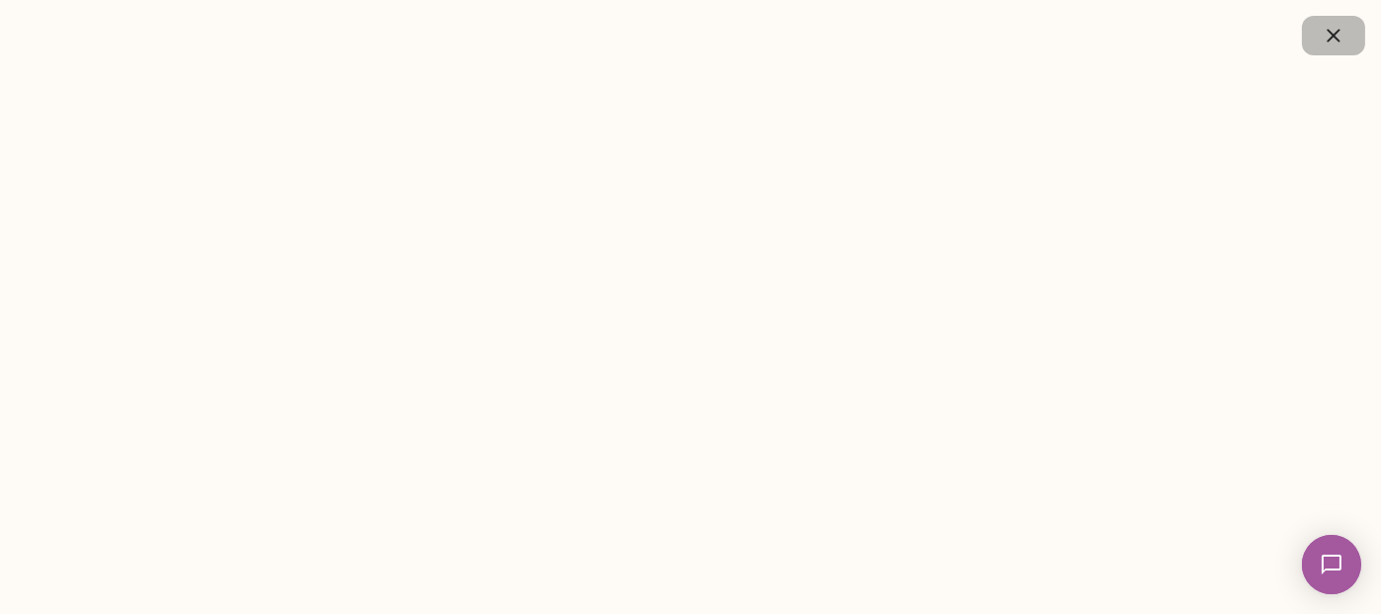
click at [1331, 36] on icon "button" at bounding box center [1334, 36] width 24 height 24
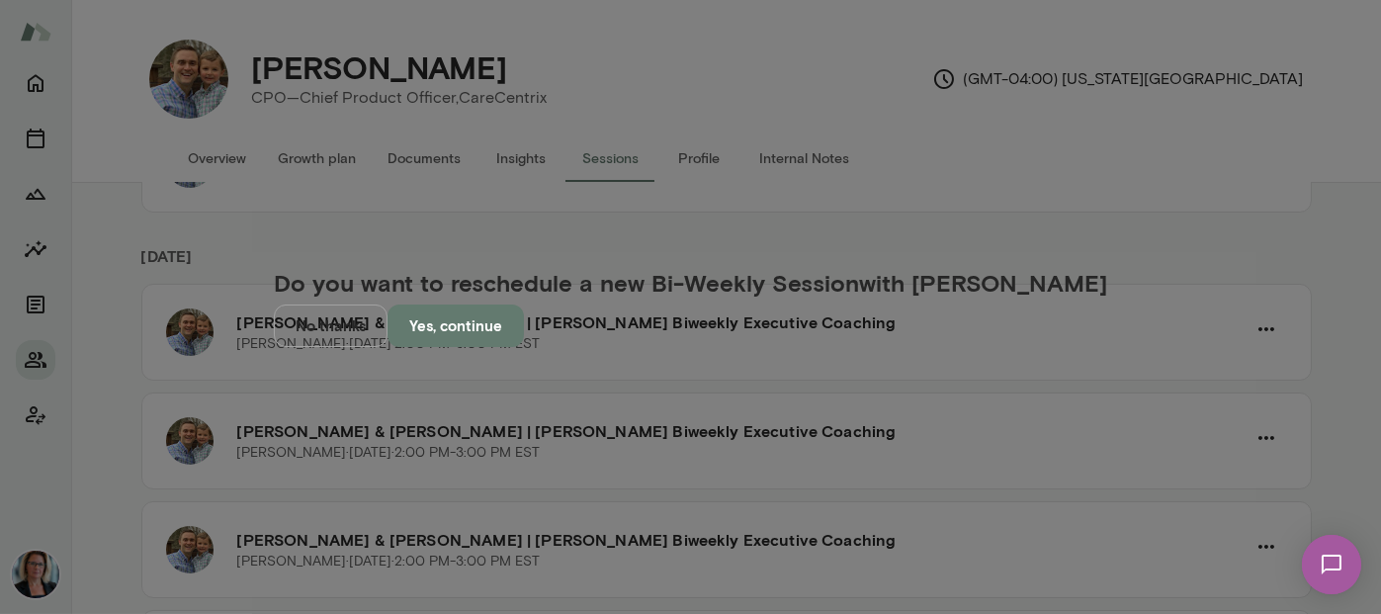
click at [388, 346] on button "No thanks" at bounding box center [331, 325] width 114 height 42
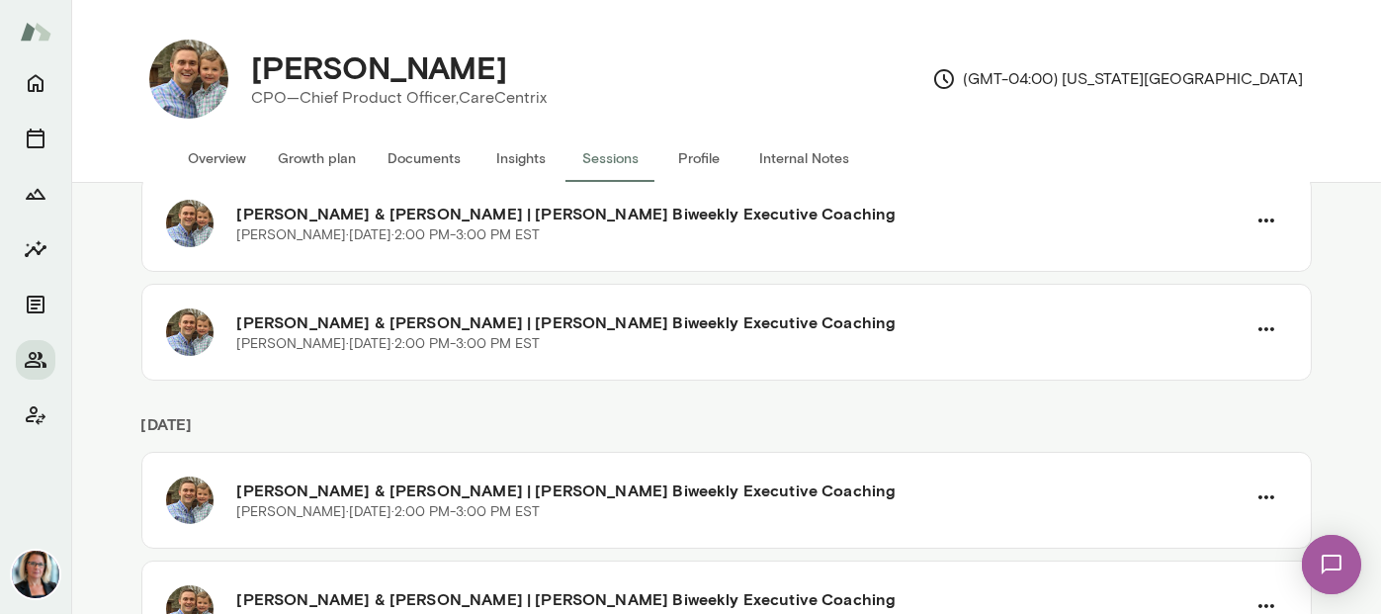
scroll to position [386, 0]
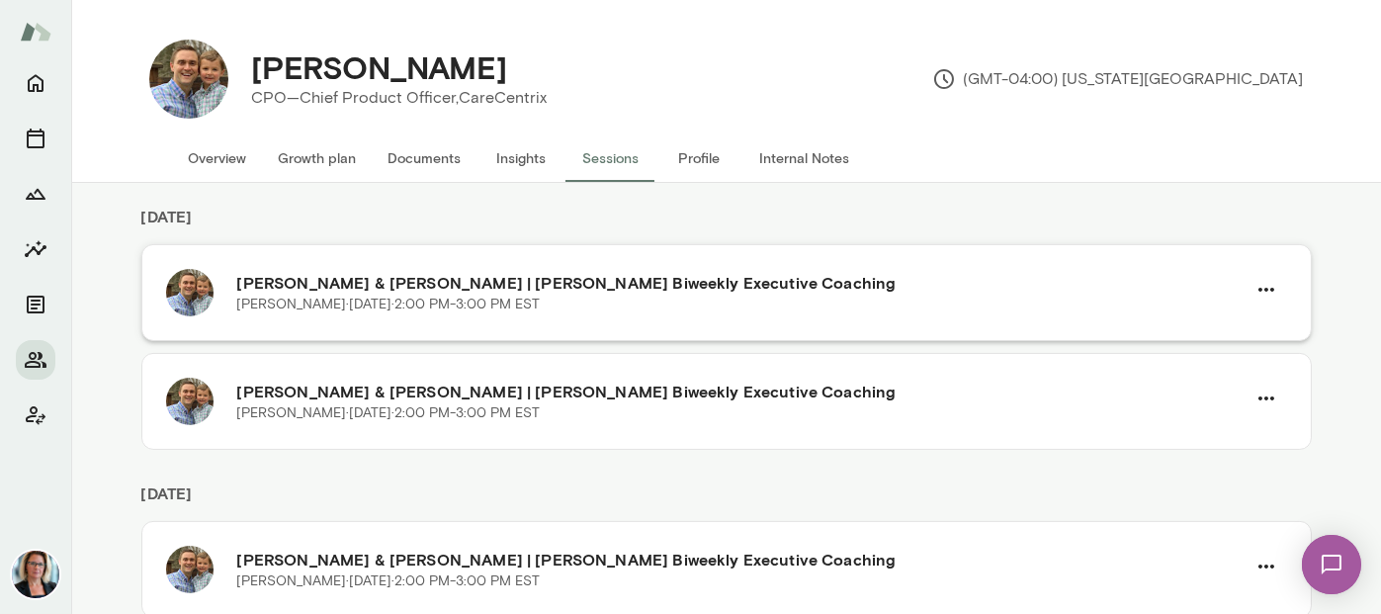
scroll to position [1141, 0]
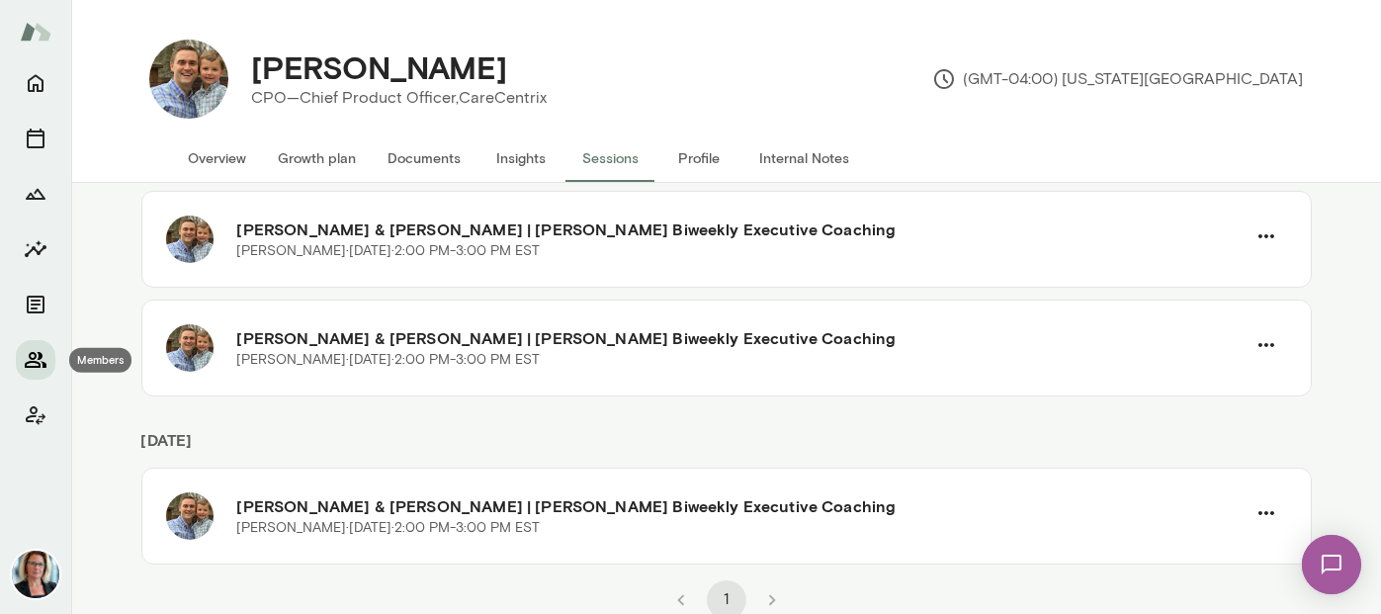
click at [28, 347] on button "Members" at bounding box center [36, 360] width 40 height 40
